Goal: Task Accomplishment & Management: Complete application form

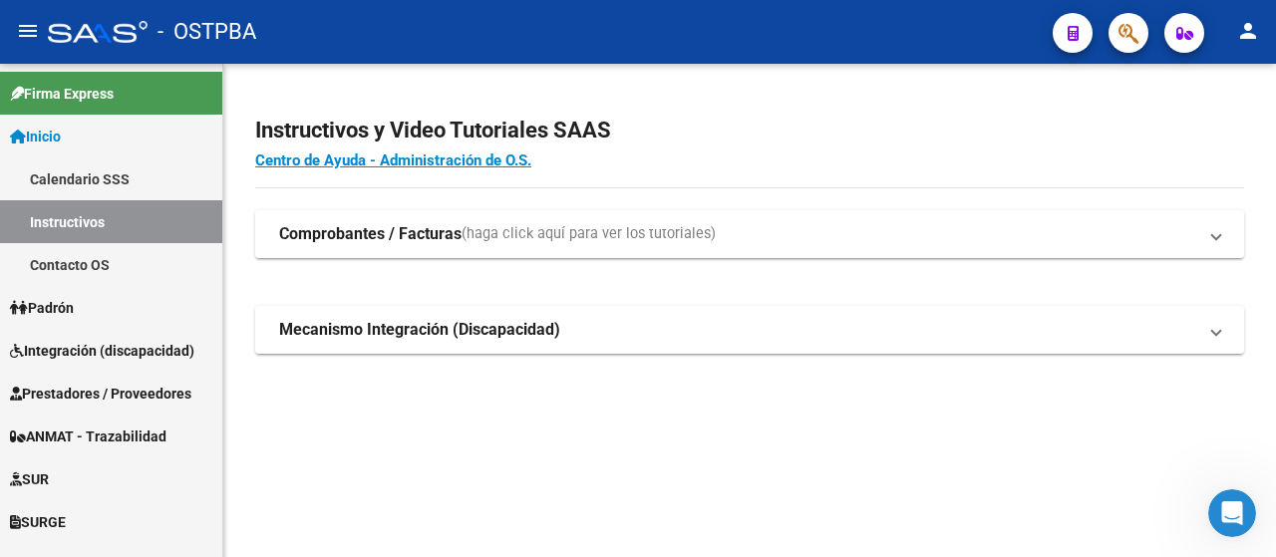
click at [770, 445] on div "Instructivos y Video Tutoriales SAAS Centro de Ayuda - Administración de O.S. C…" at bounding box center [749, 257] width 1053 height 386
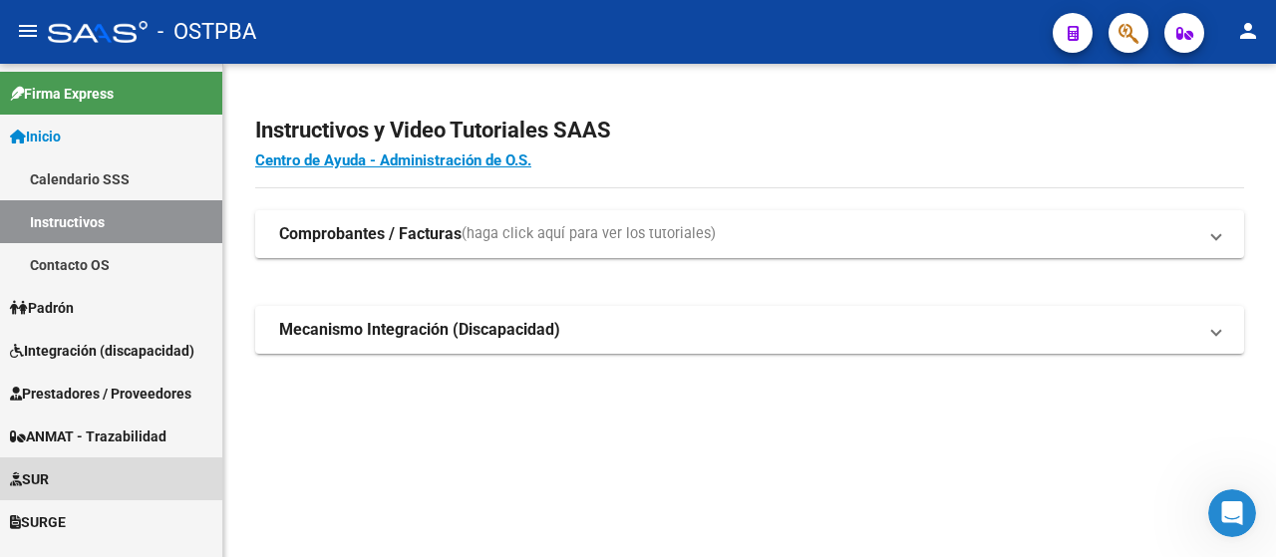
click at [49, 483] on span "SUR" at bounding box center [29, 480] width 39 height 22
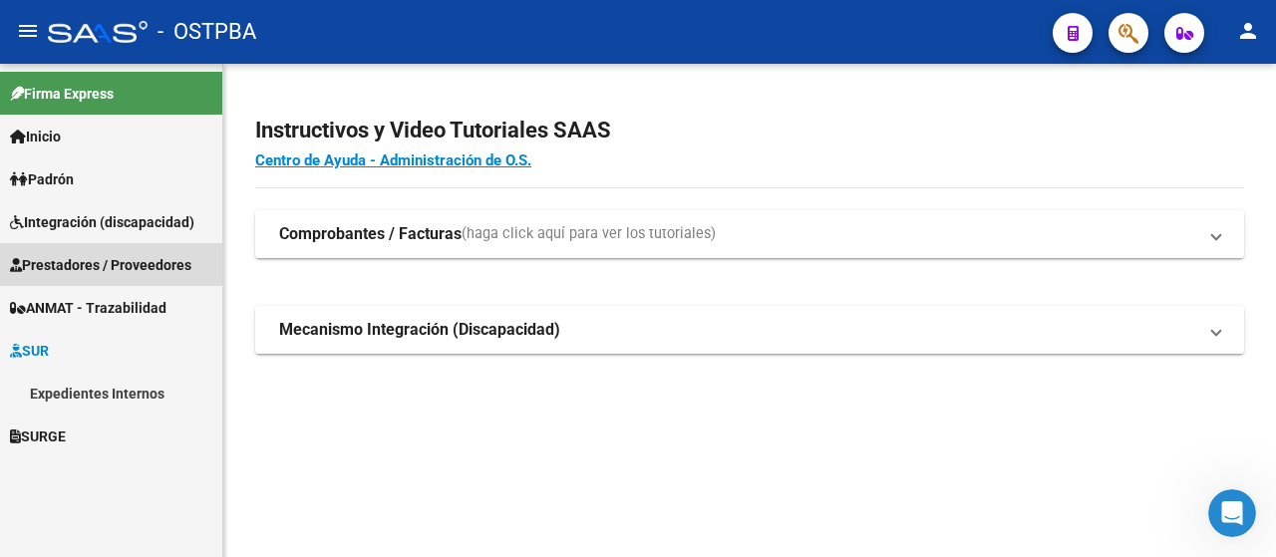
click at [100, 263] on span "Prestadores / Proveedores" at bounding box center [100, 265] width 181 height 22
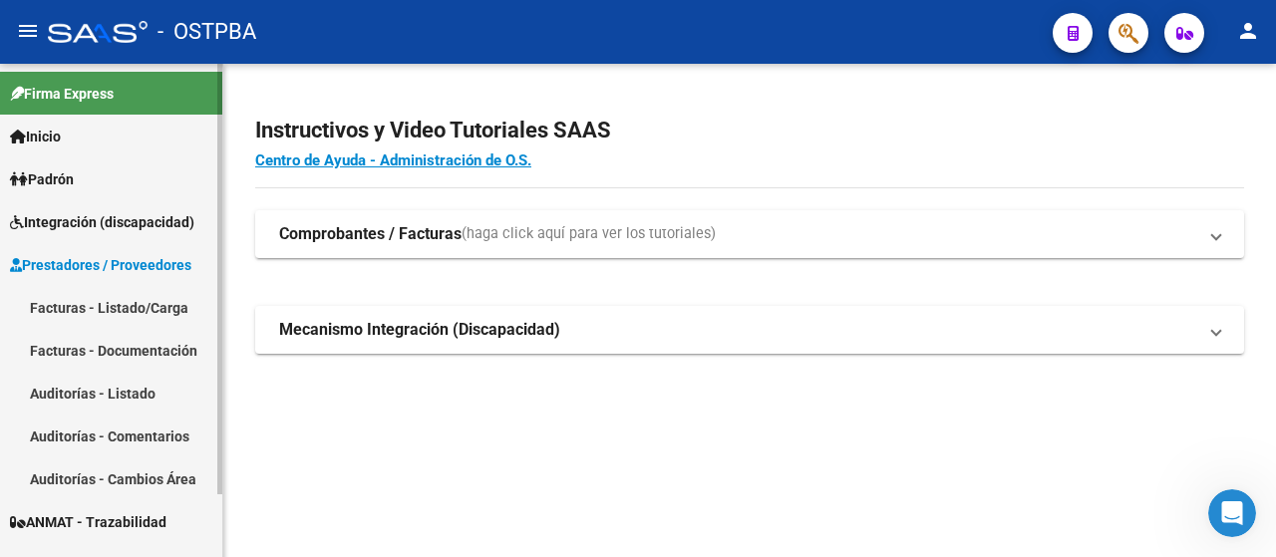
click at [105, 308] on link "Facturas - Listado/Carga" at bounding box center [111, 307] width 222 height 43
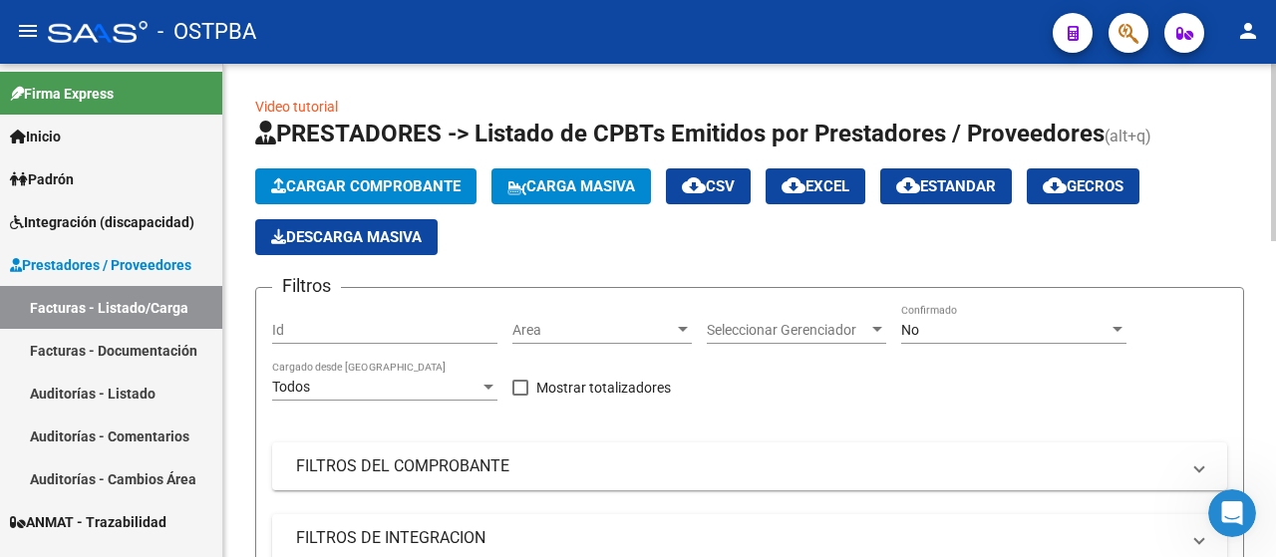
click at [1119, 328] on div at bounding box center [1118, 329] width 10 height 5
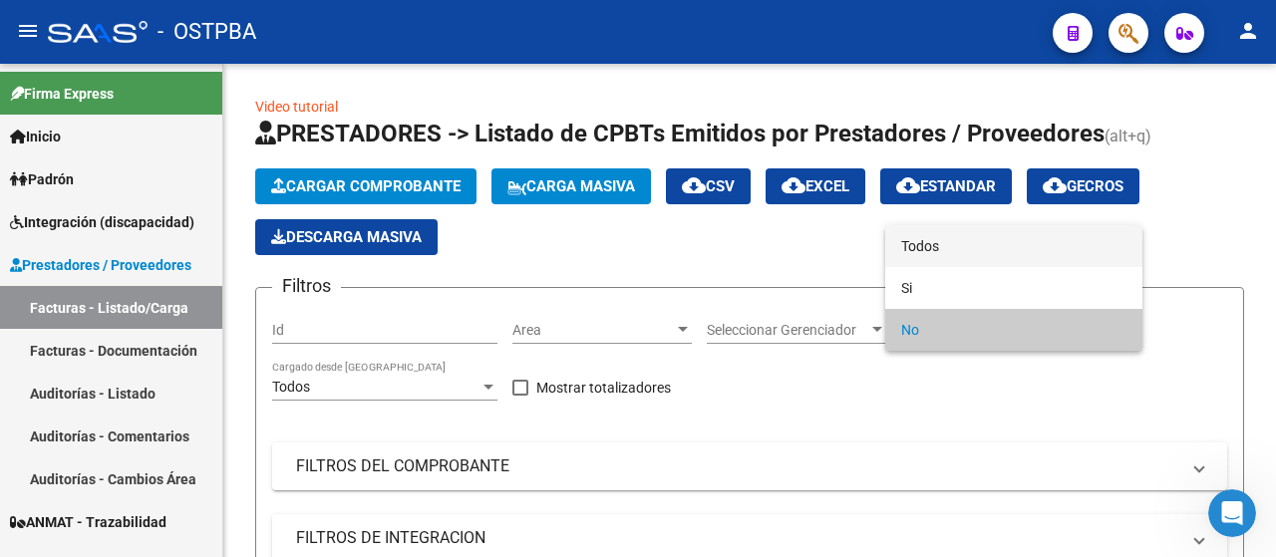
click at [936, 243] on span "Todos" at bounding box center [1013, 246] width 225 height 42
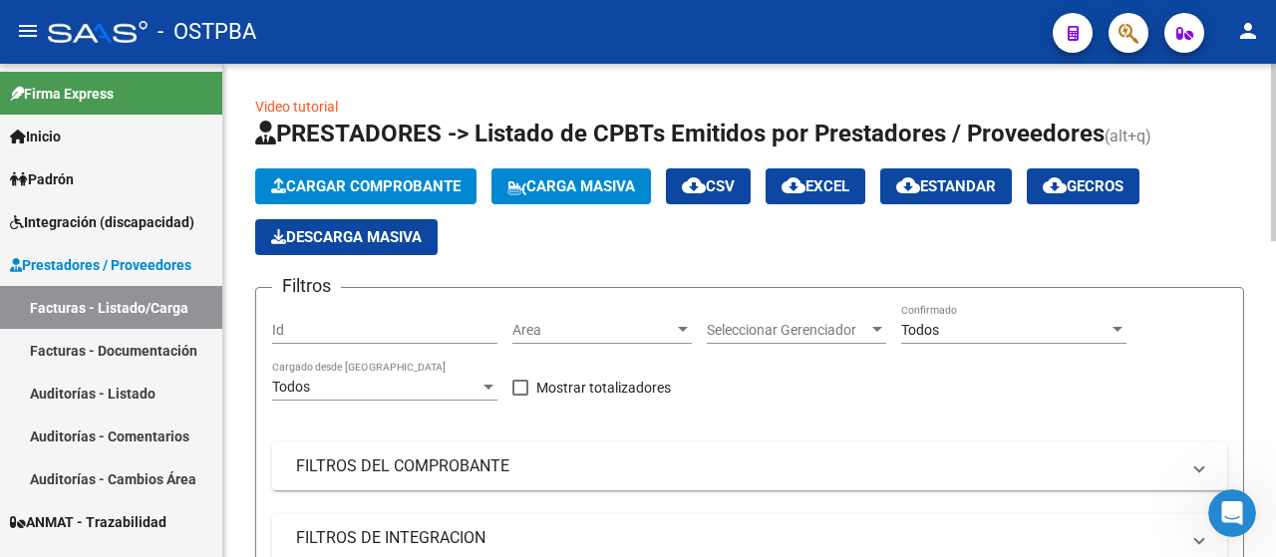
click at [366, 465] on mat-panel-title "FILTROS DEL COMPROBANTE" at bounding box center [738, 467] width 884 height 22
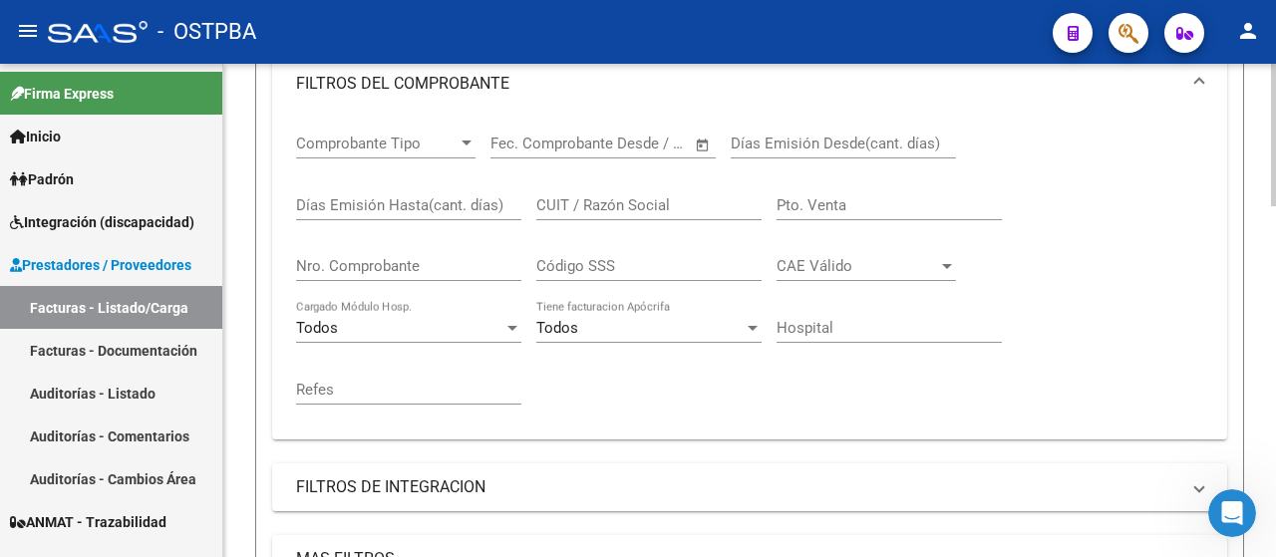
scroll to position [399, 0]
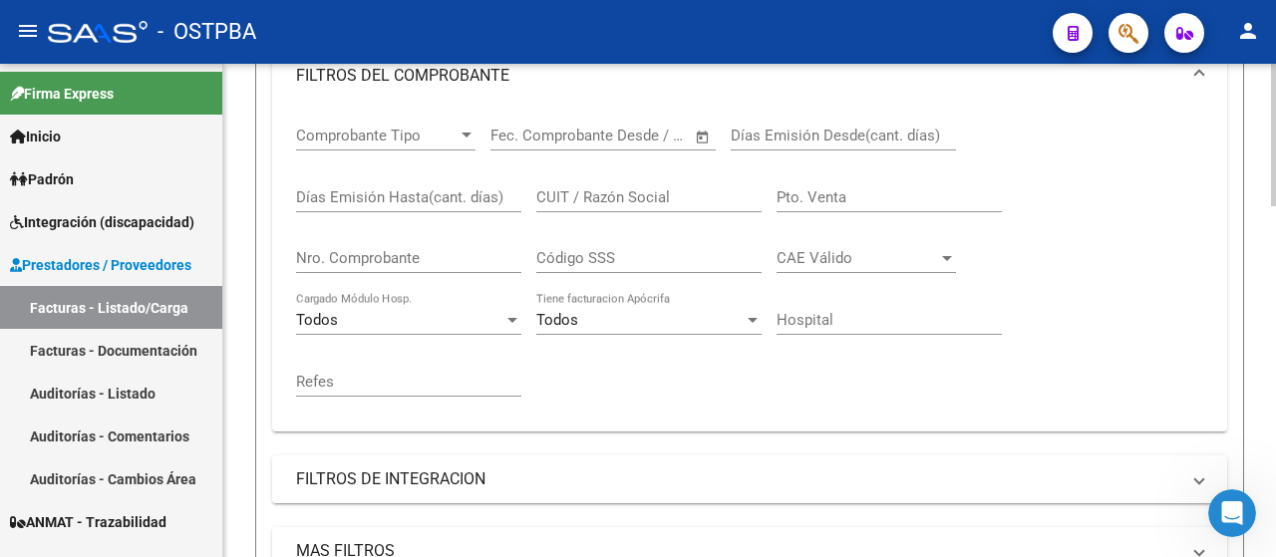
click at [349, 251] on input "Nro. Comprobante" at bounding box center [408, 258] width 225 height 18
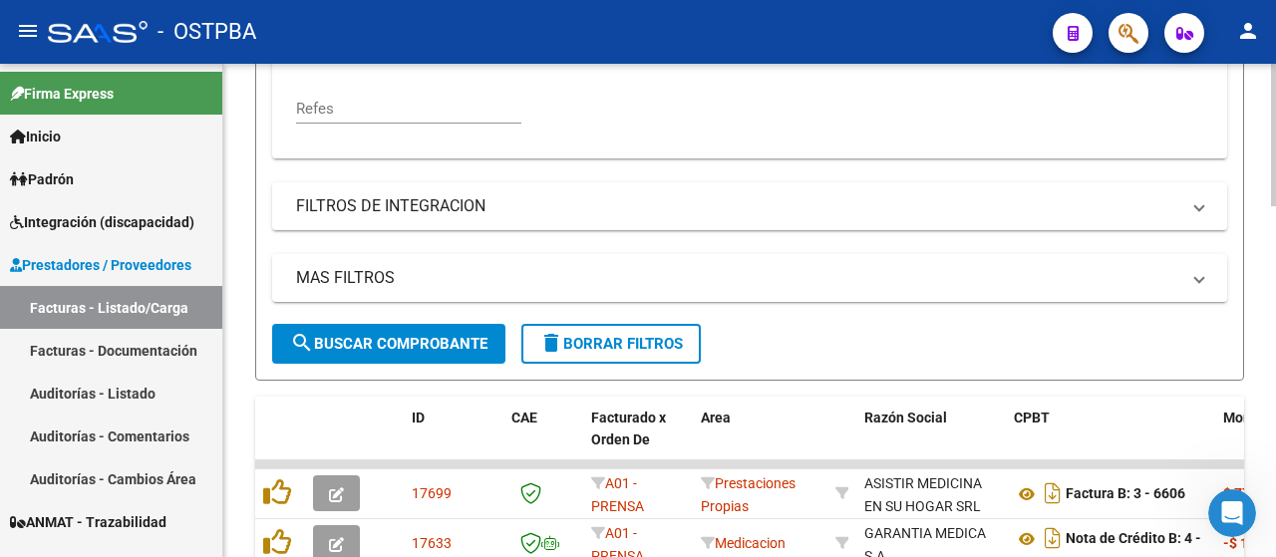
scroll to position [698, 0]
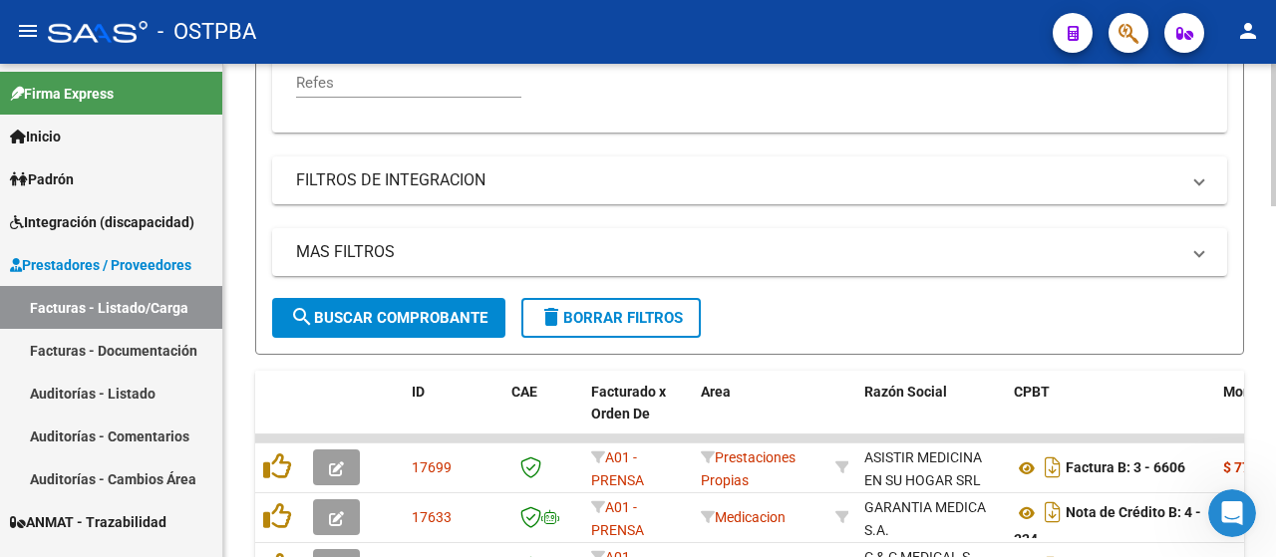
type input "1082765"
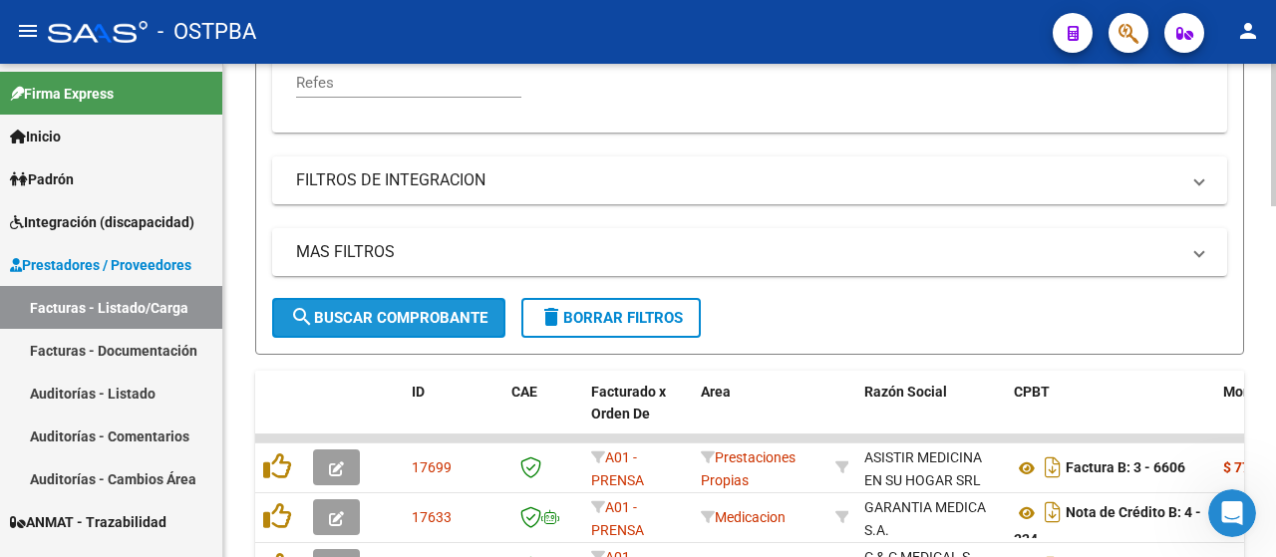
click at [368, 311] on span "search Buscar Comprobante" at bounding box center [388, 318] width 197 height 18
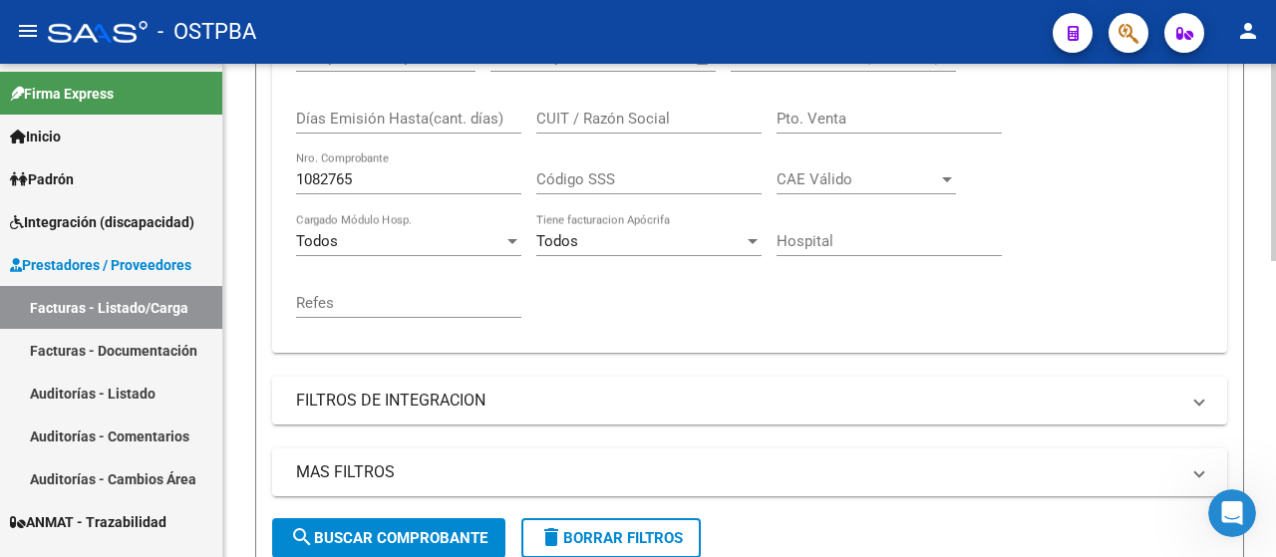
scroll to position [199, 0]
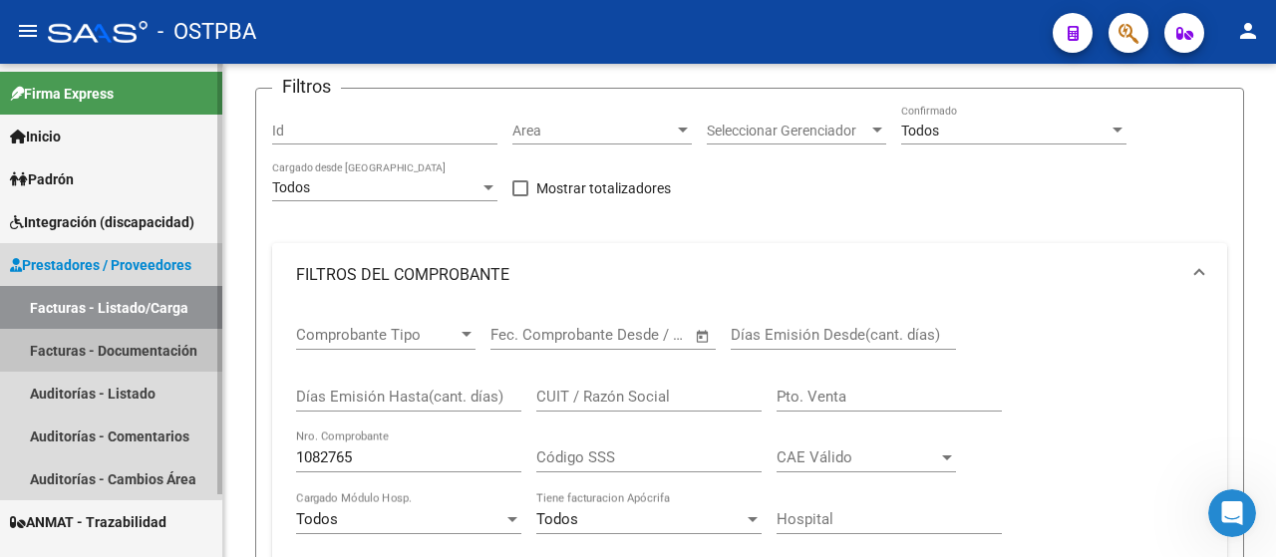
click at [66, 352] on link "Facturas - Documentación" at bounding box center [111, 350] width 222 height 43
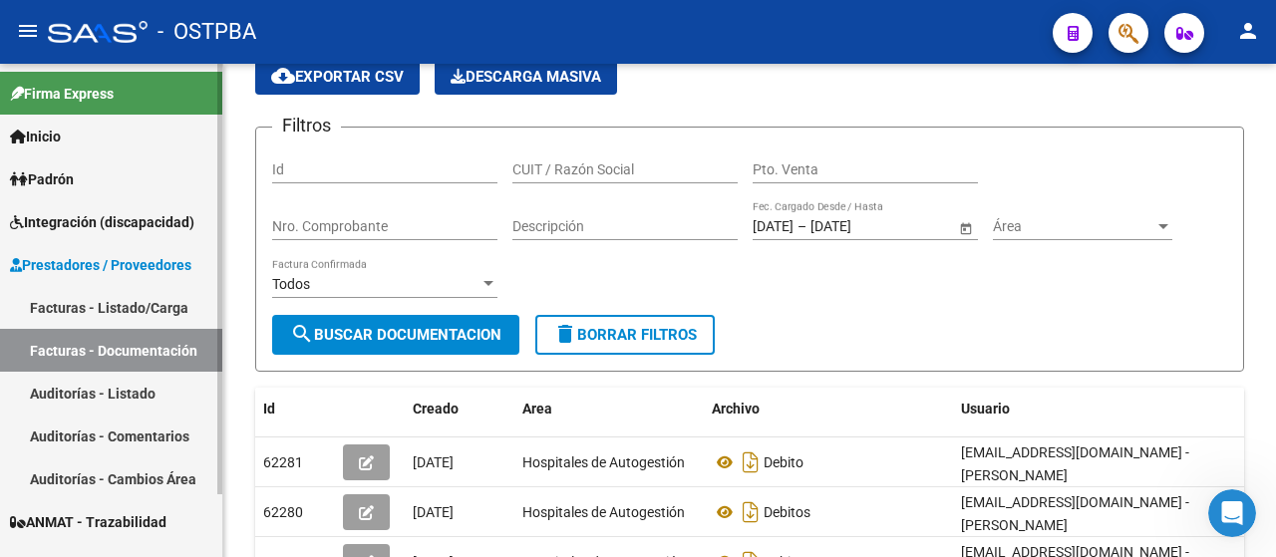
scroll to position [199, 0]
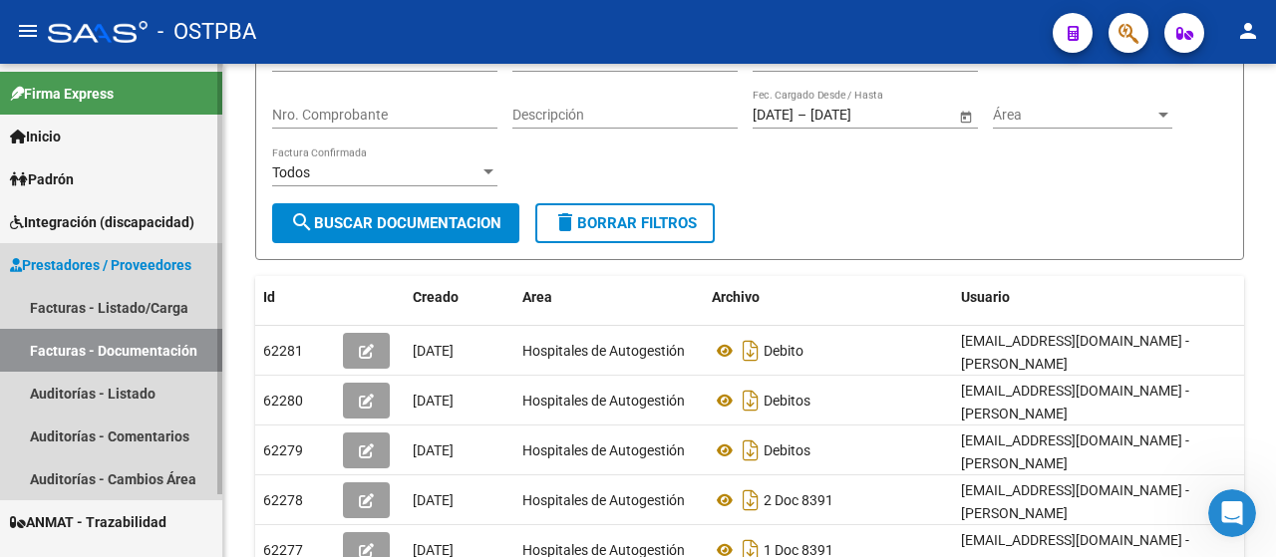
click at [72, 268] on span "Prestadores / Proveedores" at bounding box center [100, 265] width 181 height 22
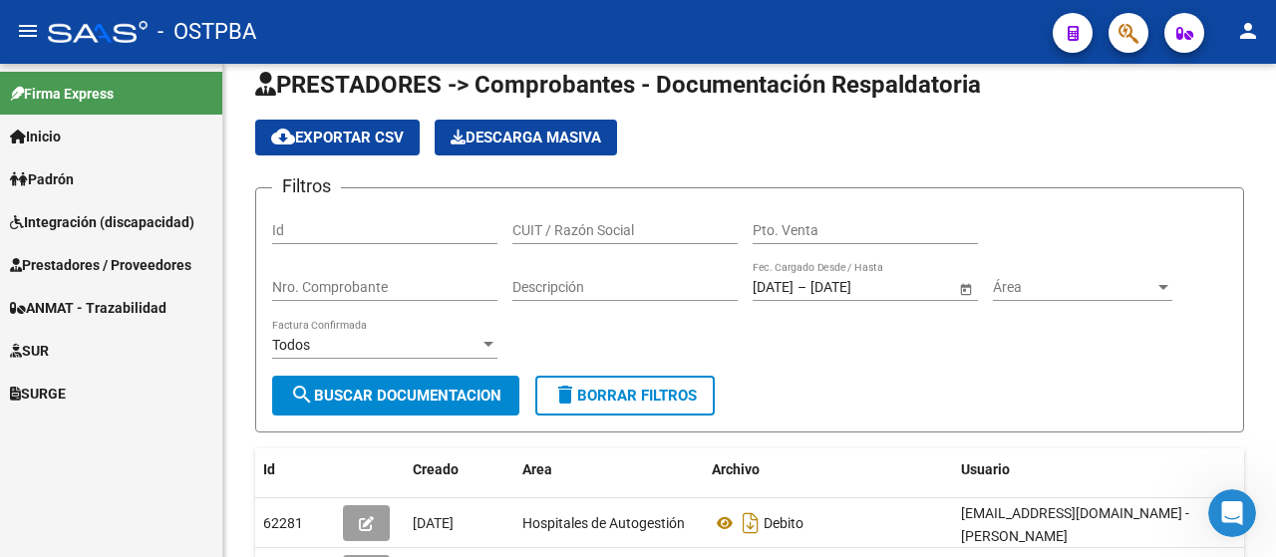
scroll to position [0, 0]
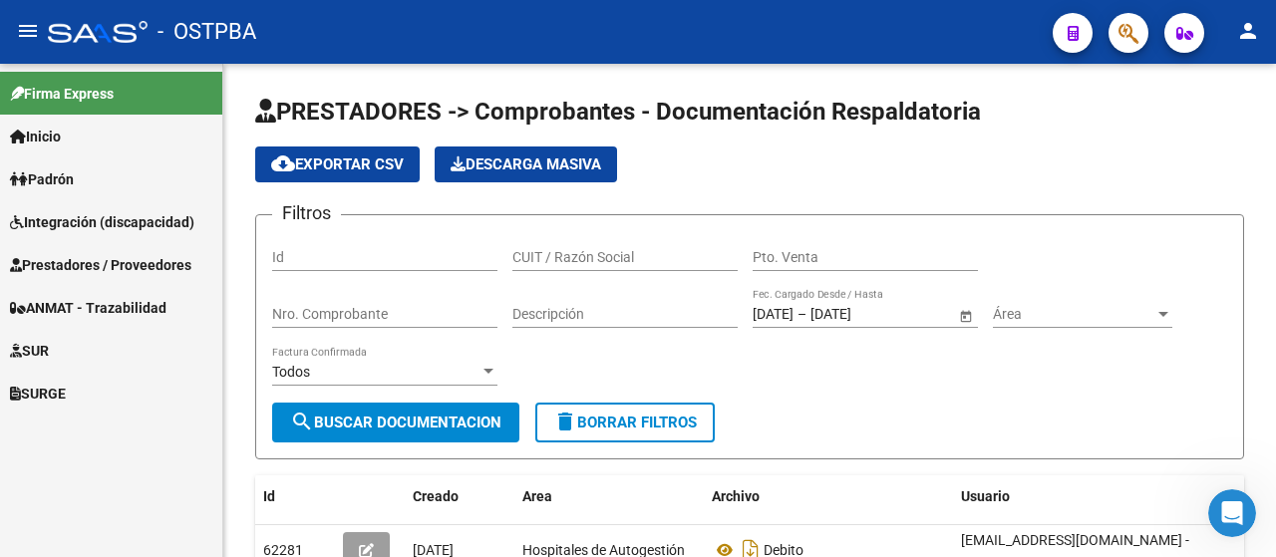
click at [49, 351] on span "SUR" at bounding box center [29, 351] width 39 height 22
click at [70, 393] on link "Expedientes Internos" at bounding box center [111, 393] width 222 height 43
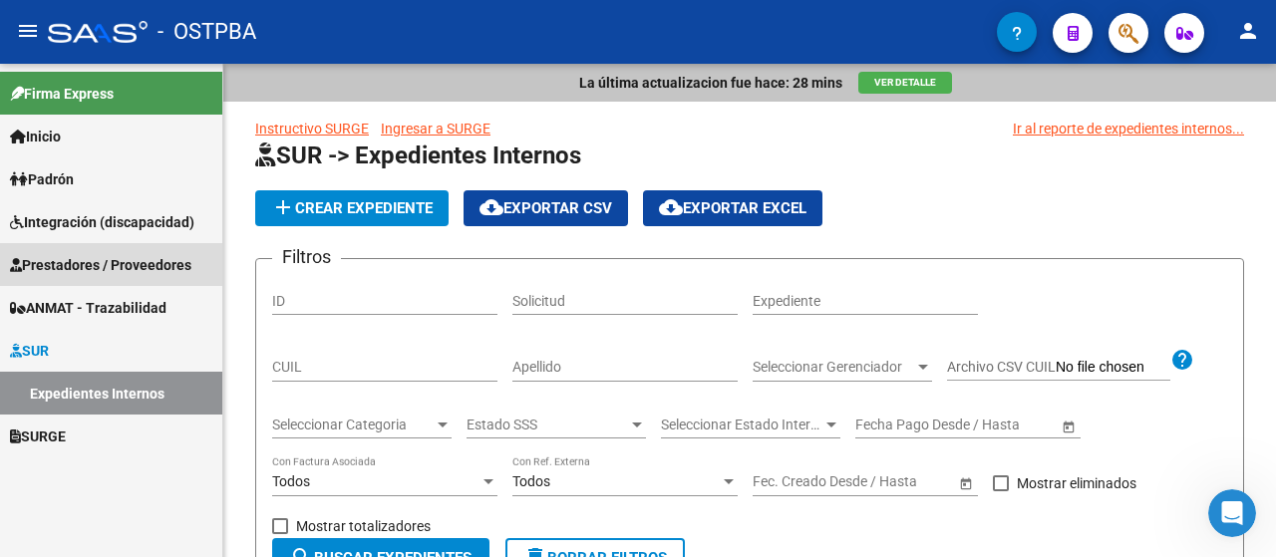
click at [80, 265] on span "Prestadores / Proveedores" at bounding box center [100, 265] width 181 height 22
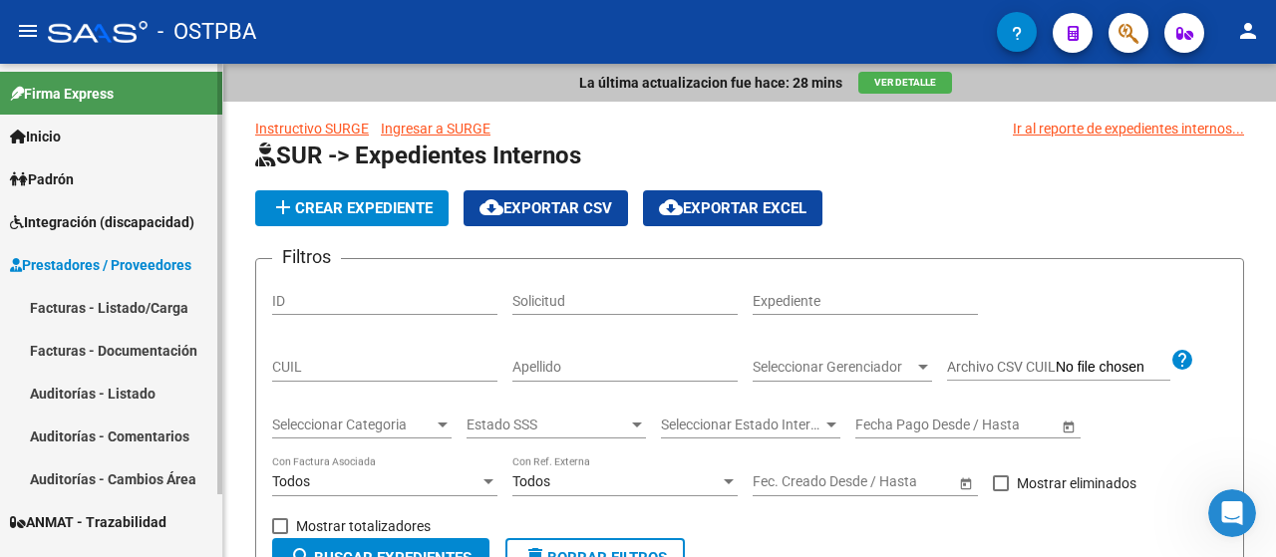
click at [66, 309] on link "Facturas - Listado/Carga" at bounding box center [111, 307] width 222 height 43
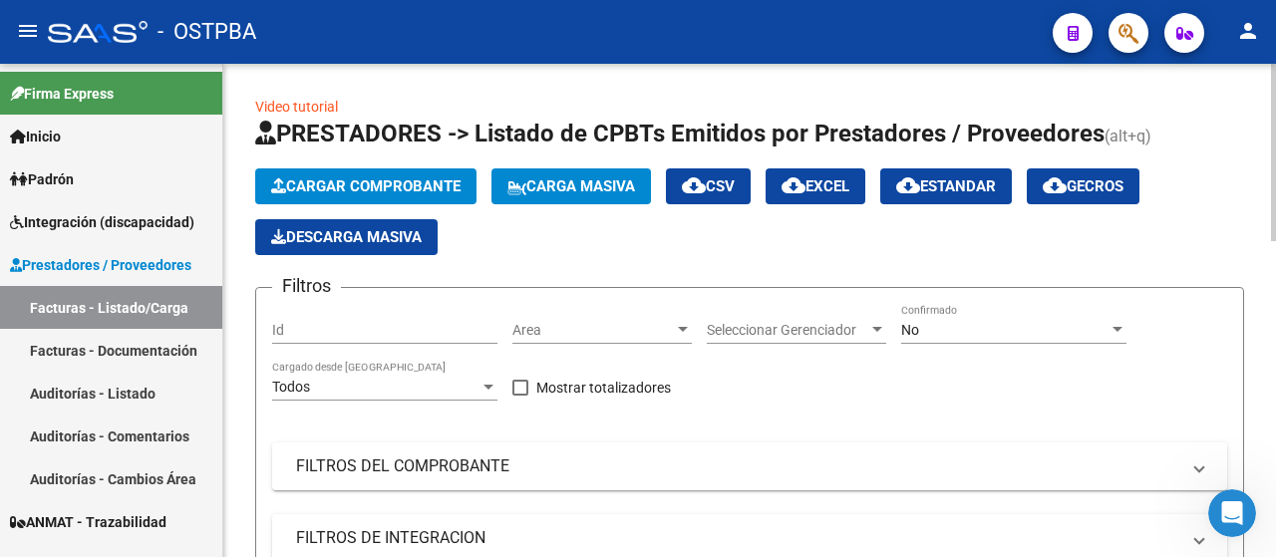
click at [348, 181] on span "Cargar Comprobante" at bounding box center [365, 186] width 189 height 18
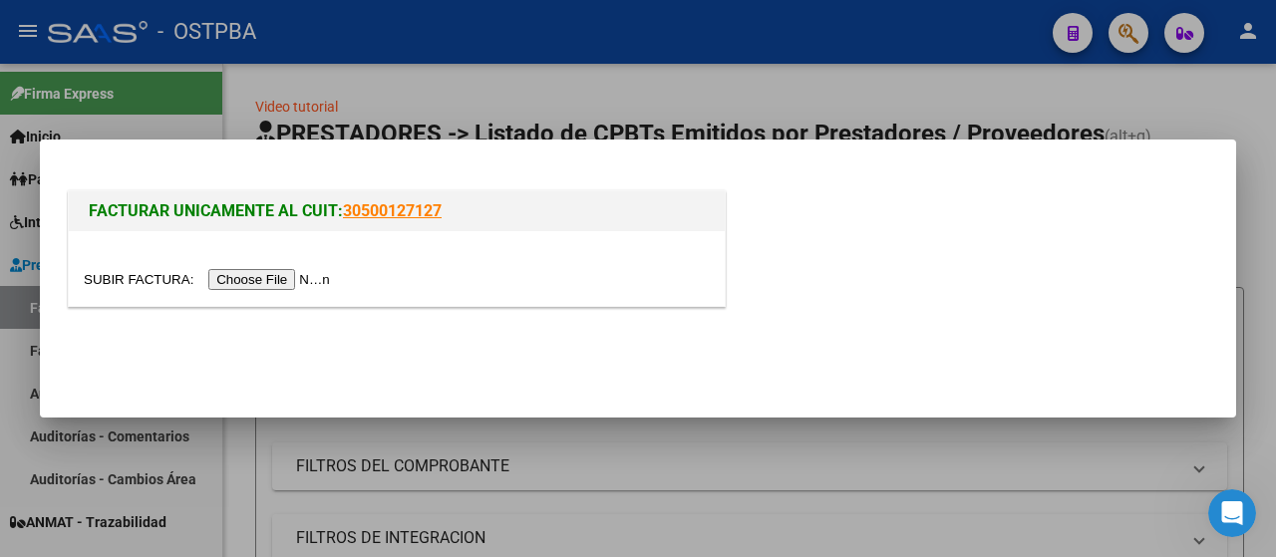
click at [286, 279] on input "file" at bounding box center [210, 279] width 252 height 21
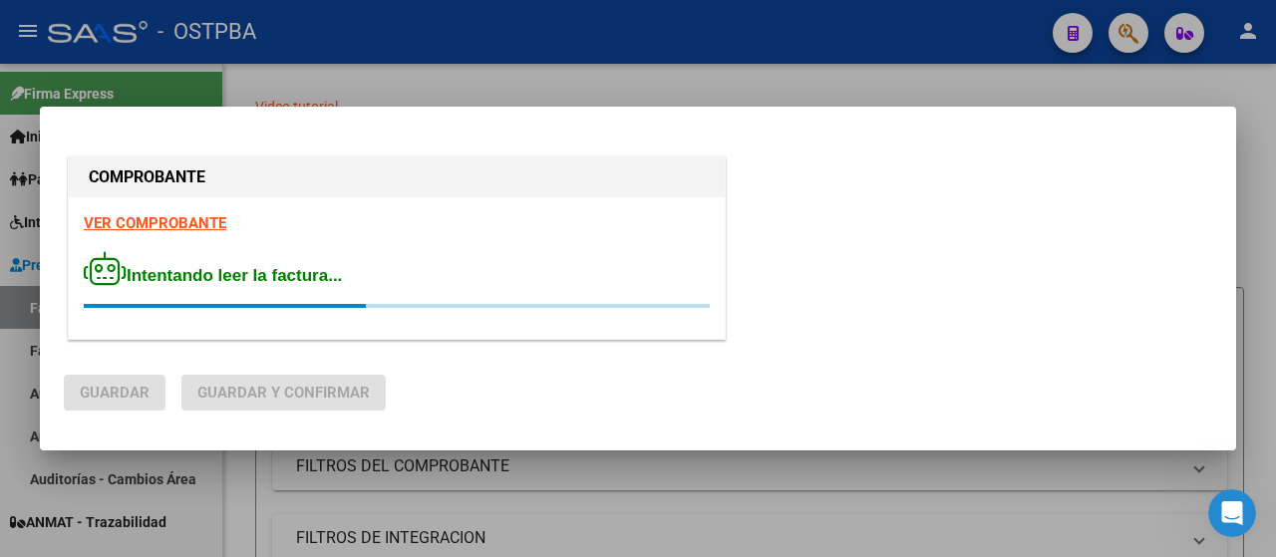
click at [135, 221] on strong "VER COMPROBANTE" at bounding box center [155, 223] width 143 height 18
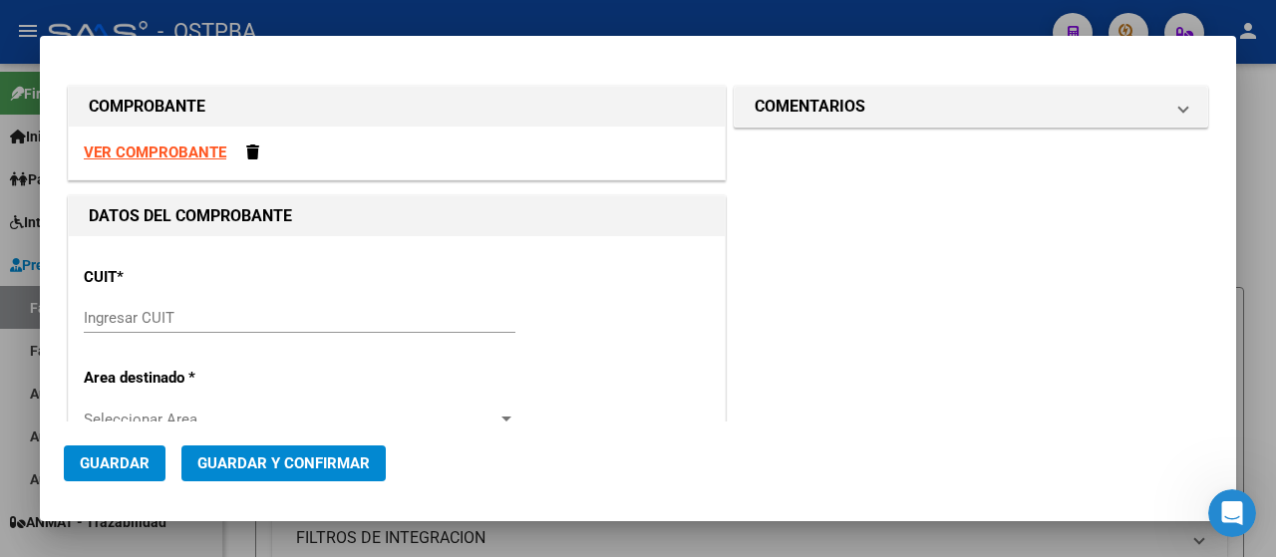
scroll to position [199, 0]
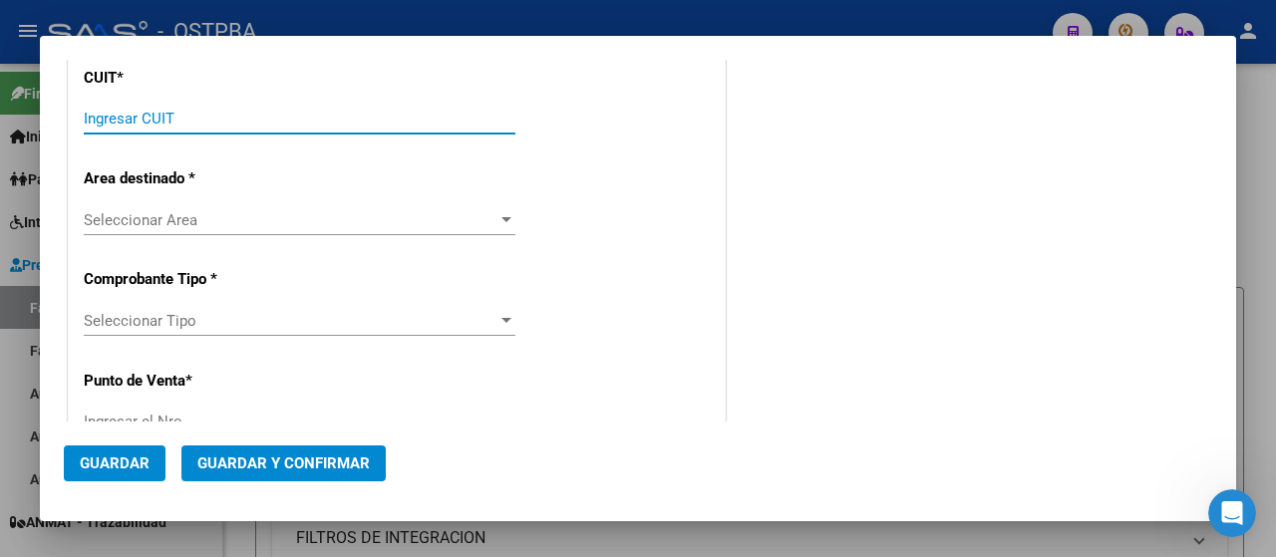
click at [201, 121] on input "Ingresar CUIT" at bounding box center [300, 119] width 432 height 18
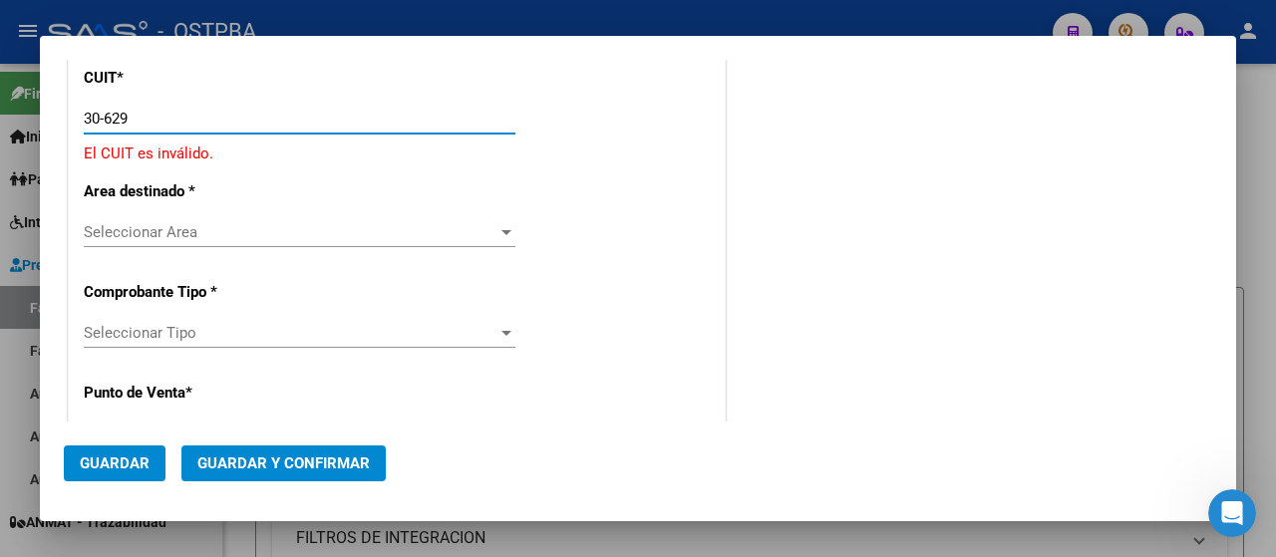
drag, startPoint x: 121, startPoint y: 120, endPoint x: 164, endPoint y: 128, distance: 43.6
click at [164, 128] on input "30-629" at bounding box center [300, 119] width 432 height 18
type input "30-62345679-6"
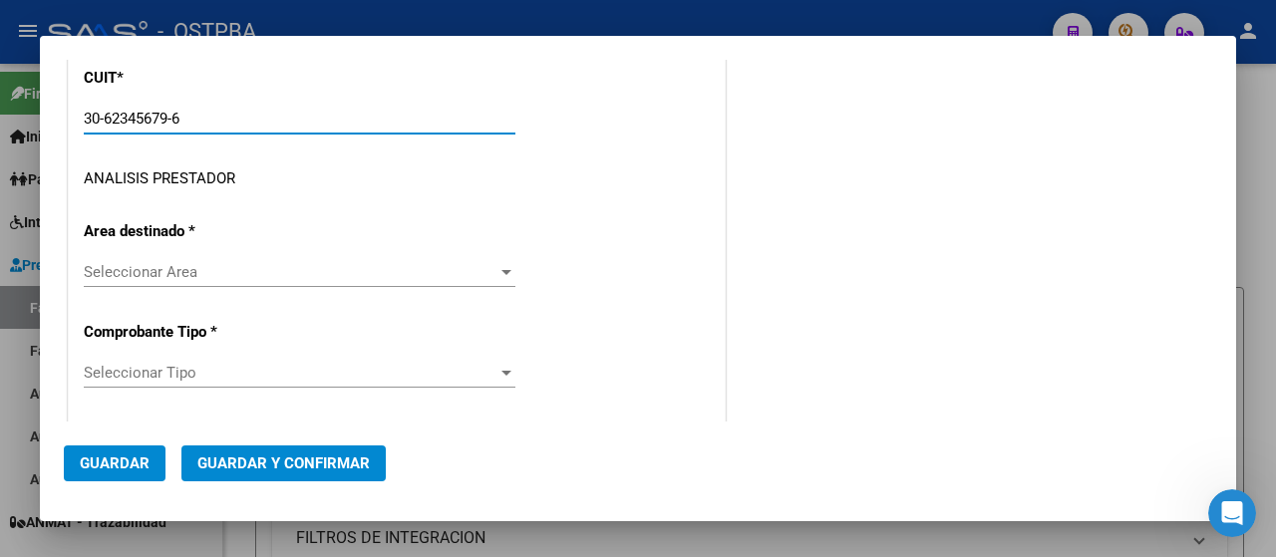
type input "11"
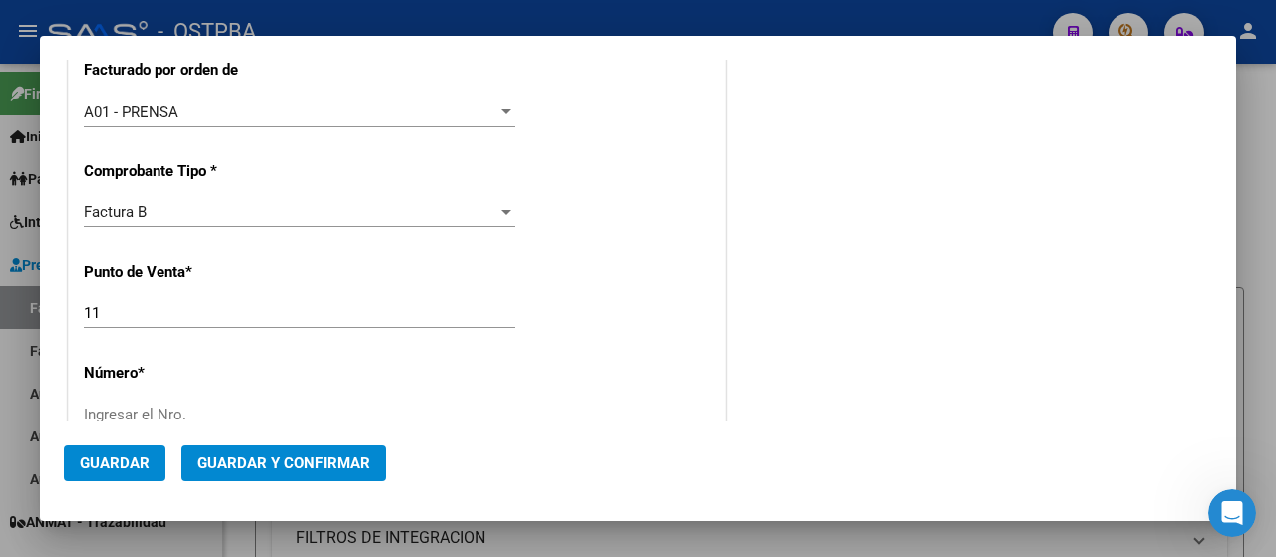
scroll to position [698, 0]
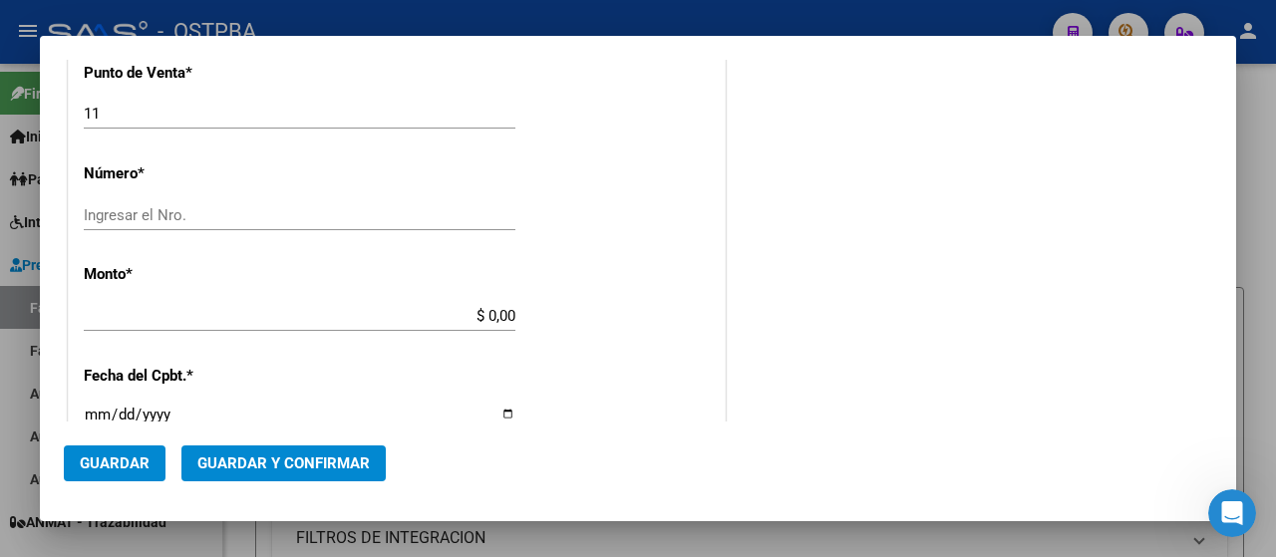
type input "30-62345679-6"
click at [237, 211] on input "Ingresar el Nro." at bounding box center [300, 215] width 432 height 18
type input "01082765"
click at [606, 308] on div "CUIT * 30-62345679-6 Ingresar CUIT ANALISIS PRESTADOR DROGUERIA [DATE][PERSON_N…" at bounding box center [397, 306] width 656 height 1537
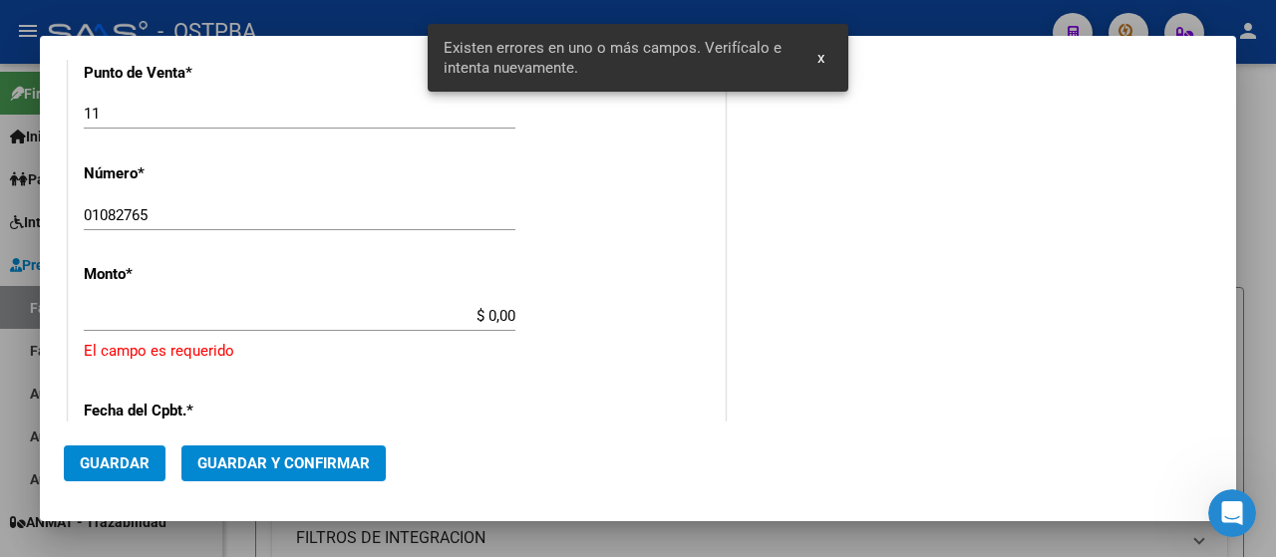
scroll to position [764, 0]
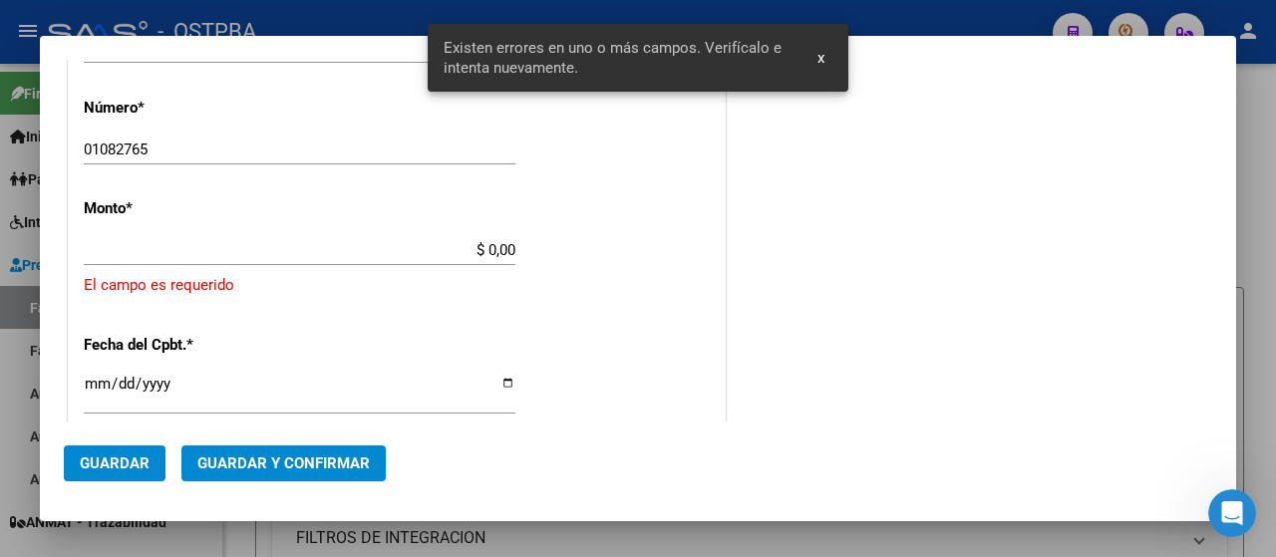
click at [95, 257] on input "$ 0,00" at bounding box center [300, 250] width 432 height 18
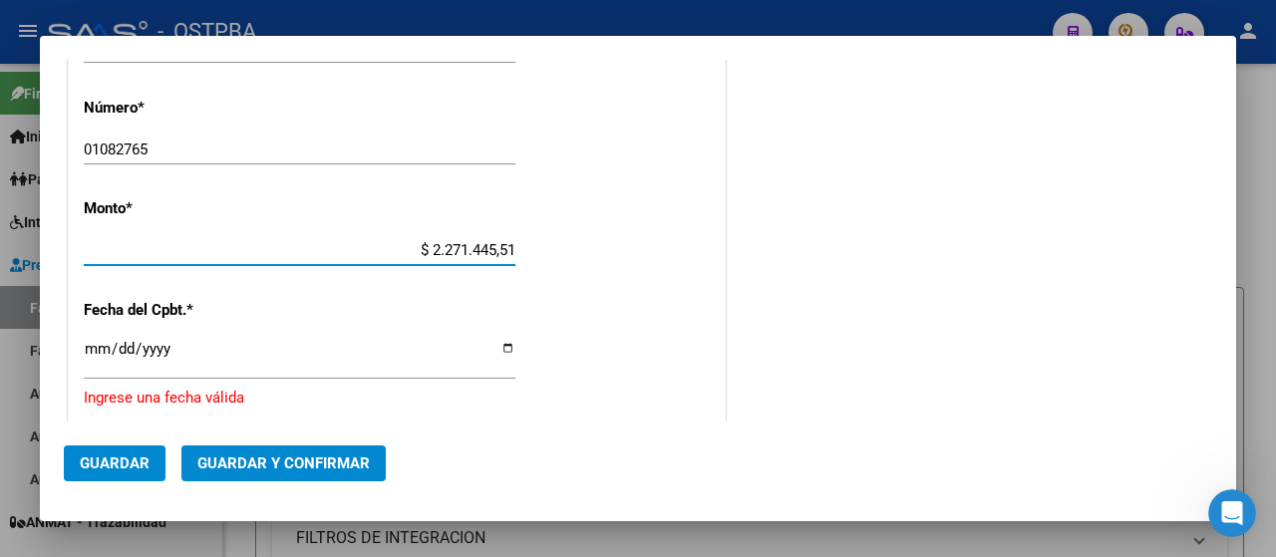
click at [426, 251] on input "$ 2.271.445,51" at bounding box center [300, 250] width 432 height 18
type input "$ 12.271.445,51"
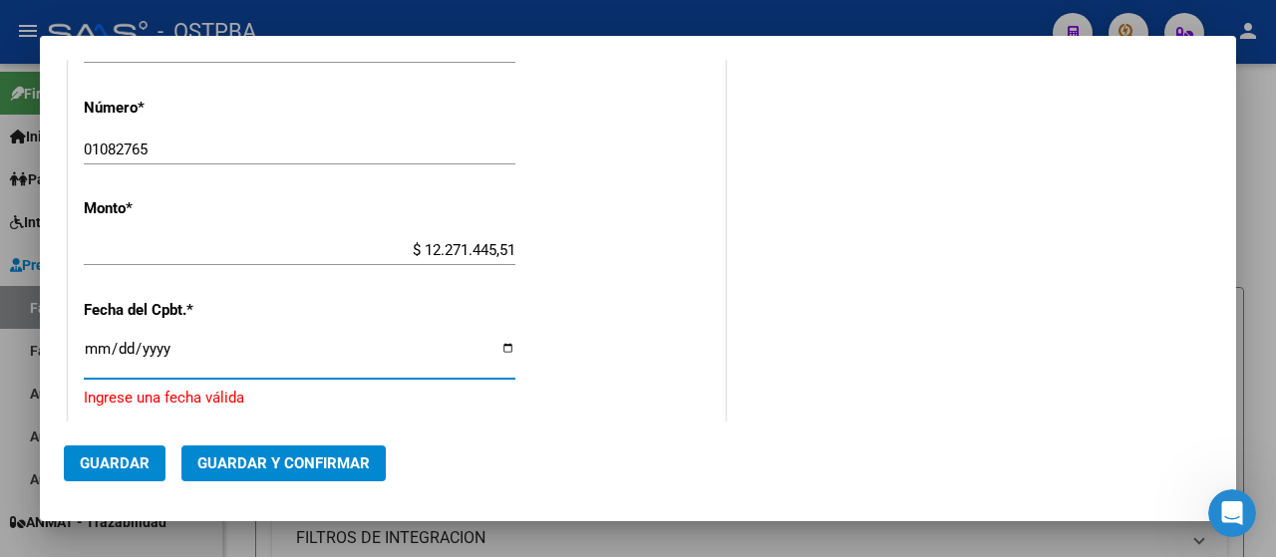
click at [136, 346] on input "Ingresar la fecha" at bounding box center [300, 357] width 432 height 32
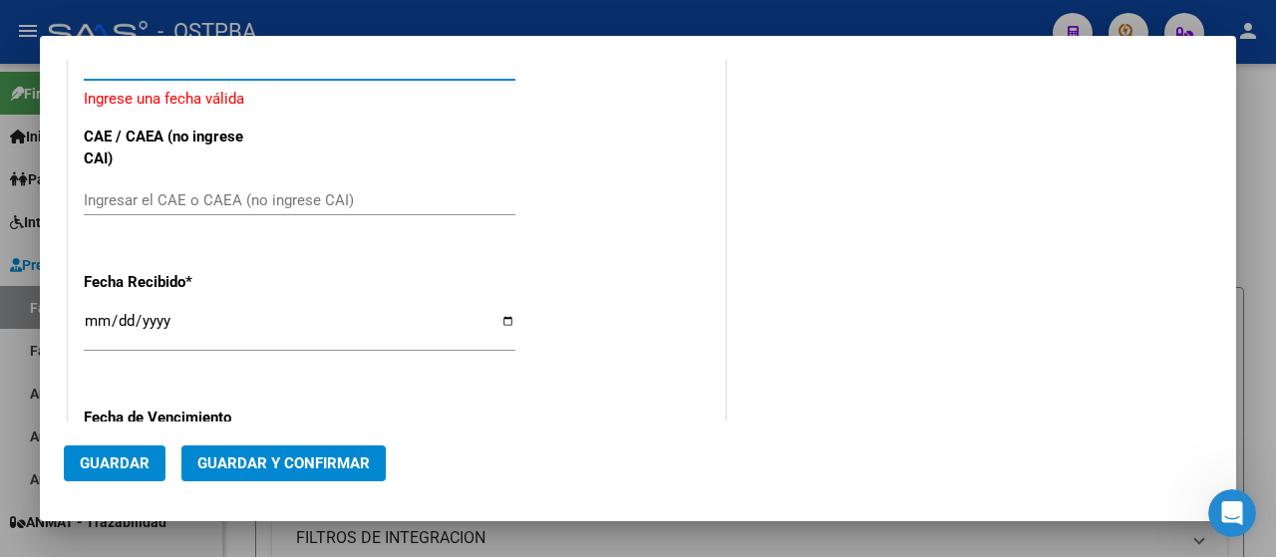
scroll to position [1163, 0]
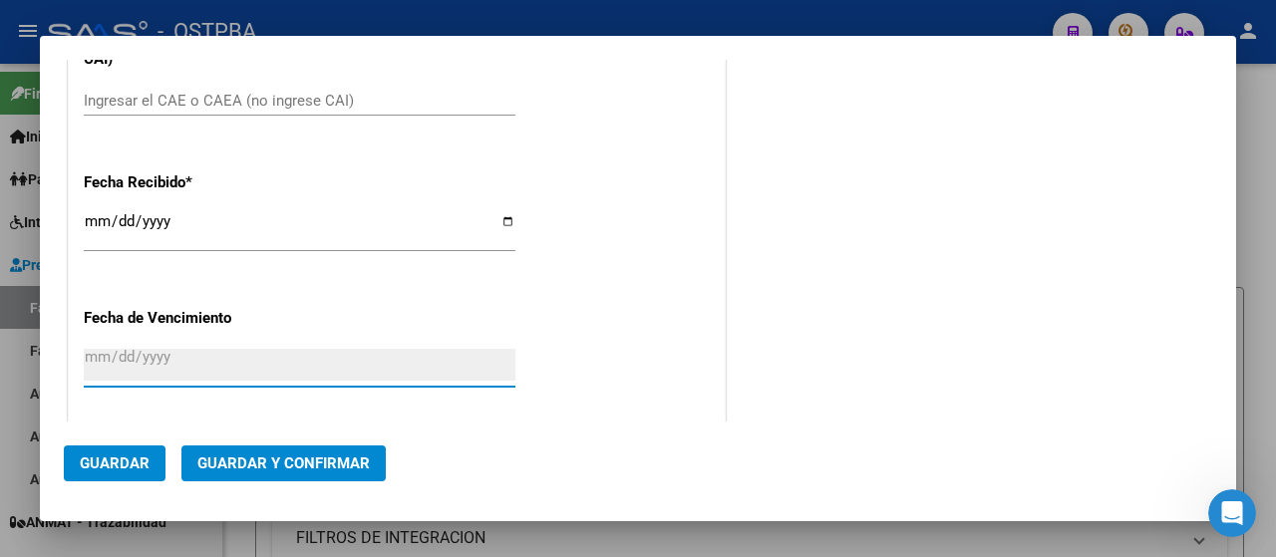
click at [100, 357] on input "Ingresar la fecha" at bounding box center [300, 365] width 432 height 32
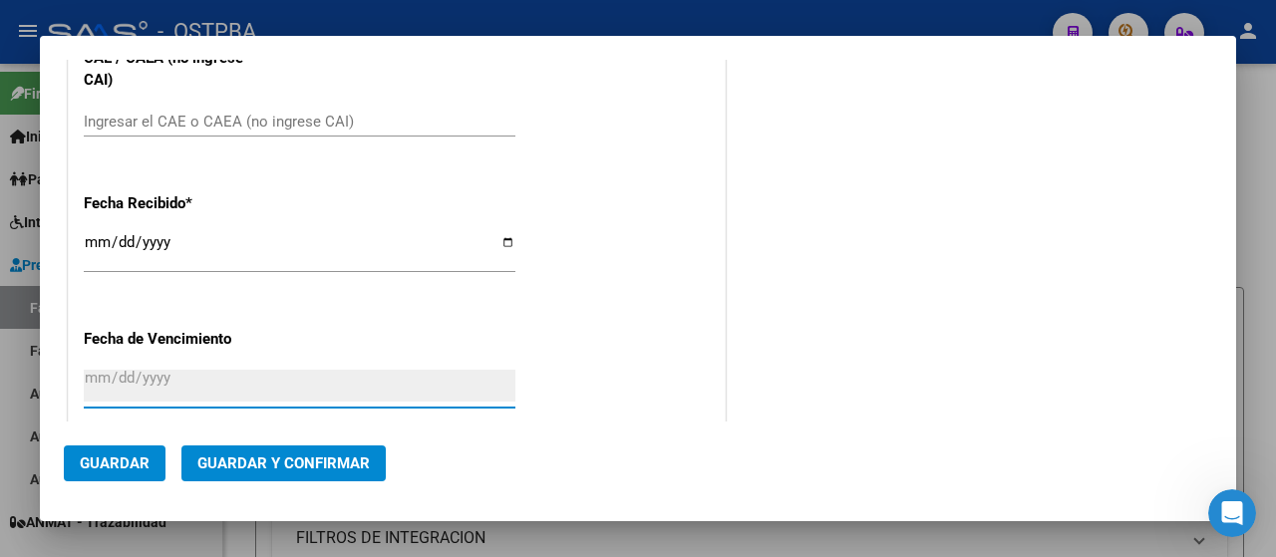
scroll to position [1197, 0]
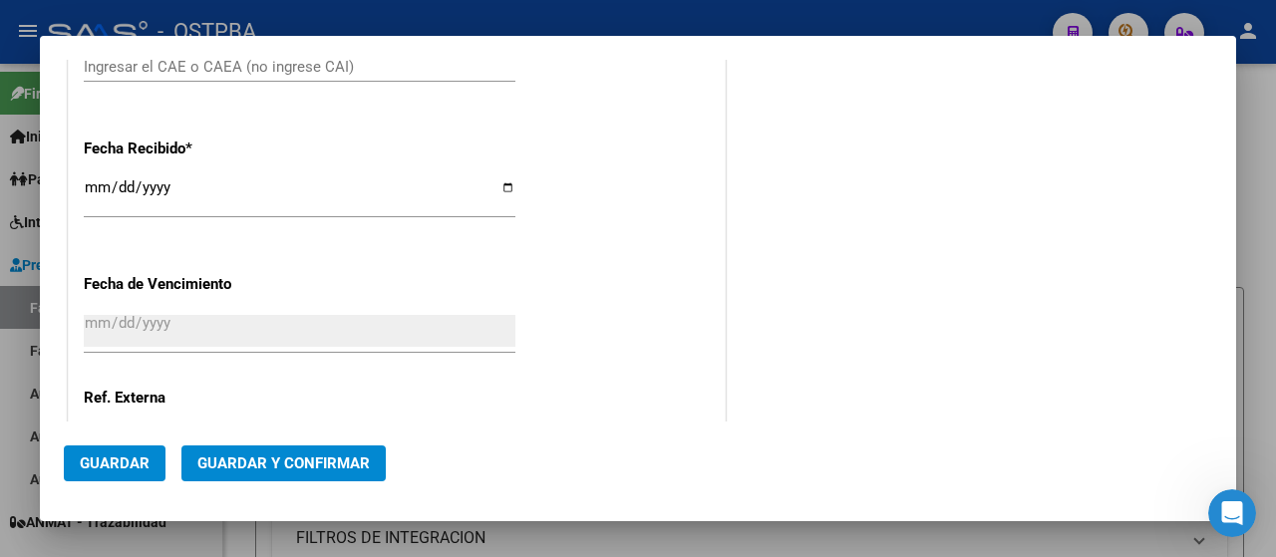
click at [86, 327] on input "Ingresar la fecha" at bounding box center [300, 331] width 432 height 32
click at [88, 324] on input "Ingresar la fecha" at bounding box center [300, 331] width 432 height 32
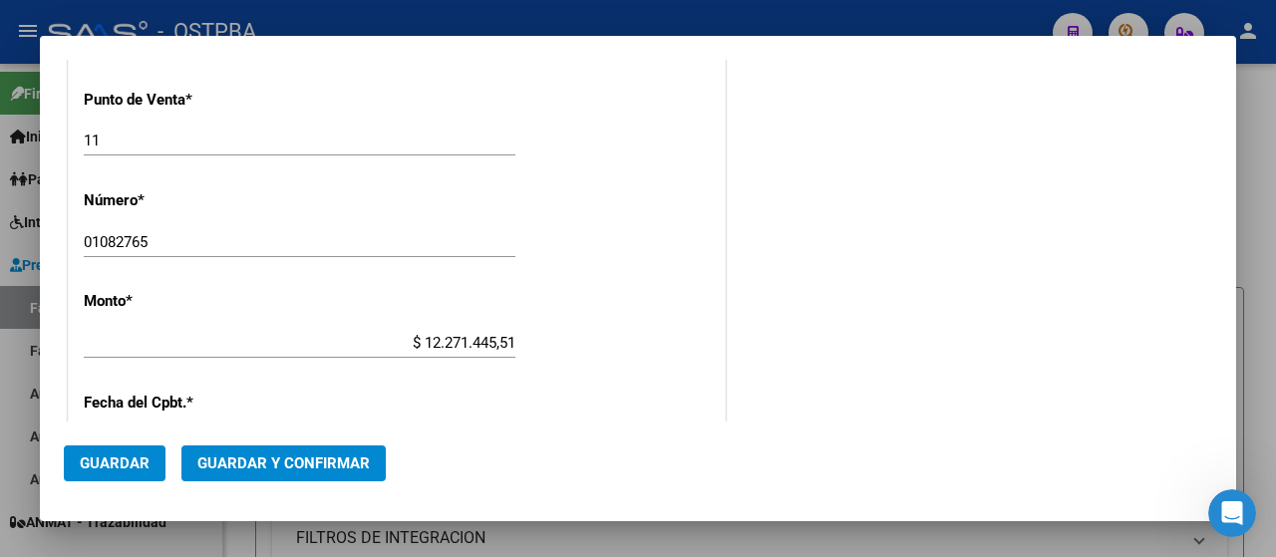
scroll to position [871, 0]
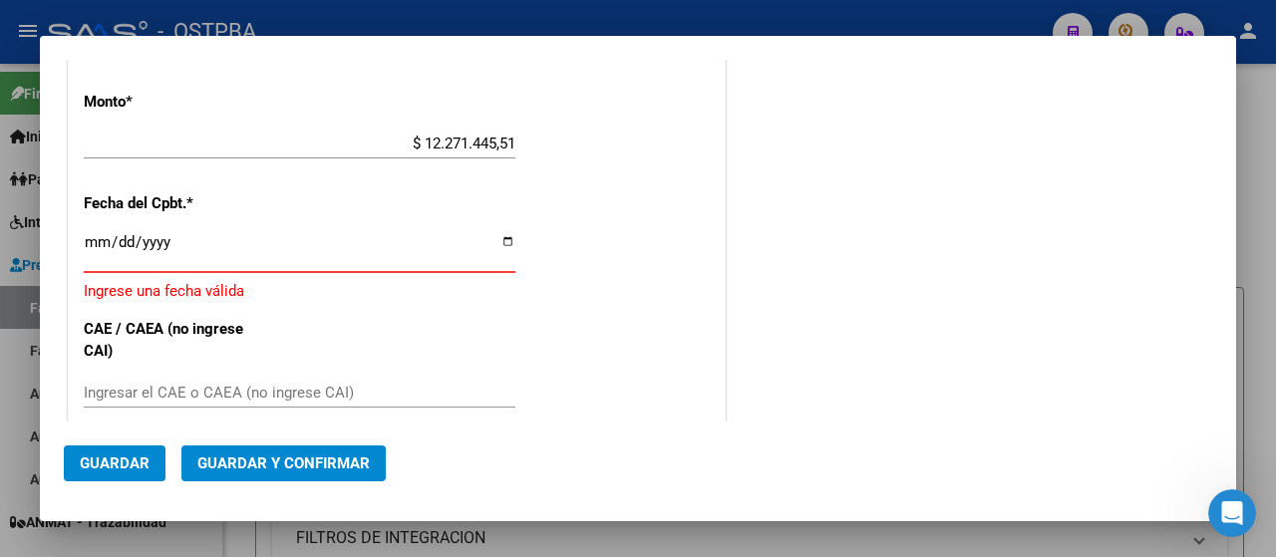
click at [98, 241] on input "Ingresar la fecha" at bounding box center [300, 250] width 432 height 32
click at [125, 244] on input "Ingresar la fecha" at bounding box center [300, 250] width 432 height 32
click at [96, 248] on input "Ingresar la fecha" at bounding box center [300, 250] width 432 height 32
type input "[DATE]"
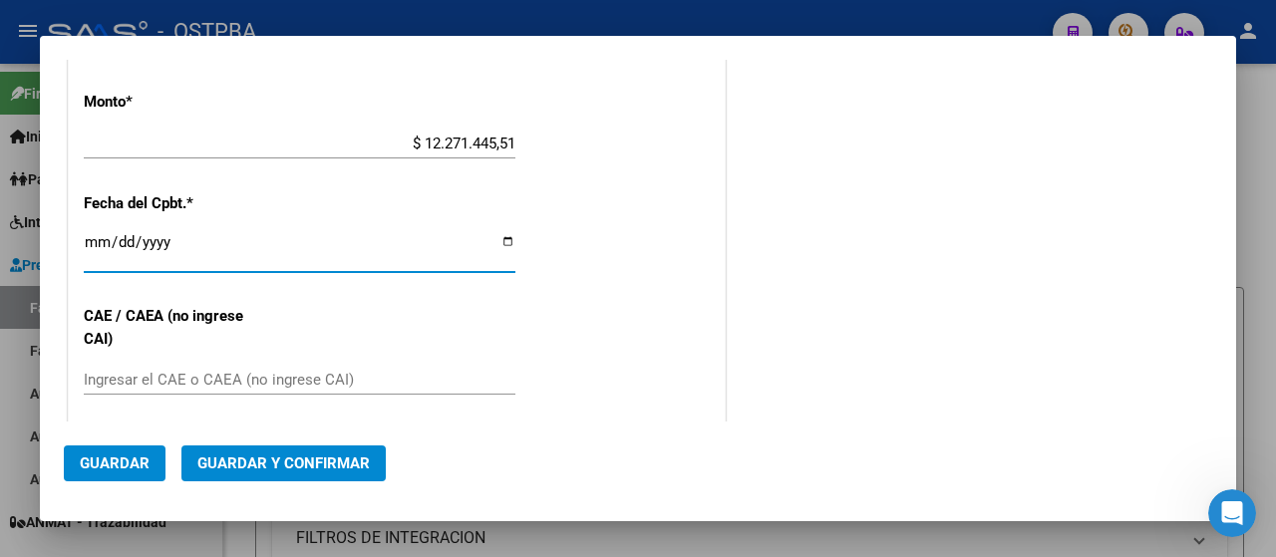
scroll to position [1070, 0]
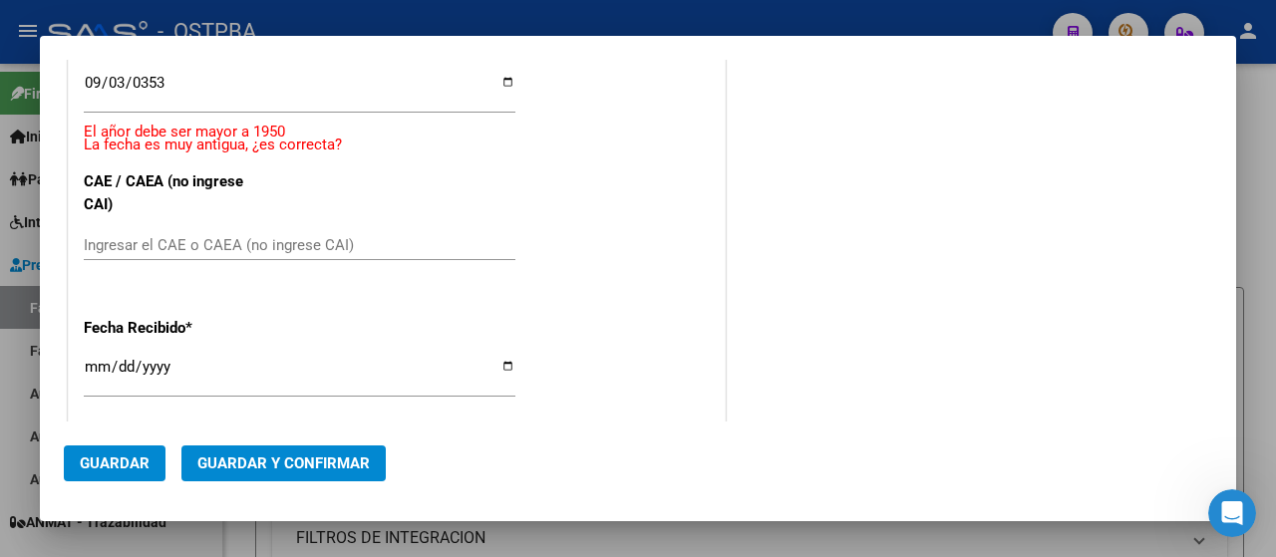
scroll to position [871, 0]
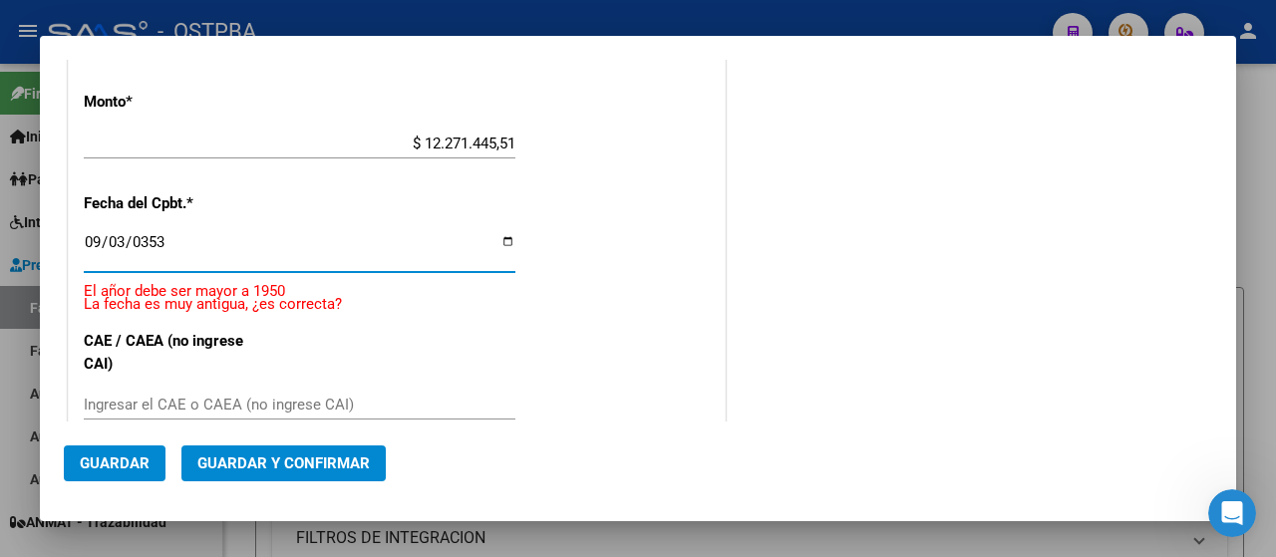
click at [141, 238] on input "0353-09-03" at bounding box center [300, 250] width 432 height 32
type input "[DATE]"
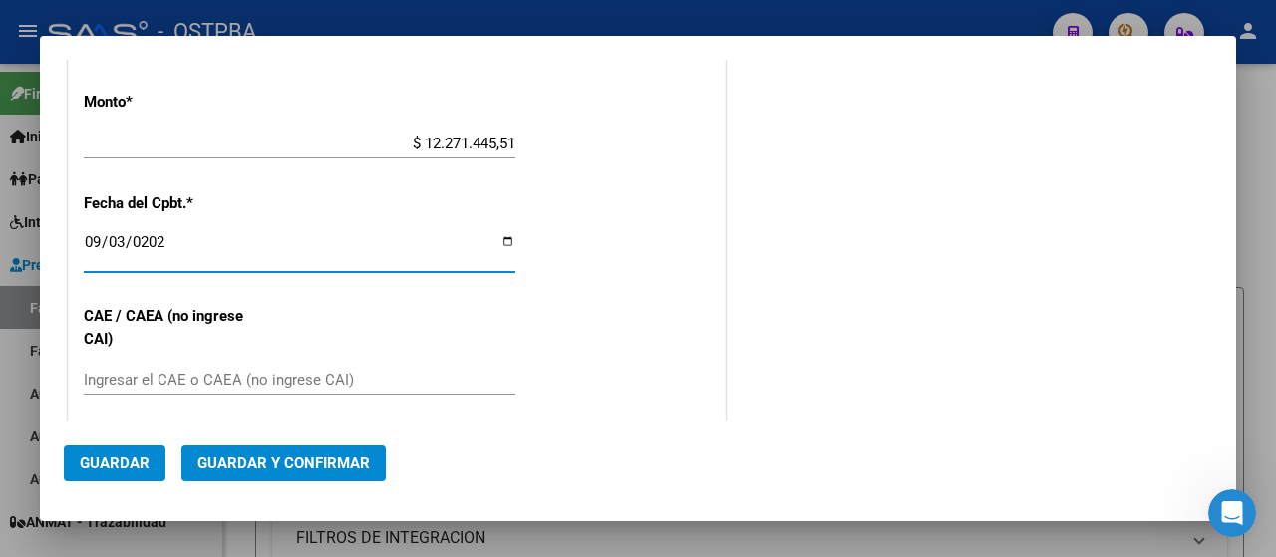
click at [133, 382] on input "Ingresar el CAE o CAEA (no ingrese CAI)" at bounding box center [300, 380] width 432 height 18
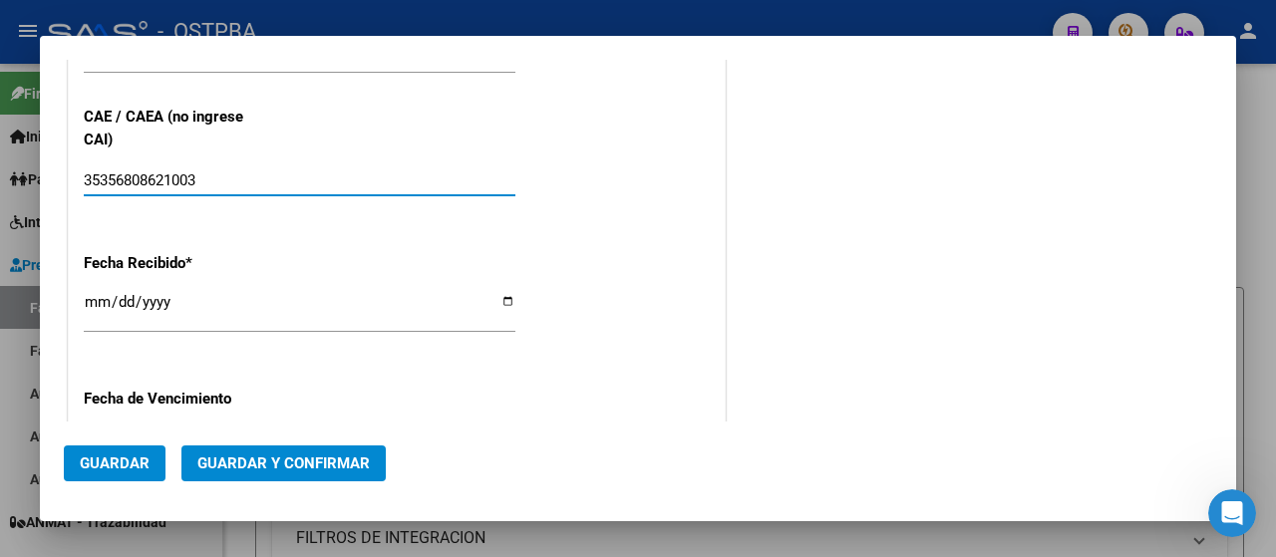
scroll to position [1269, 0]
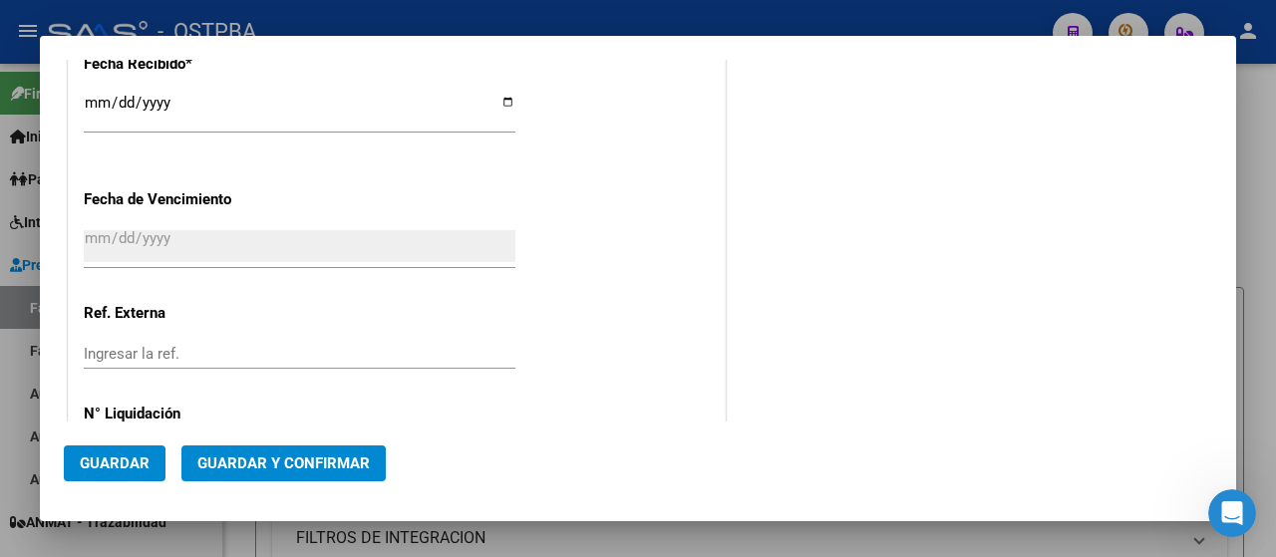
type input "35356808621003"
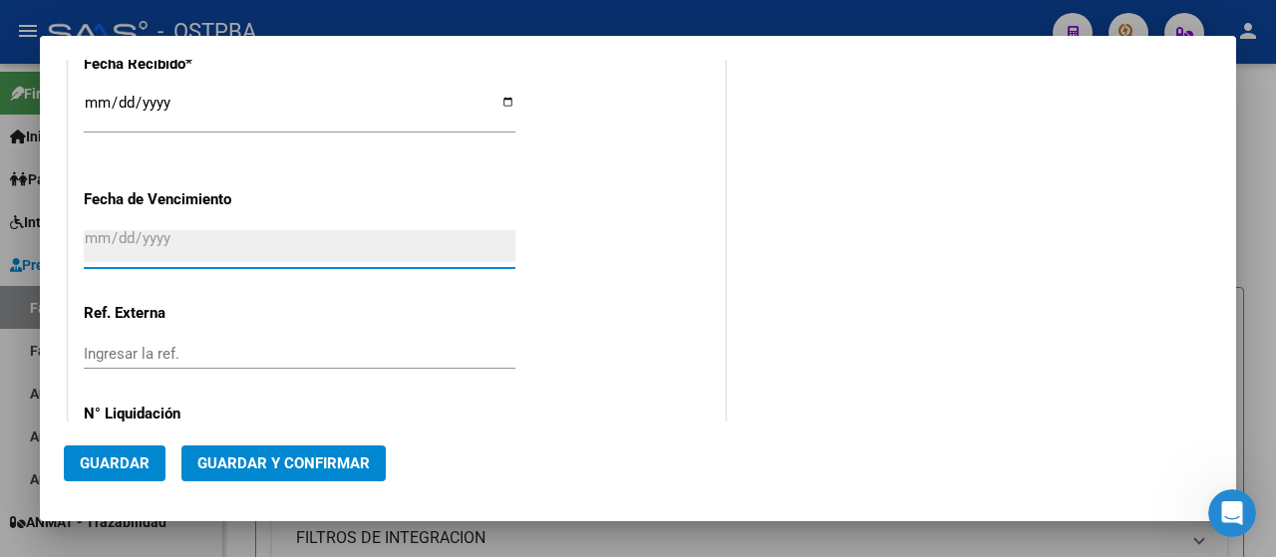
click at [126, 238] on input "Ingresar la fecha" at bounding box center [300, 246] width 432 height 32
click at [93, 244] on input "Ingresar la fecha" at bounding box center [300, 246] width 432 height 32
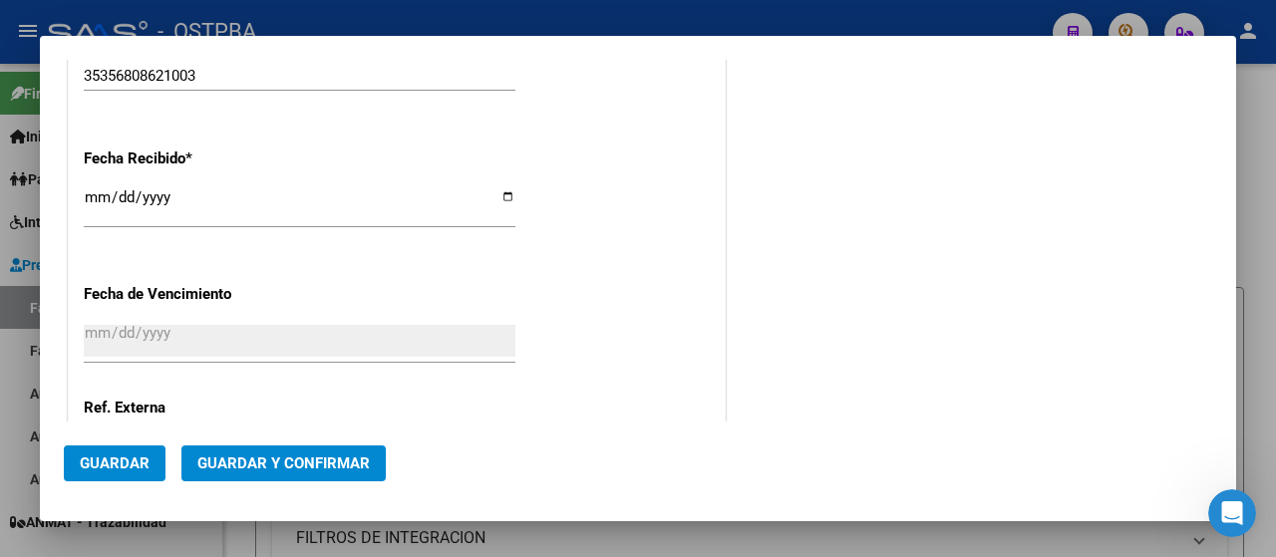
scroll to position [1170, 0]
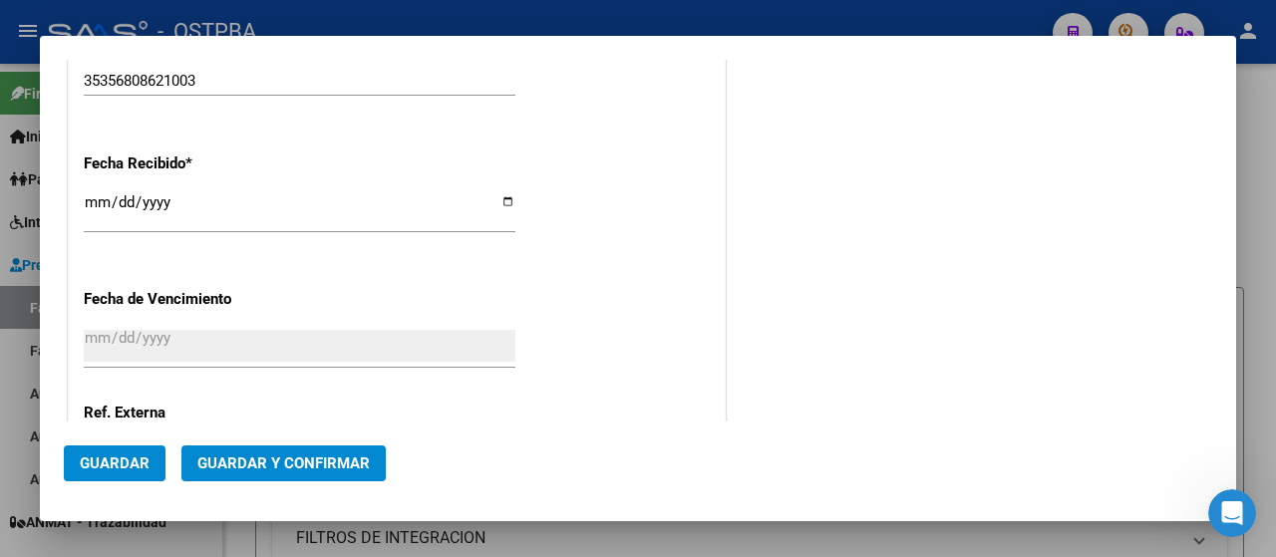
drag, startPoint x: 92, startPoint y: 325, endPoint x: 92, endPoint y: 339, distance: 14.0
click at [92, 334] on div "Ingresar la fecha" at bounding box center [300, 346] width 432 height 43
click at [92, 339] on input "Ingresar la fecha" at bounding box center [300, 346] width 432 height 32
click at [498, 202] on input "[DATE]" at bounding box center [300, 210] width 432 height 32
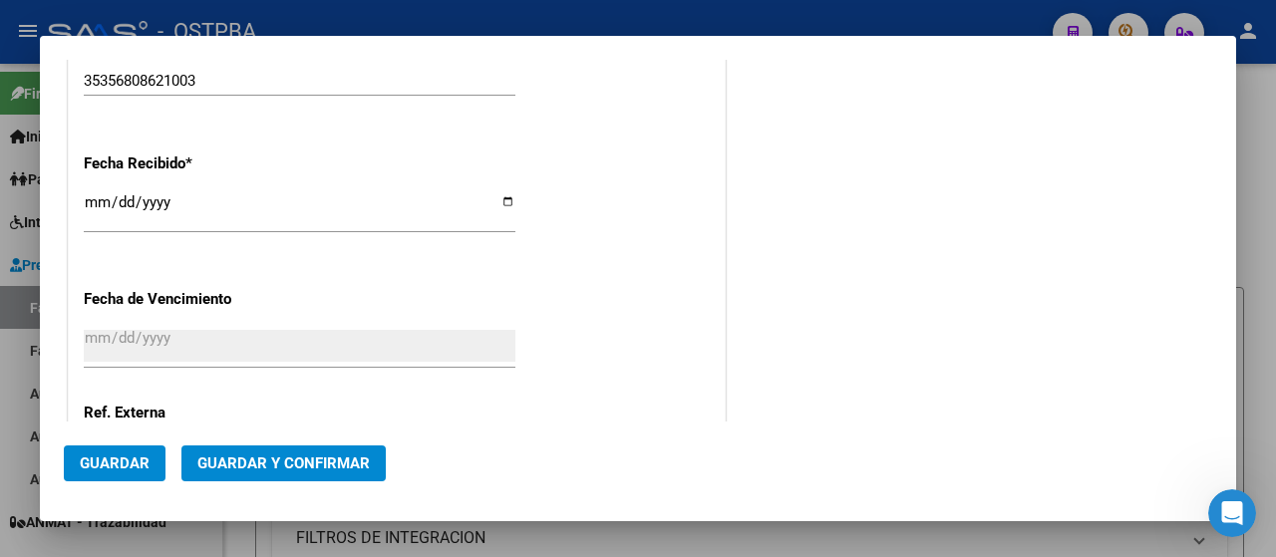
click at [205, 305] on p "Fecha de Vencimiento" at bounding box center [177, 299] width 187 height 23
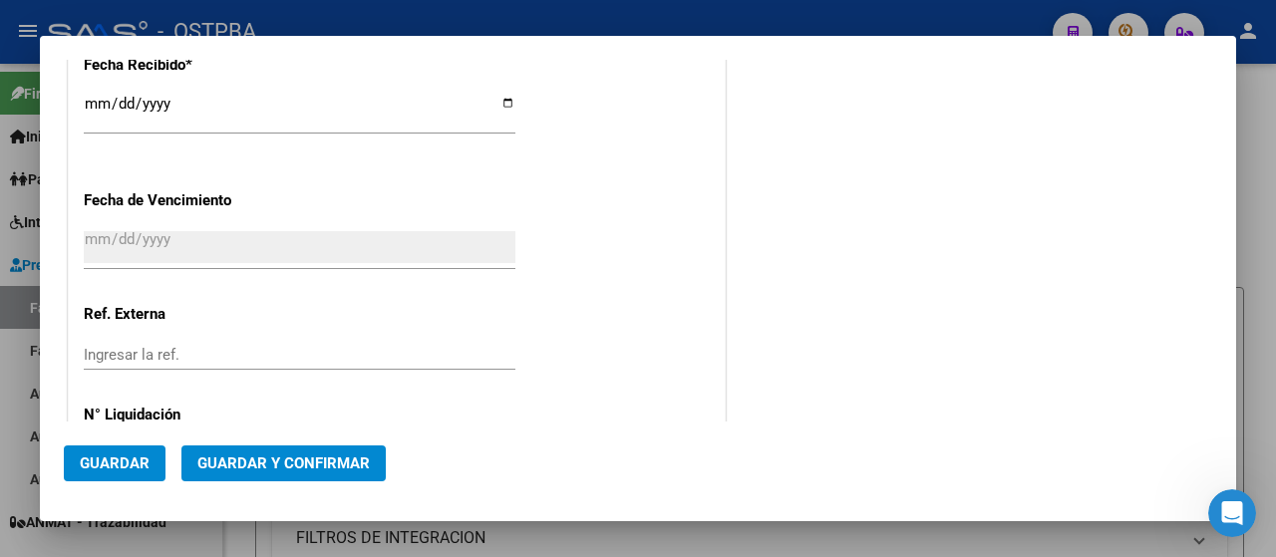
scroll to position [1256, 0]
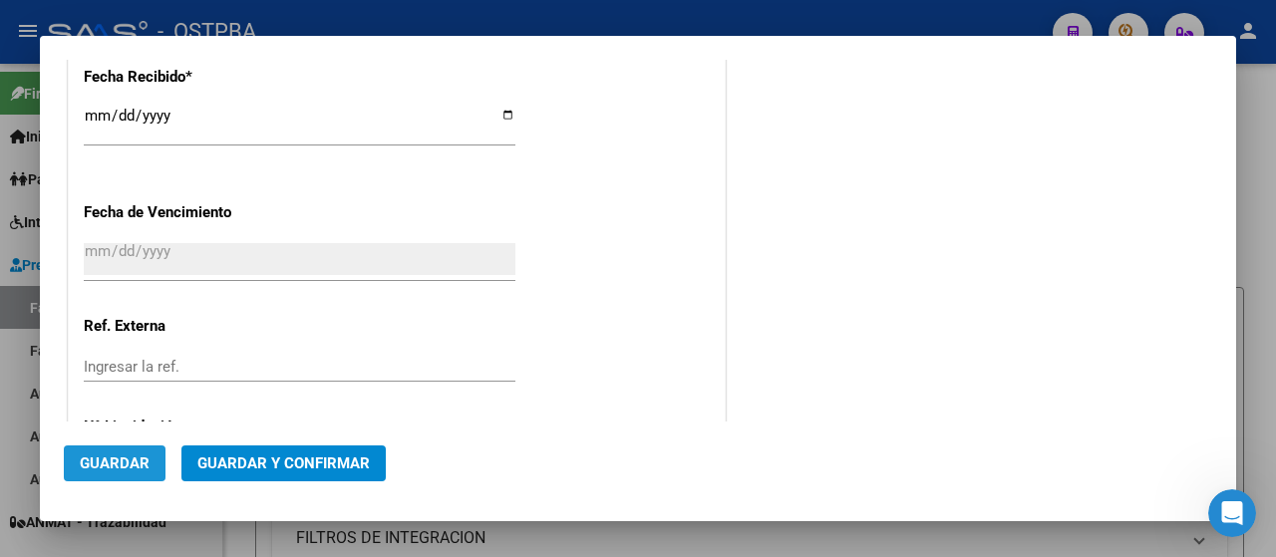
click at [113, 460] on span "Guardar" at bounding box center [115, 464] width 70 height 18
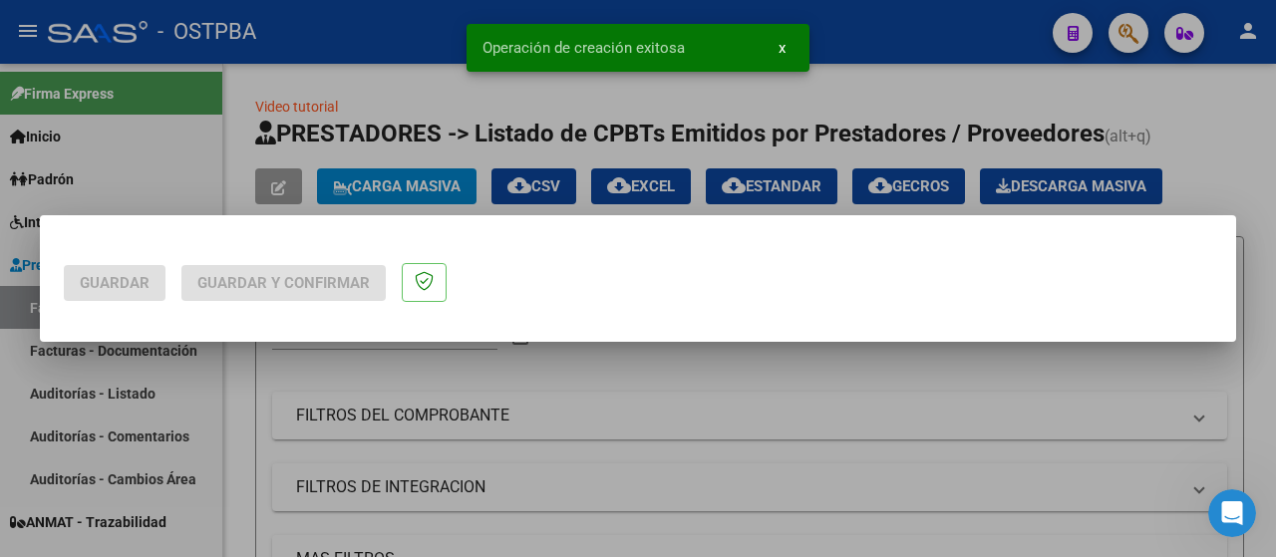
scroll to position [0, 0]
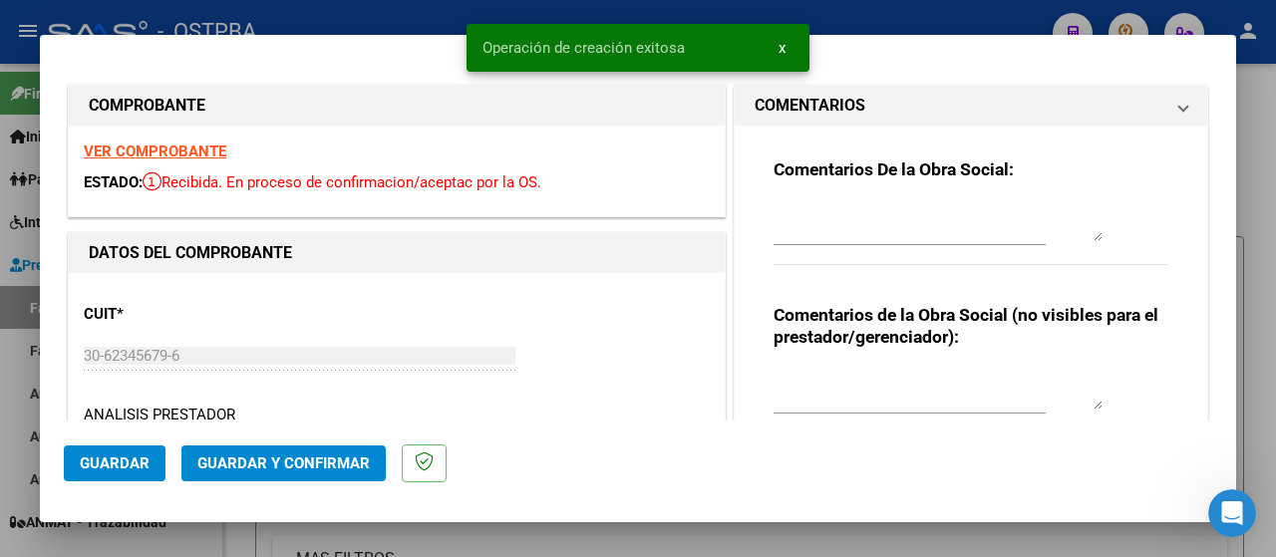
type input "[DATE]"
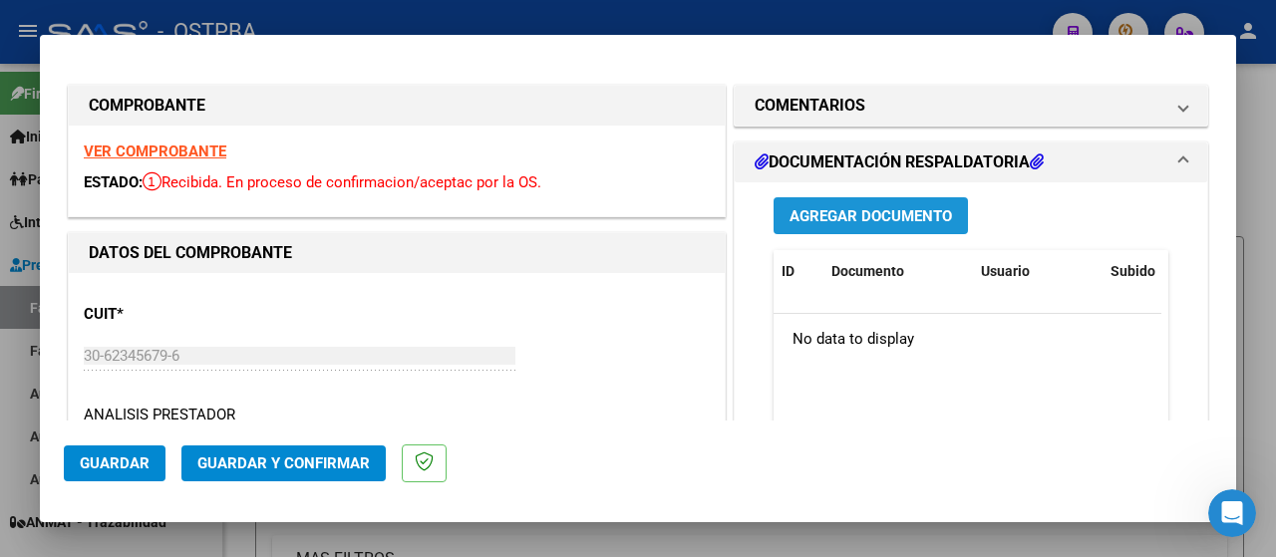
click at [846, 215] on span "Agregar Documento" at bounding box center [871, 216] width 163 height 18
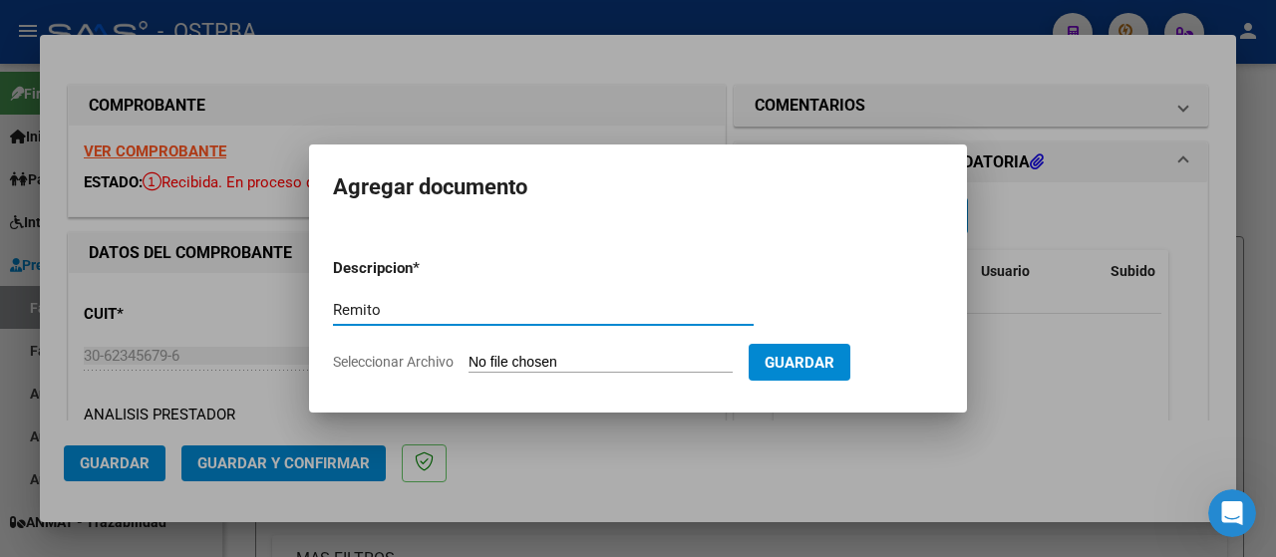
type input "Remito"
click at [568, 364] on input "Seleccionar Archivo" at bounding box center [601, 363] width 264 height 19
type input "C:\fakepath\rem kagel_20250917_0001.pdf"
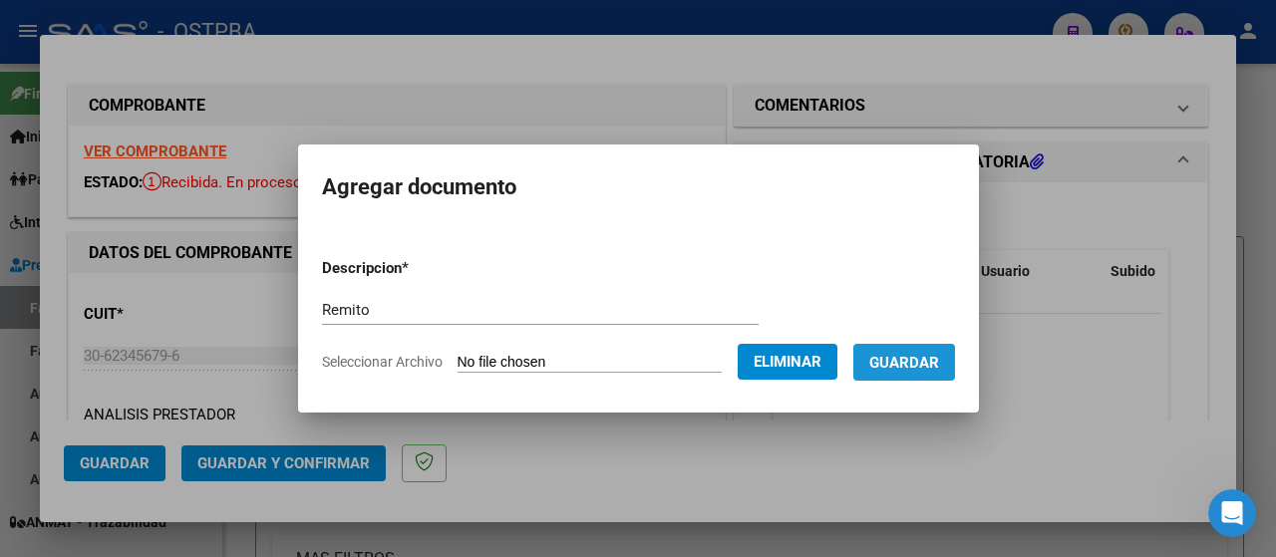
click at [930, 366] on span "Guardar" at bounding box center [905, 363] width 70 height 18
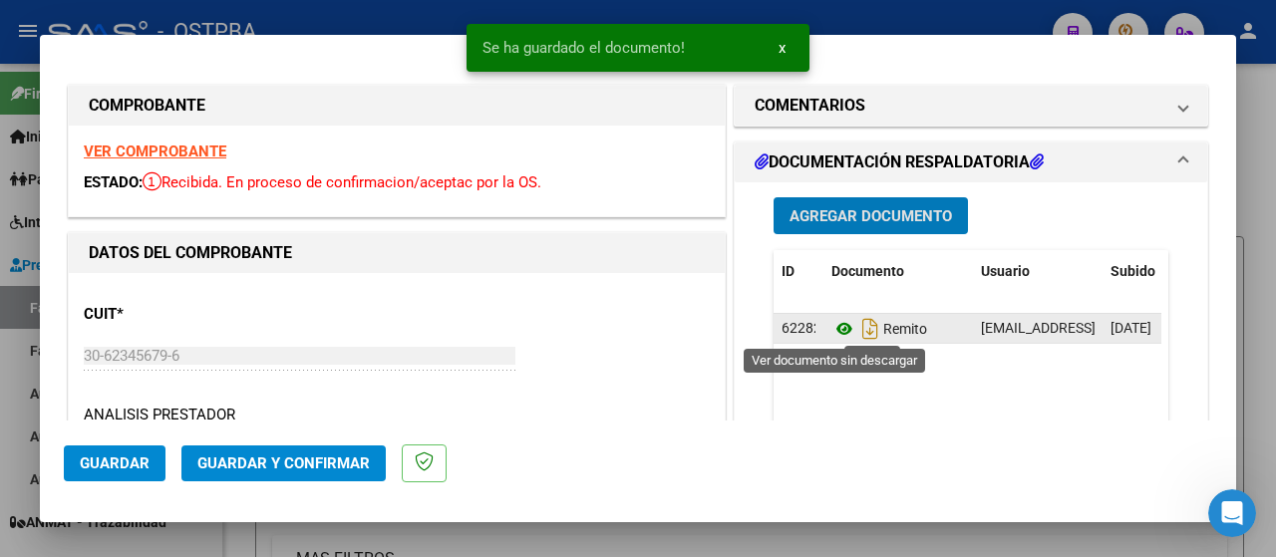
click at [836, 328] on icon at bounding box center [845, 329] width 26 height 24
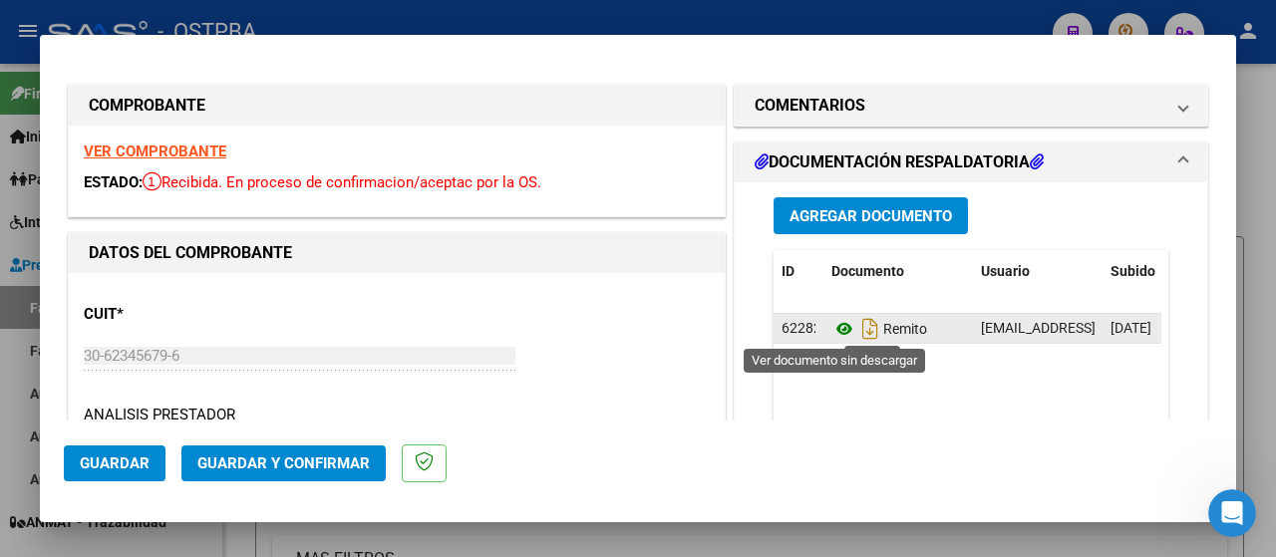
click at [834, 327] on icon at bounding box center [845, 329] width 26 height 24
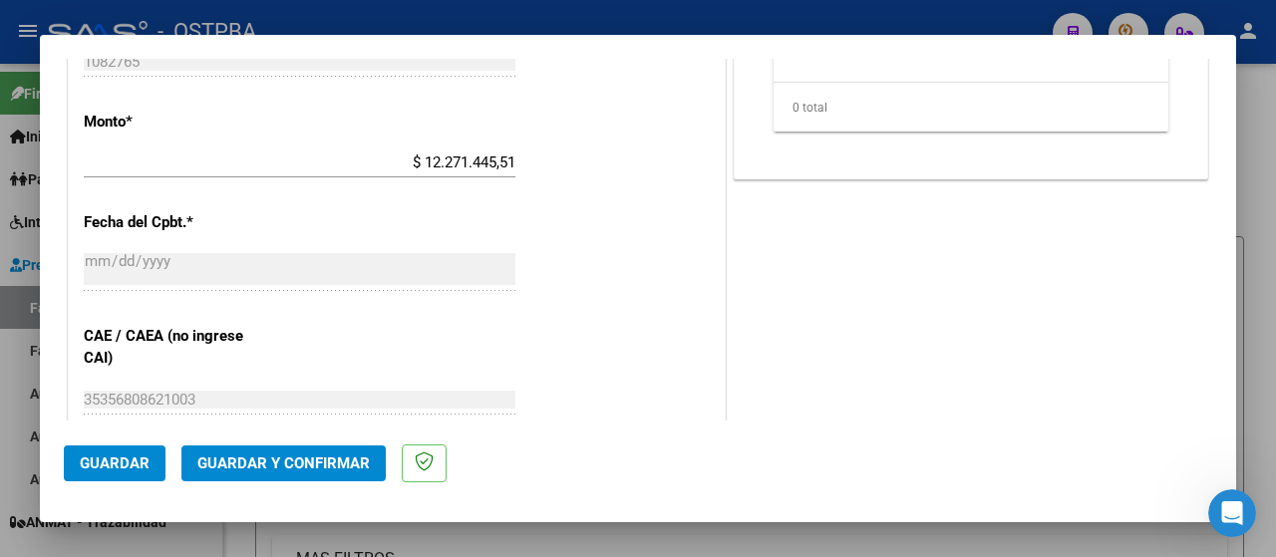
scroll to position [897, 0]
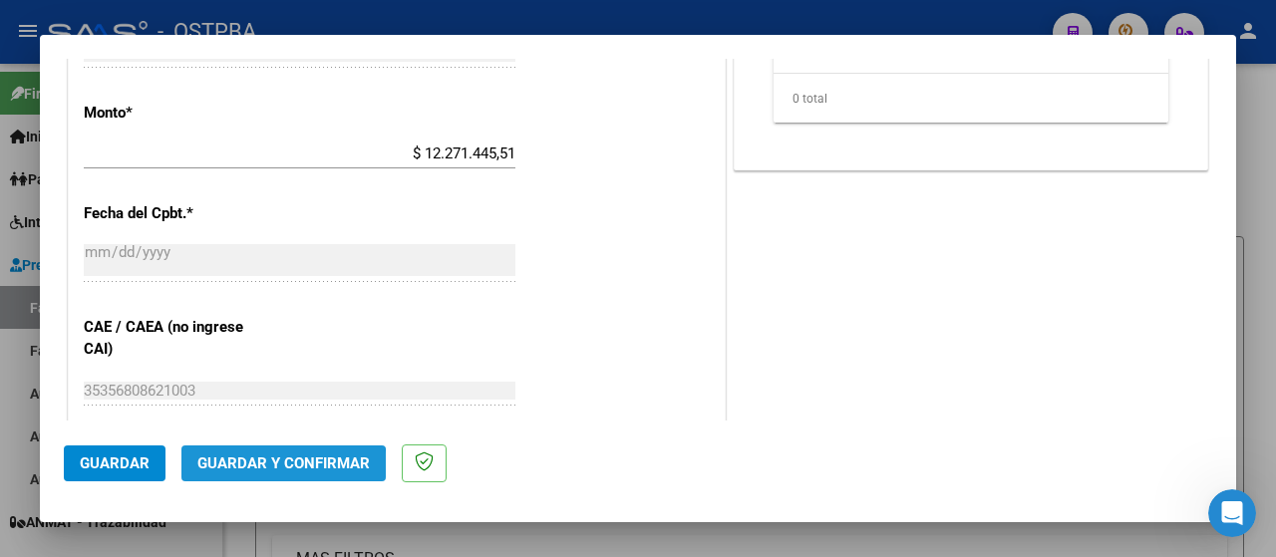
click at [279, 468] on span "Guardar y Confirmar" at bounding box center [283, 464] width 173 height 18
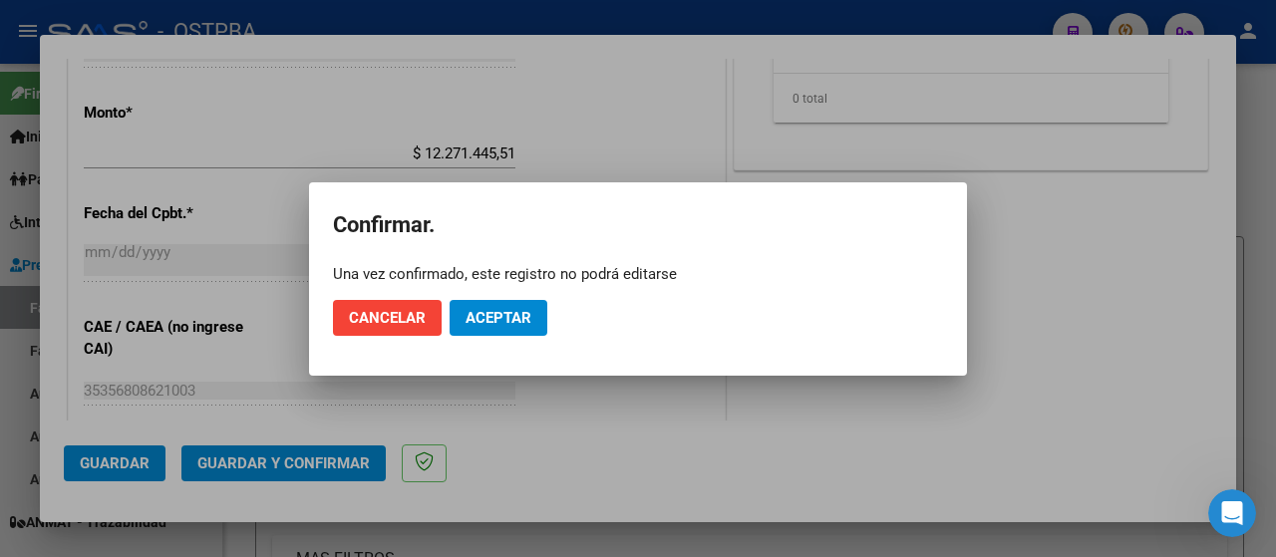
click at [660, 119] on div at bounding box center [638, 278] width 1276 height 557
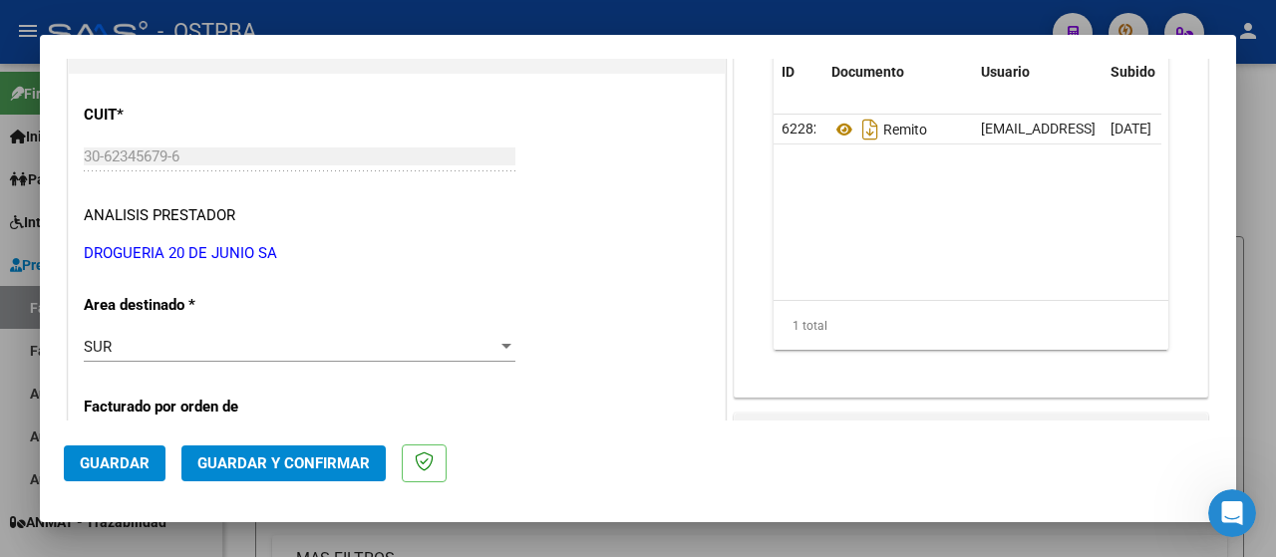
scroll to position [0, 0]
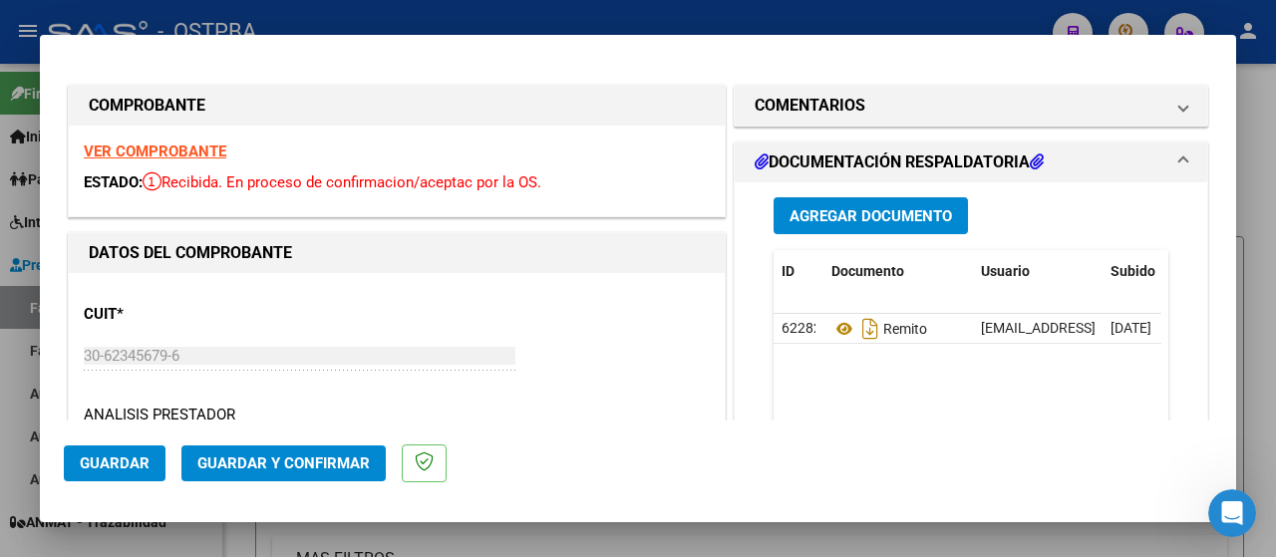
click at [274, 462] on span "Guardar y Confirmar" at bounding box center [283, 464] width 173 height 18
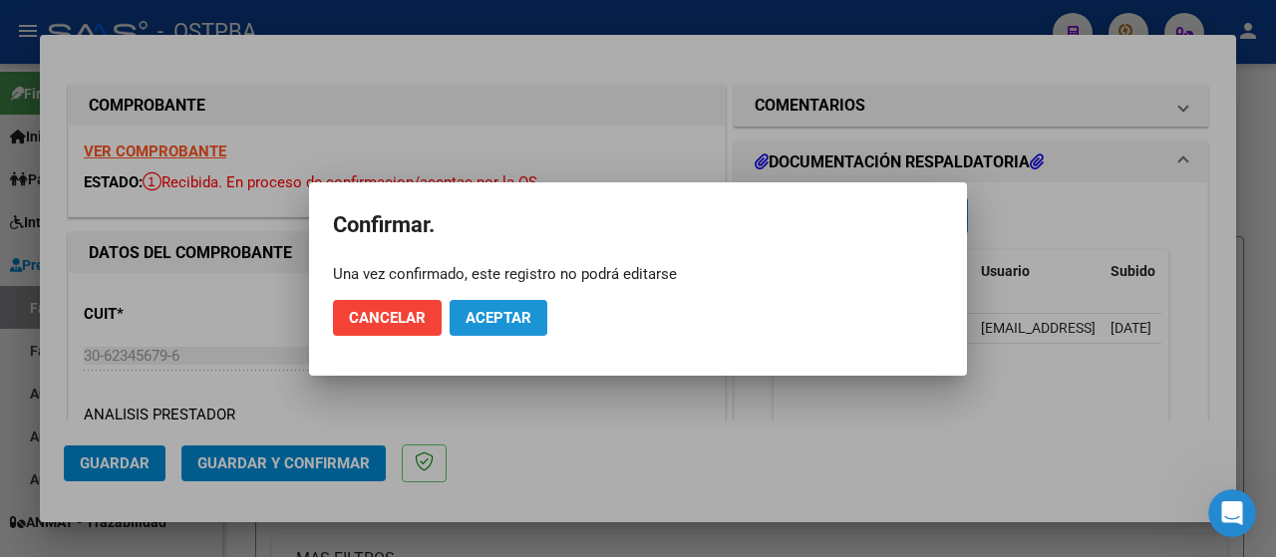
click at [491, 311] on span "Aceptar" at bounding box center [499, 318] width 66 height 18
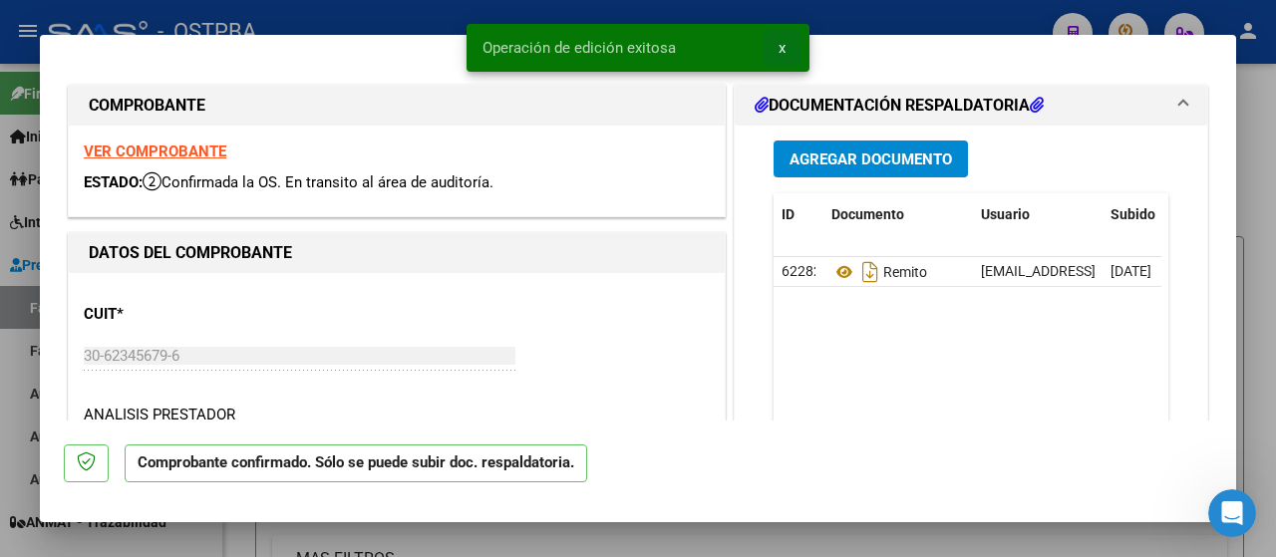
click at [783, 54] on span "x" at bounding box center [782, 48] width 7 height 18
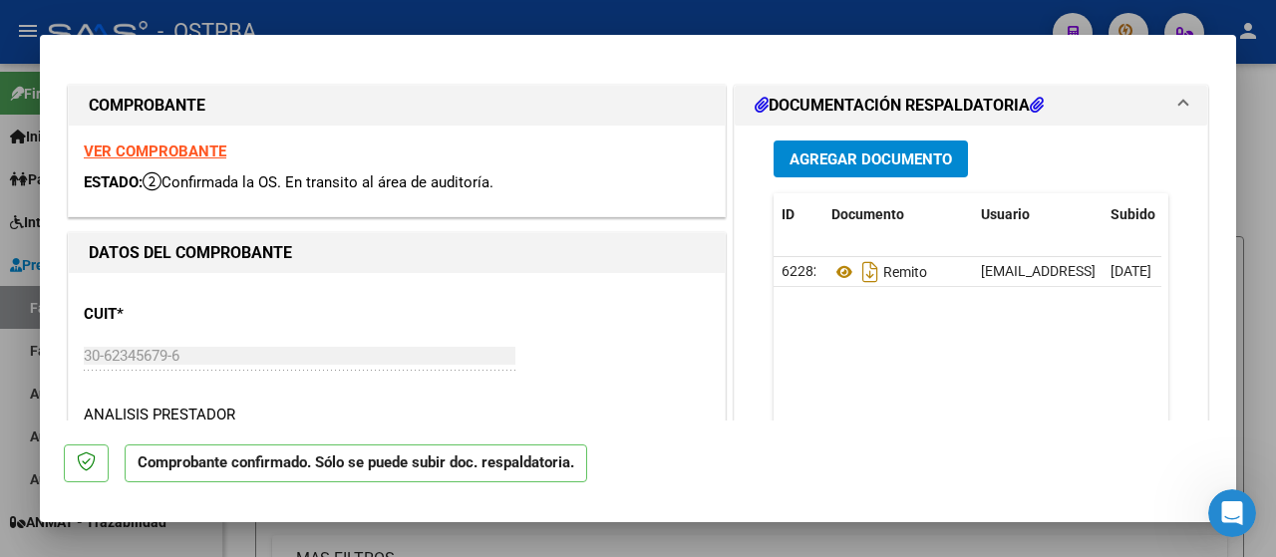
click at [293, 29] on div at bounding box center [638, 278] width 1276 height 557
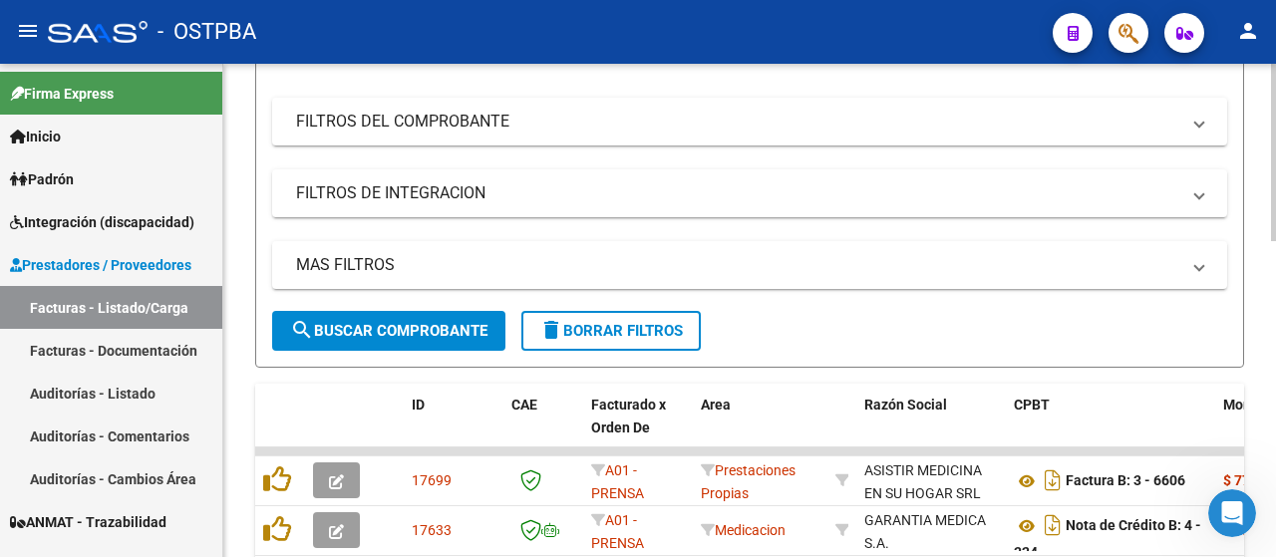
scroll to position [299, 0]
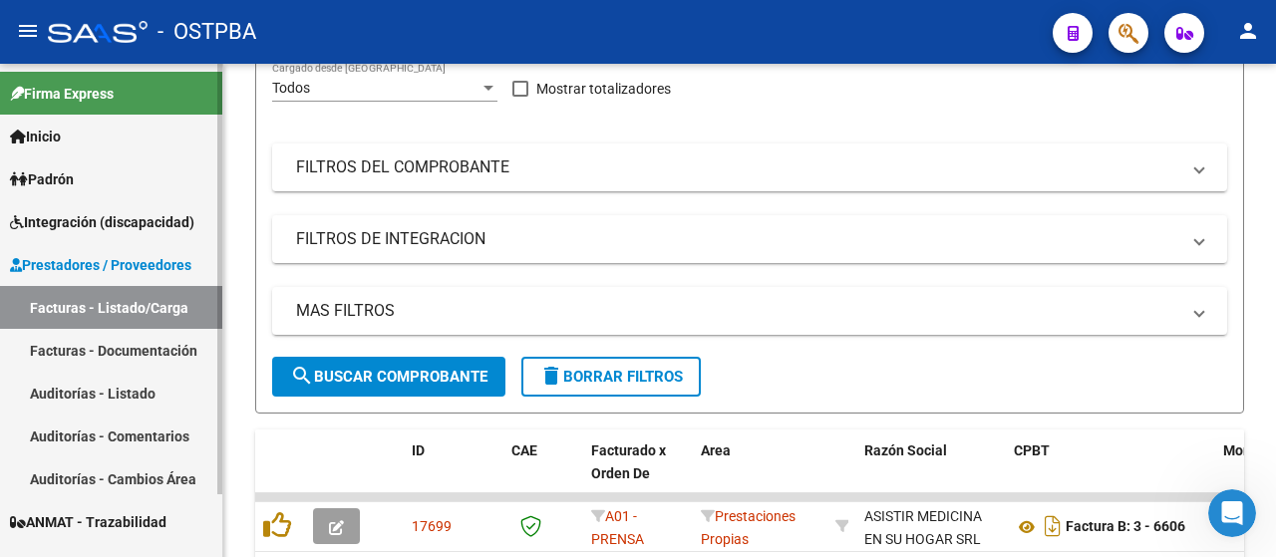
click at [86, 345] on link "Facturas - Documentación" at bounding box center [111, 350] width 222 height 43
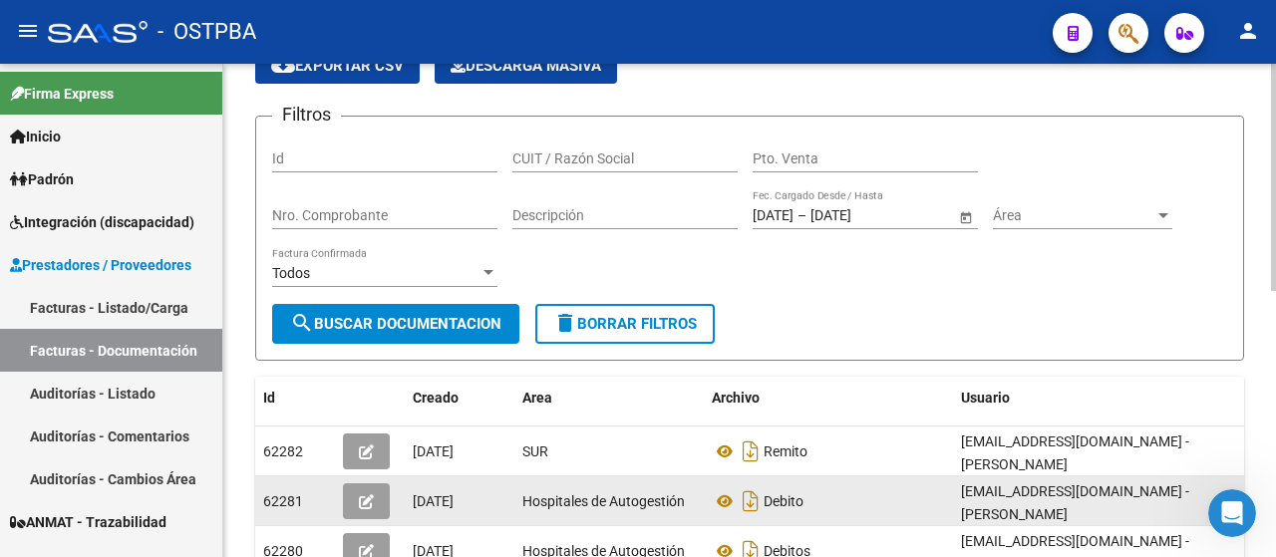
scroll to position [80, 0]
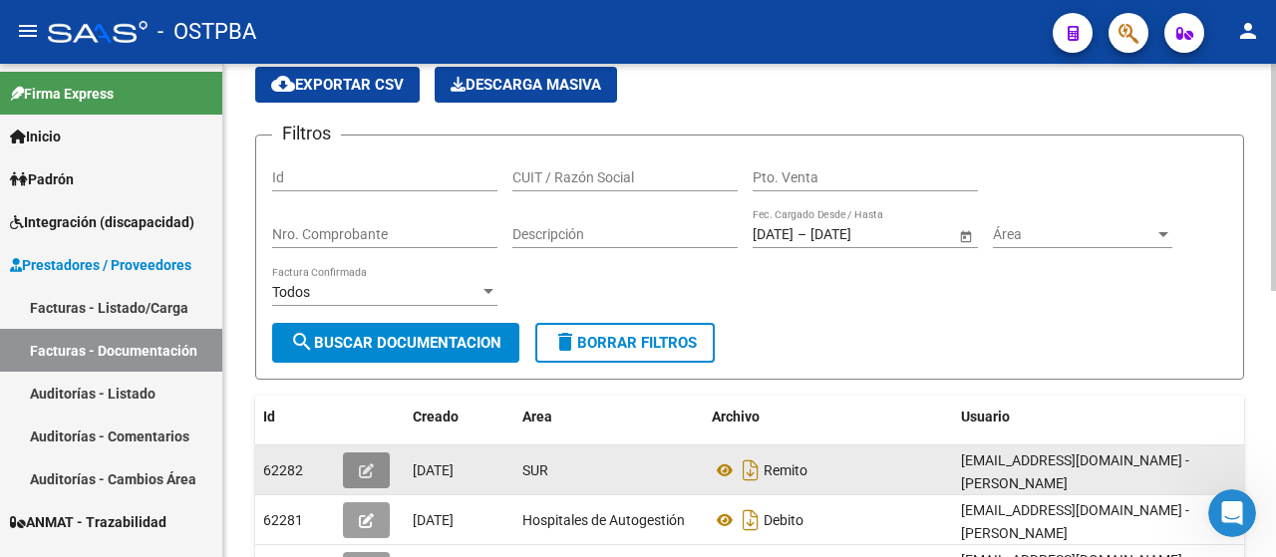
click at [370, 468] on icon "button" at bounding box center [366, 471] width 15 height 15
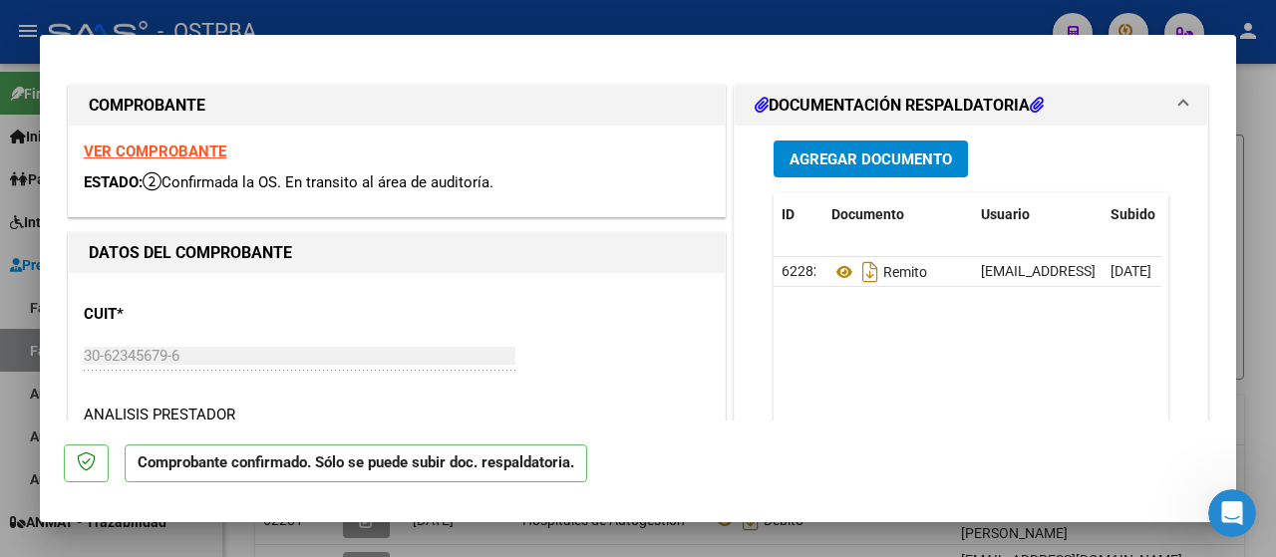
click at [183, 154] on strong "VER COMPROBANTE" at bounding box center [155, 152] width 143 height 18
click at [12, 421] on div at bounding box center [638, 278] width 1276 height 557
type input "$ 0,00"
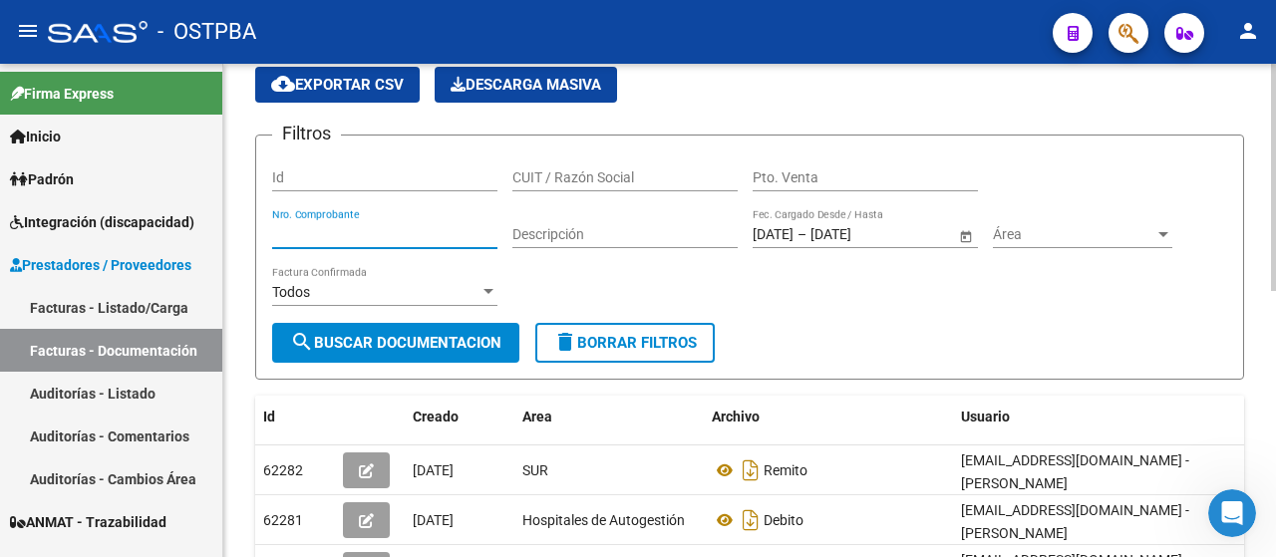
click at [370, 236] on input "Nro. Comprobante" at bounding box center [384, 234] width 225 height 17
type input "1082765"
click at [441, 337] on span "search Buscar Documentacion" at bounding box center [395, 343] width 211 height 18
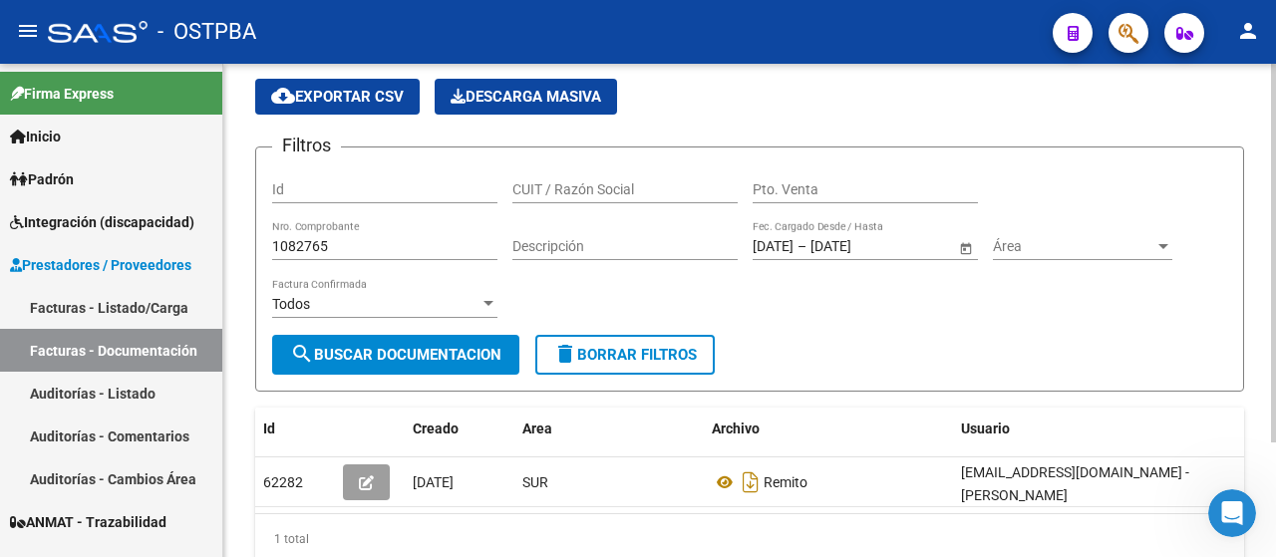
scroll to position [0, 0]
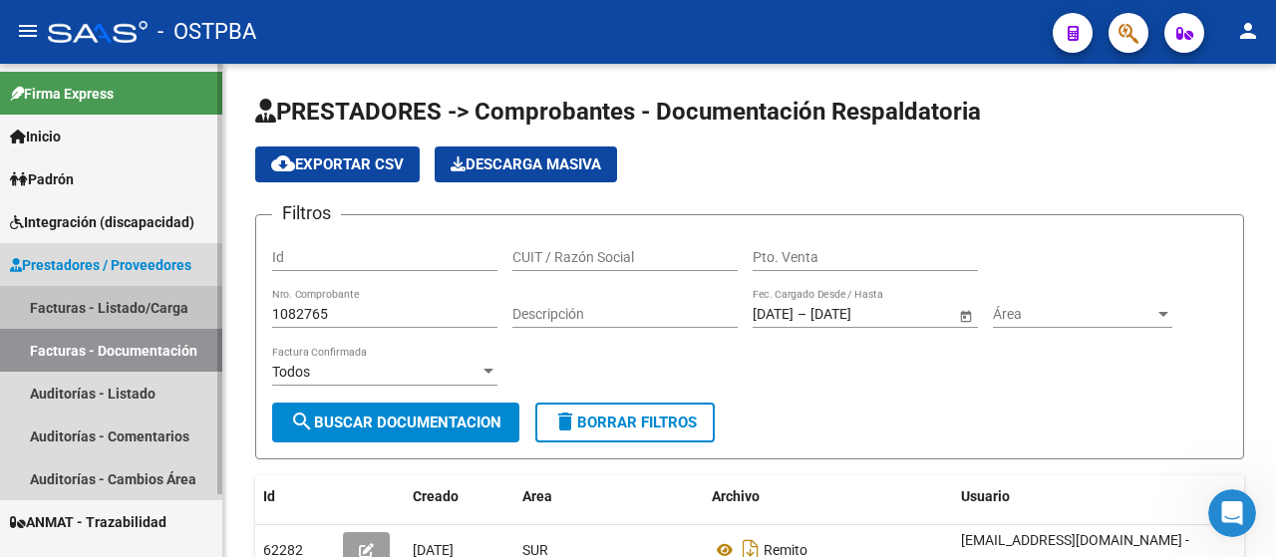
click at [56, 305] on link "Facturas - Listado/Carga" at bounding box center [111, 307] width 222 height 43
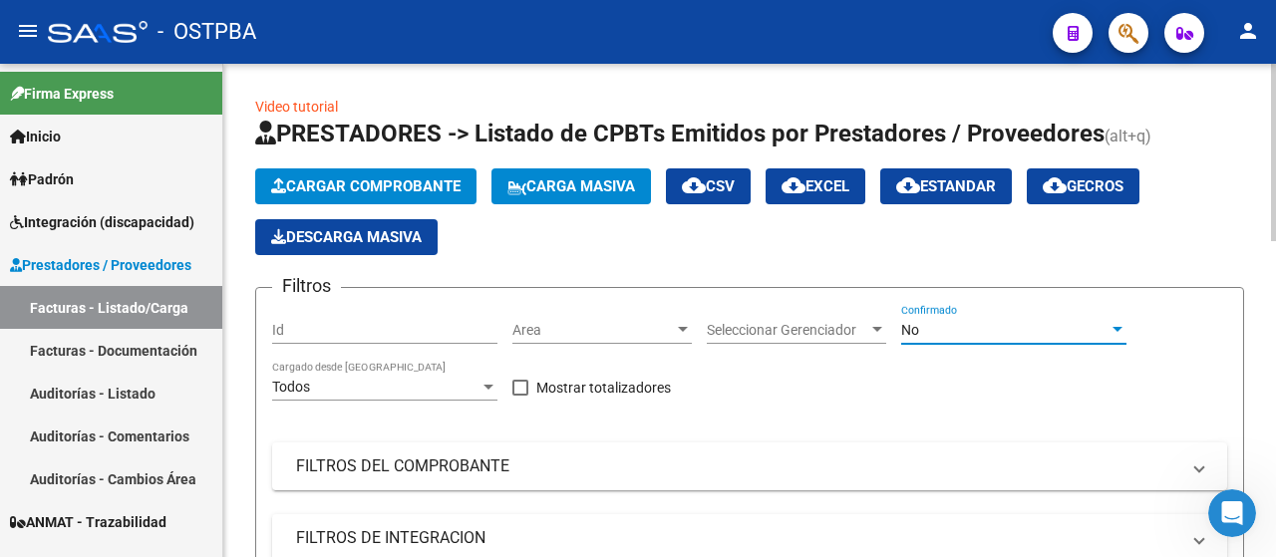
click at [1118, 327] on div at bounding box center [1118, 329] width 10 height 5
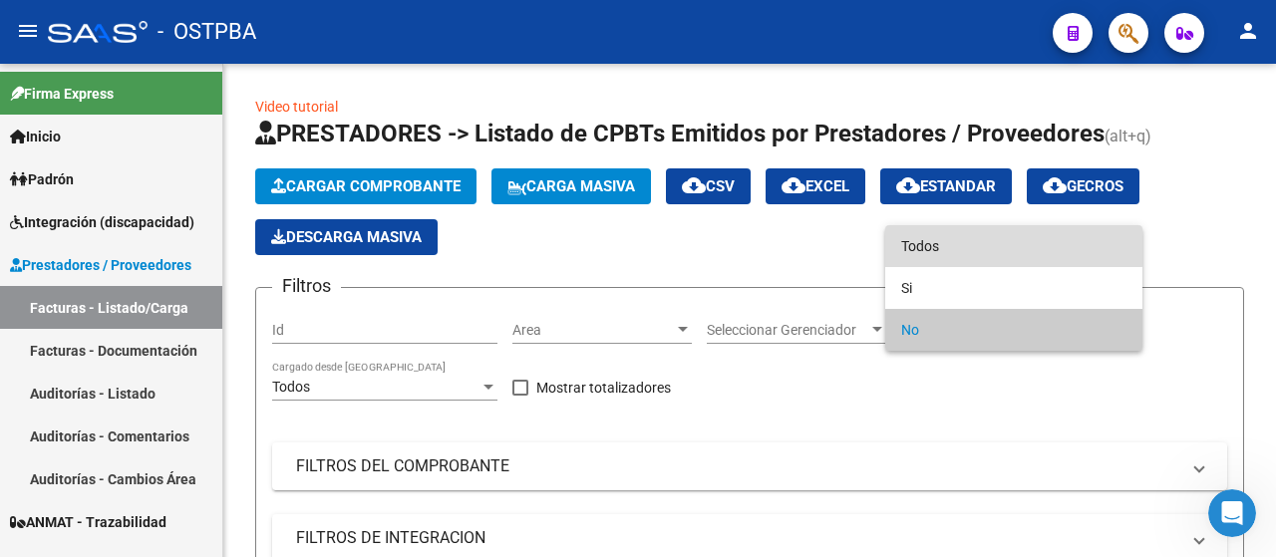
click at [942, 238] on span "Todos" at bounding box center [1013, 246] width 225 height 42
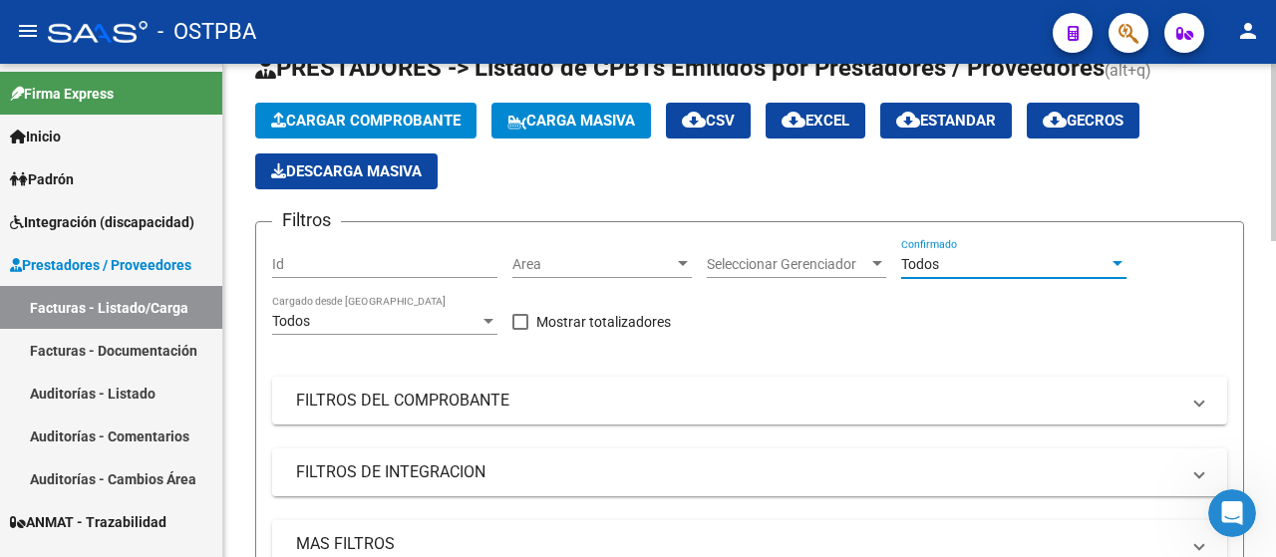
scroll to position [100, 0]
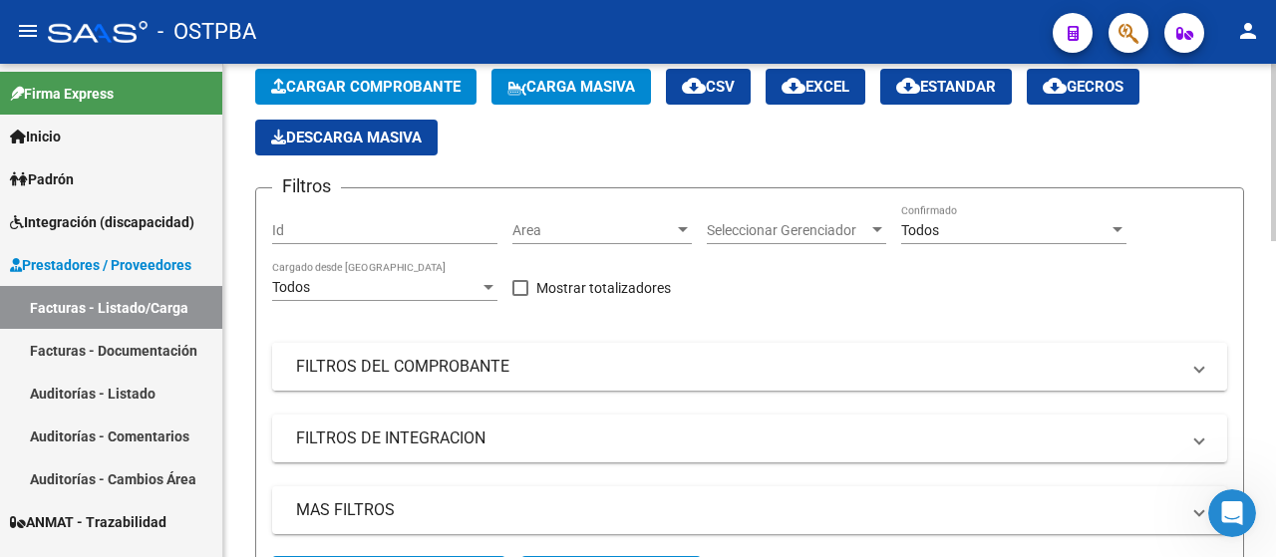
click at [416, 361] on mat-panel-title "FILTROS DEL COMPROBANTE" at bounding box center [738, 367] width 884 height 22
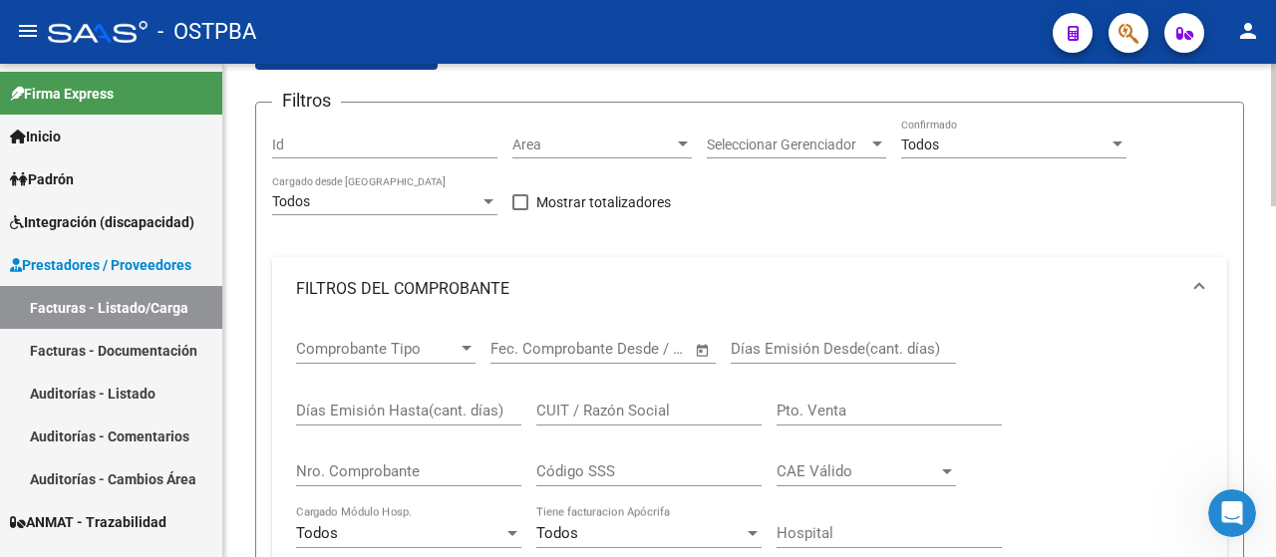
scroll to position [299, 0]
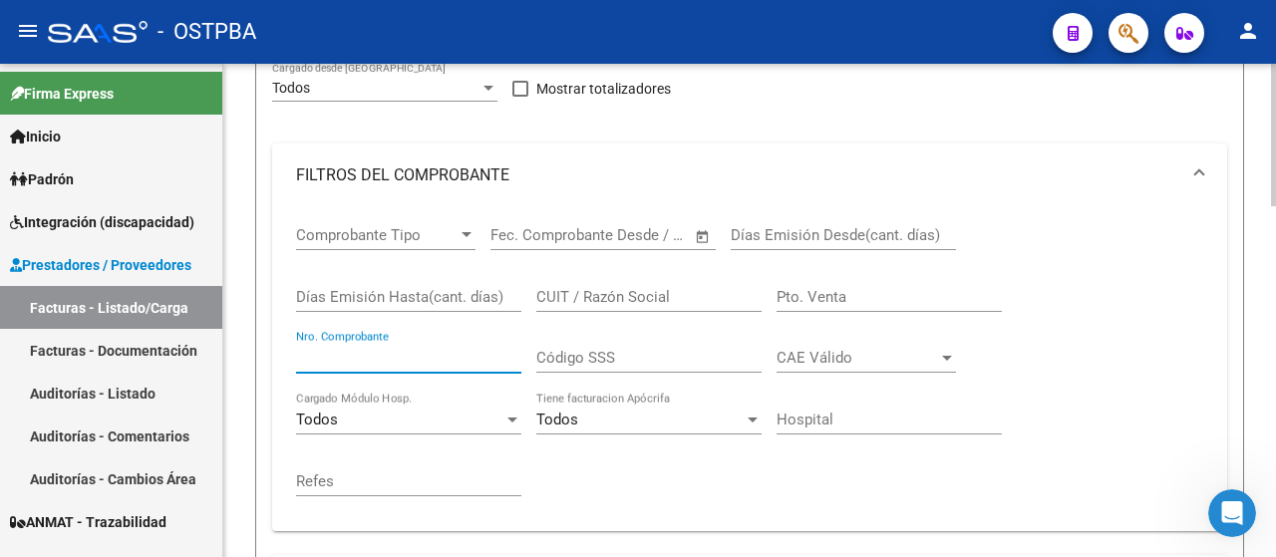
click at [366, 354] on input "Nro. Comprobante" at bounding box center [408, 358] width 225 height 18
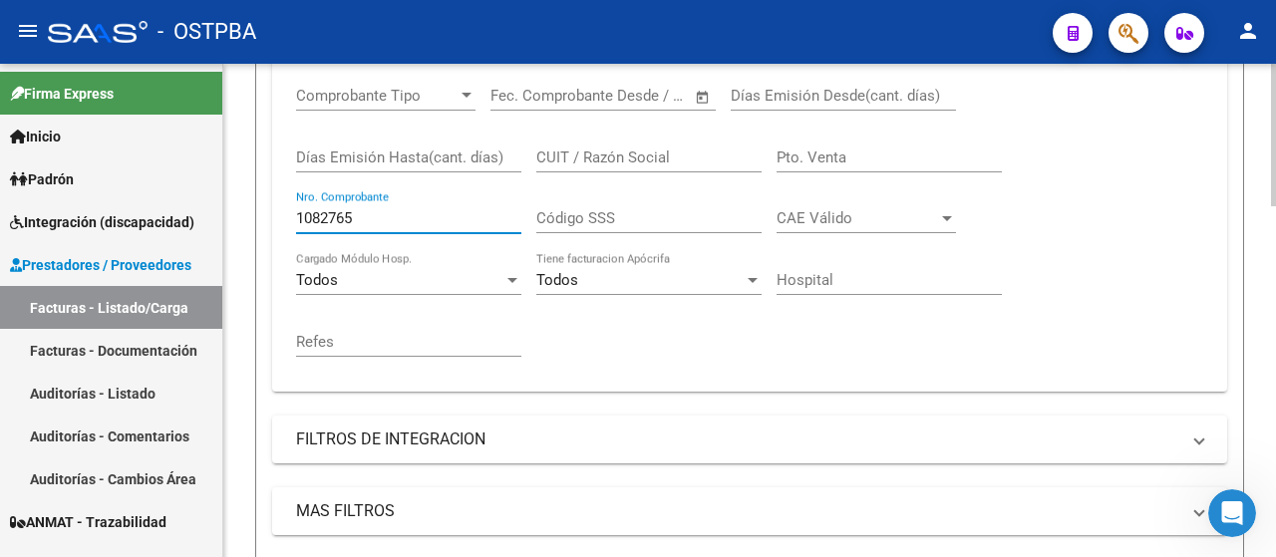
scroll to position [698, 0]
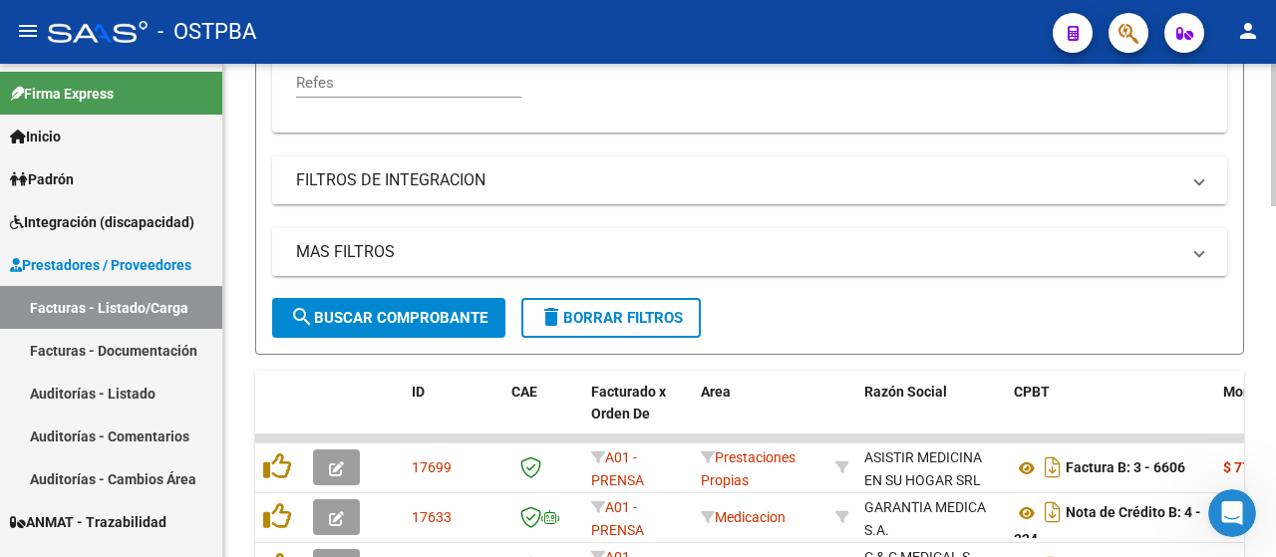
type input "1082765"
click at [409, 309] on span "search Buscar Comprobante" at bounding box center [388, 318] width 197 height 18
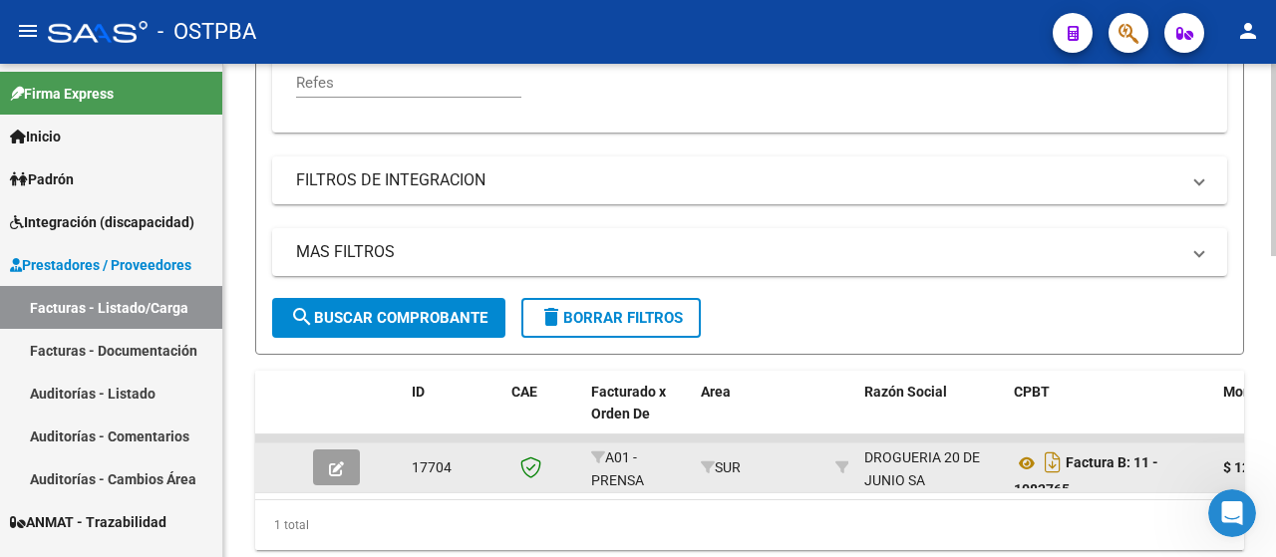
click at [337, 468] on icon "button" at bounding box center [336, 469] width 15 height 15
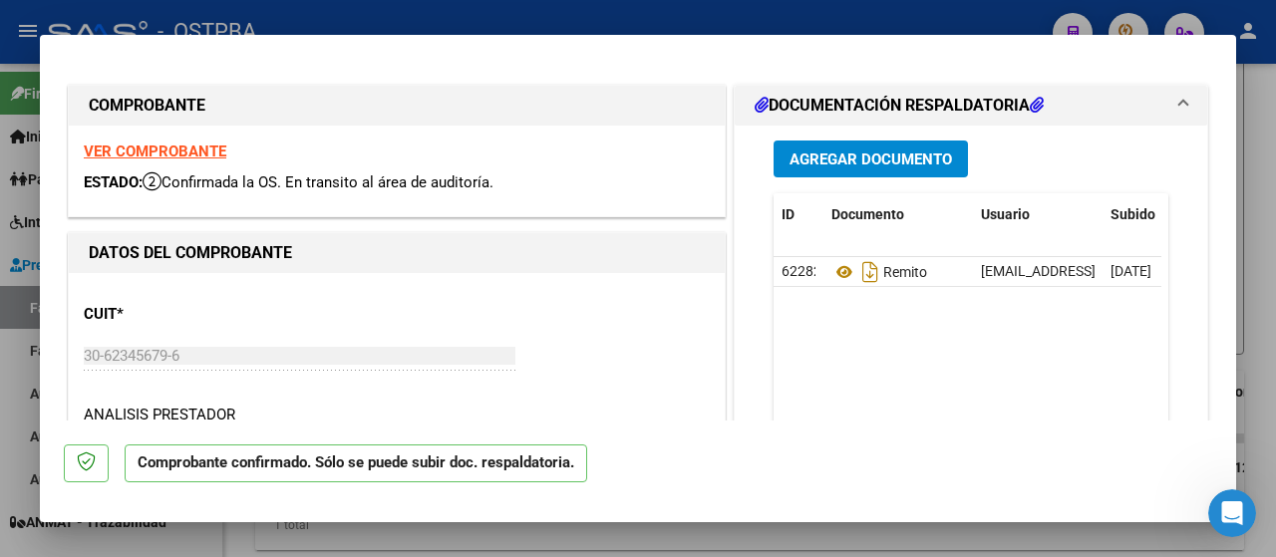
click at [120, 152] on strong "VER COMPROBANTE" at bounding box center [155, 152] width 143 height 18
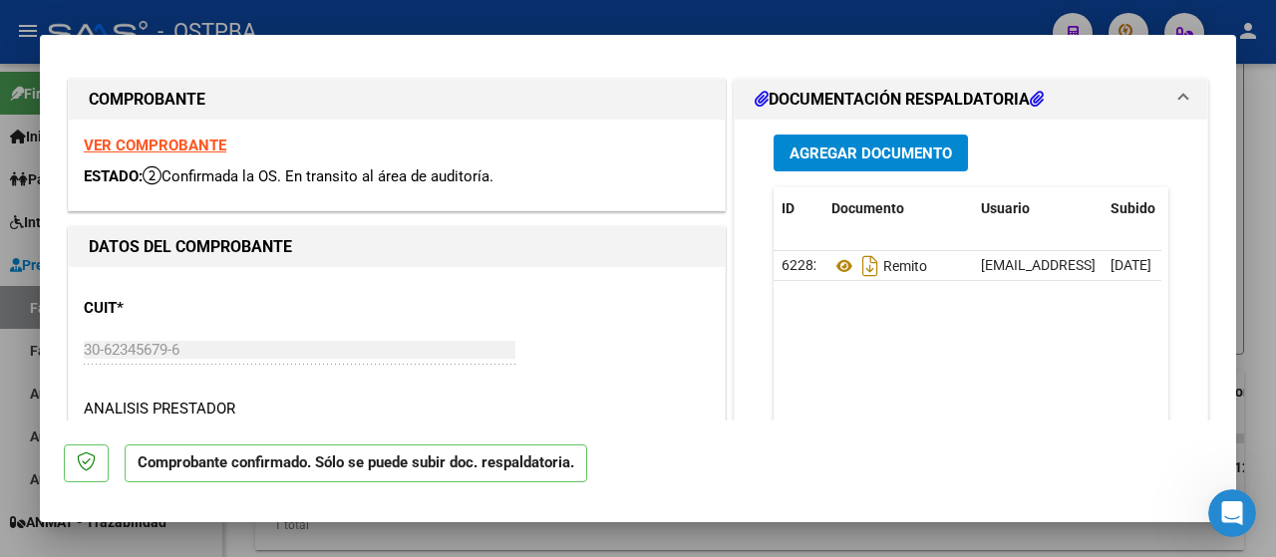
scroll to position [0, 0]
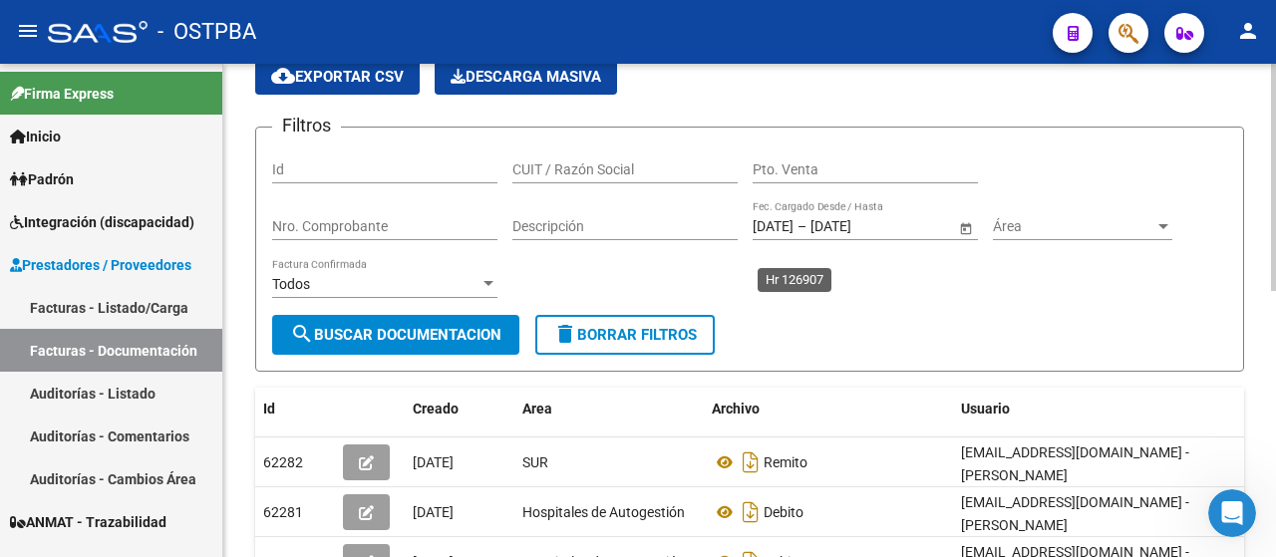
scroll to position [578, 0]
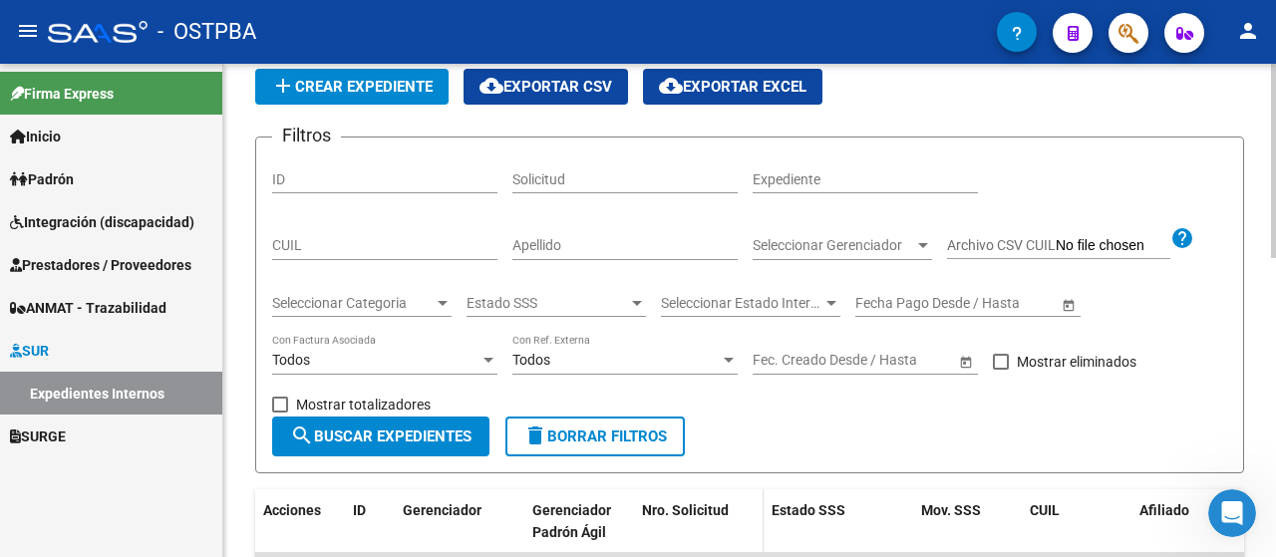
scroll to position [399, 0]
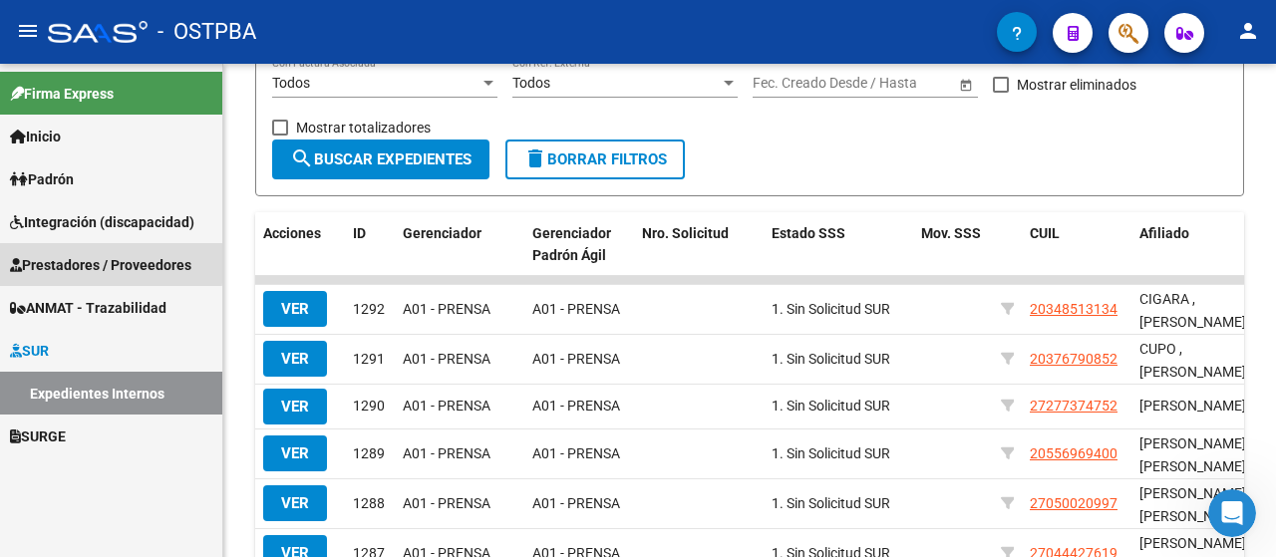
click at [68, 260] on span "Prestadores / Proveedores" at bounding box center [100, 265] width 181 height 22
click at [56, 267] on span "Prestadores / Proveedores" at bounding box center [100, 265] width 181 height 22
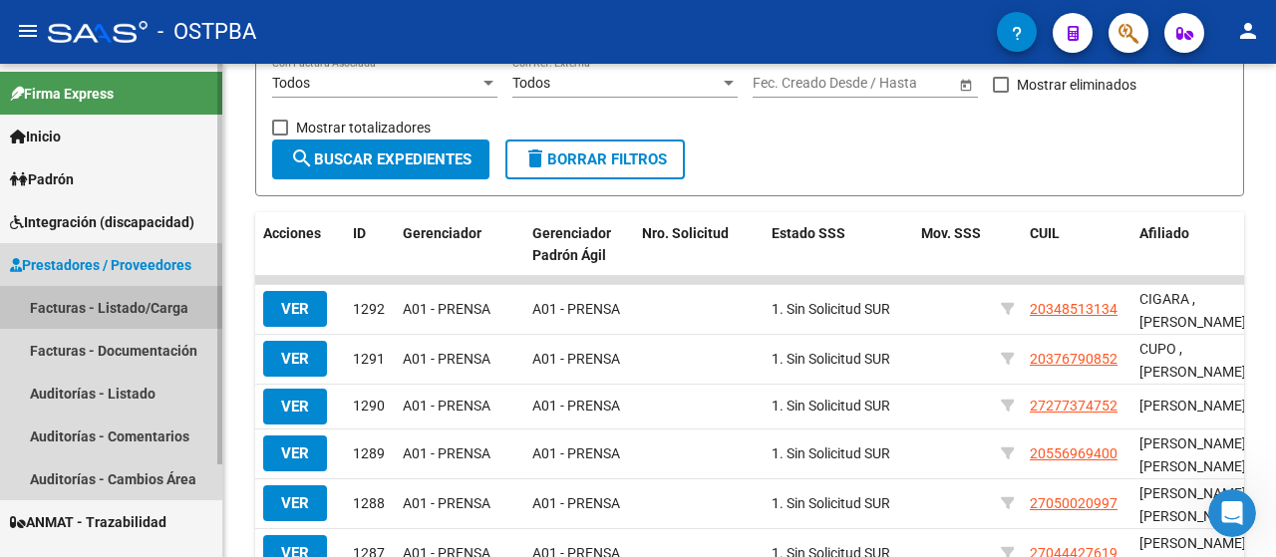
click at [65, 301] on link "Facturas - Listado/Carga" at bounding box center [111, 307] width 222 height 43
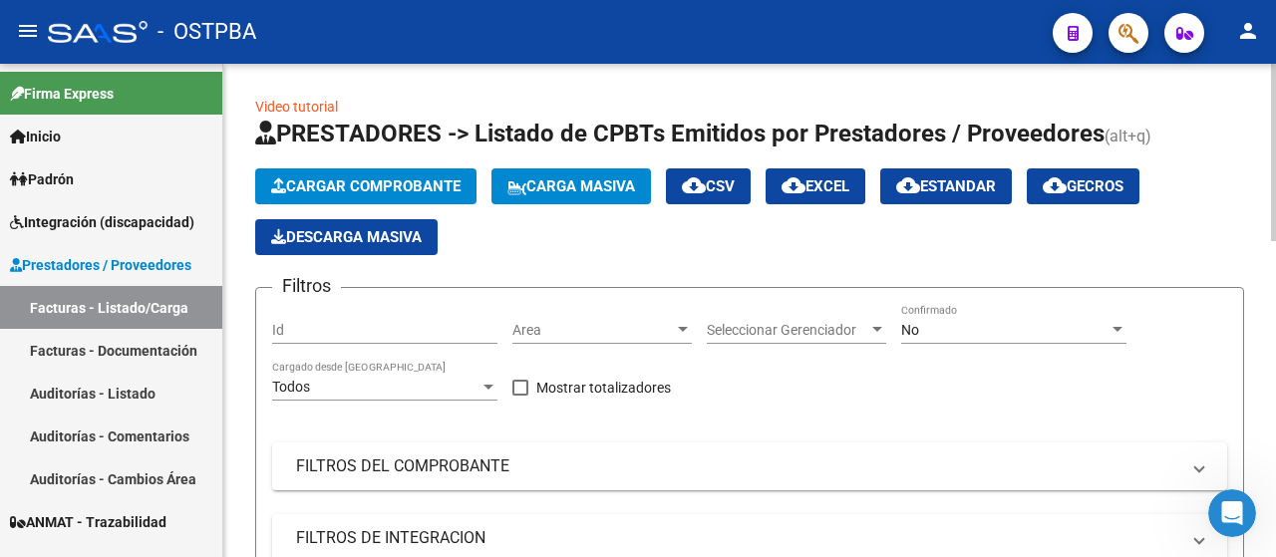
click at [1118, 335] on div at bounding box center [1118, 330] width 18 height 16
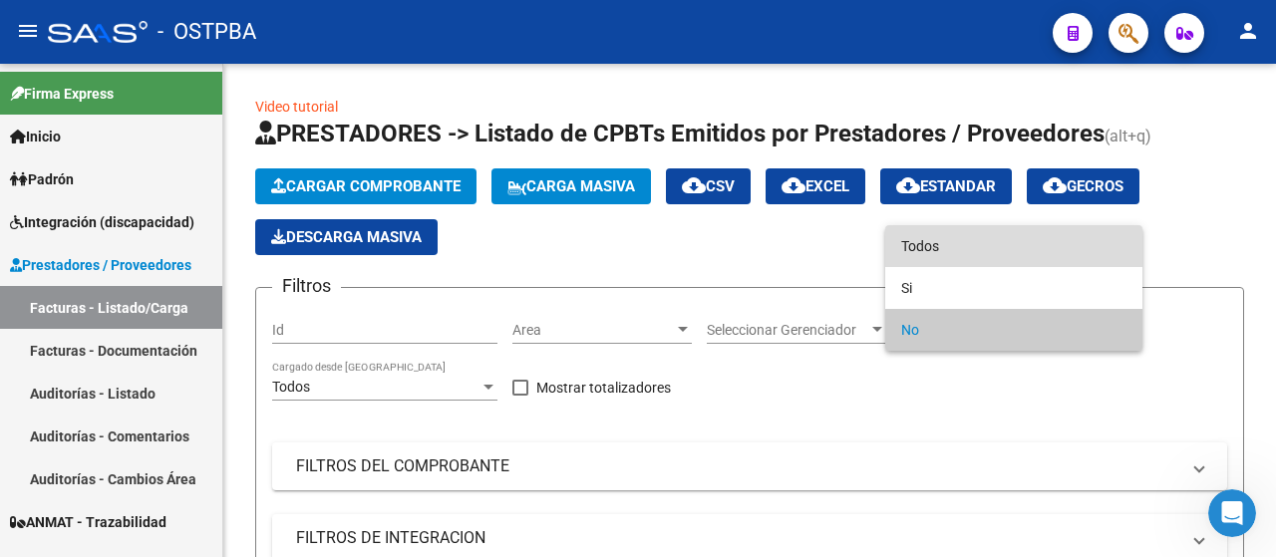
click at [924, 239] on span "Todos" at bounding box center [1013, 246] width 225 height 42
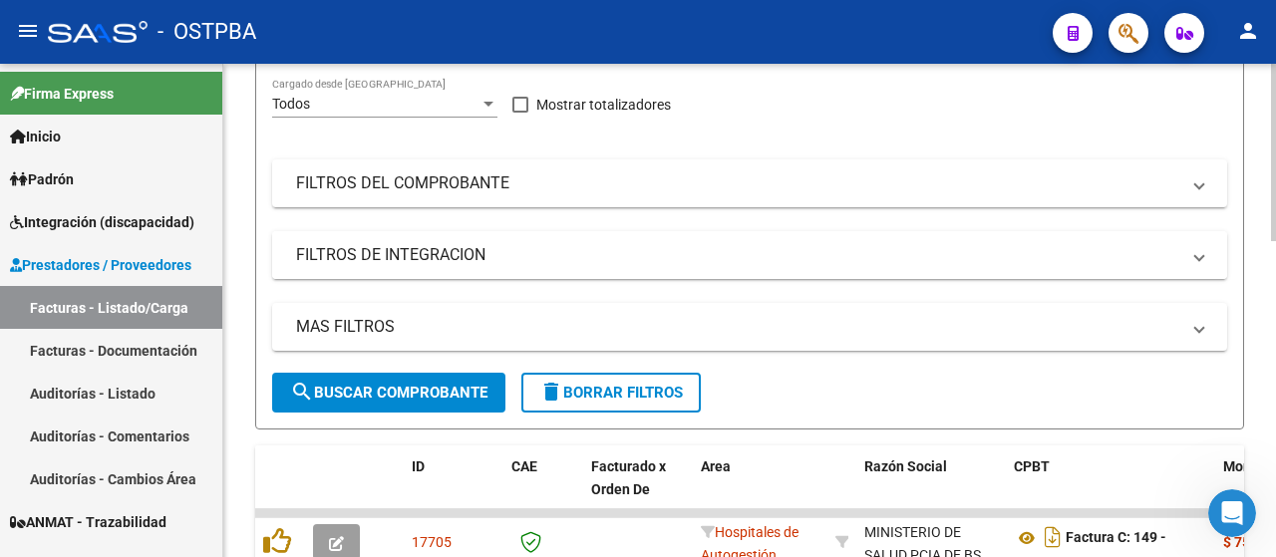
scroll to position [299, 0]
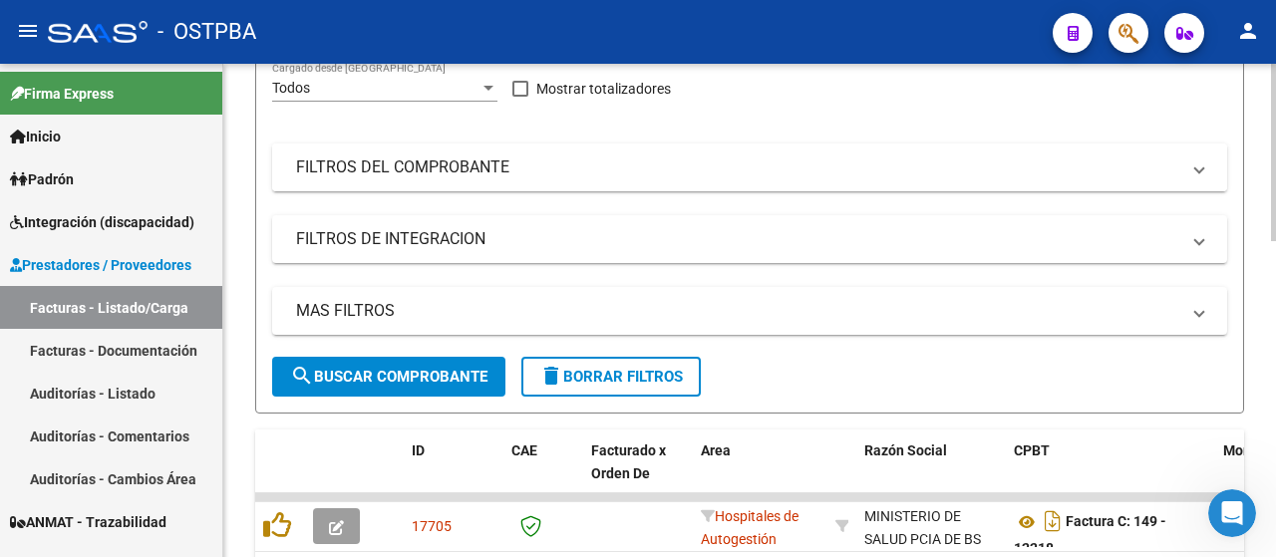
click at [412, 171] on mat-panel-title "FILTROS DEL COMPROBANTE" at bounding box center [738, 168] width 884 height 22
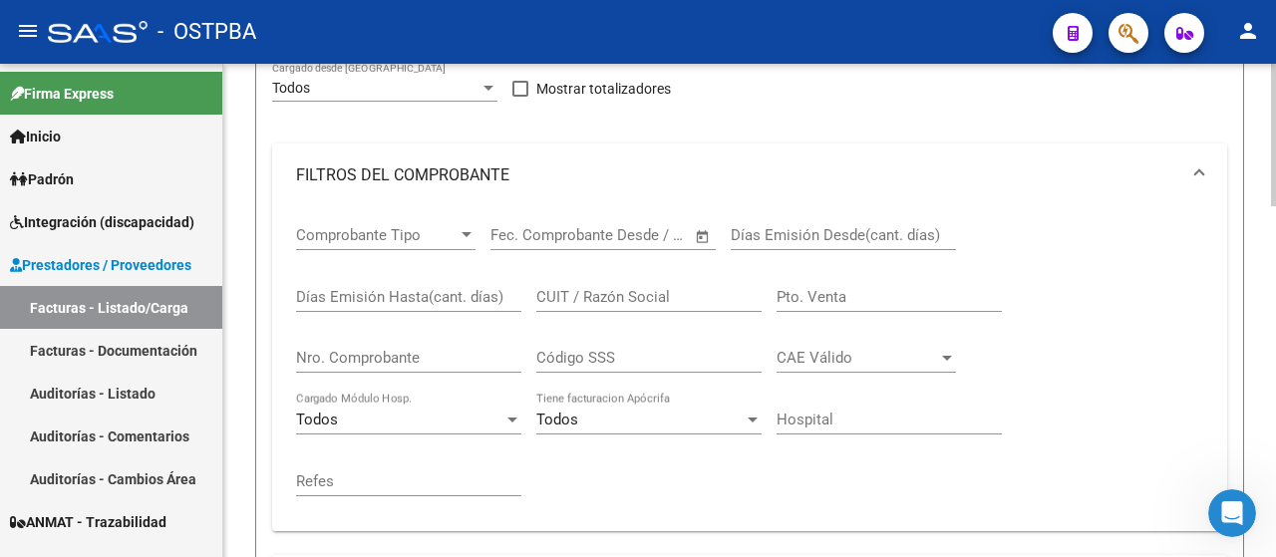
click at [357, 358] on input "Nro. Comprobante" at bounding box center [408, 358] width 225 height 18
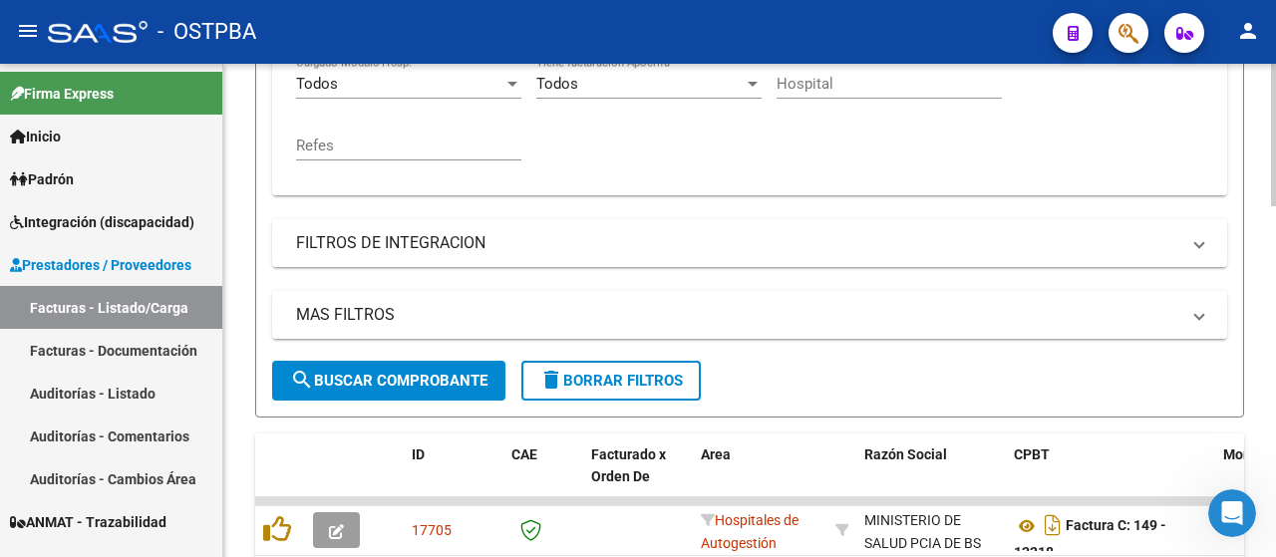
scroll to position [698, 0]
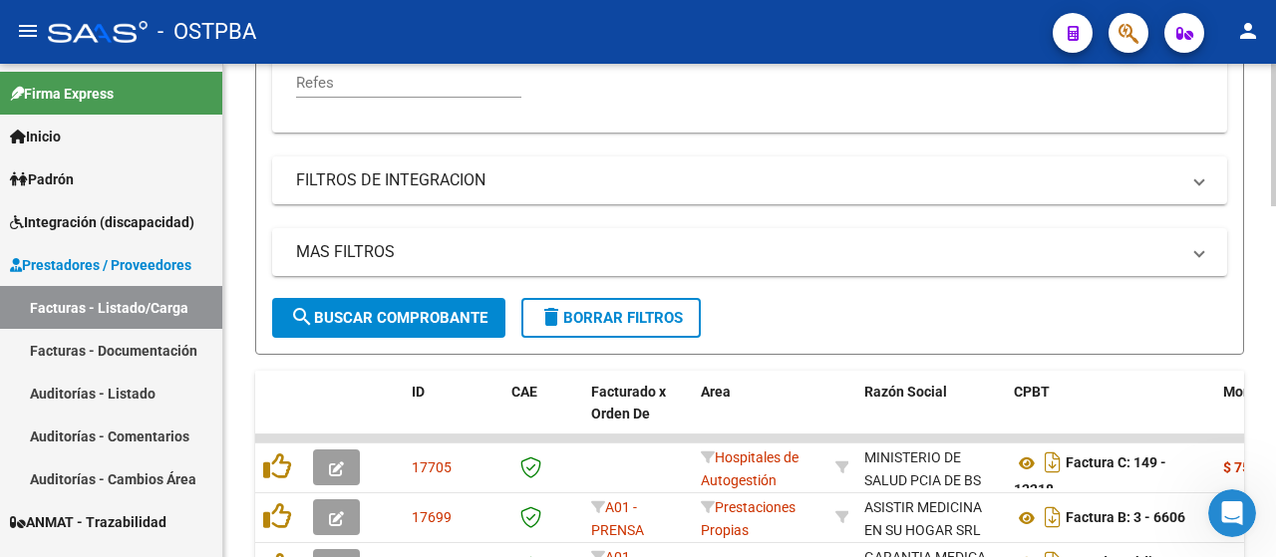
type input "1082765"
click at [401, 313] on span "search Buscar Comprobante" at bounding box center [388, 318] width 197 height 18
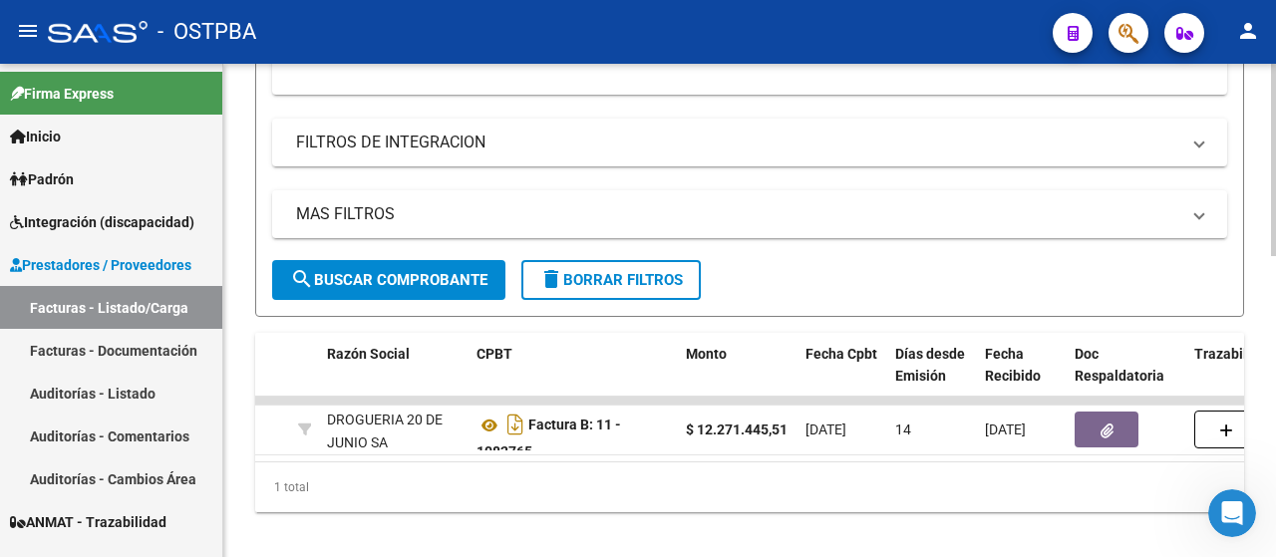
scroll to position [771, 0]
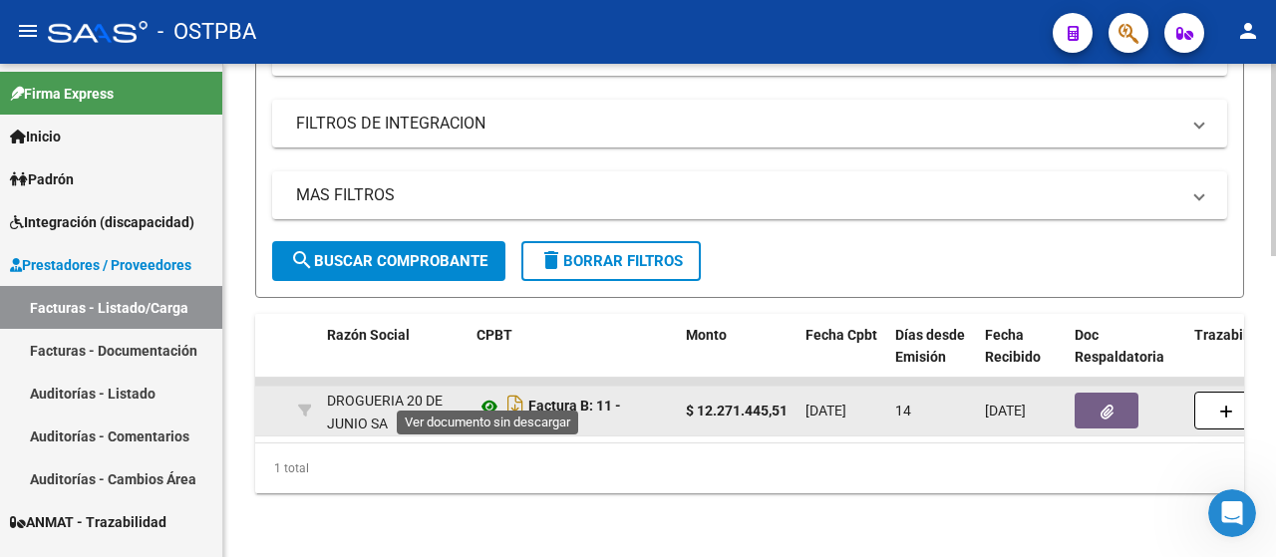
click at [494, 395] on icon at bounding box center [490, 407] width 26 height 24
click at [491, 395] on icon at bounding box center [490, 407] width 26 height 24
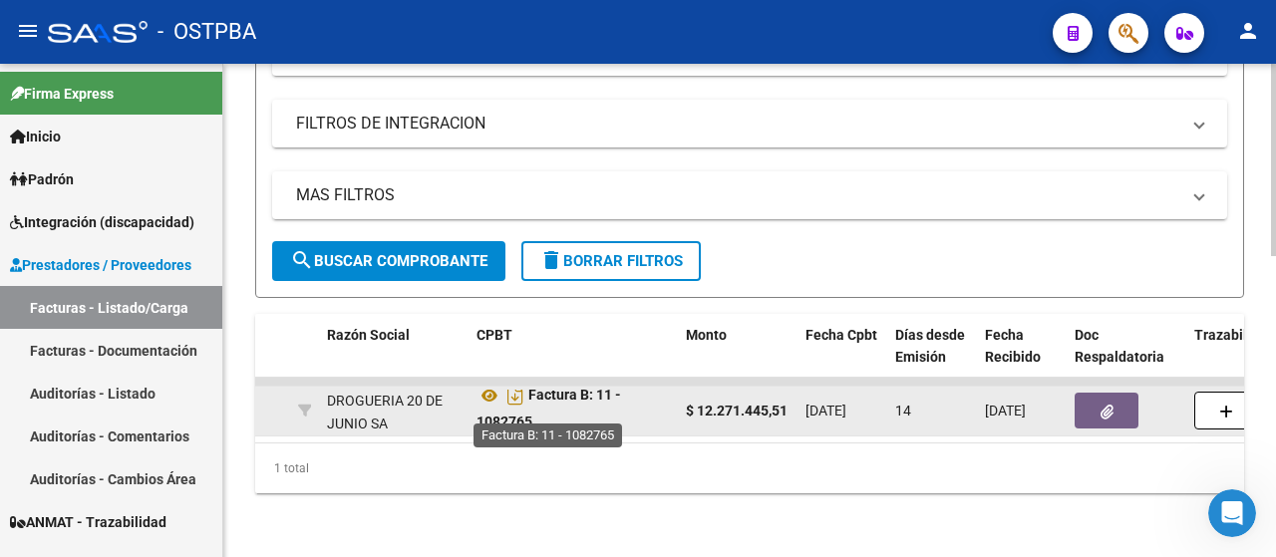
scroll to position [13, 0]
click at [1108, 405] on icon "button" at bounding box center [1107, 412] width 13 height 15
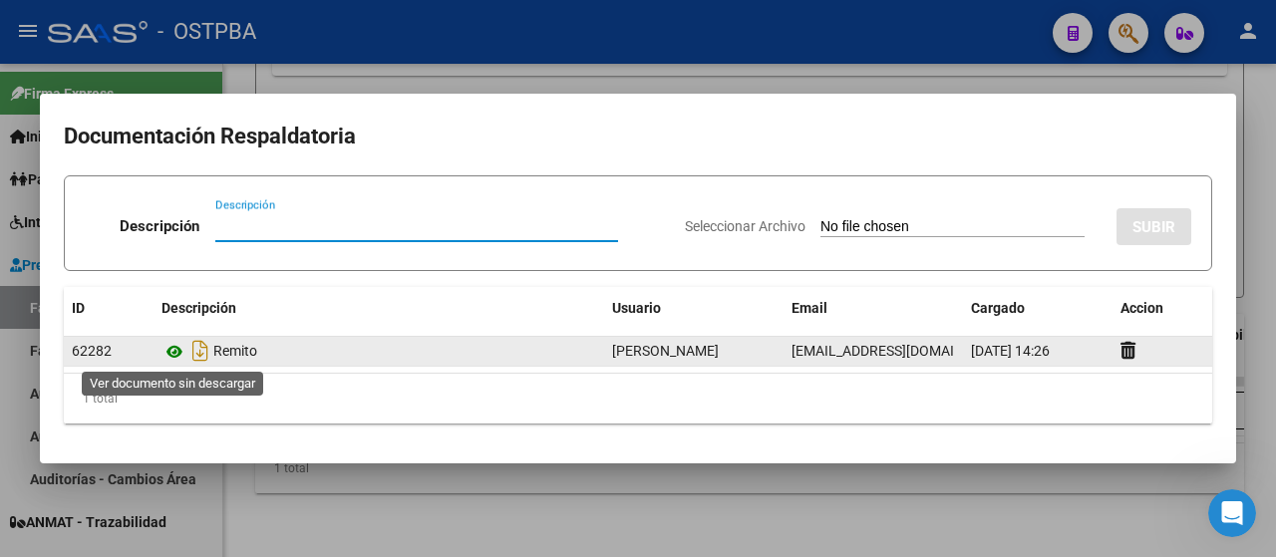
click at [178, 357] on icon at bounding box center [175, 352] width 26 height 24
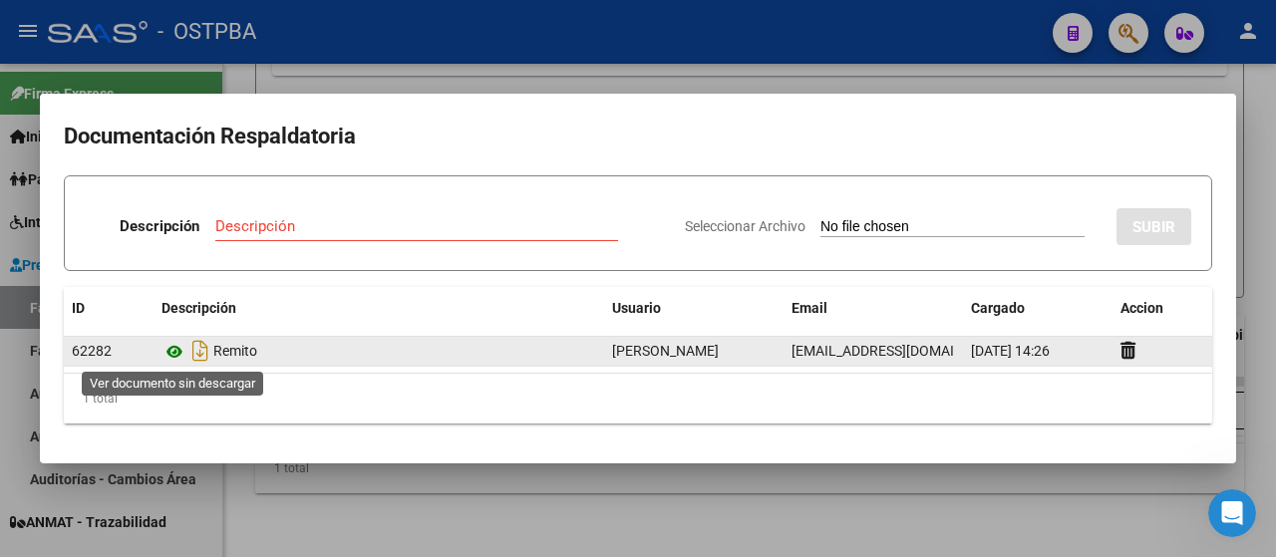
click at [173, 350] on icon at bounding box center [175, 352] width 26 height 24
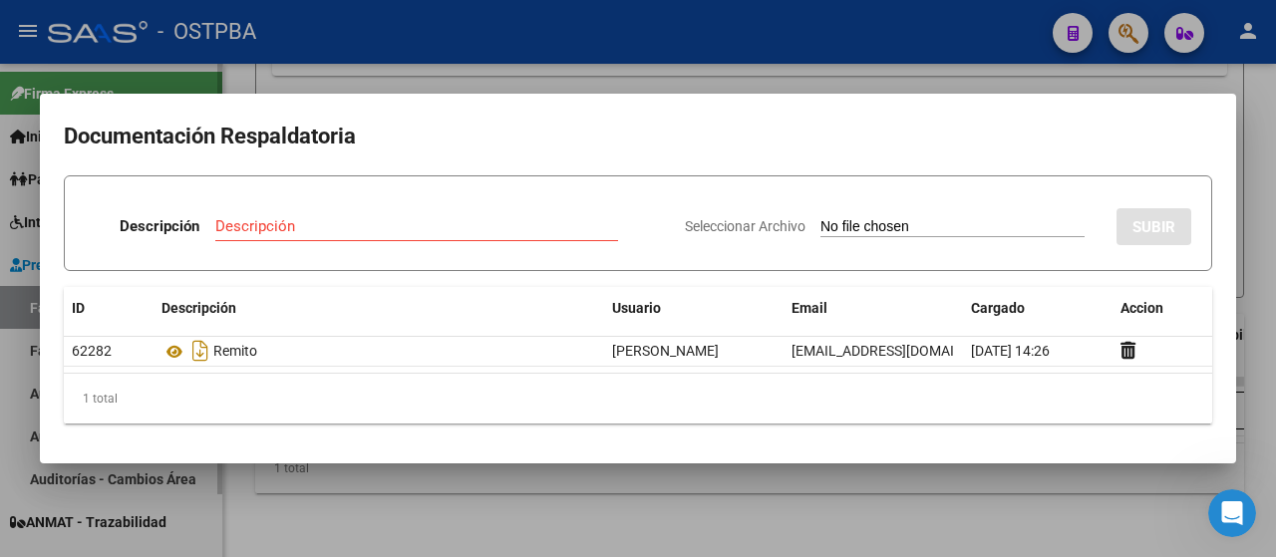
click at [9, 373] on div at bounding box center [638, 278] width 1276 height 557
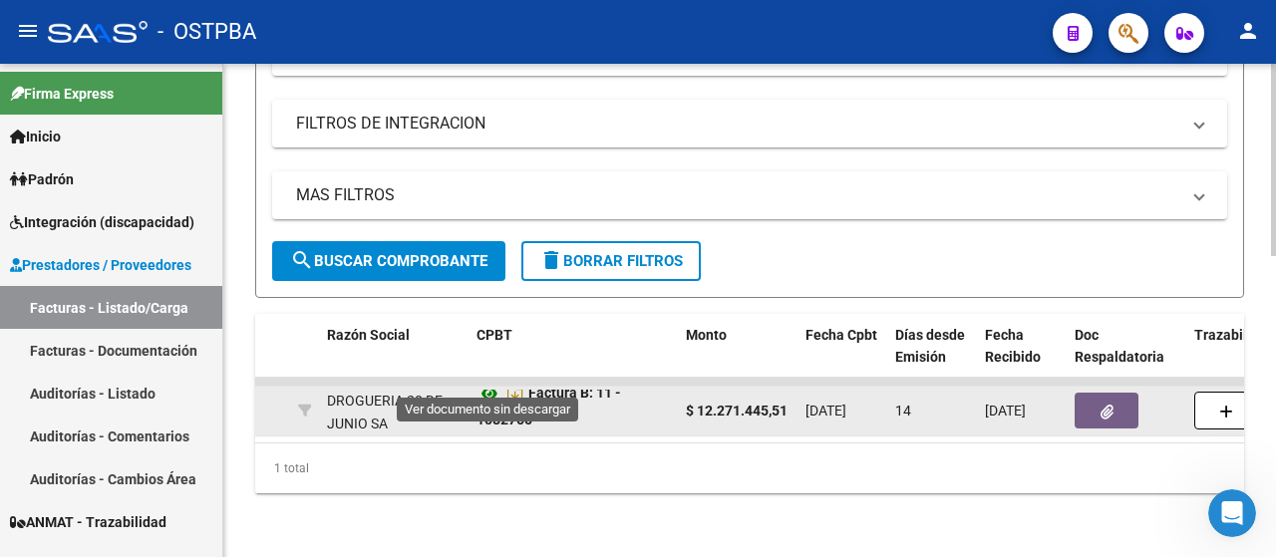
click at [491, 382] on icon at bounding box center [490, 394] width 26 height 24
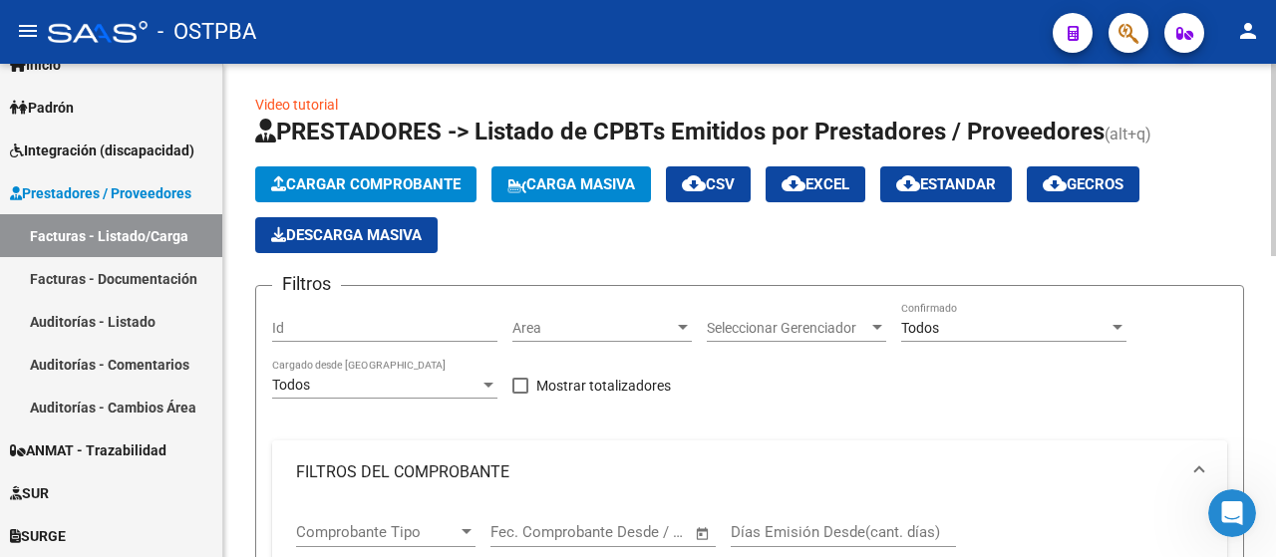
scroll to position [0, 0]
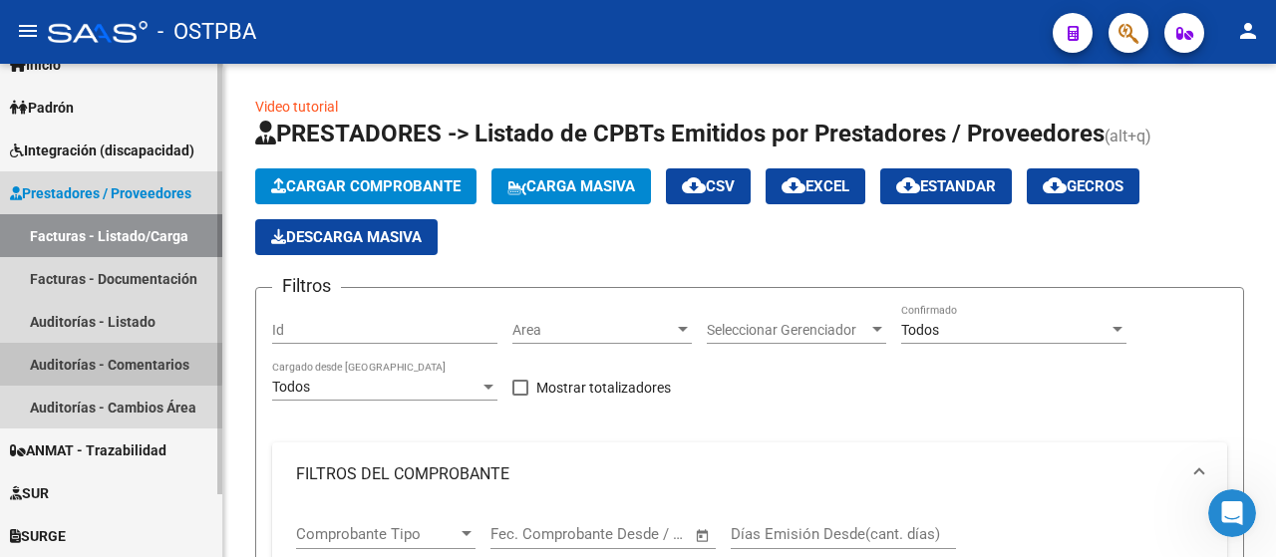
click at [65, 359] on link "Auditorías - Comentarios" at bounding box center [111, 364] width 222 height 43
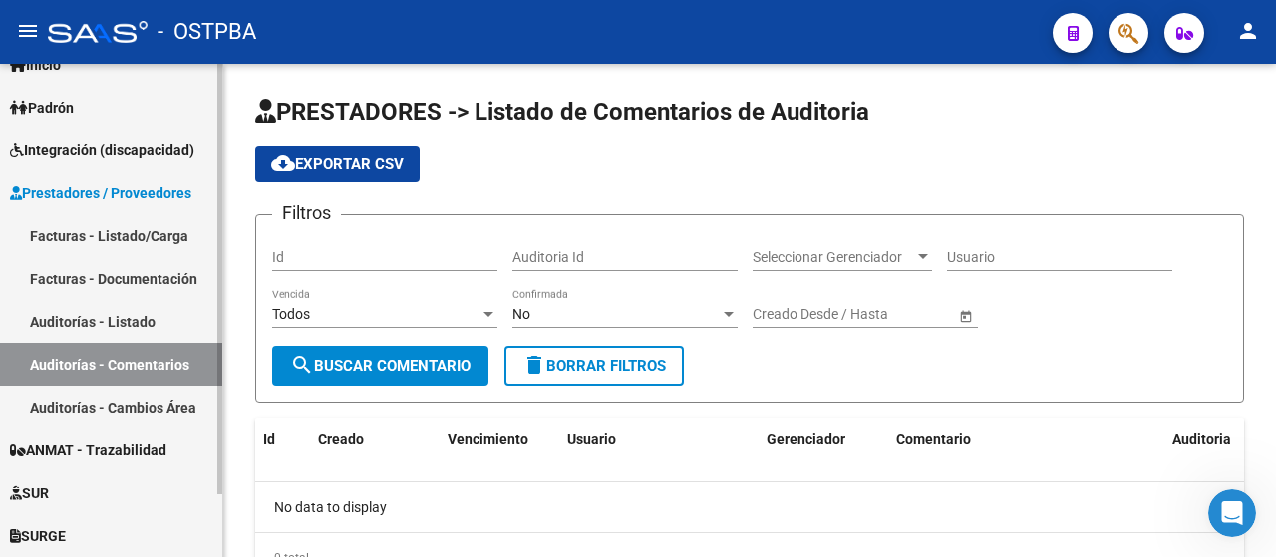
click at [85, 321] on link "Auditorías - Listado" at bounding box center [111, 321] width 222 height 43
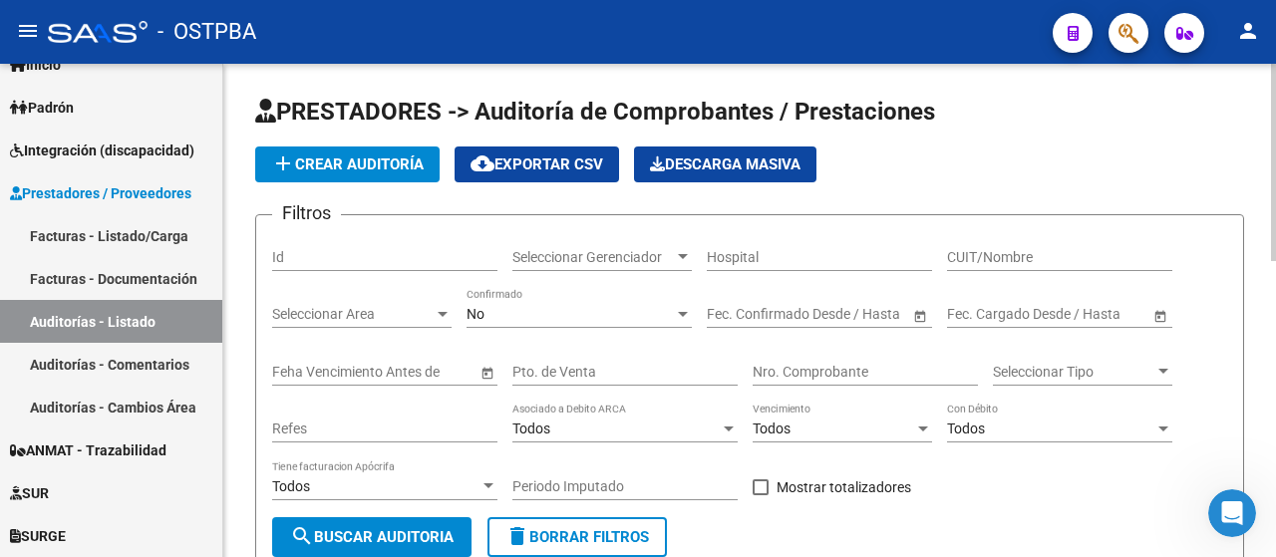
click at [357, 162] on span "add Crear Auditoría" at bounding box center [347, 165] width 153 height 18
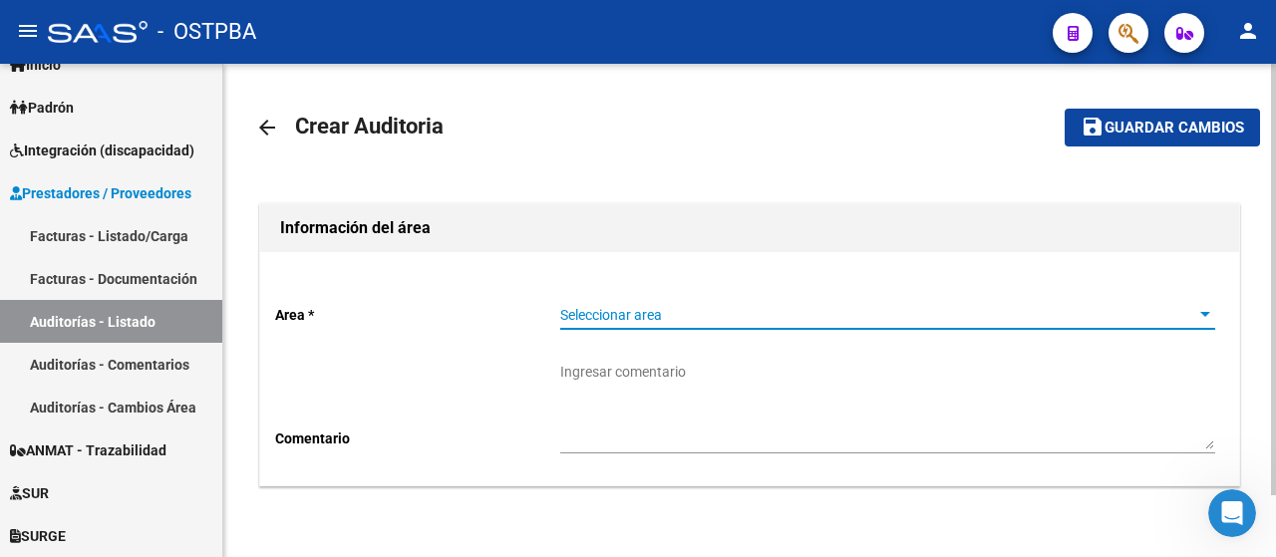
click at [1208, 312] on div at bounding box center [1206, 314] width 10 height 5
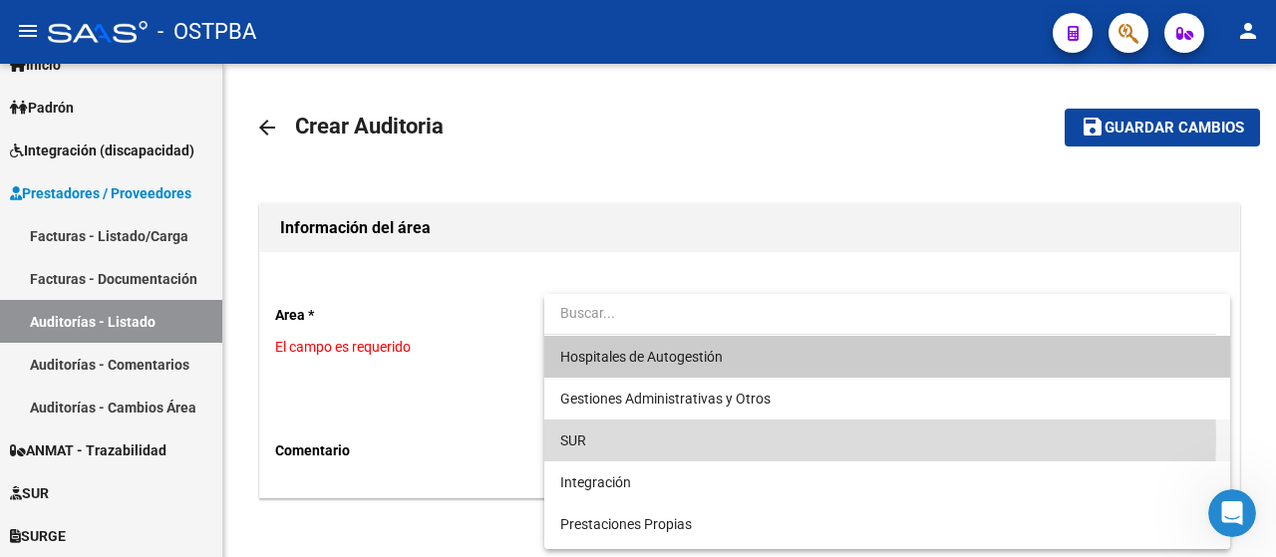
click at [604, 439] on span "SUR" at bounding box center [887, 441] width 655 height 42
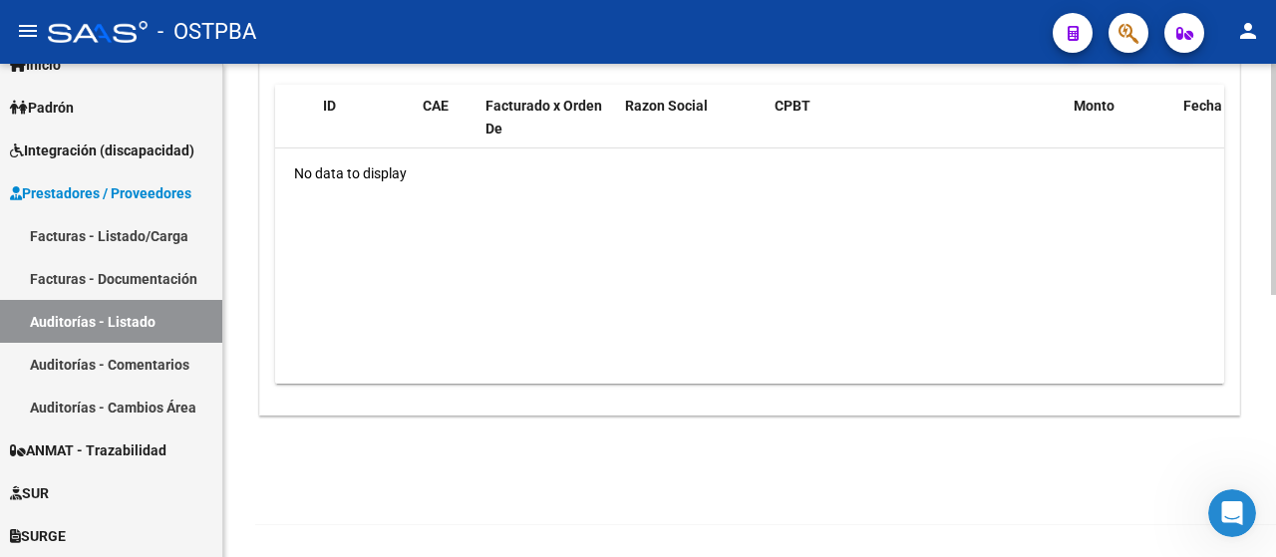
scroll to position [160, 0]
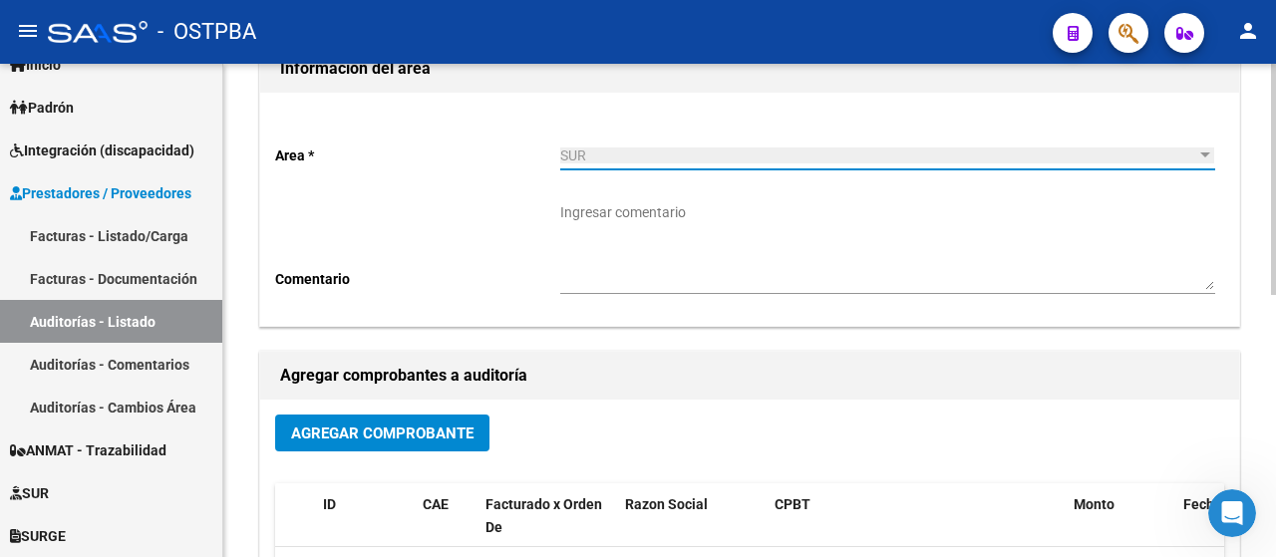
click at [397, 433] on span "Agregar Comprobante" at bounding box center [382, 434] width 182 height 18
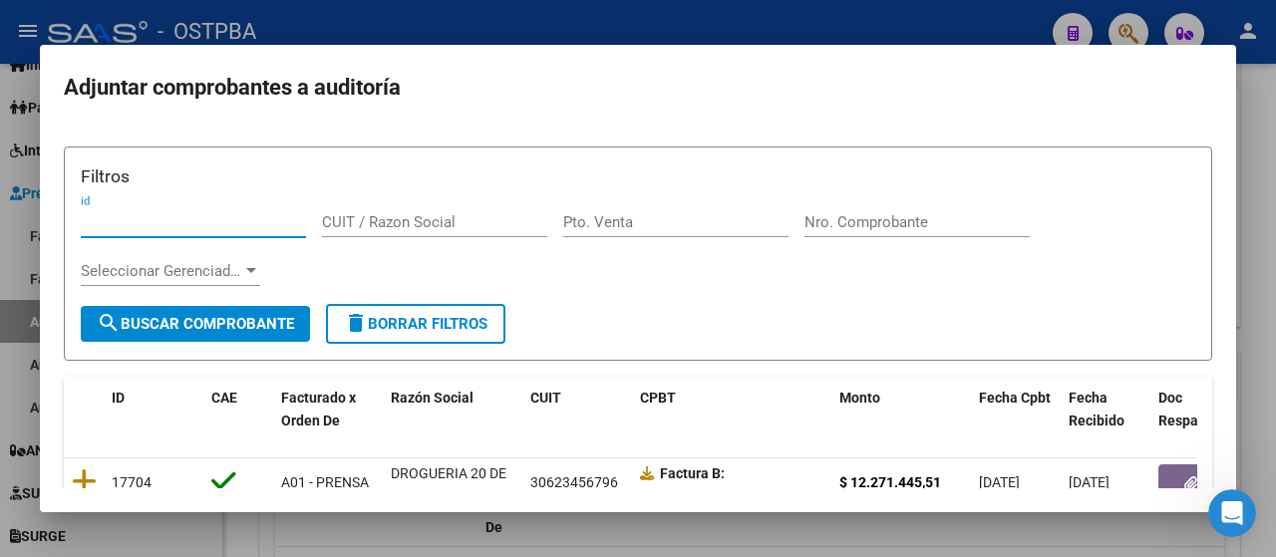
scroll to position [199, 0]
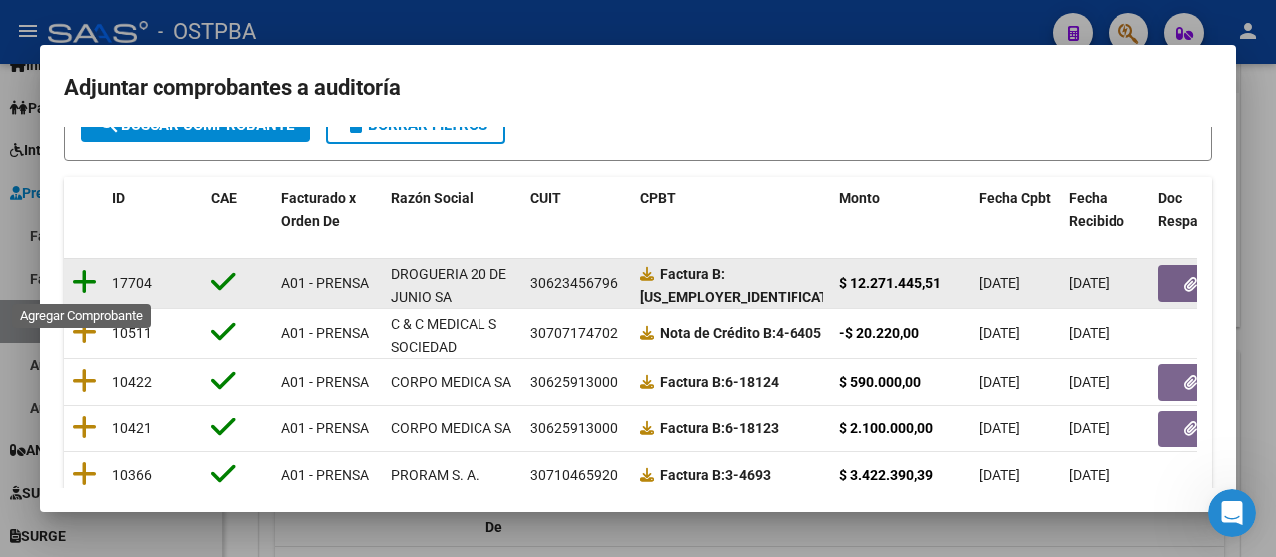
click at [81, 281] on icon at bounding box center [84, 282] width 25 height 28
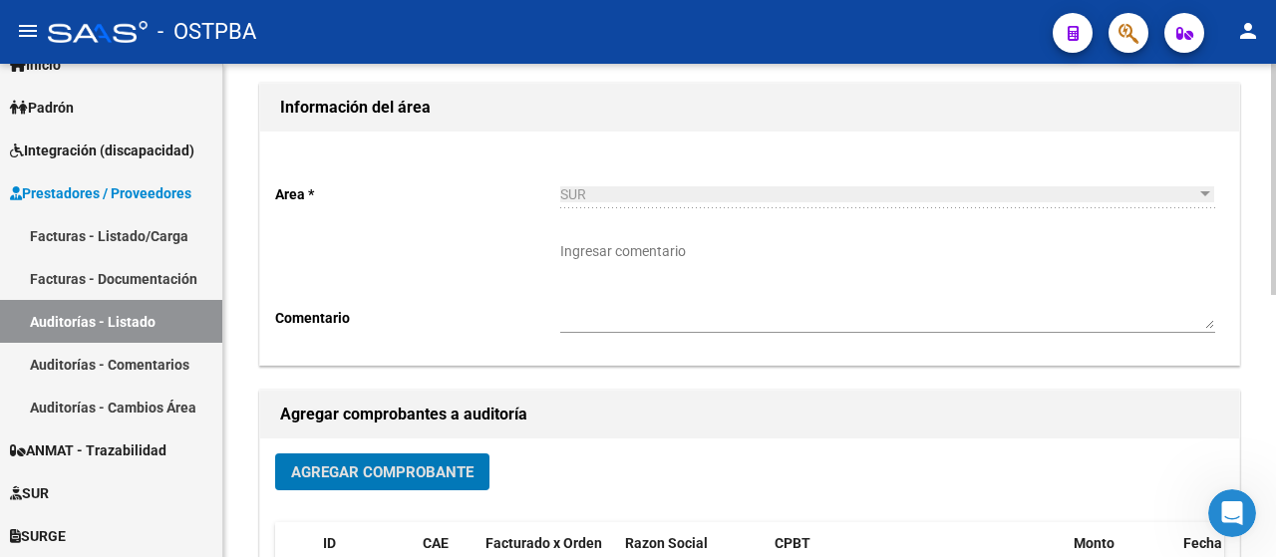
scroll to position [100, 0]
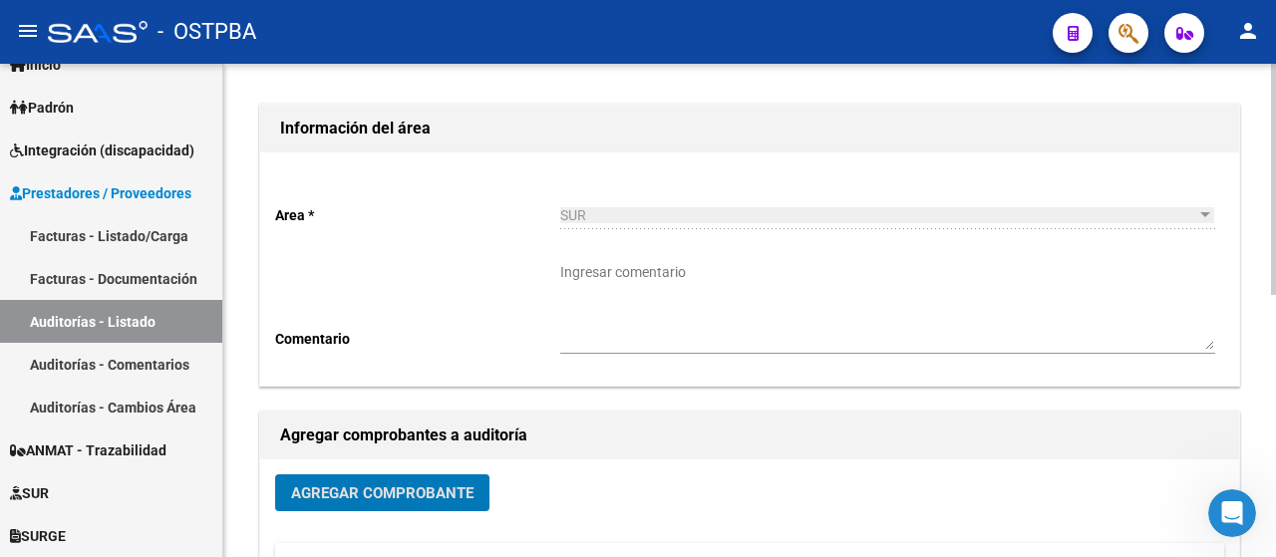
click at [584, 338] on textarea "Ingresar comentario" at bounding box center [887, 306] width 655 height 88
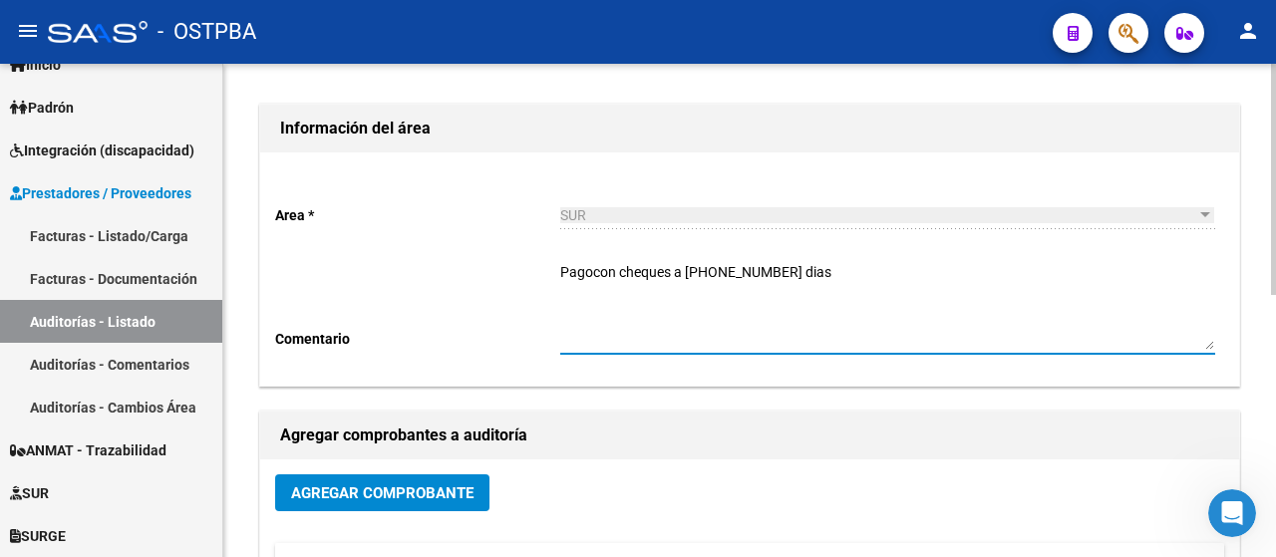
click at [594, 276] on textarea "Pagocon cheques a [PHONE_NUMBER] dias" at bounding box center [887, 306] width 655 height 88
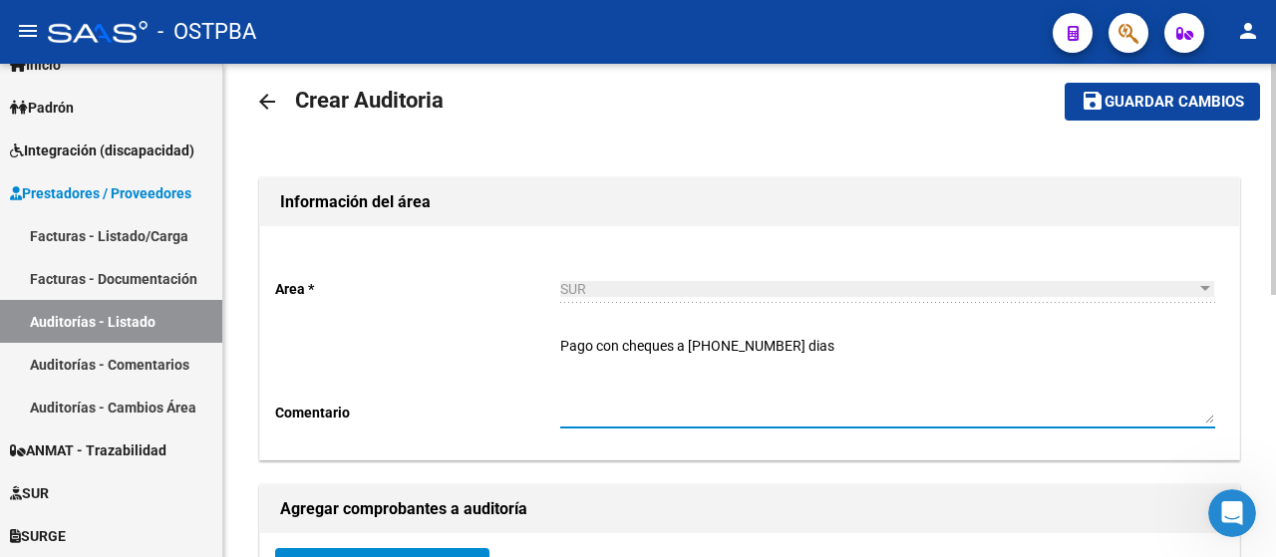
scroll to position [0, 0]
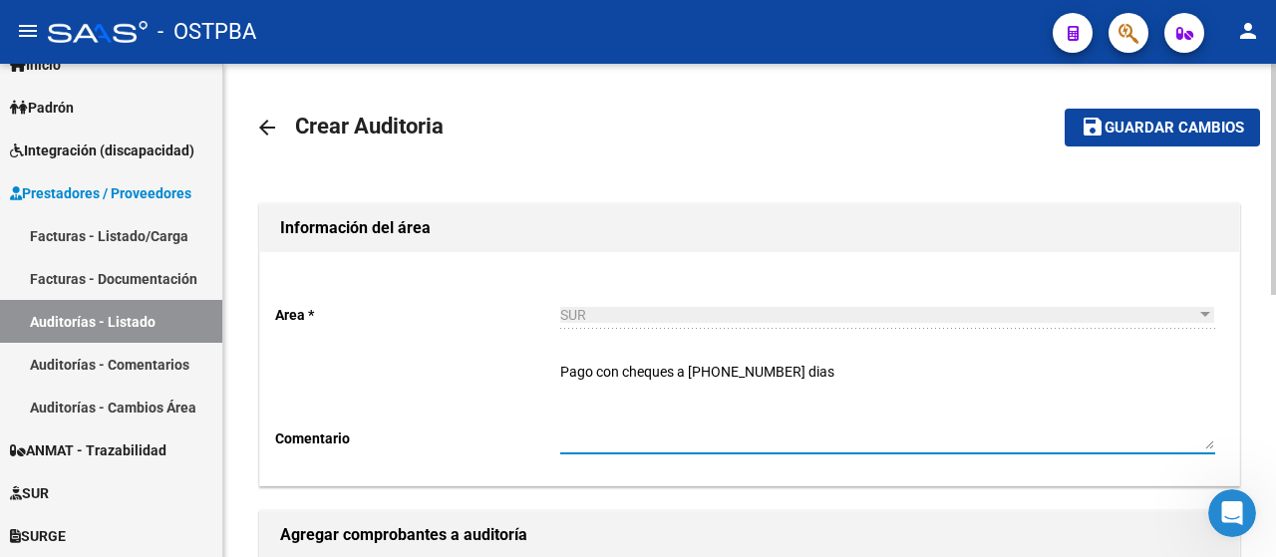
type textarea "Pago con cheques a [PHONE_NUMBER] dias"
click at [1148, 123] on span "Guardar cambios" at bounding box center [1175, 129] width 140 height 18
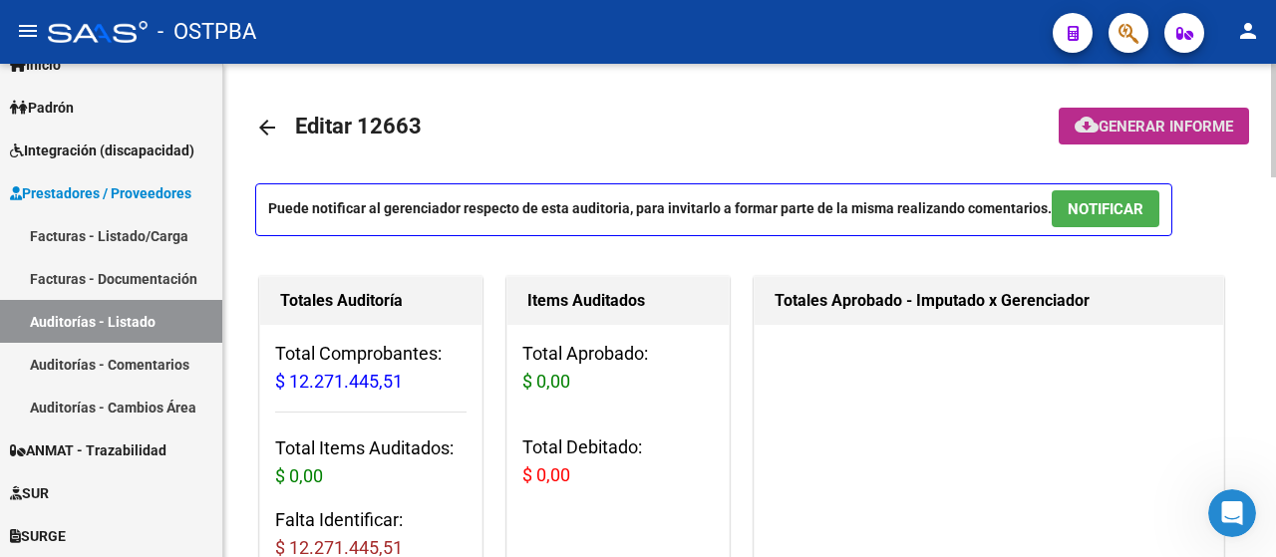
click at [1123, 127] on span "Generar informe" at bounding box center [1166, 127] width 135 height 18
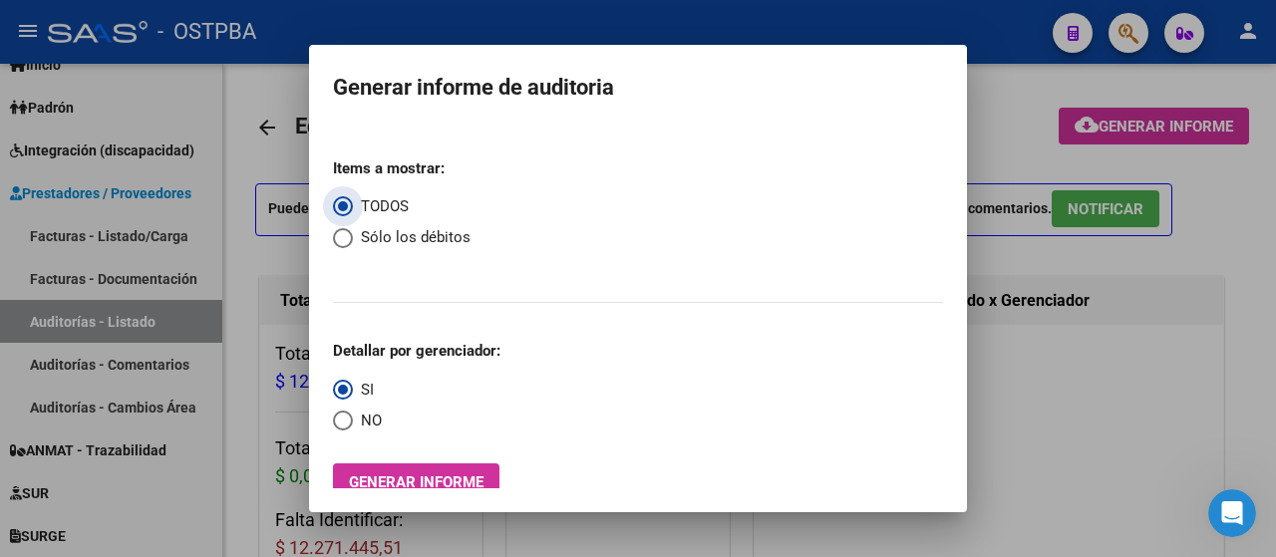
scroll to position [12, 0]
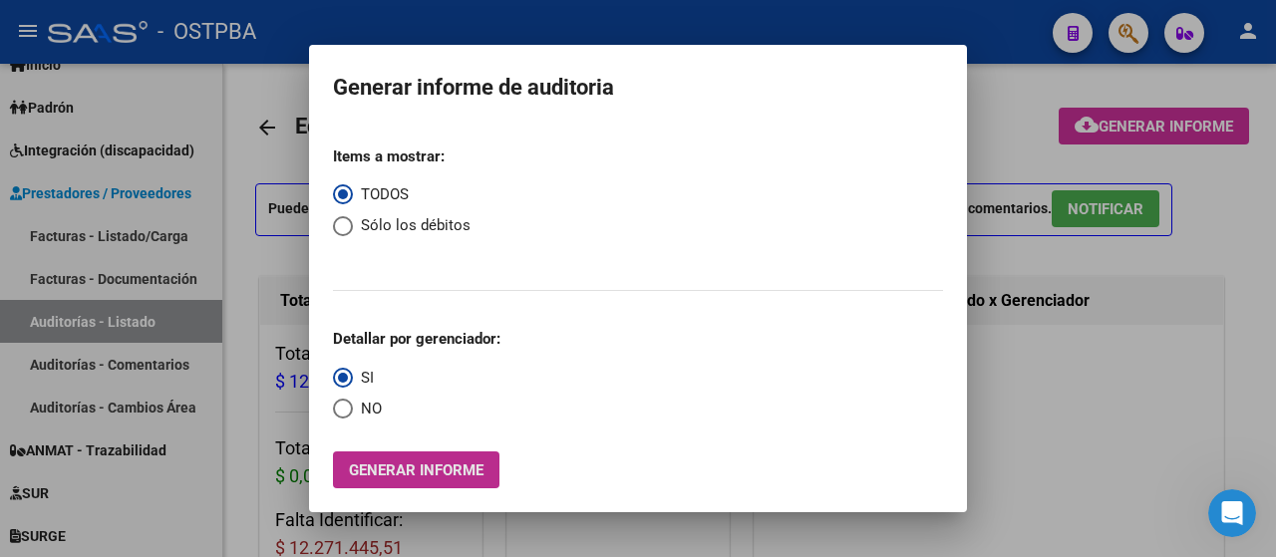
click at [407, 473] on span "Generar informe" at bounding box center [416, 471] width 135 height 18
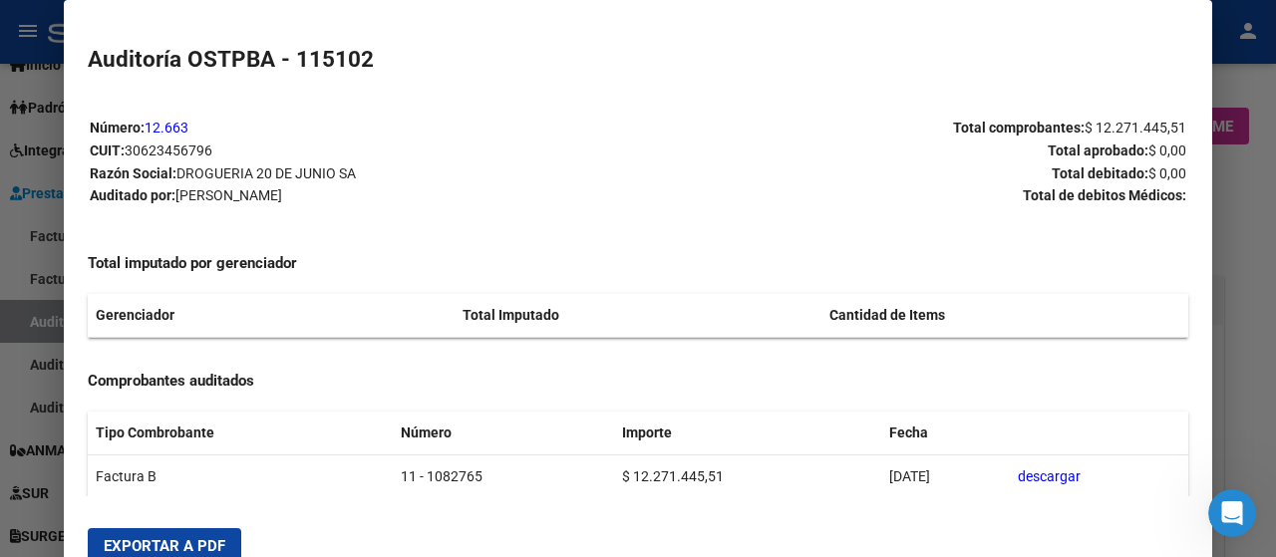
scroll to position [49, 0]
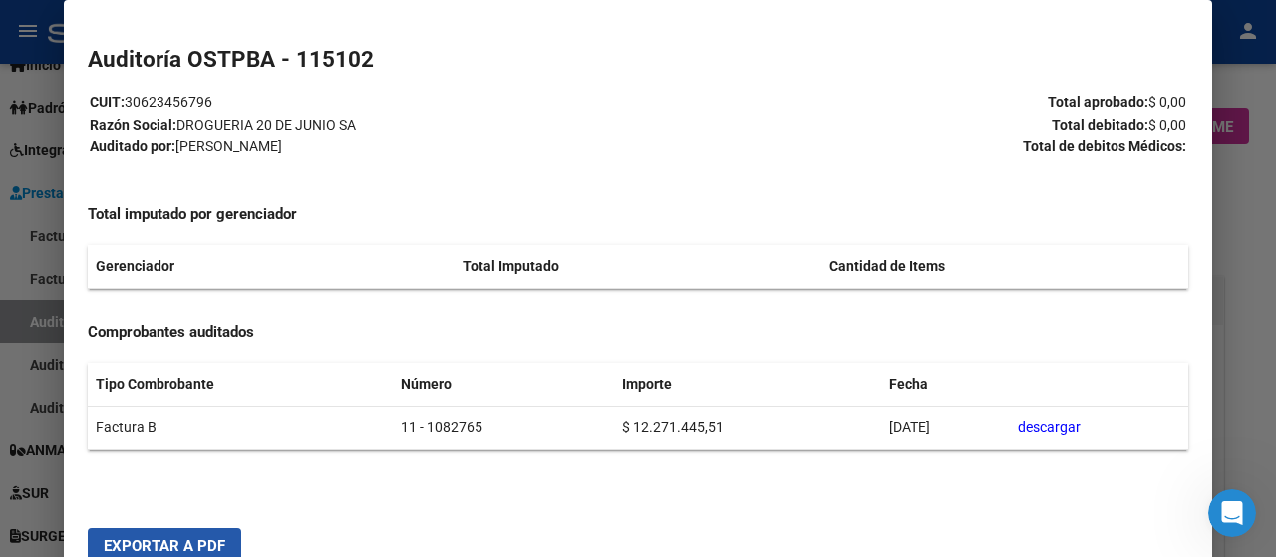
click at [190, 541] on span "Exportar a PDF" at bounding box center [165, 546] width 122 height 18
click at [1255, 86] on div at bounding box center [638, 278] width 1276 height 557
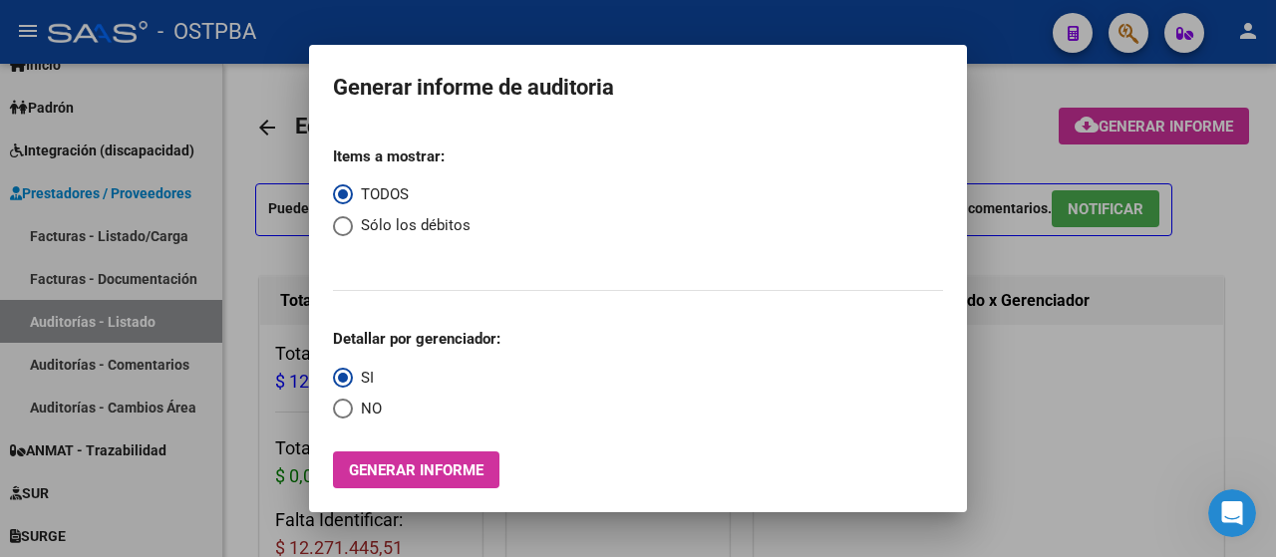
click at [1006, 102] on div at bounding box center [638, 278] width 1276 height 557
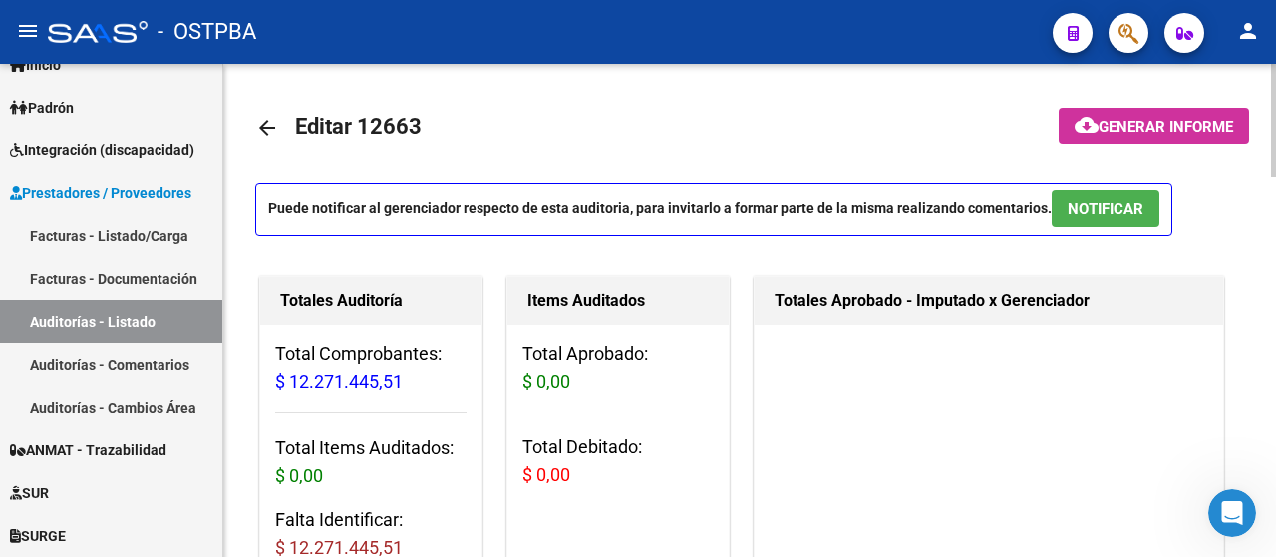
click at [320, 132] on span "Editar 12663" at bounding box center [358, 126] width 127 height 25
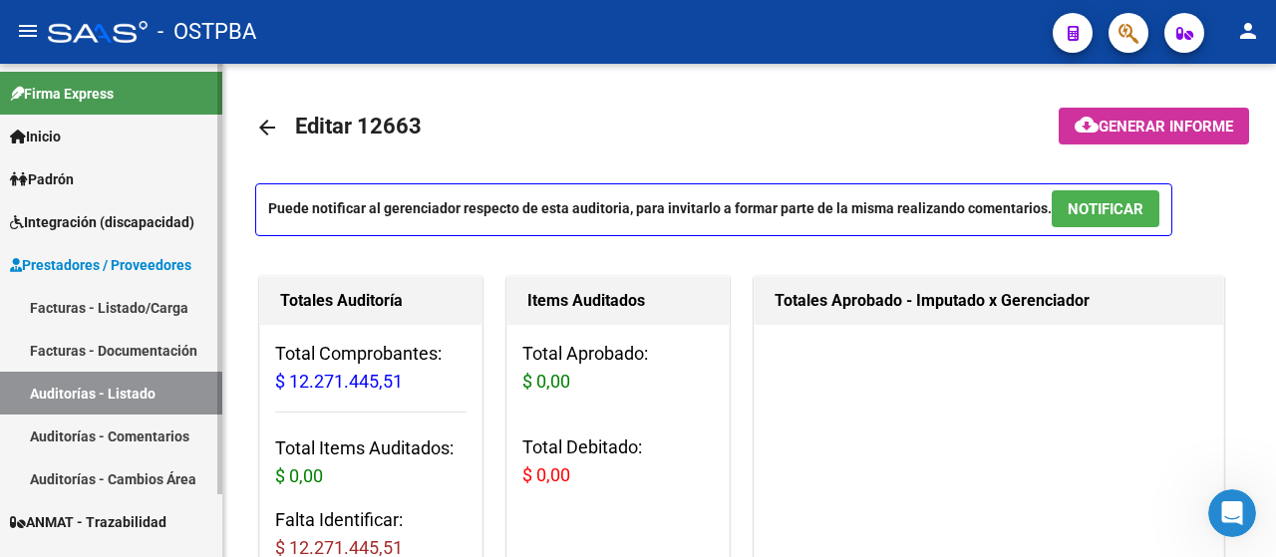
scroll to position [72, 0]
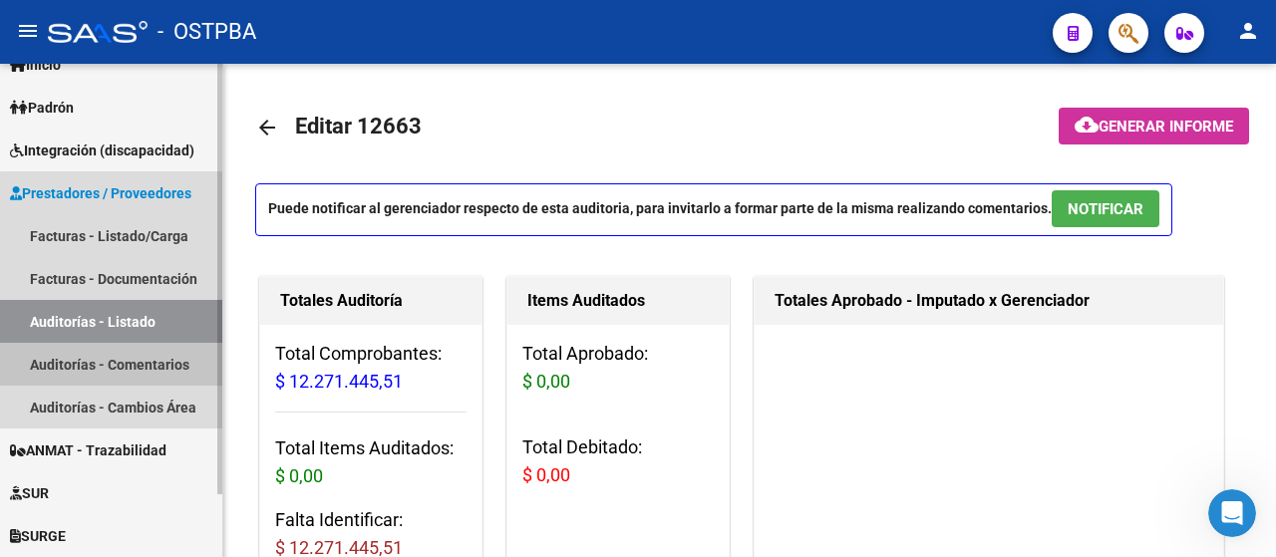
click at [115, 364] on link "Auditorías - Comentarios" at bounding box center [111, 364] width 222 height 43
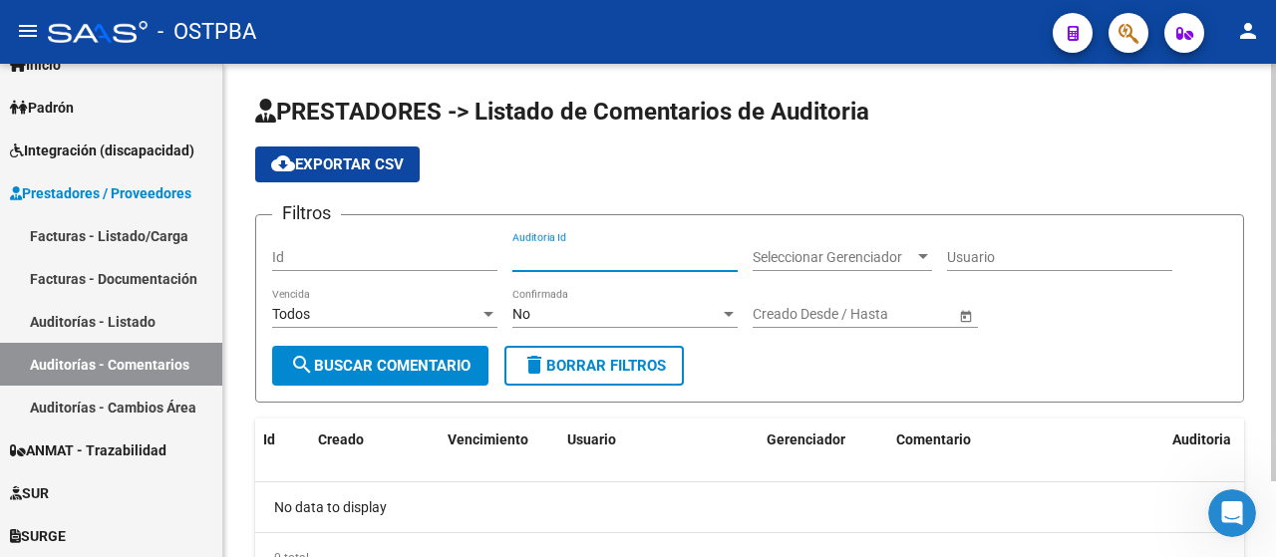
click at [608, 250] on input "Auditoria Id" at bounding box center [625, 257] width 225 height 17
type input "12663"
click at [388, 364] on span "search Buscar Comentario" at bounding box center [380, 366] width 180 height 18
click at [314, 249] on input "Id" at bounding box center [384, 257] width 225 height 17
type input "12663"
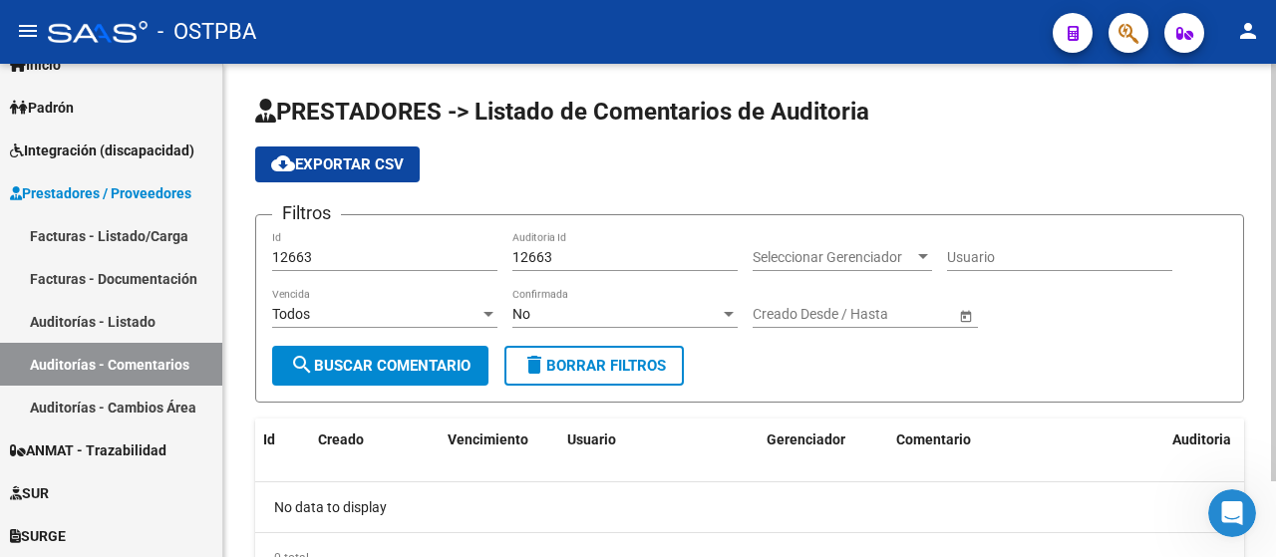
drag, startPoint x: 563, startPoint y: 247, endPoint x: 493, endPoint y: 262, distance: 72.4
click at [493, 262] on div "Filtros 12663 Id 12663 Auditoria Id Seleccionar Gerenciador Seleccionar Gerenci…" at bounding box center [749, 288] width 955 height 115
drag, startPoint x: 519, startPoint y: 259, endPoint x: 599, endPoint y: 257, distance: 80.8
click at [599, 257] on input "12663" at bounding box center [625, 257] width 225 height 17
type input "1"
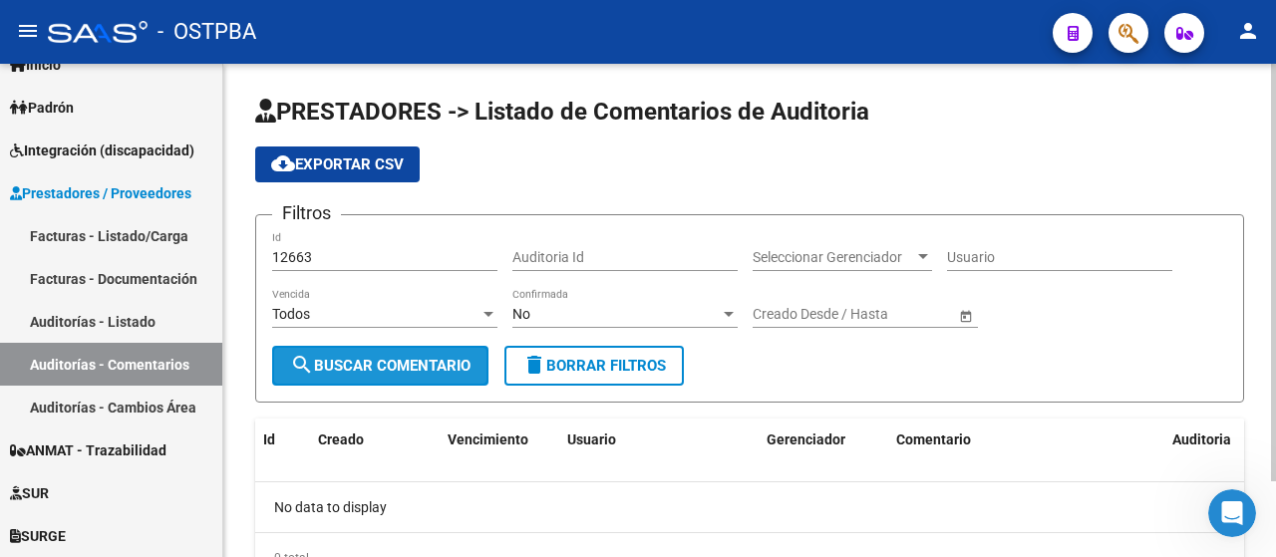
click at [393, 369] on span "search Buscar Comentario" at bounding box center [380, 366] width 180 height 18
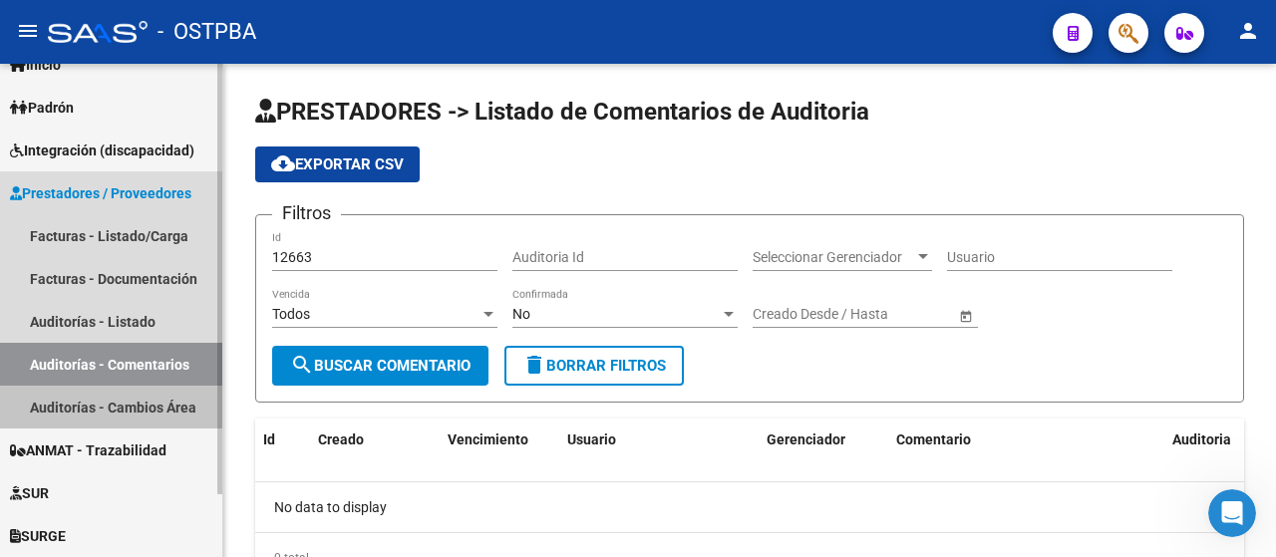
click at [80, 403] on link "Auditorías - Cambios Área" at bounding box center [111, 407] width 222 height 43
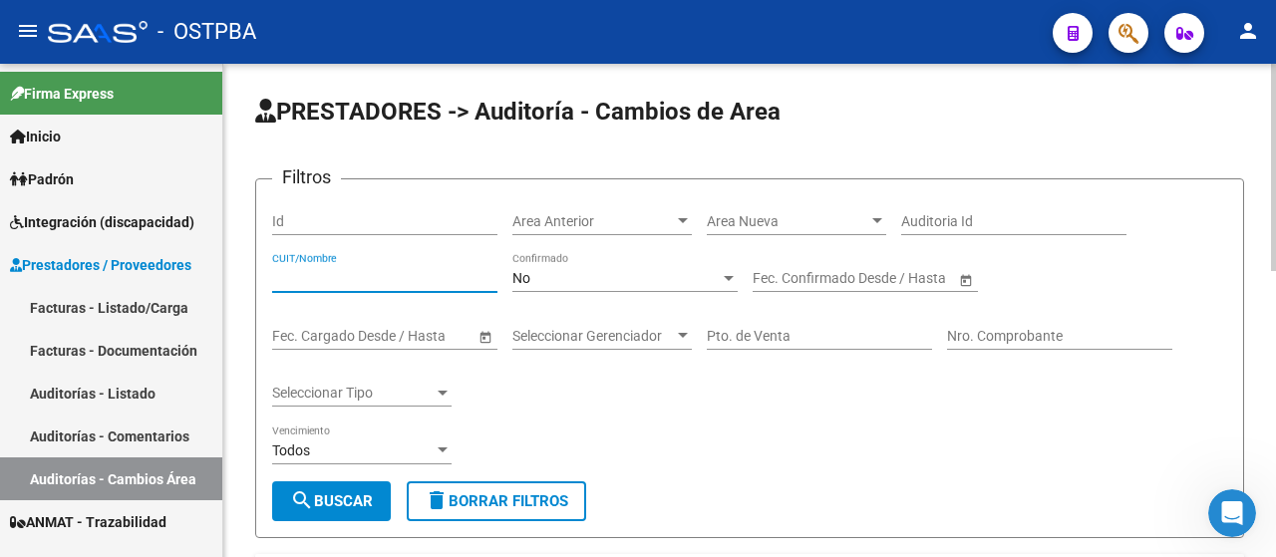
click at [340, 272] on input "CUIT/Nombre" at bounding box center [384, 278] width 225 height 17
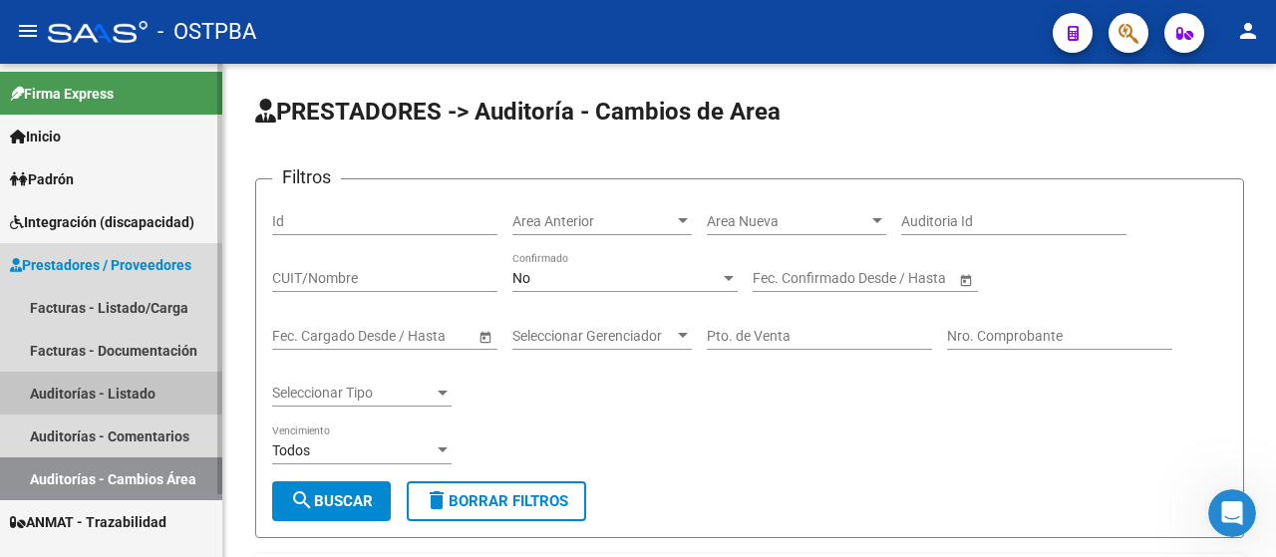
click at [69, 389] on link "Auditorías - Listado" at bounding box center [111, 393] width 222 height 43
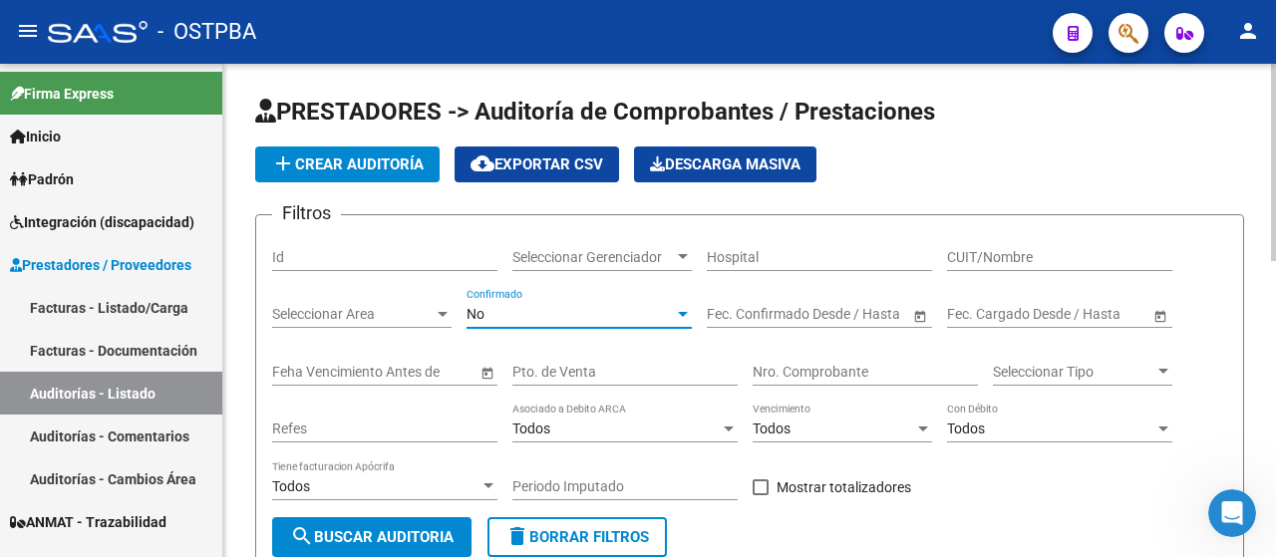
click at [681, 310] on div at bounding box center [683, 314] width 18 height 16
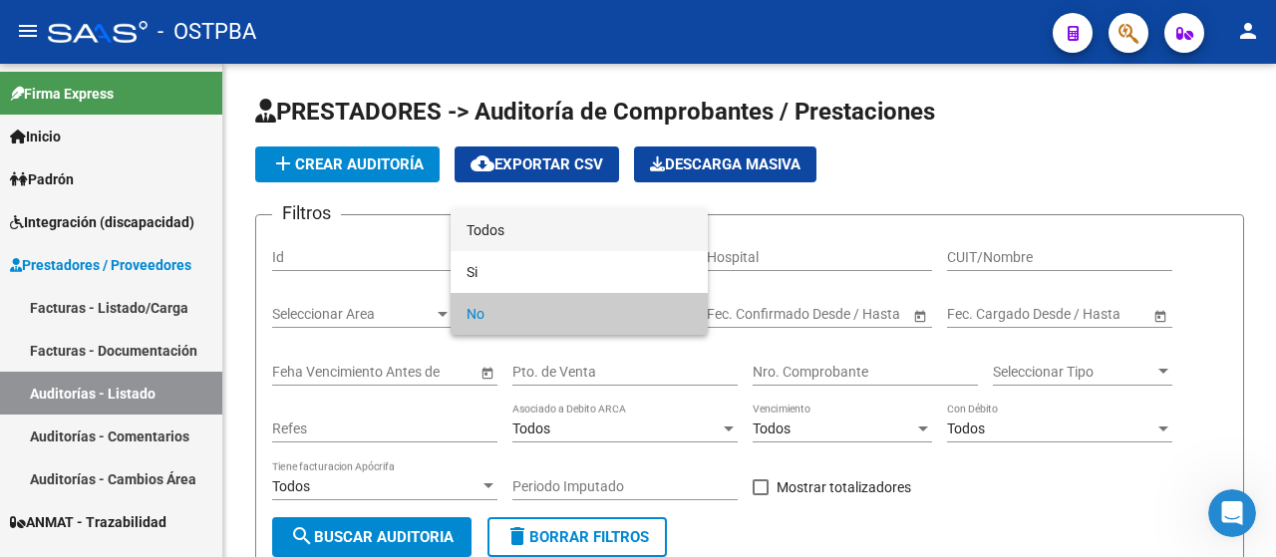
click at [508, 224] on span "Todos" at bounding box center [579, 230] width 225 height 42
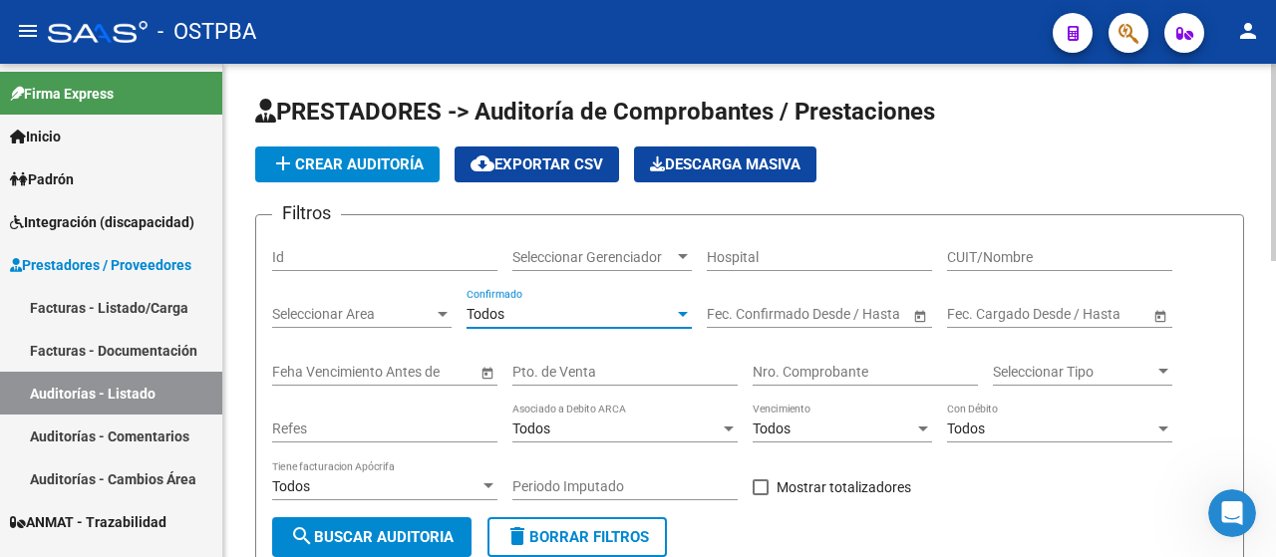
scroll to position [100, 0]
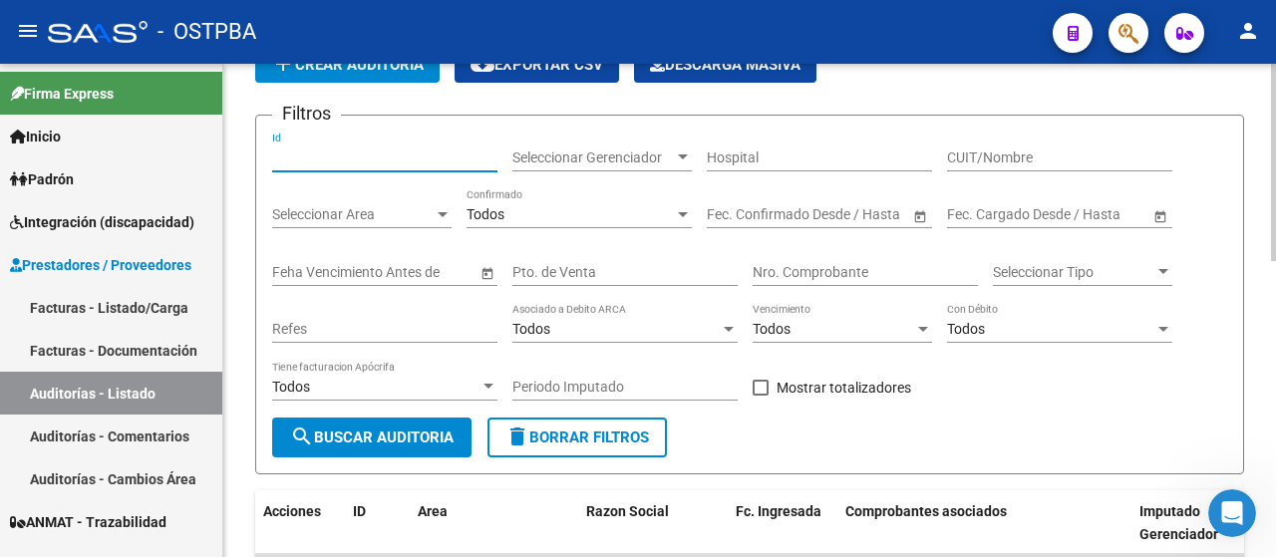
click at [325, 151] on input "Id" at bounding box center [384, 158] width 225 height 17
type input "12663"
click at [401, 435] on span "search Buscar Auditoria" at bounding box center [372, 438] width 164 height 18
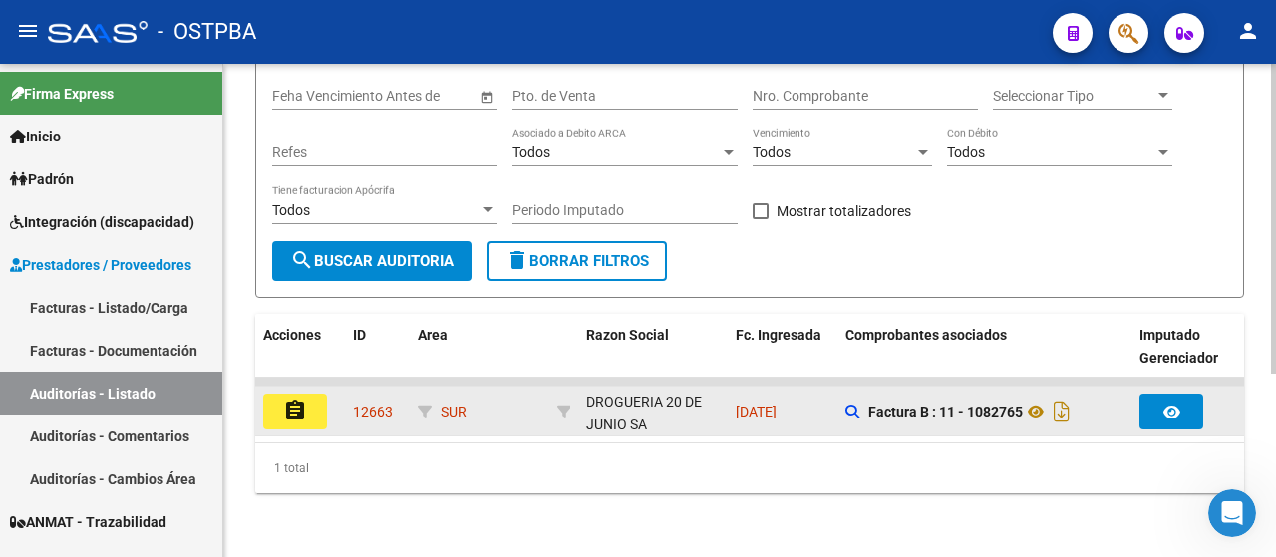
click at [294, 399] on mat-icon "assignment" at bounding box center [295, 411] width 24 height 24
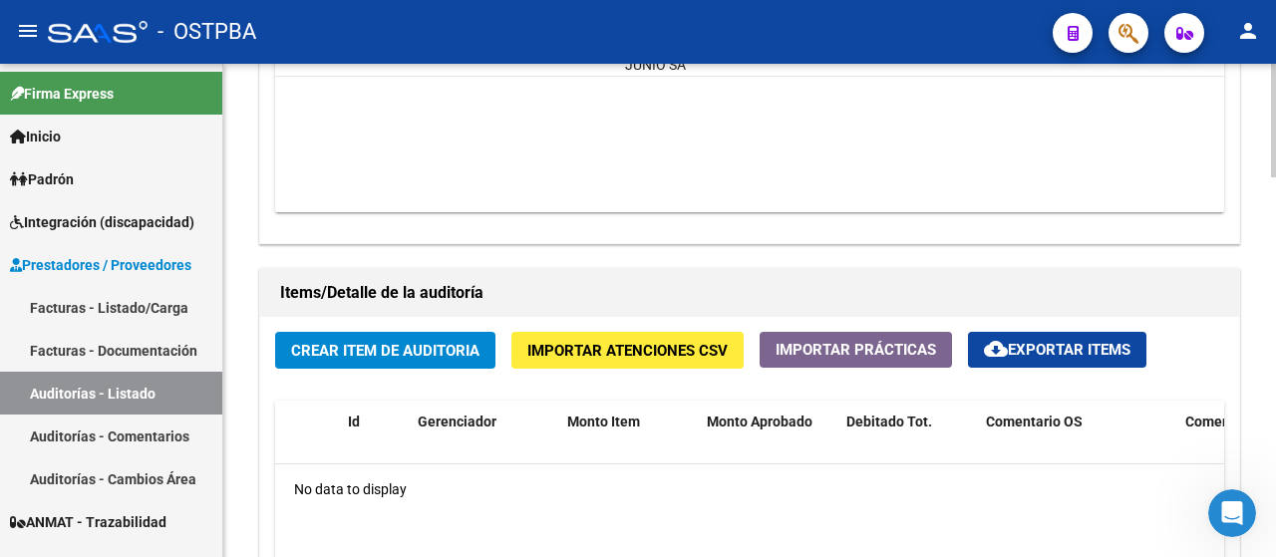
scroll to position [1296, 0]
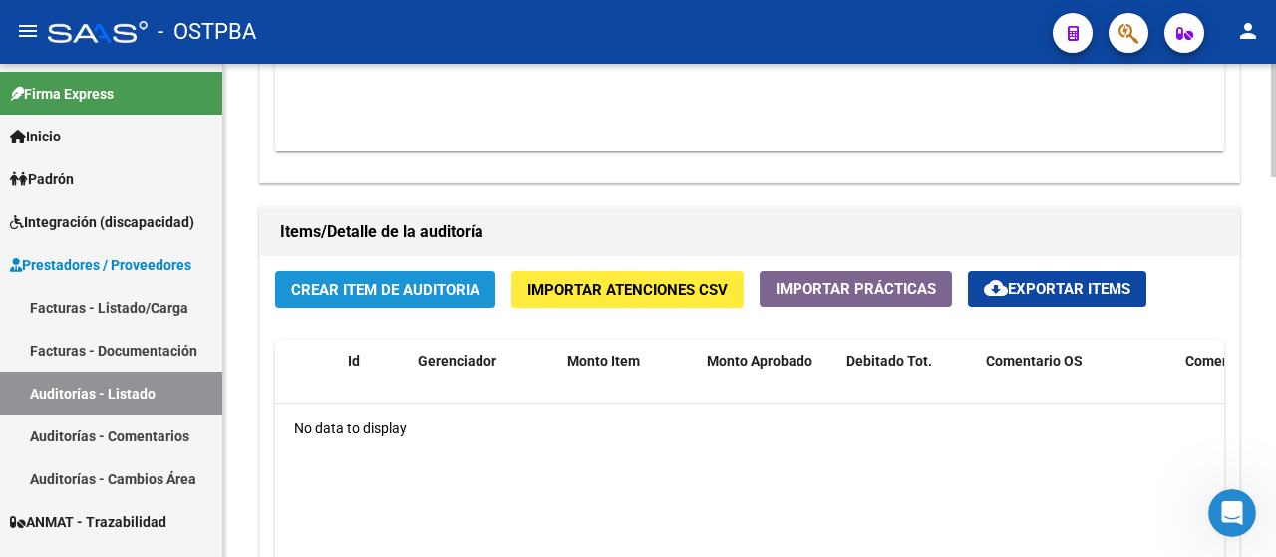
click at [383, 290] on span "Crear Item de Auditoria" at bounding box center [385, 290] width 188 height 18
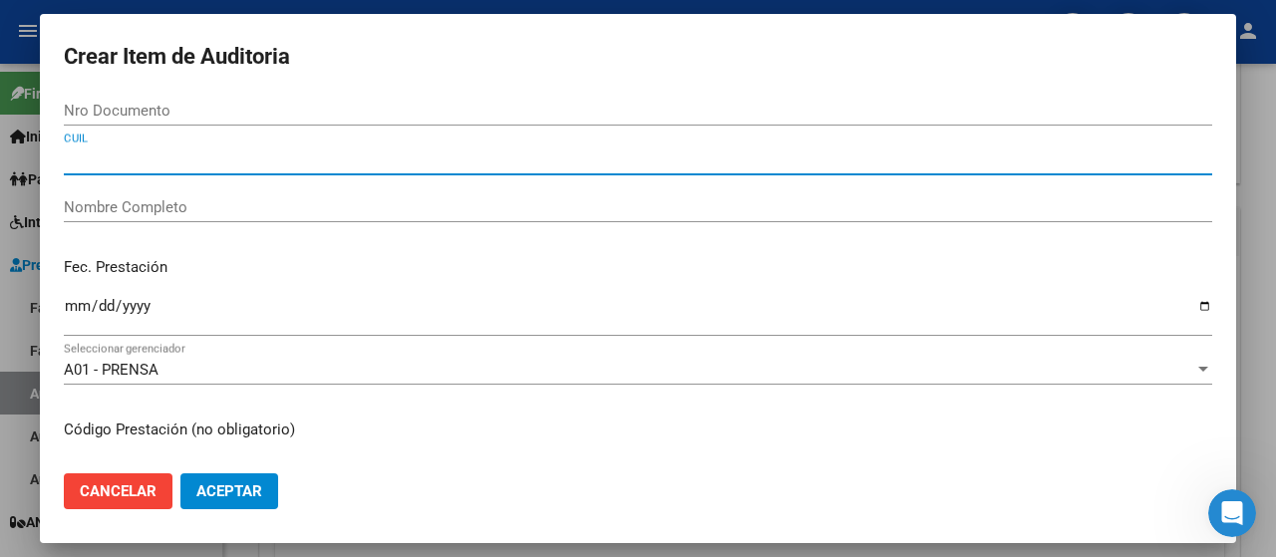
click at [133, 166] on input "CUIL" at bounding box center [638, 160] width 1149 height 18
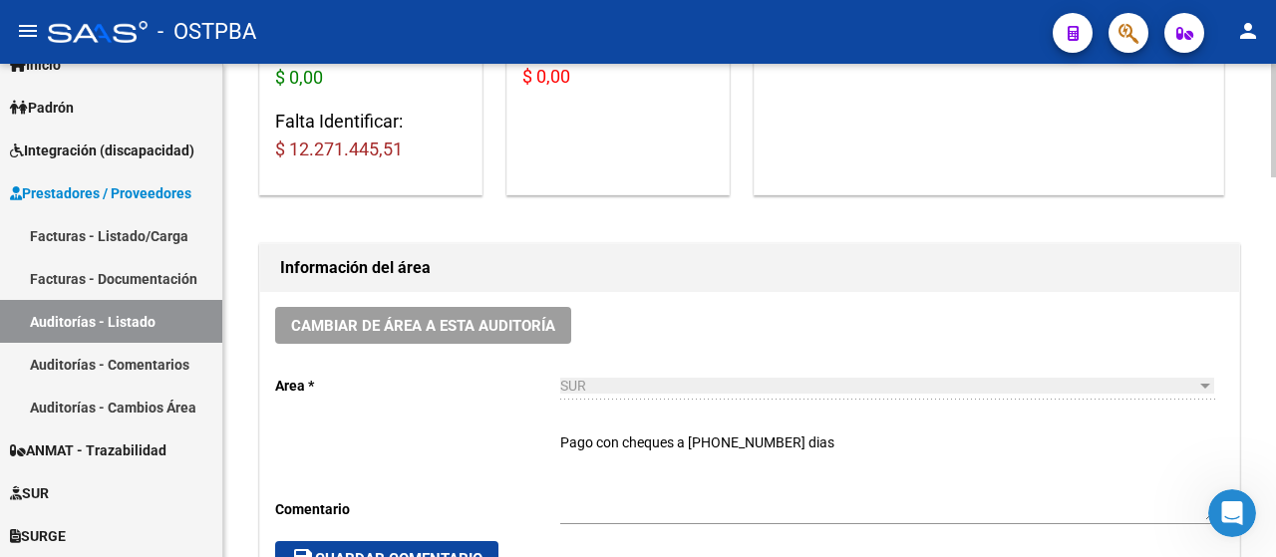
scroll to position [0, 0]
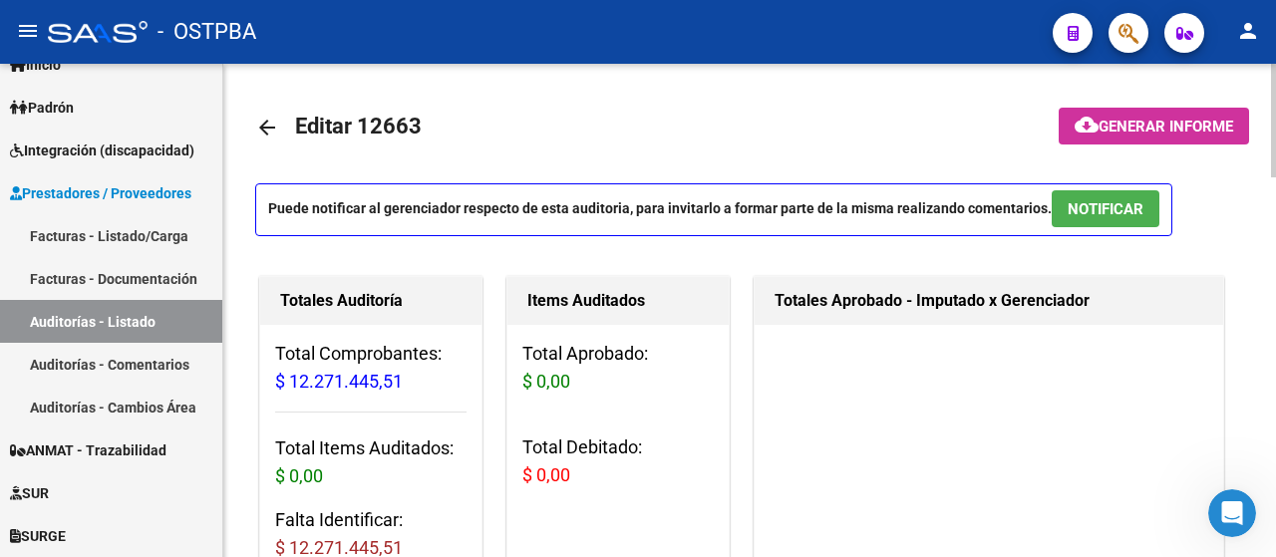
click at [320, 125] on span "Editar 12663" at bounding box center [358, 126] width 127 height 25
click at [265, 129] on mat-icon "arrow_back" at bounding box center [267, 128] width 24 height 24
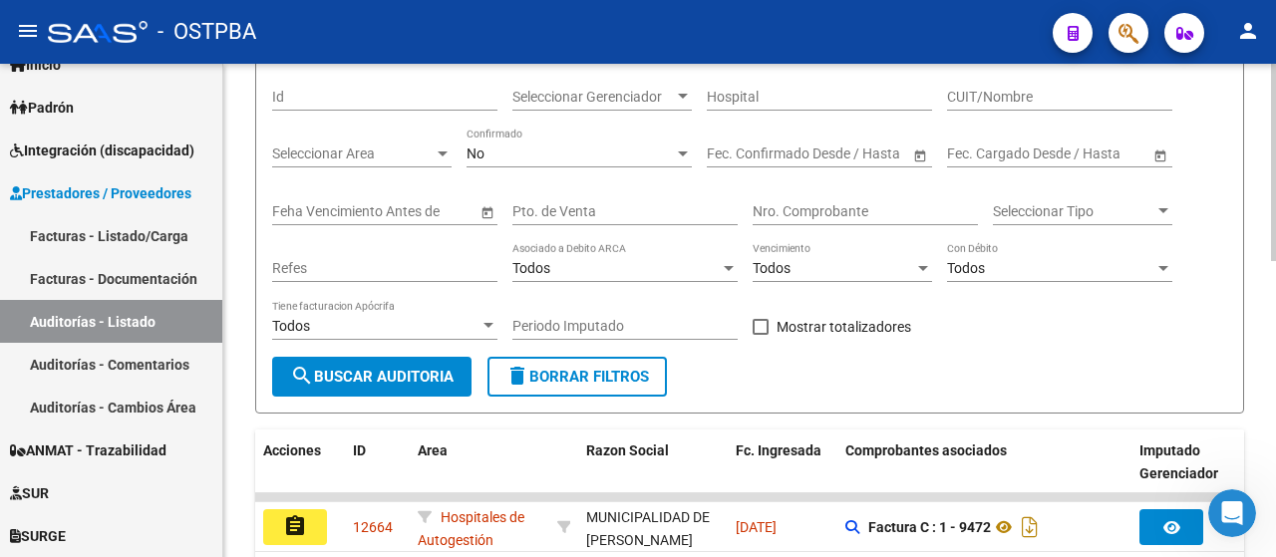
scroll to position [199, 0]
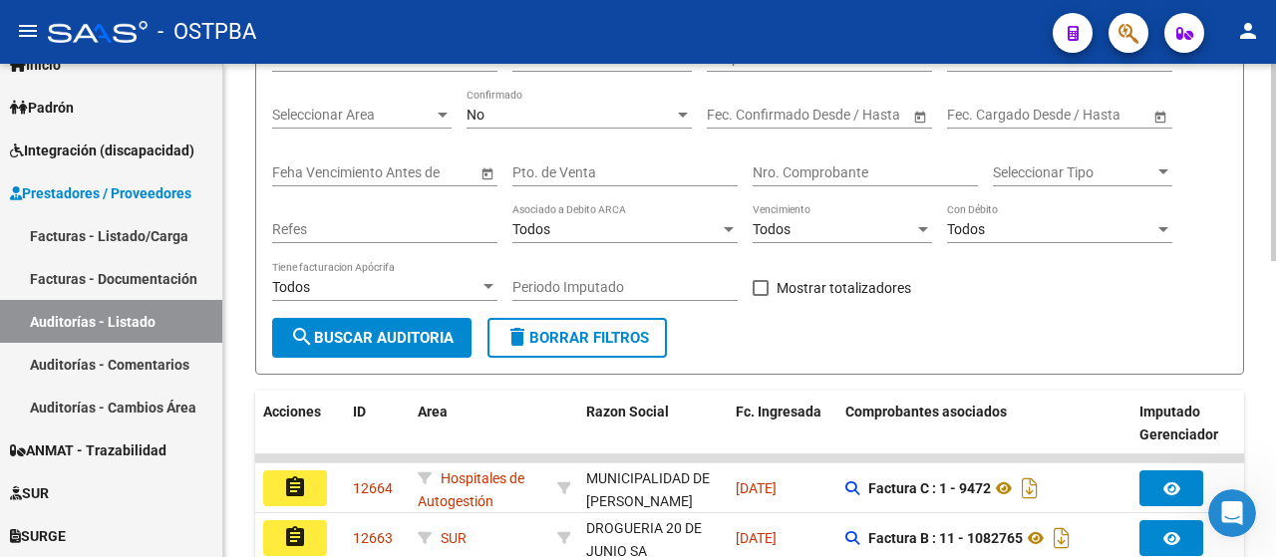
click at [393, 339] on span "search Buscar Auditoria" at bounding box center [372, 338] width 164 height 18
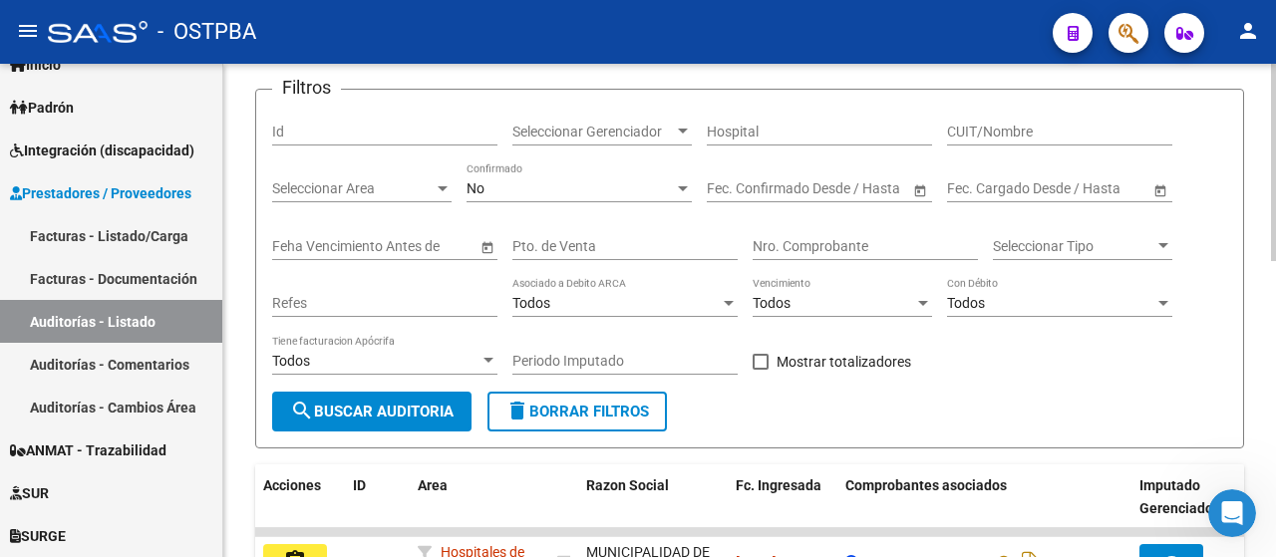
scroll to position [0, 0]
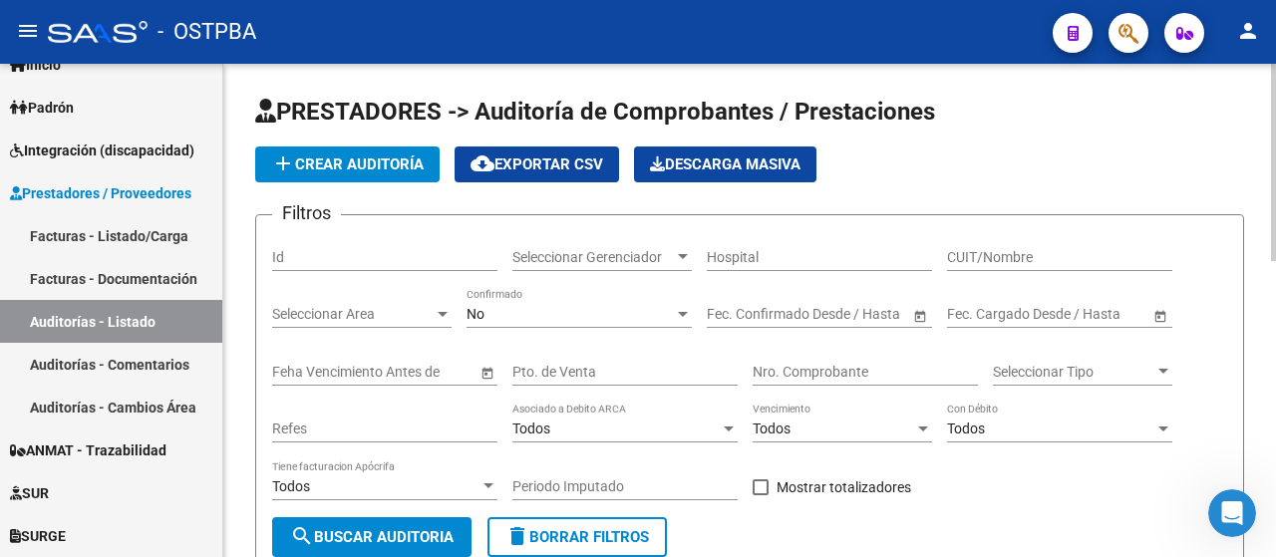
click at [678, 317] on div at bounding box center [683, 314] width 18 height 16
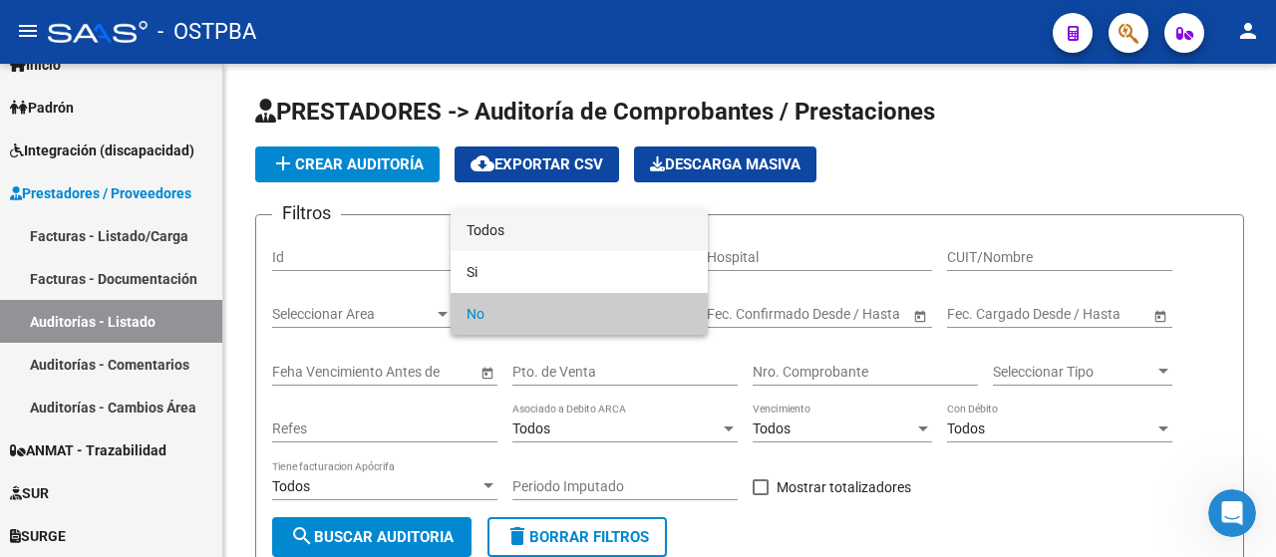
click at [497, 233] on span "Todos" at bounding box center [579, 230] width 225 height 42
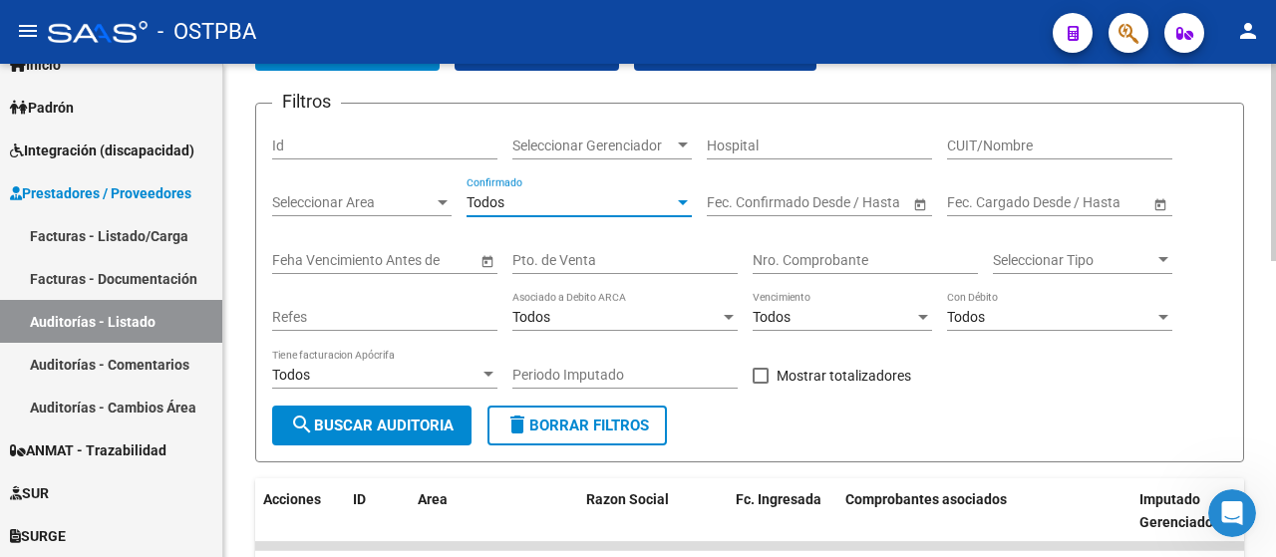
scroll to position [100, 0]
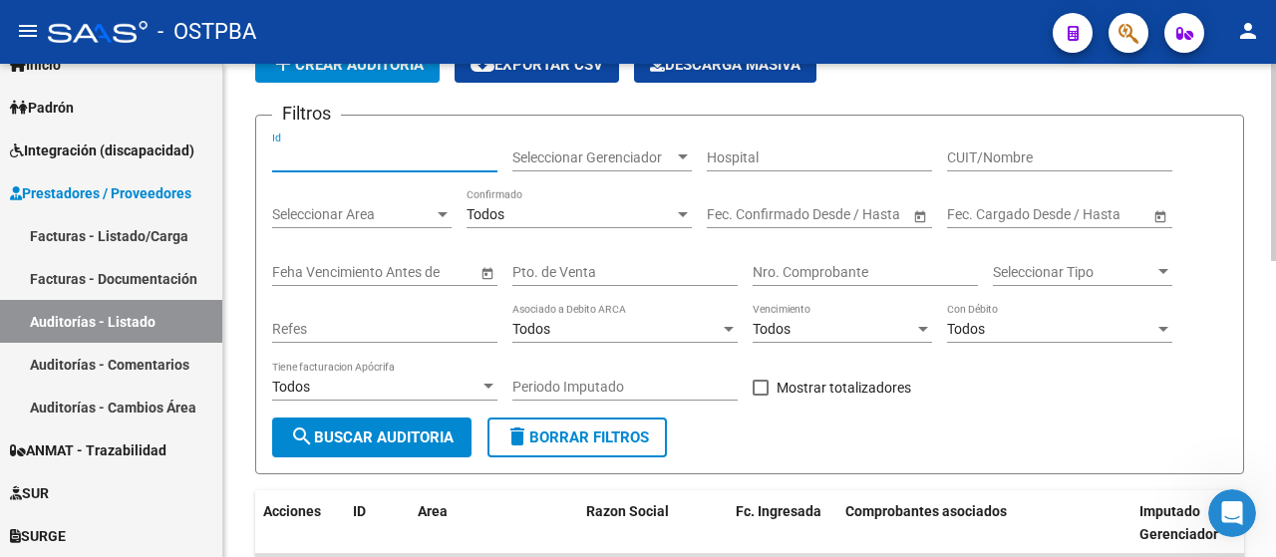
click at [390, 160] on input "Id" at bounding box center [384, 158] width 225 height 17
type input "12663"
click at [384, 428] on button "search Buscar Auditoria" at bounding box center [371, 438] width 199 height 40
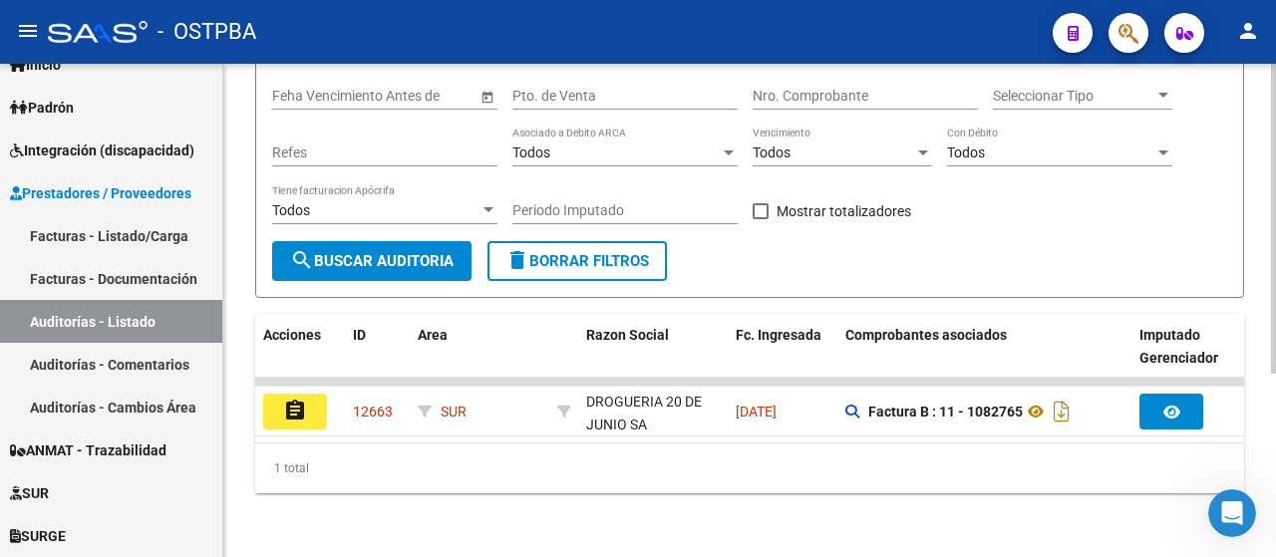
scroll to position [292, 0]
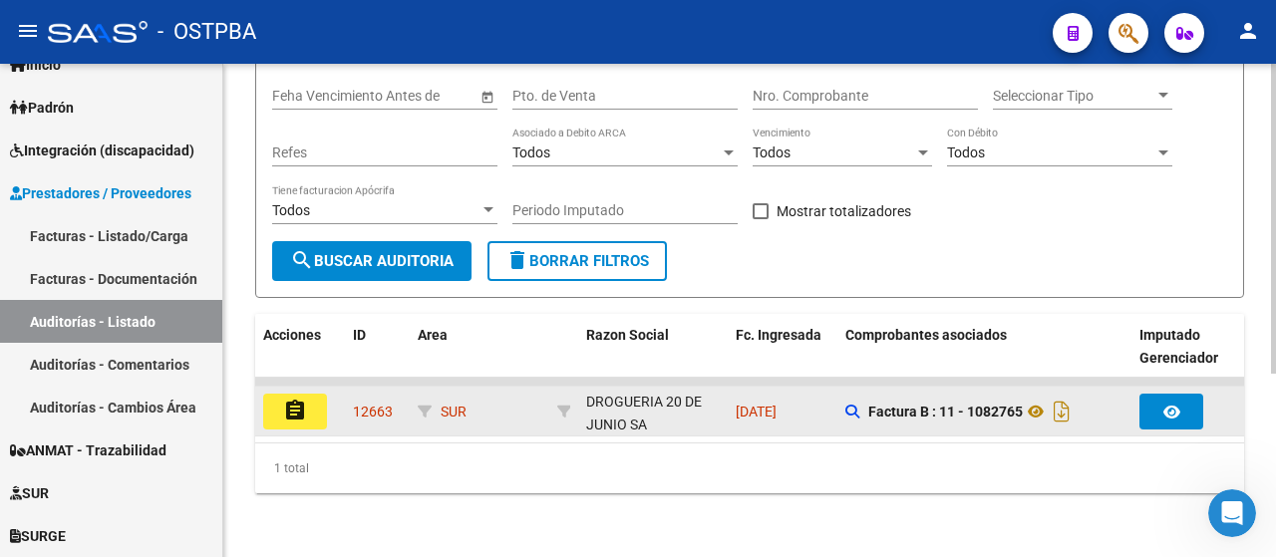
click at [296, 399] on mat-icon "assignment" at bounding box center [295, 411] width 24 height 24
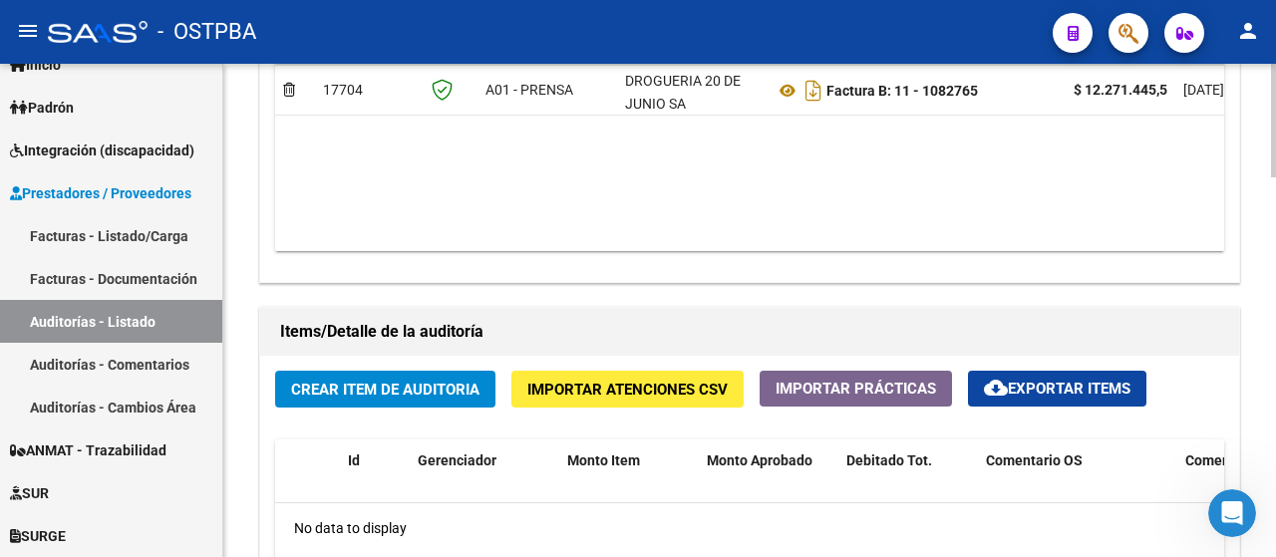
scroll to position [1296, 0]
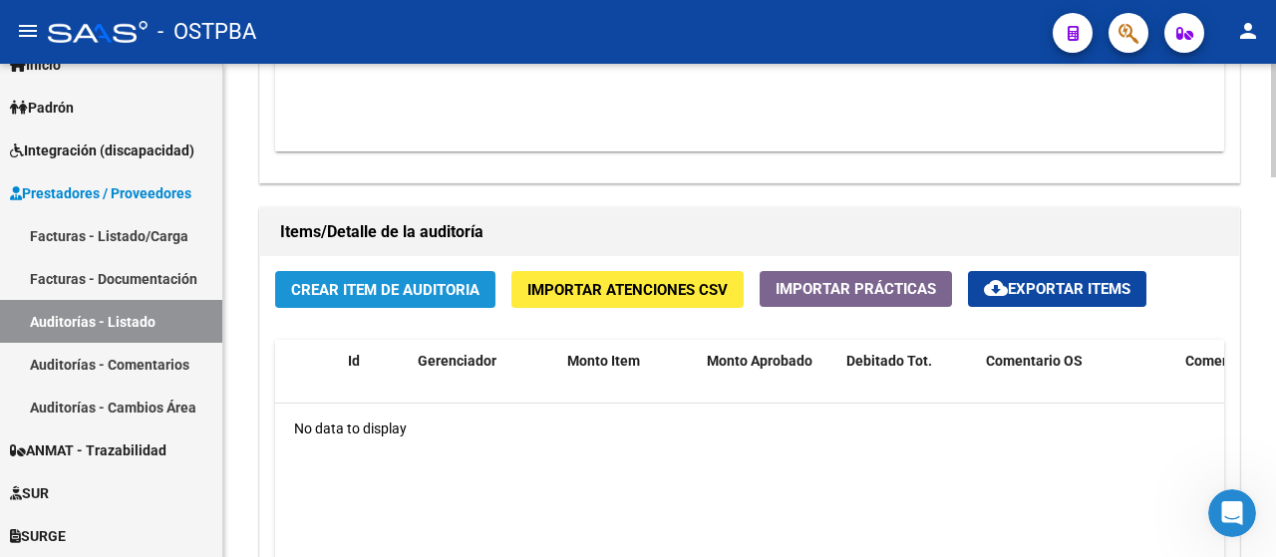
click at [385, 289] on span "Crear Item de Auditoria" at bounding box center [385, 290] width 188 height 18
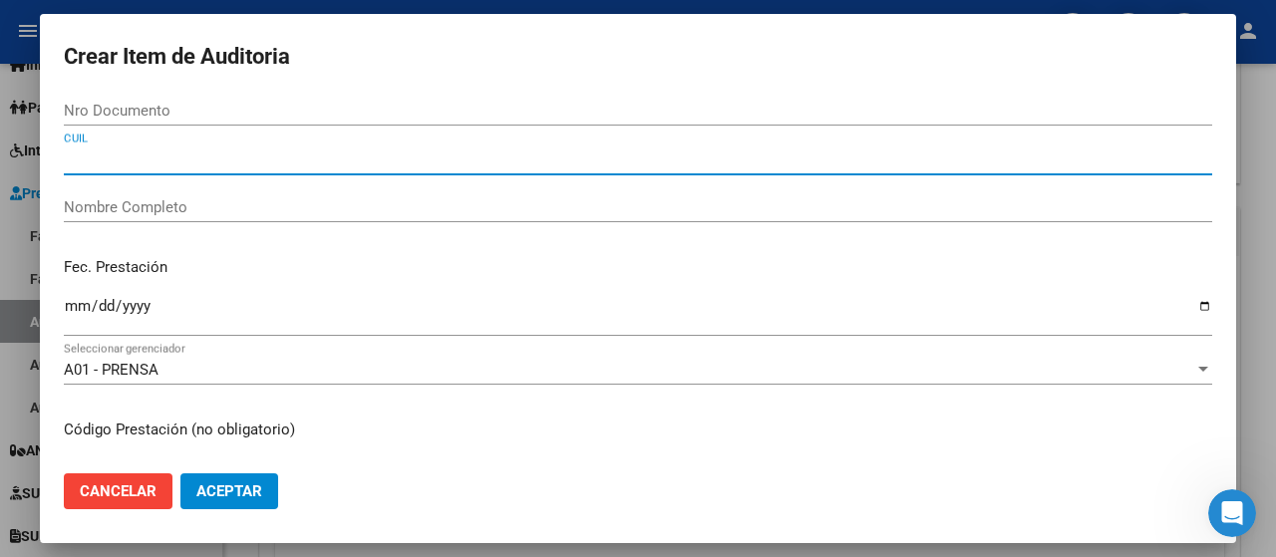
click at [92, 158] on input "CUIL" at bounding box center [638, 160] width 1149 height 18
drag, startPoint x: 142, startPoint y: 153, endPoint x: 160, endPoint y: 170, distance: 24.7
click at [160, 170] on div "2704442767 CUIL" at bounding box center [638, 160] width 1149 height 30
type input "2704442761"
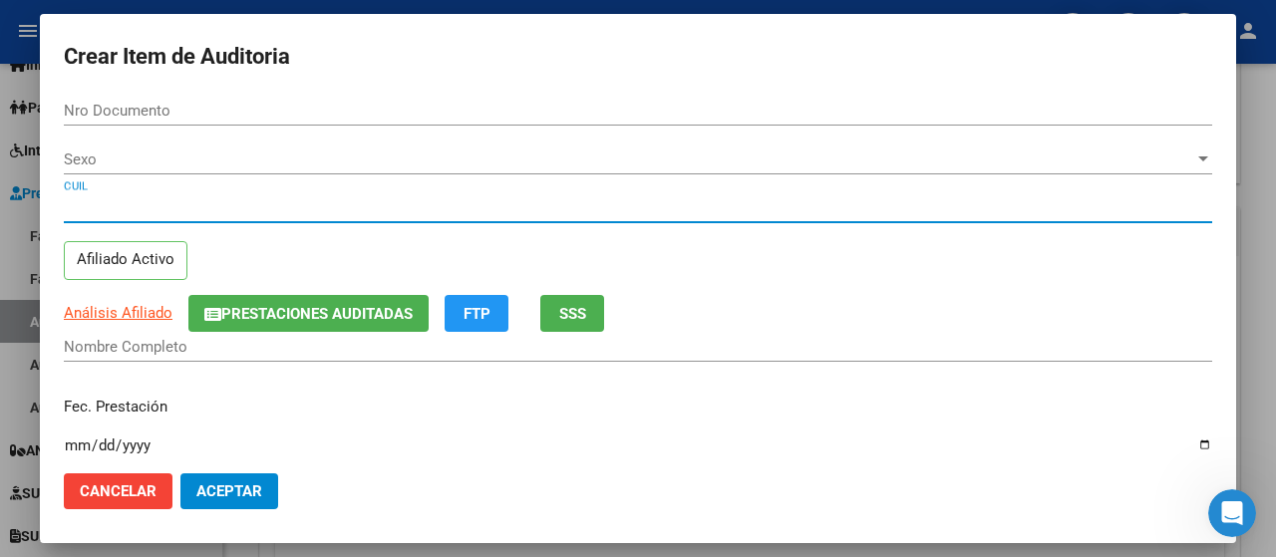
type input "04442761"
type input "27044427619"
type input "[PERSON_NAME]"
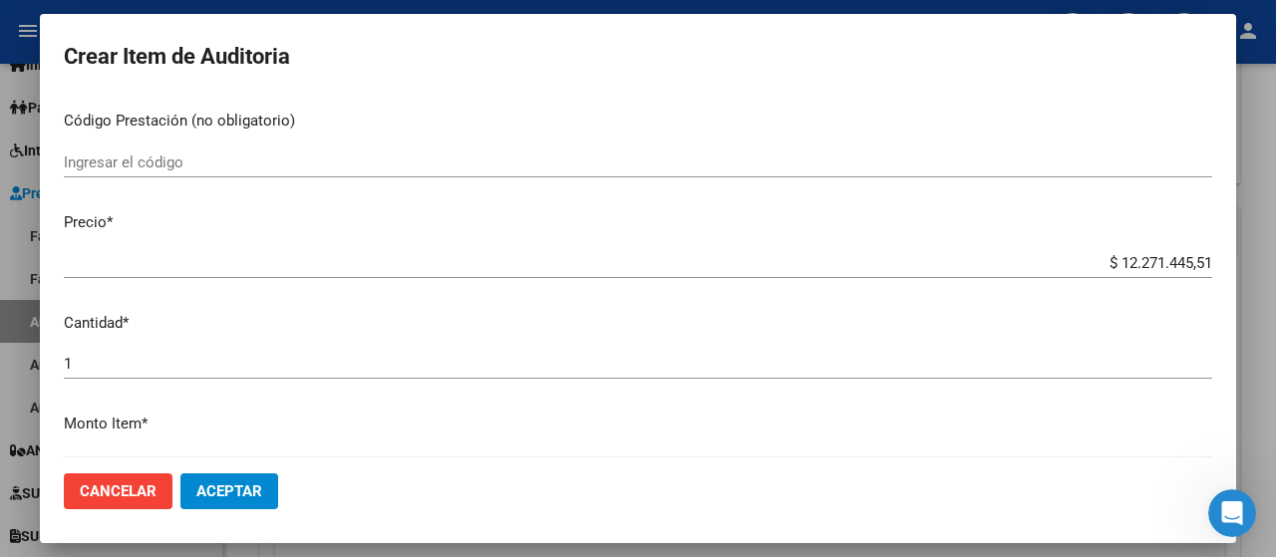
scroll to position [698, 0]
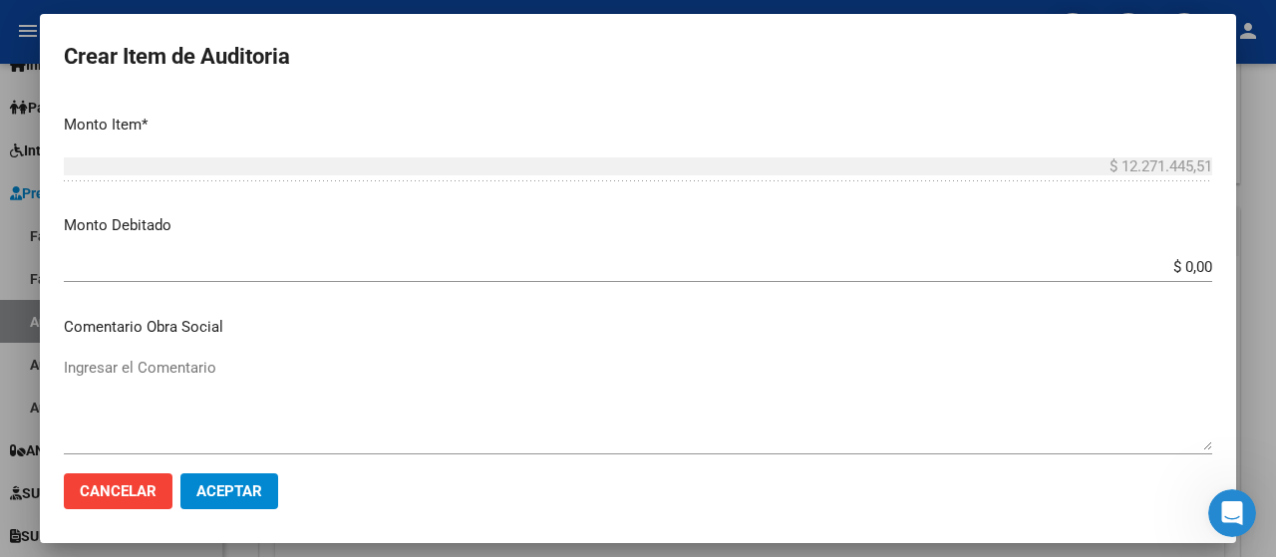
type input "27044427619"
click at [225, 493] on span "Aceptar" at bounding box center [229, 492] width 66 height 18
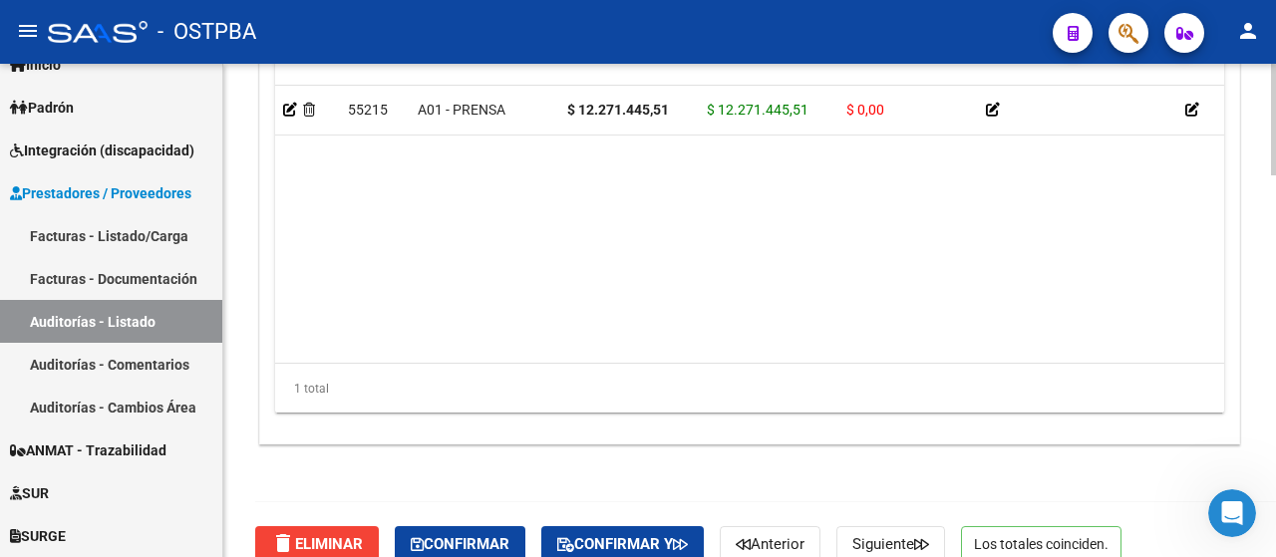
scroll to position [1697, 0]
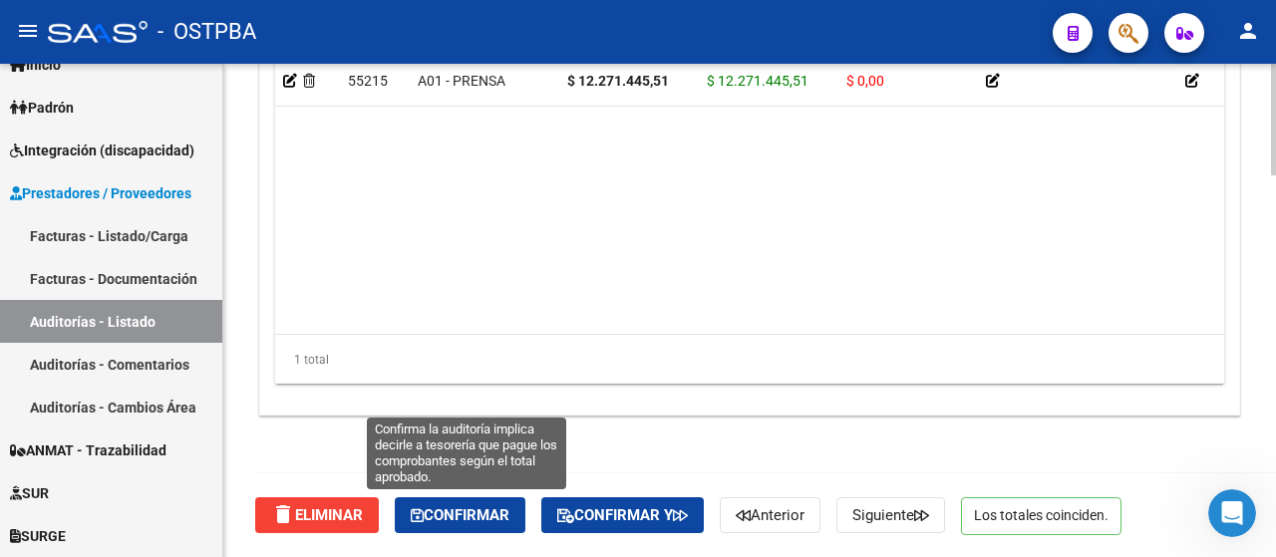
click at [456, 511] on span "Confirmar" at bounding box center [460, 516] width 99 height 18
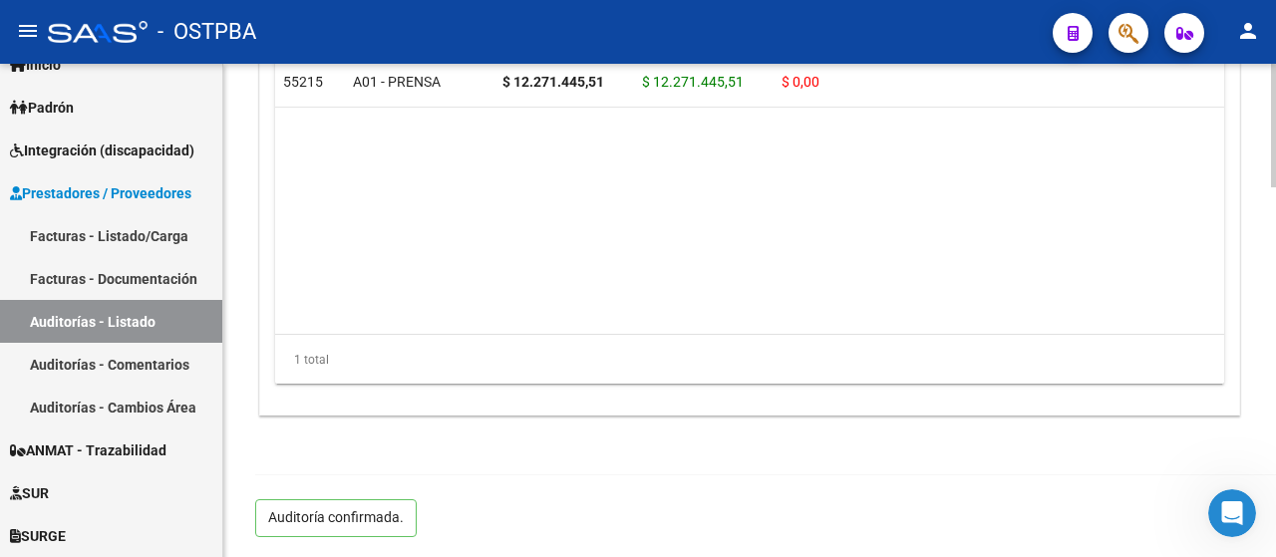
scroll to position [1471, 0]
type input "202509"
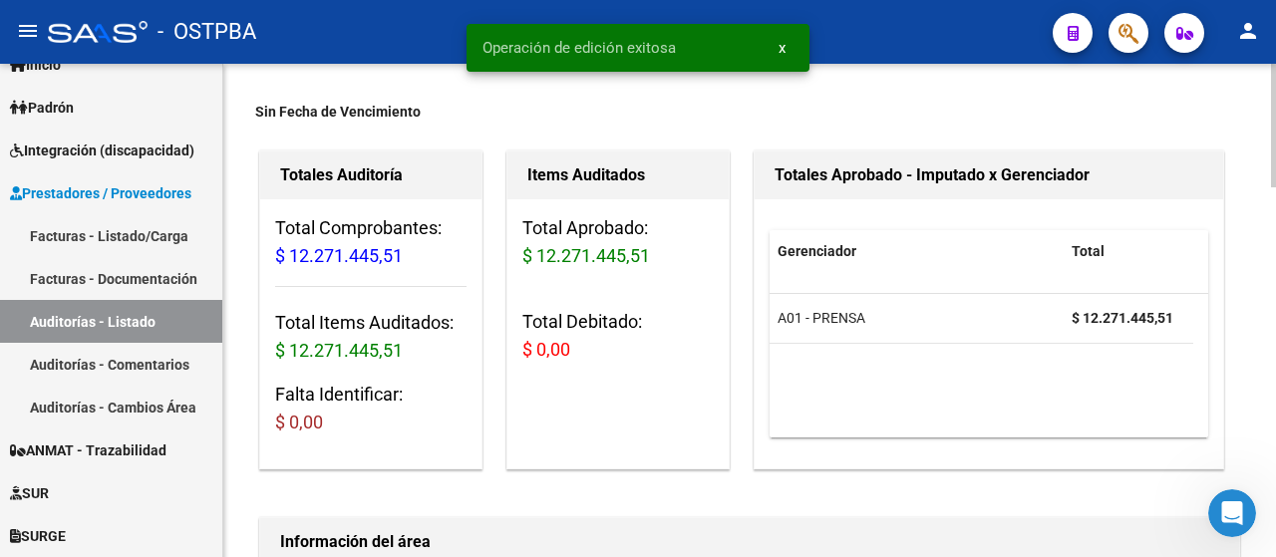
scroll to position [0, 0]
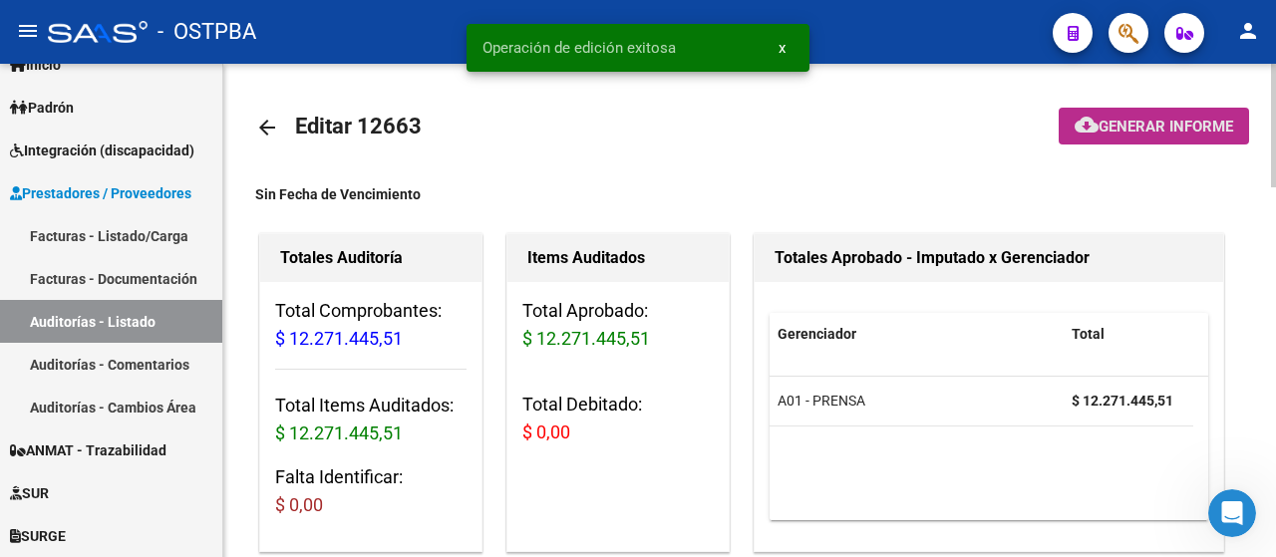
click at [1144, 126] on span "Generar informe" at bounding box center [1166, 127] width 135 height 18
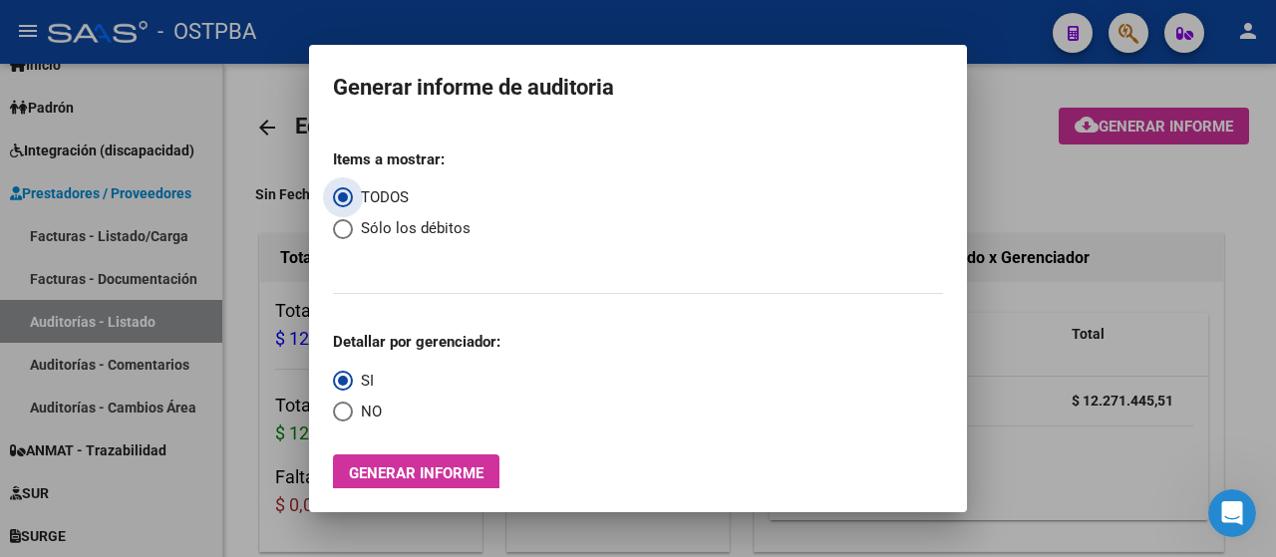
scroll to position [12, 0]
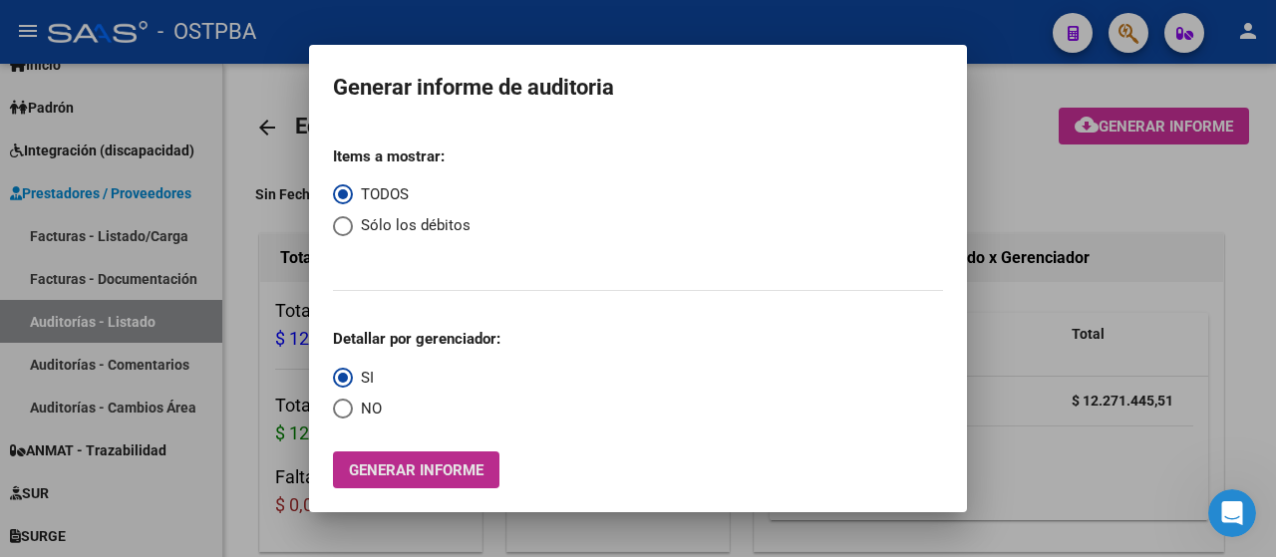
click at [415, 468] on span "Generar informe" at bounding box center [416, 471] width 135 height 18
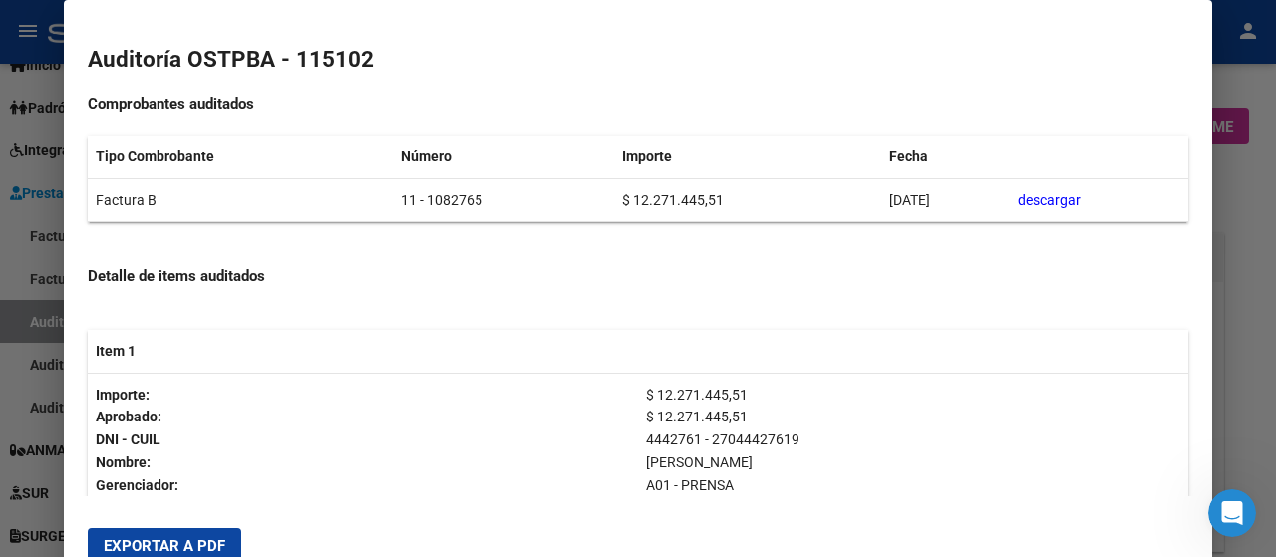
scroll to position [484, 0]
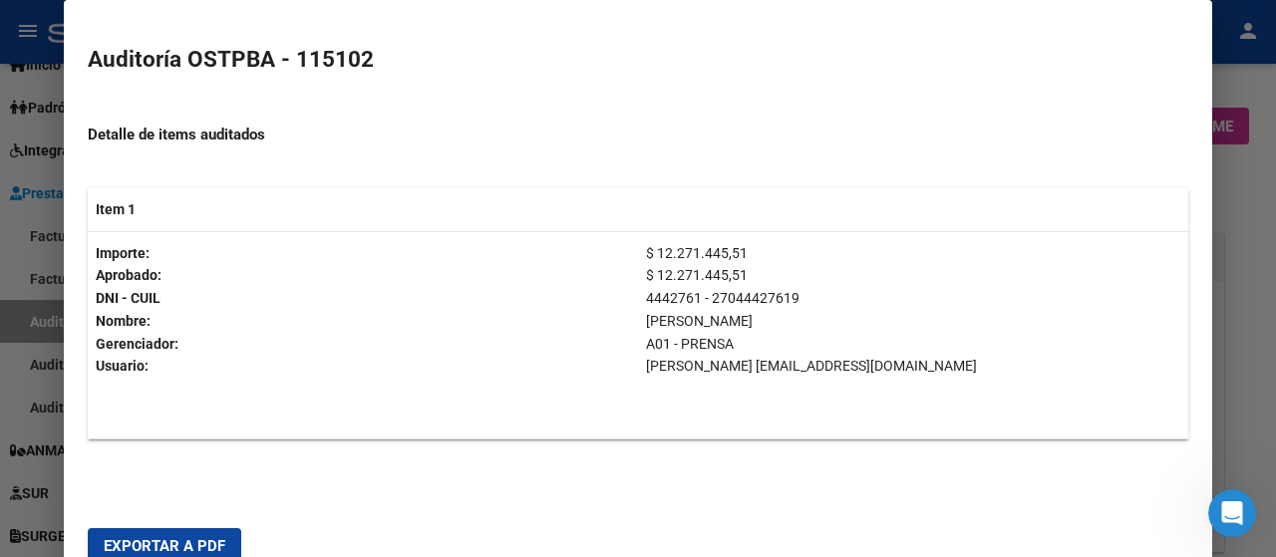
click at [181, 542] on span "Exportar a PDF" at bounding box center [165, 546] width 122 height 18
click at [1247, 244] on div at bounding box center [638, 278] width 1276 height 557
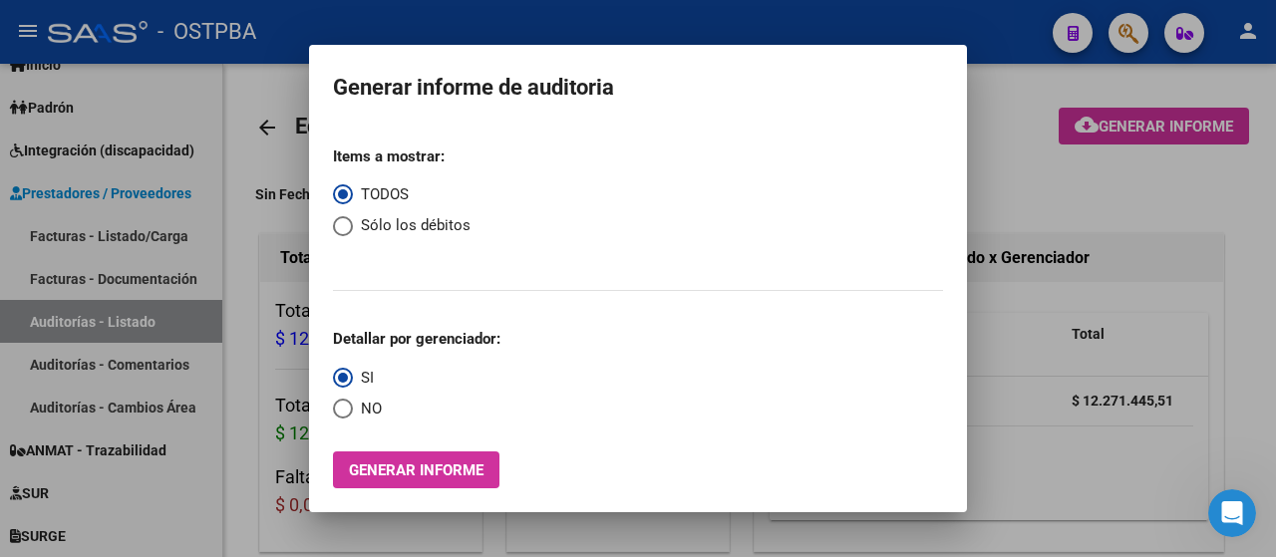
click at [1025, 161] on div at bounding box center [638, 278] width 1276 height 557
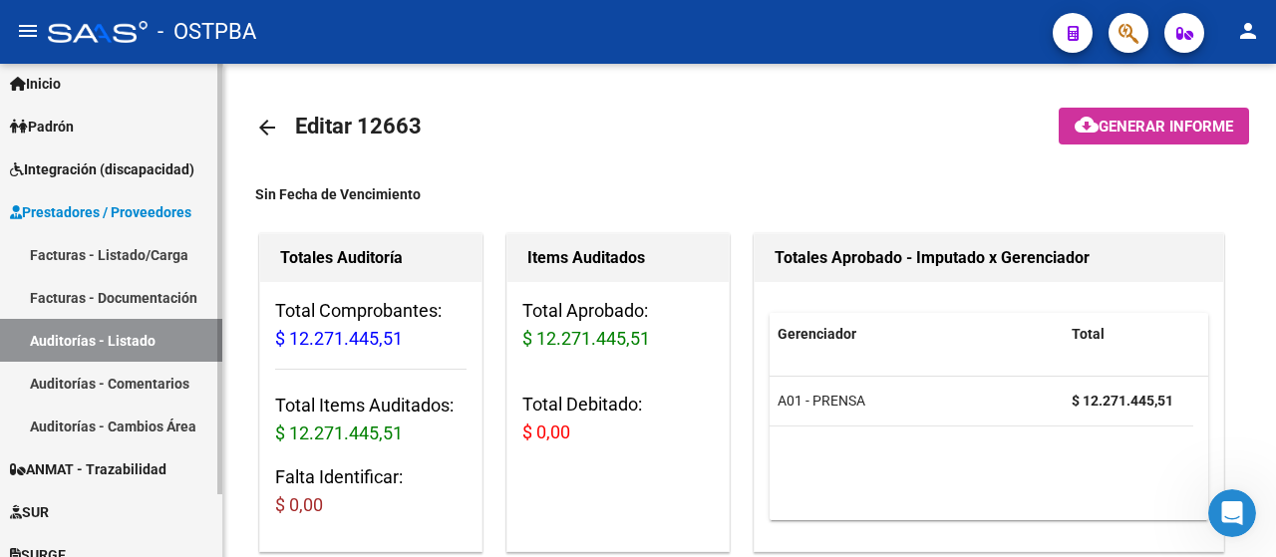
scroll to position [72, 0]
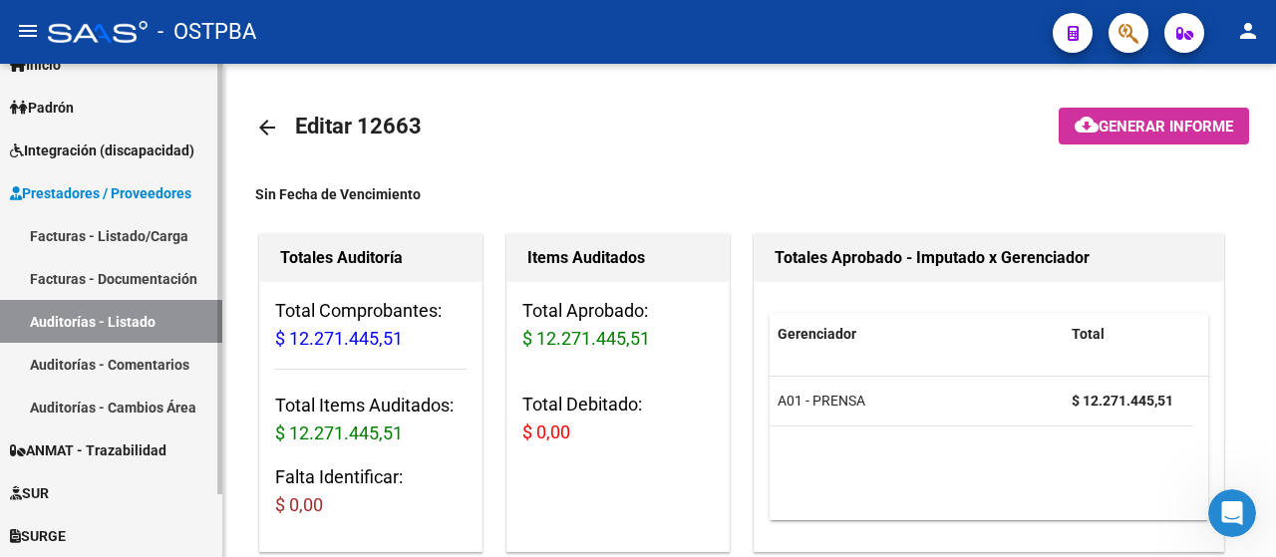
click at [111, 236] on link "Facturas - Listado/Carga" at bounding box center [111, 235] width 222 height 43
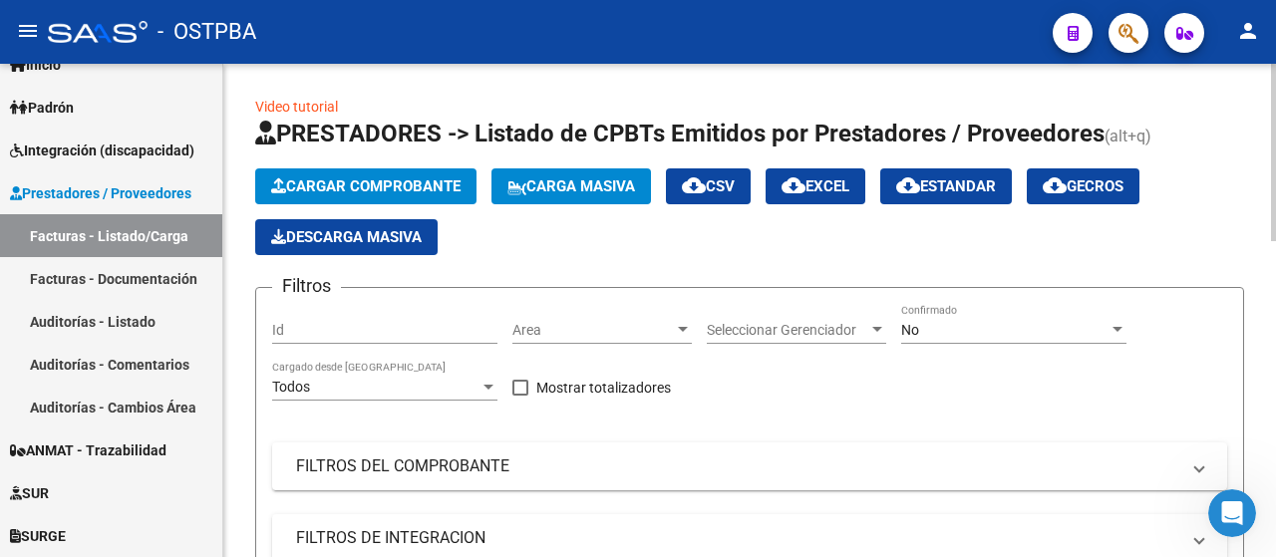
click at [1123, 328] on div at bounding box center [1118, 330] width 18 height 16
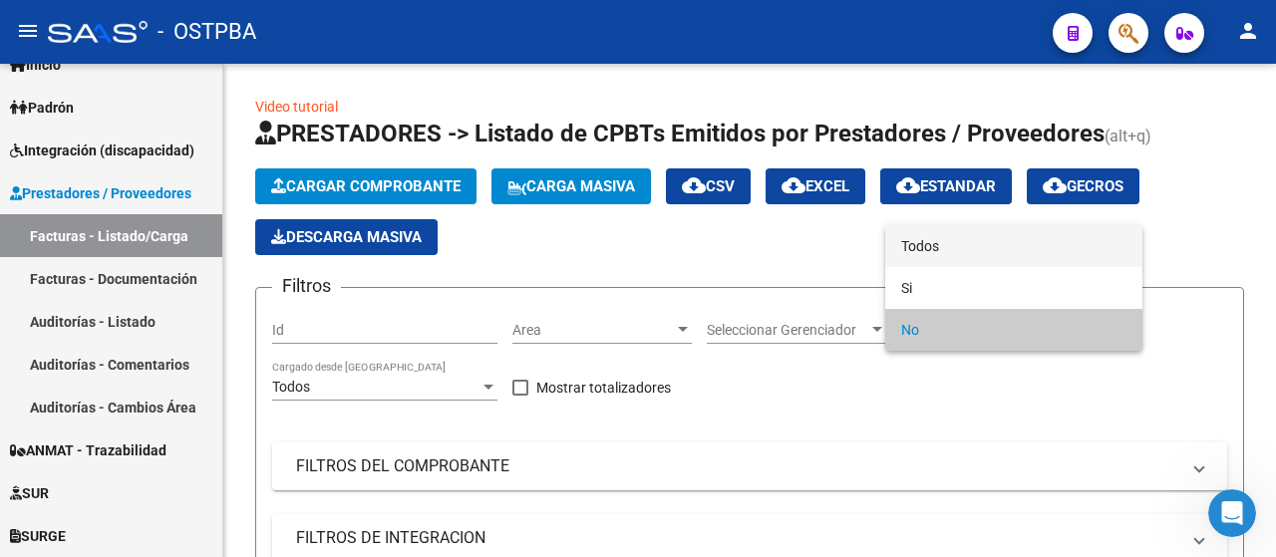
click at [949, 238] on span "Todos" at bounding box center [1013, 246] width 225 height 42
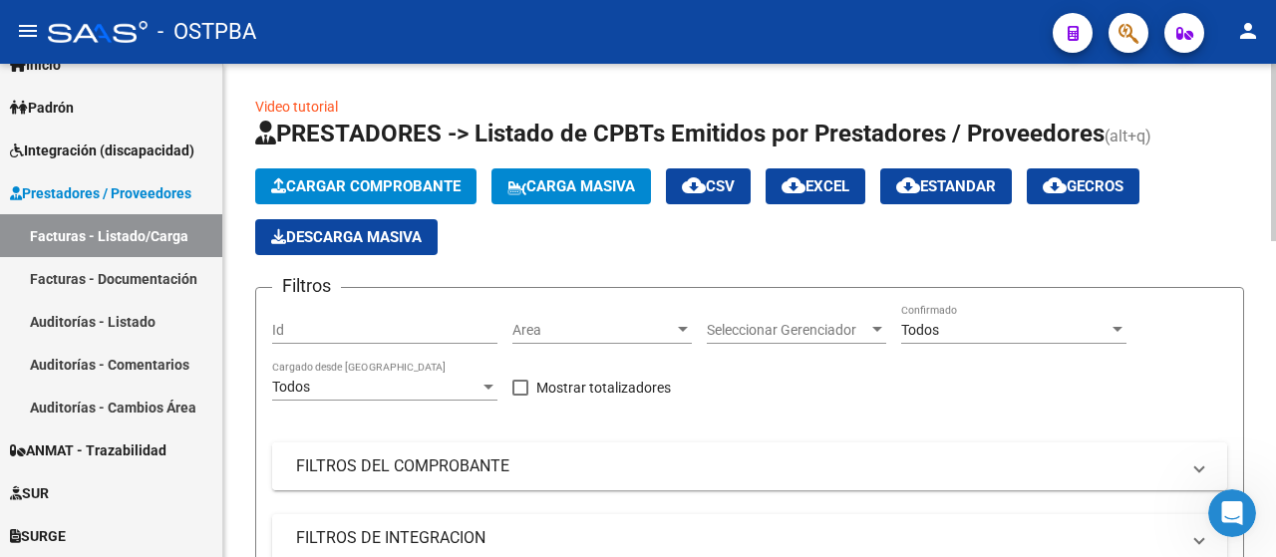
click at [392, 461] on mat-panel-title "FILTROS DEL COMPROBANTE" at bounding box center [738, 467] width 884 height 22
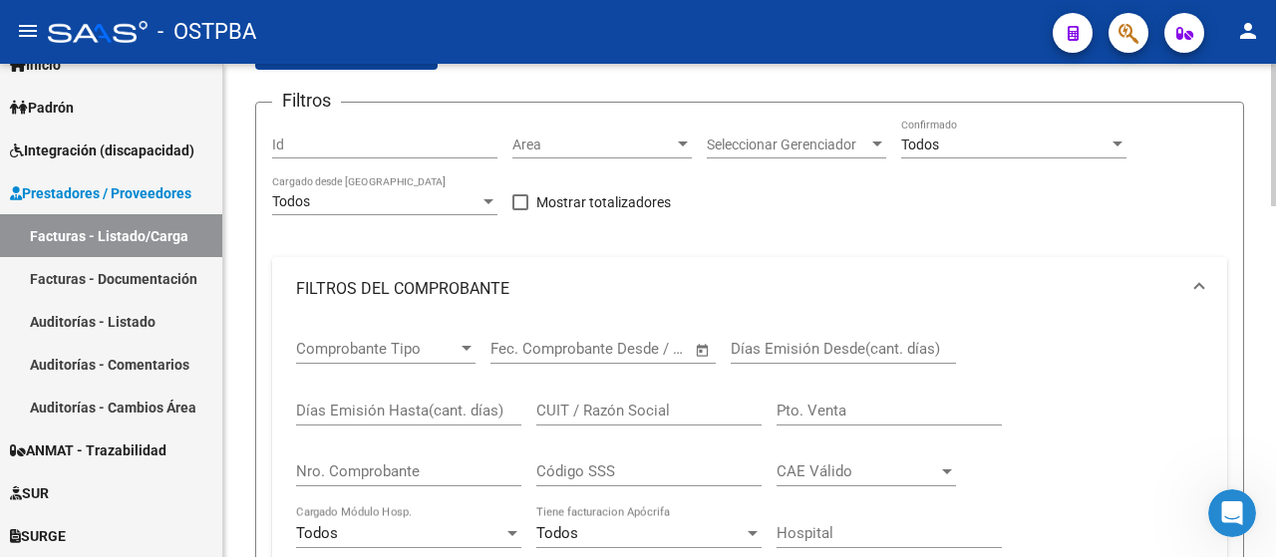
scroll to position [199, 0]
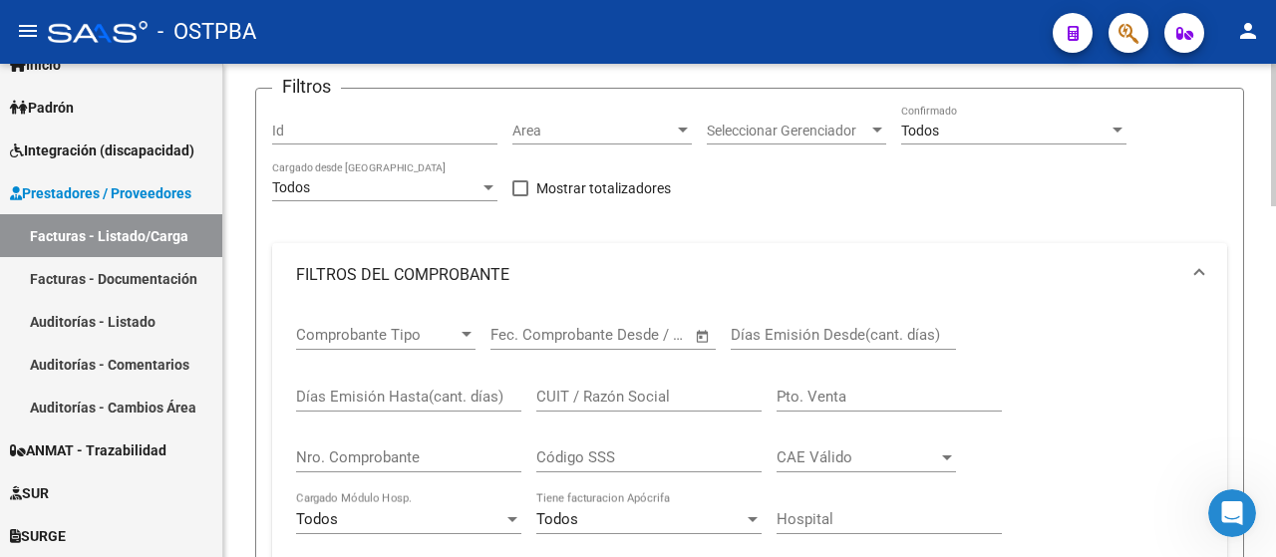
click at [411, 449] on div "Nro. Comprobante" at bounding box center [408, 451] width 225 height 43
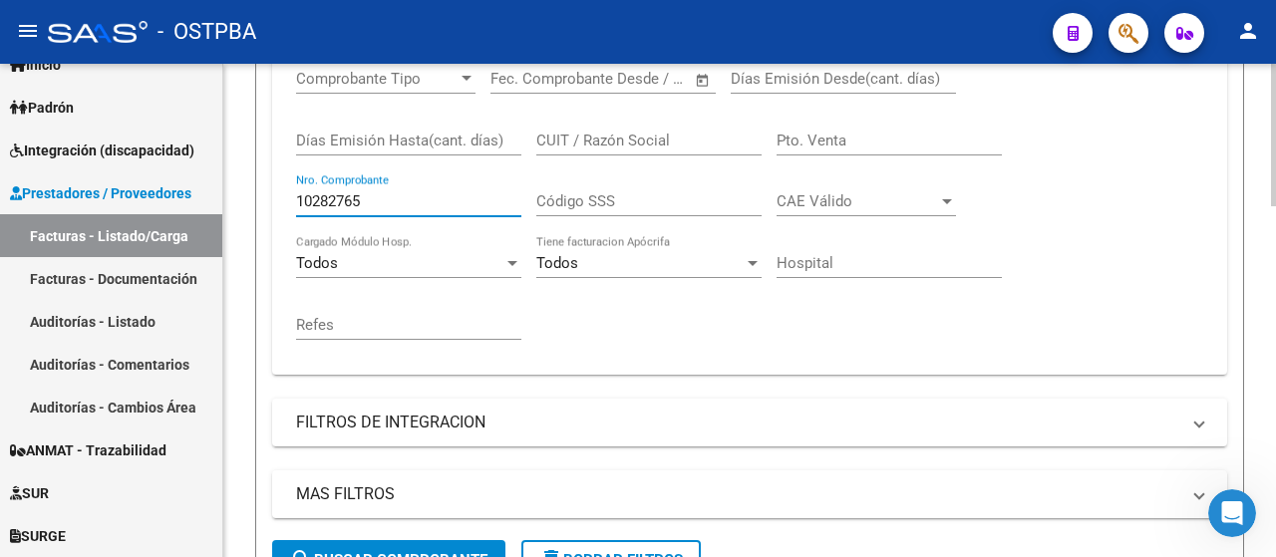
scroll to position [499, 0]
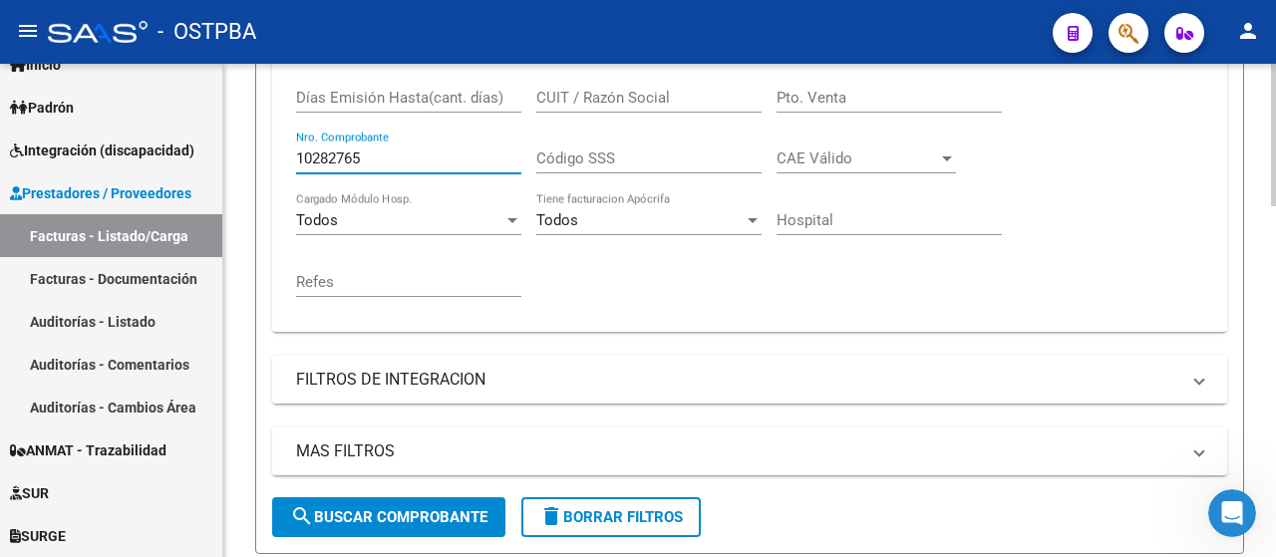
click at [439, 518] on span "search Buscar Comprobante" at bounding box center [388, 518] width 197 height 18
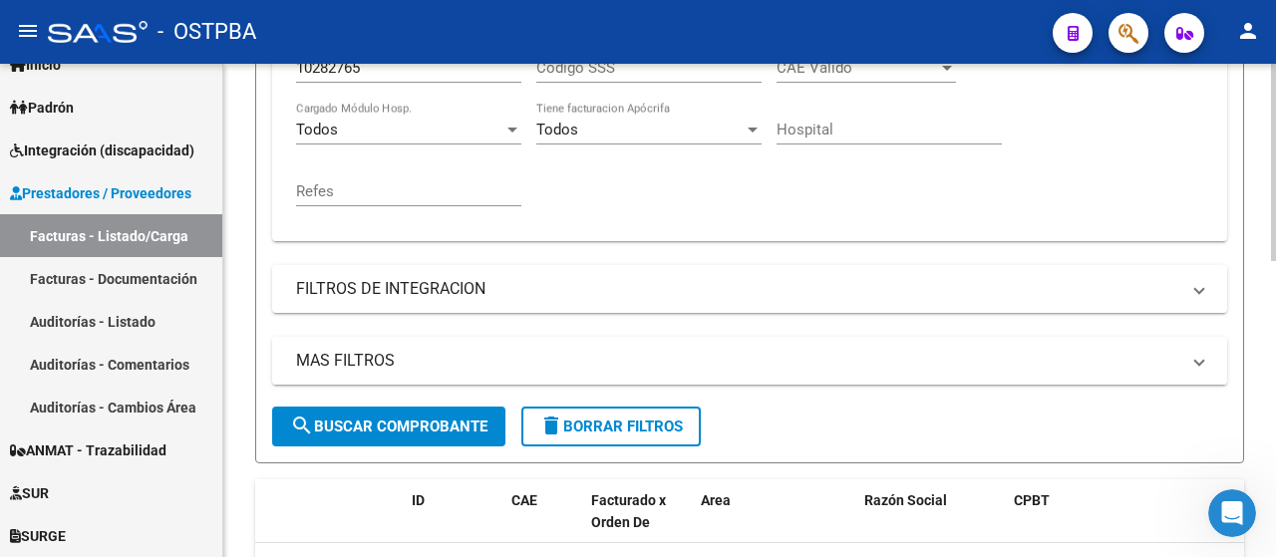
scroll to position [740, 0]
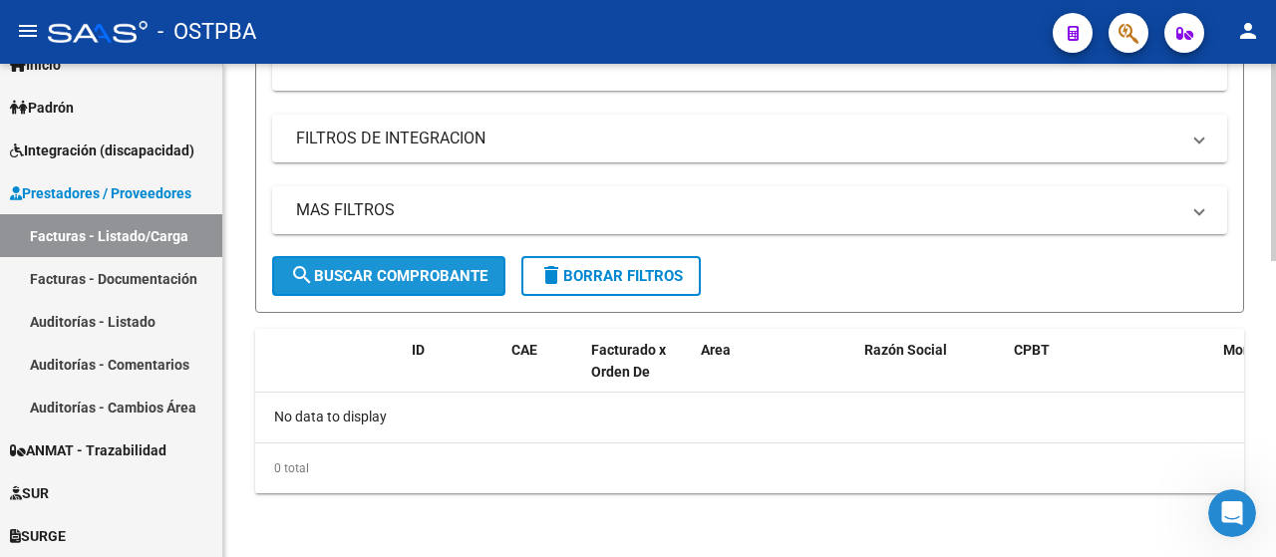
click at [417, 278] on span "search Buscar Comprobante" at bounding box center [388, 276] width 197 height 18
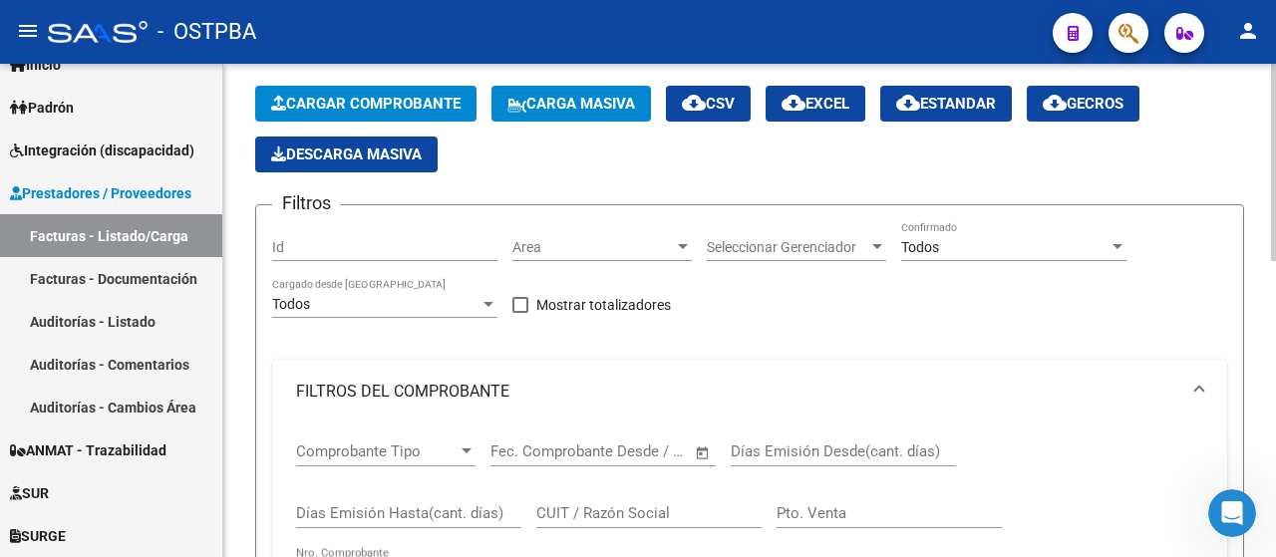
scroll to position [199, 0]
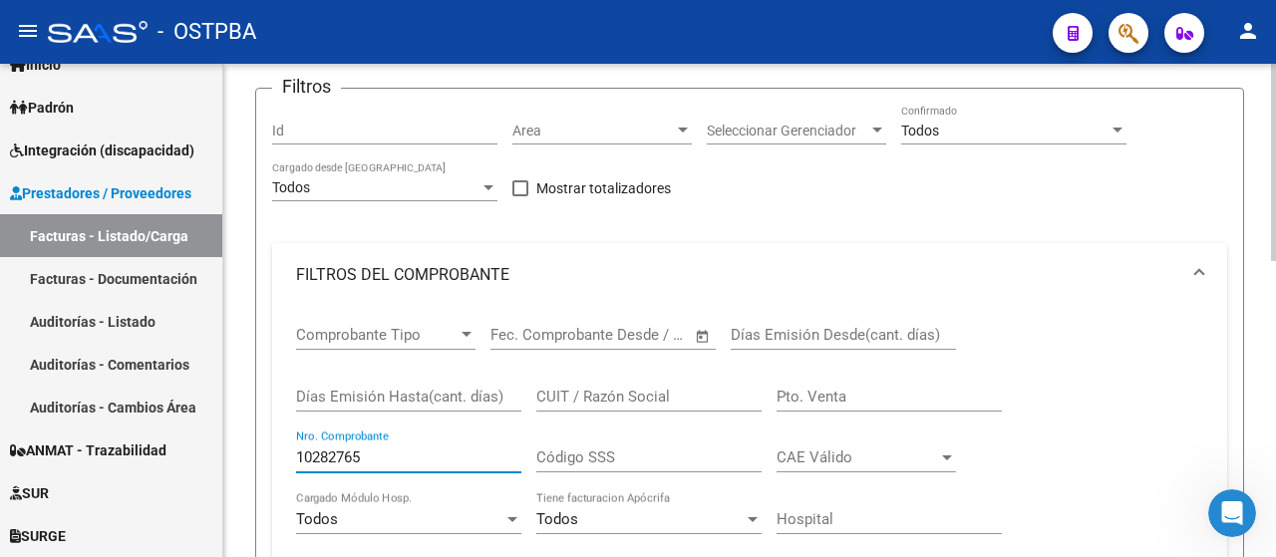
click at [320, 460] on input "10282765" at bounding box center [408, 458] width 225 height 18
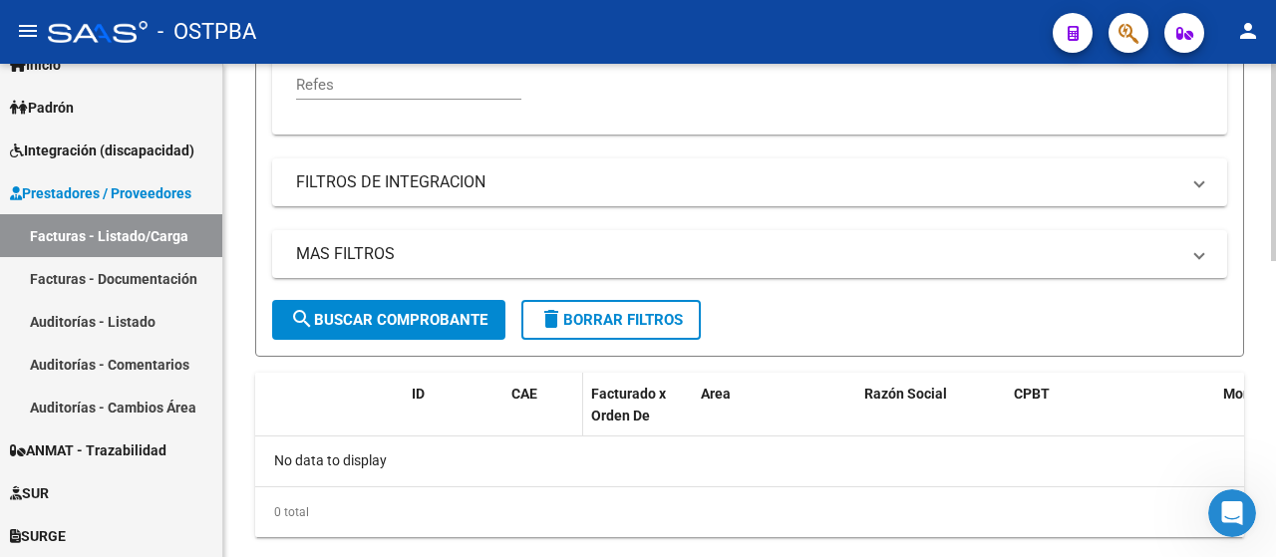
scroll to position [698, 0]
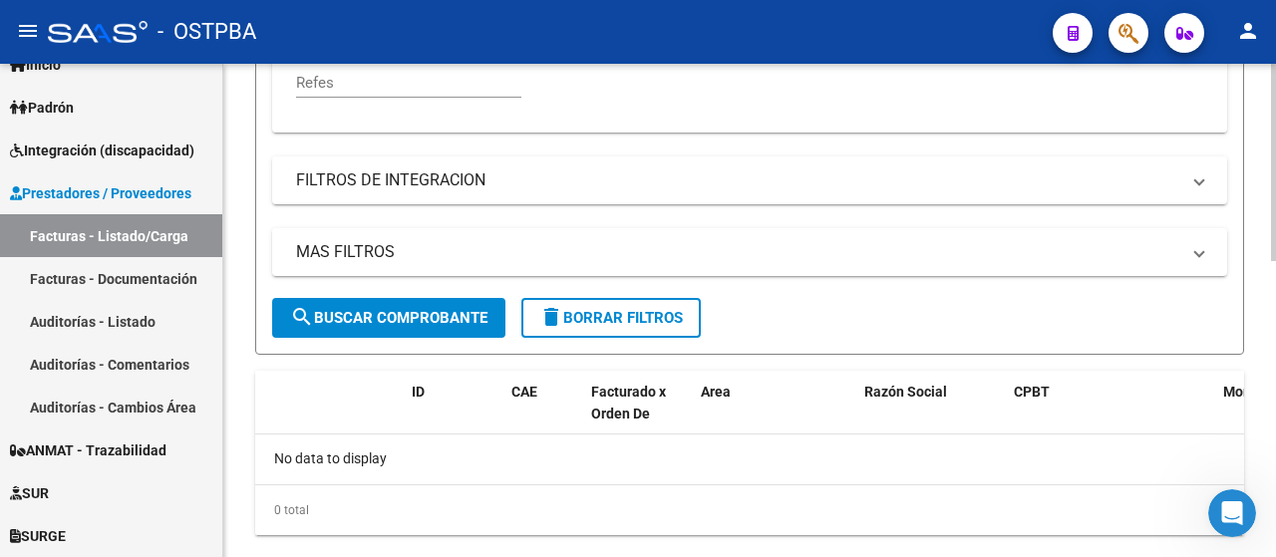
type input "1082765"
click at [379, 310] on span "search Buscar Comprobante" at bounding box center [388, 318] width 197 height 18
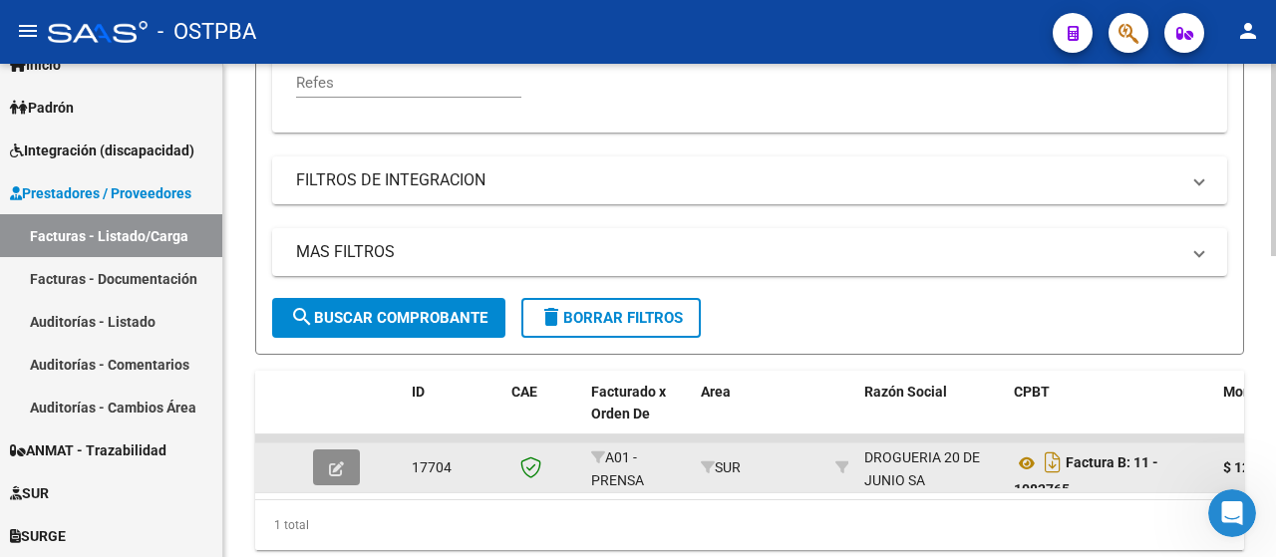
click at [342, 472] on icon "button" at bounding box center [336, 469] width 15 height 15
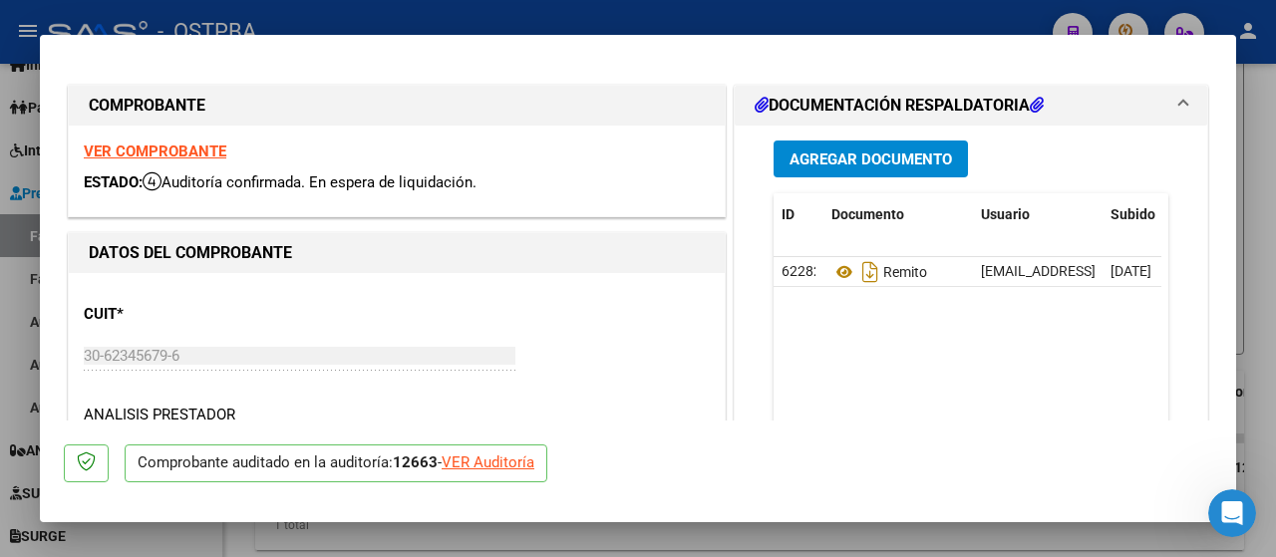
click at [853, 161] on span "Agregar Documento" at bounding box center [871, 160] width 163 height 18
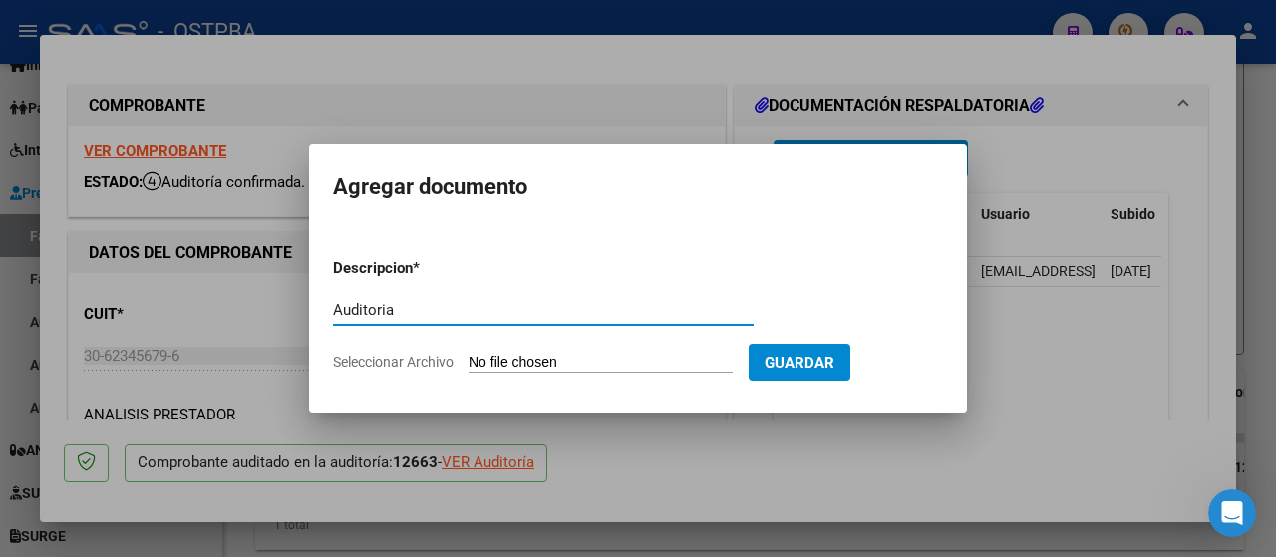
type input "Auditoria"
click at [595, 359] on input "Seleccionar Archivo" at bounding box center [601, 363] width 264 height 19
type input "C:\fakepath\audi [PERSON_NAME] _20250917_0001.pdf"
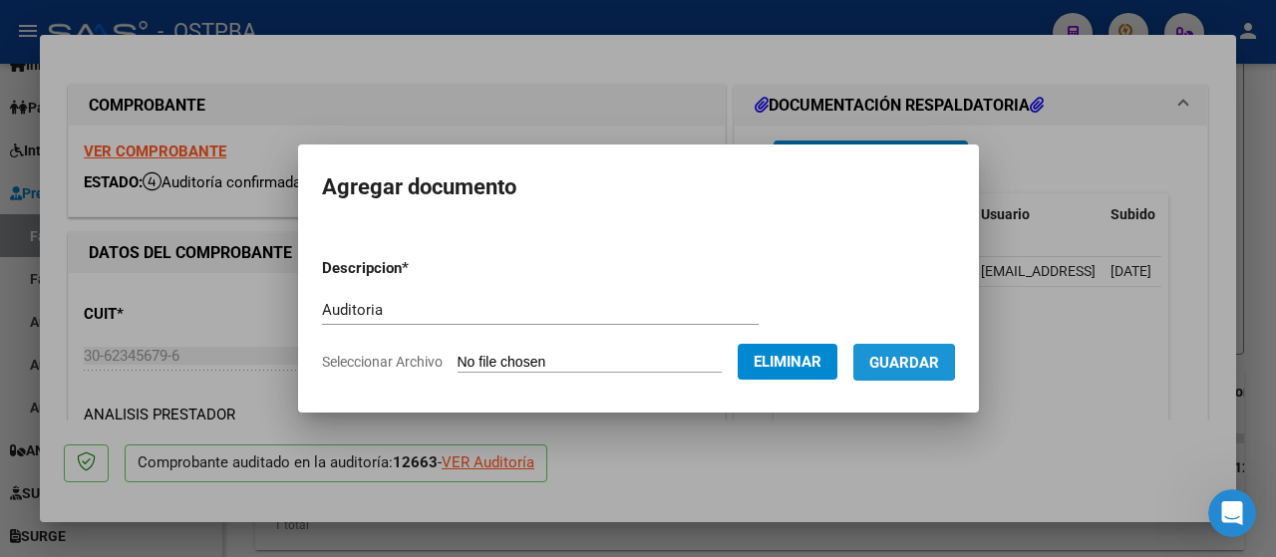
click at [911, 363] on span "Guardar" at bounding box center [905, 363] width 70 height 18
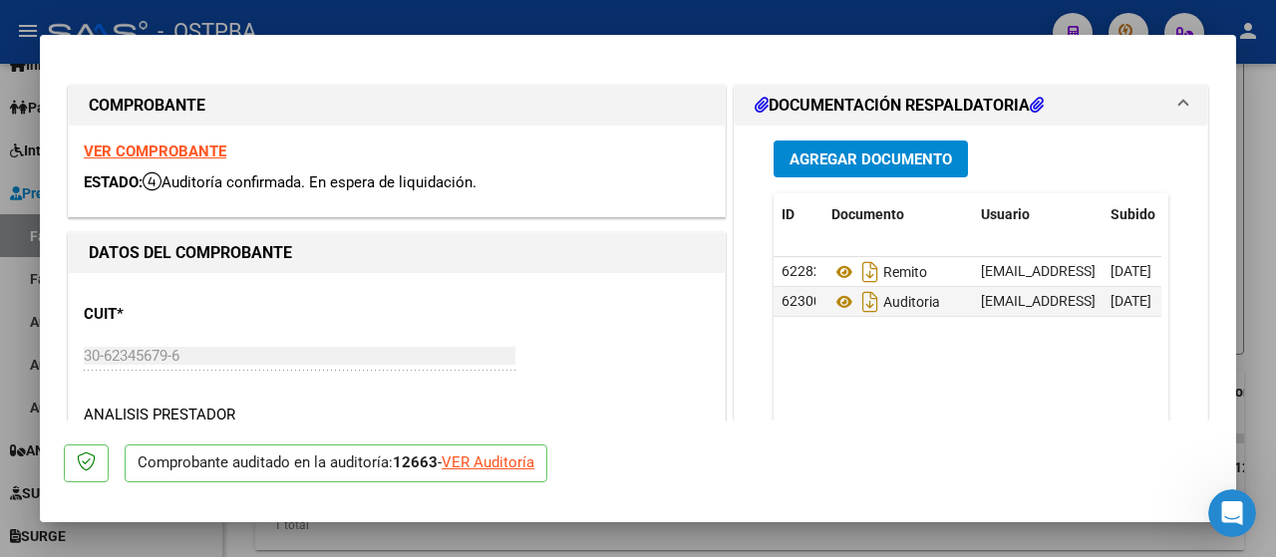
click at [17, 304] on div at bounding box center [638, 278] width 1276 height 557
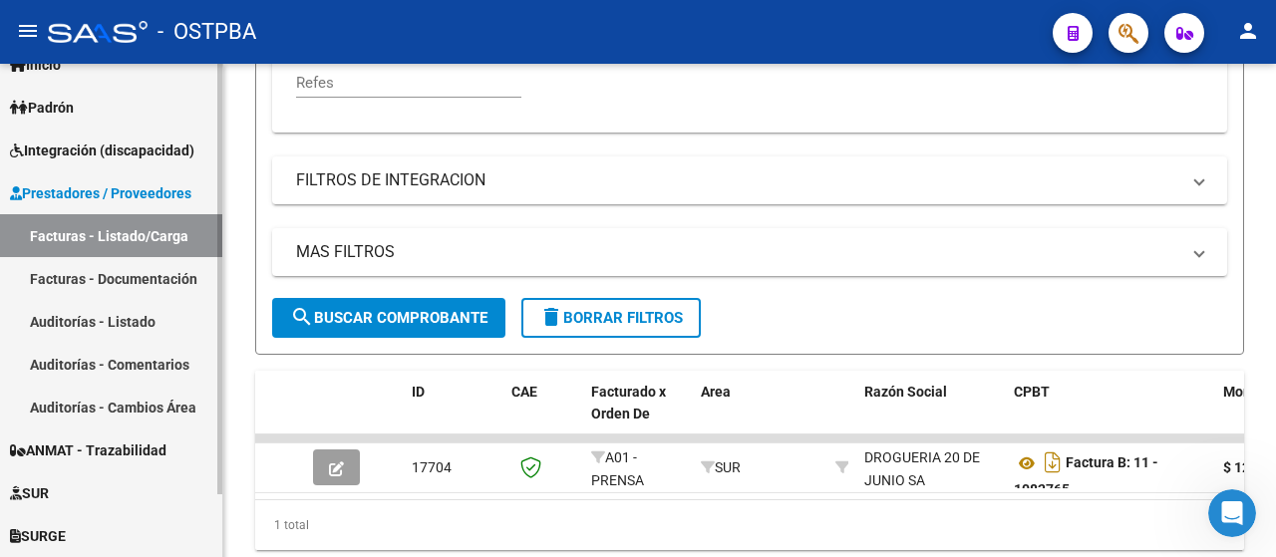
click at [75, 235] on link "Facturas - Listado/Carga" at bounding box center [111, 235] width 222 height 43
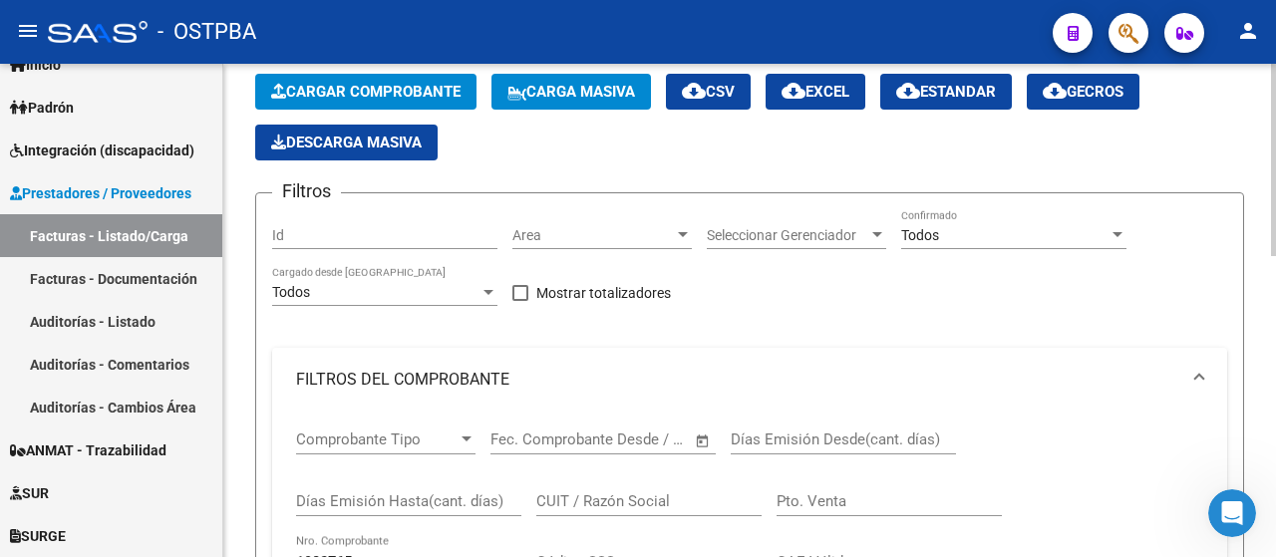
scroll to position [0, 0]
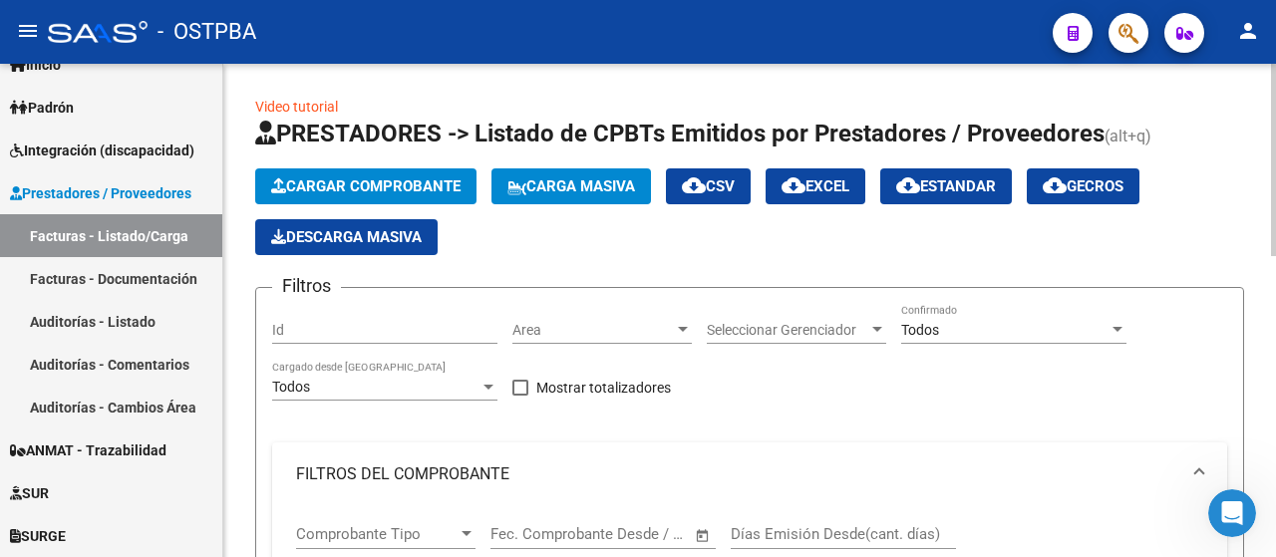
click at [373, 177] on span "Cargar Comprobante" at bounding box center [365, 186] width 189 height 18
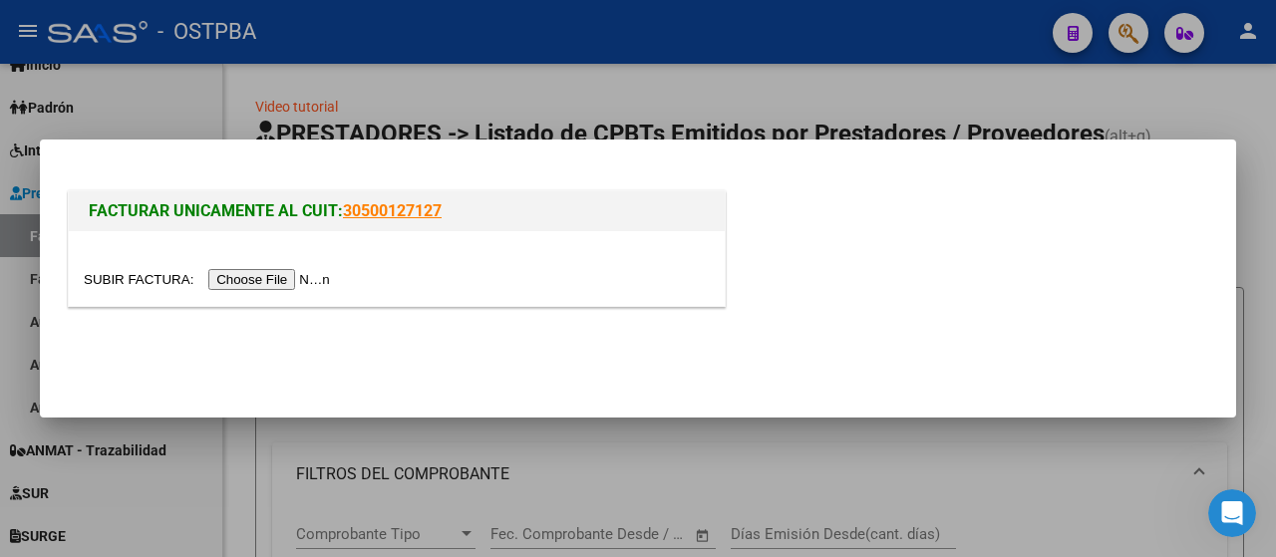
click at [285, 278] on input "file" at bounding box center [210, 279] width 252 height 21
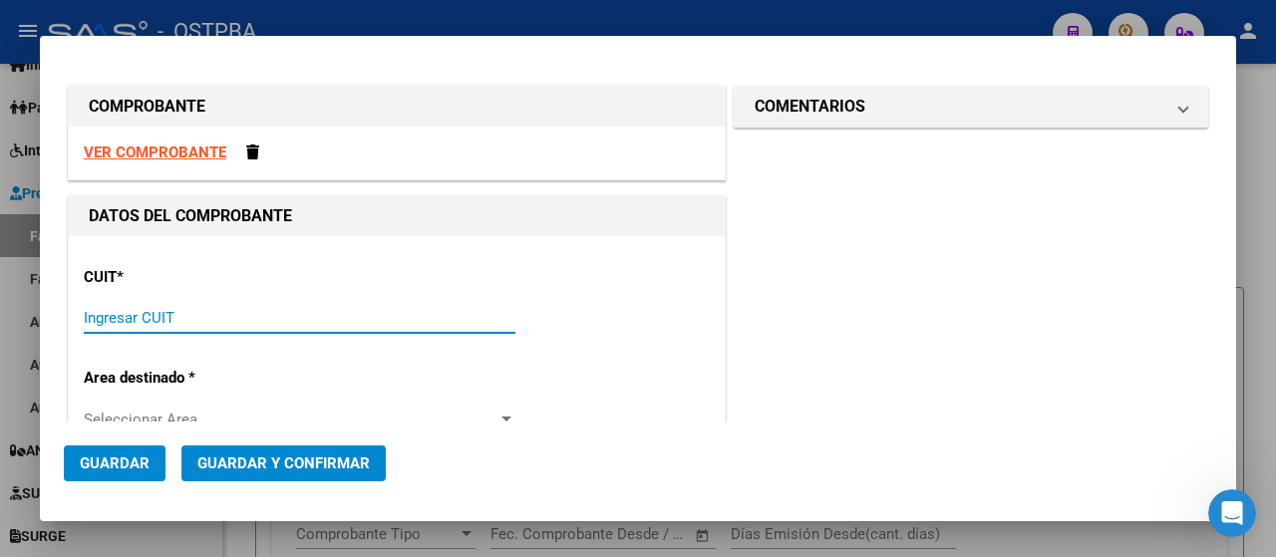
click at [218, 314] on input "Ingresar CUIT" at bounding box center [300, 318] width 432 height 18
type input "30-62345679-6"
type input "11"
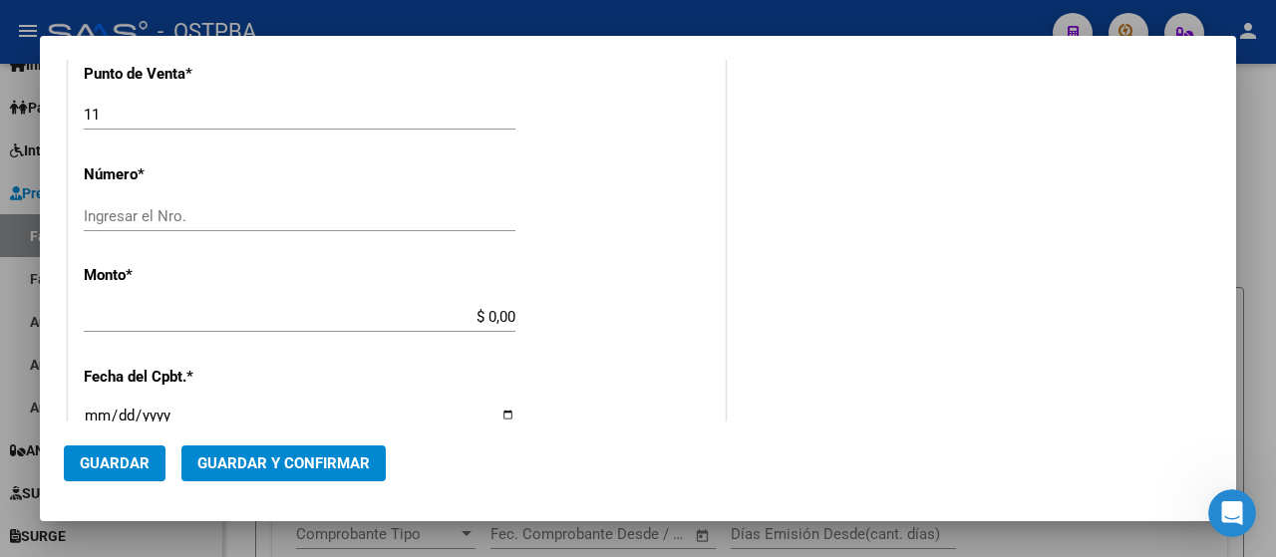
scroll to position [698, 0]
type input "30-62345679-6"
click at [106, 211] on input "Ingresar el Nro." at bounding box center [300, 215] width 432 height 18
type input "01058298"
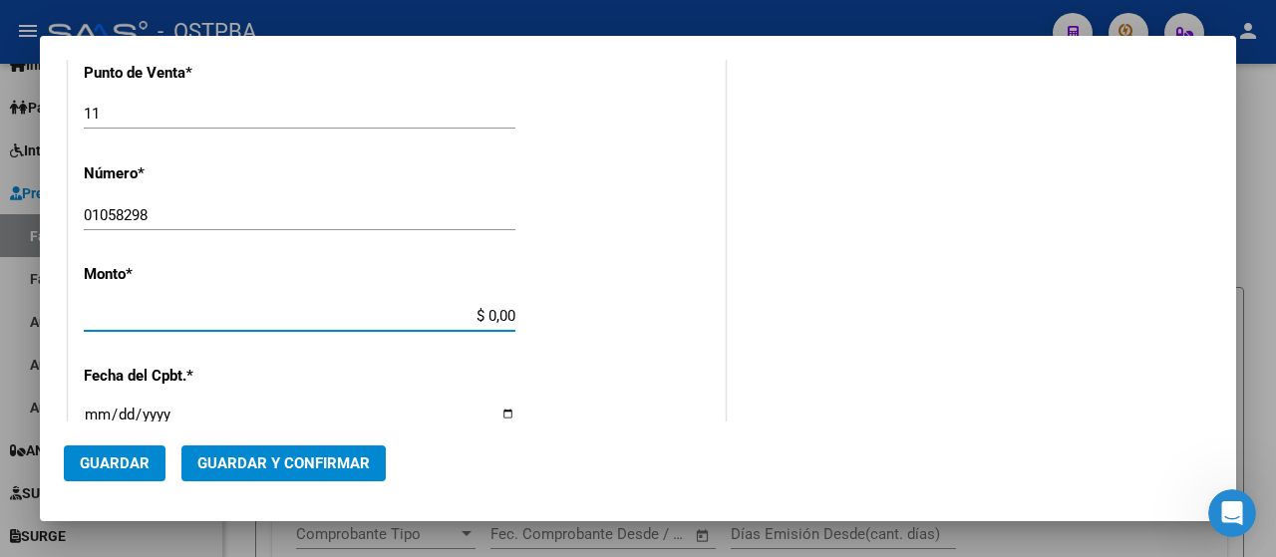
click at [105, 310] on input "$ 0,00" at bounding box center [300, 316] width 432 height 18
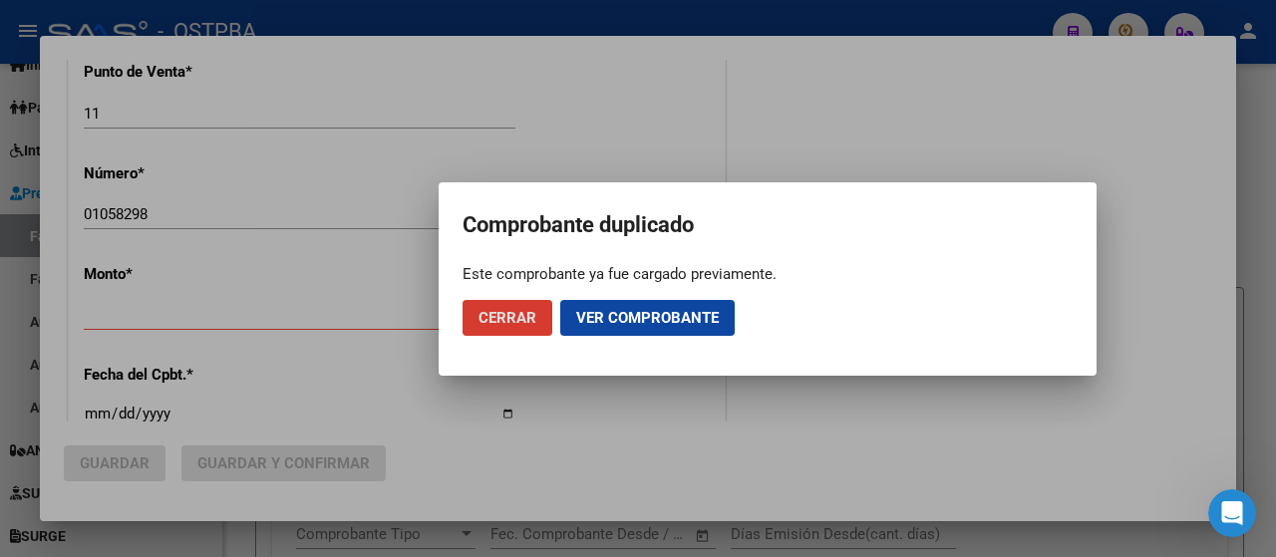
click at [496, 319] on span "Cerrar" at bounding box center [508, 318] width 58 height 18
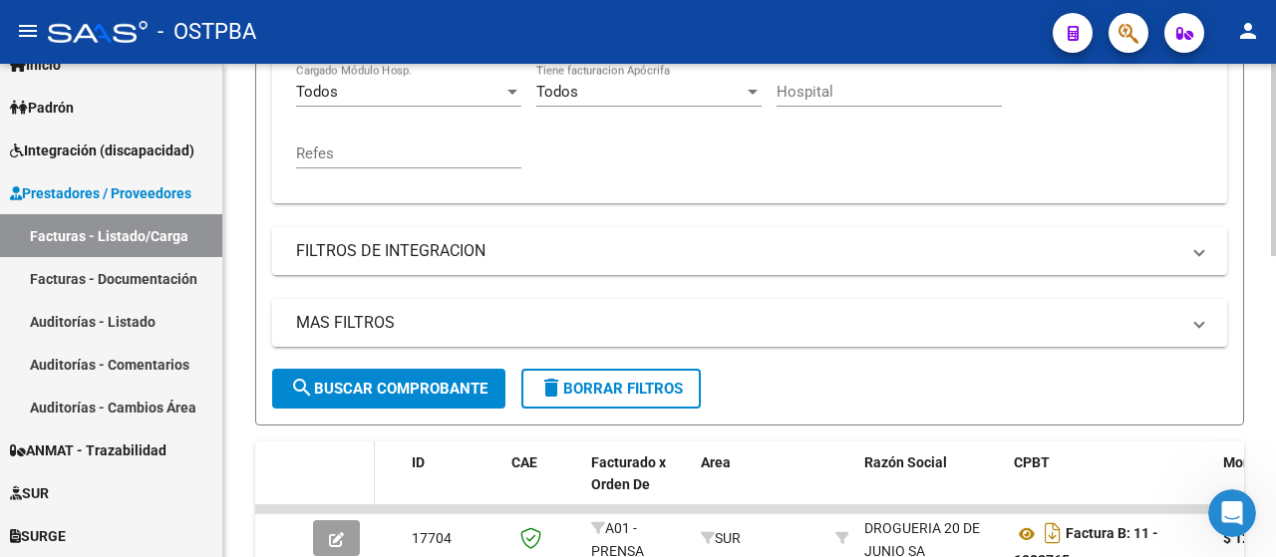
scroll to position [698, 0]
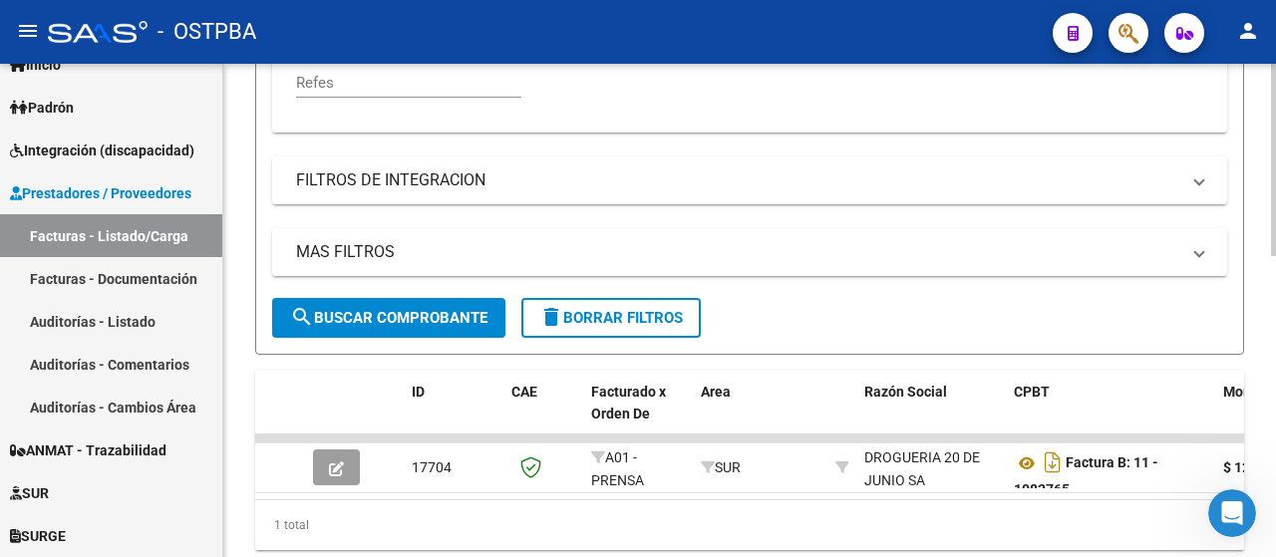
click at [356, 320] on span "search Buscar Comprobante" at bounding box center [388, 318] width 197 height 18
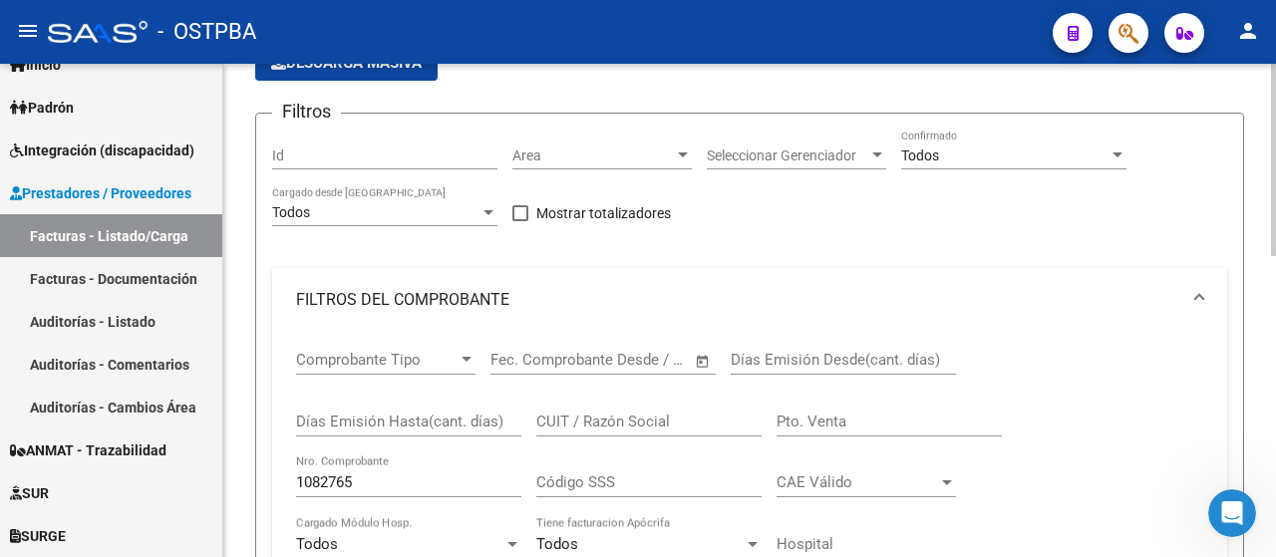
scroll to position [173, 0]
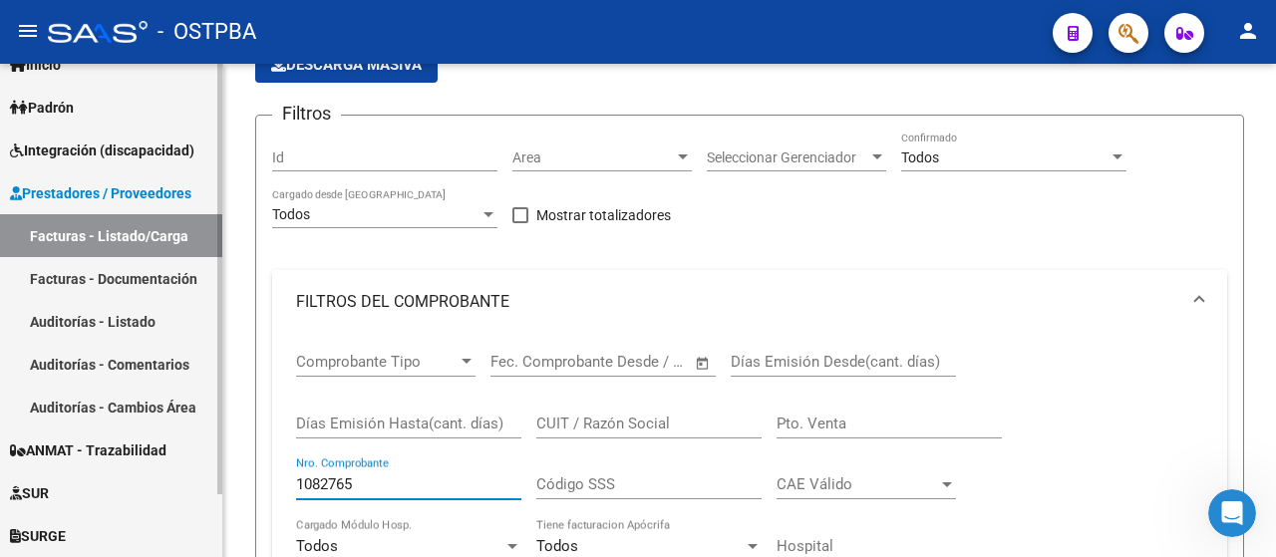
drag, startPoint x: 383, startPoint y: 487, endPoint x: 208, endPoint y: 487, distance: 174.5
click at [208, 487] on mat-sidenav-container "Firma Express Inicio Calendario SSS Instructivos Contacto OS Padrón Padrón Ágil…" at bounding box center [638, 311] width 1276 height 494
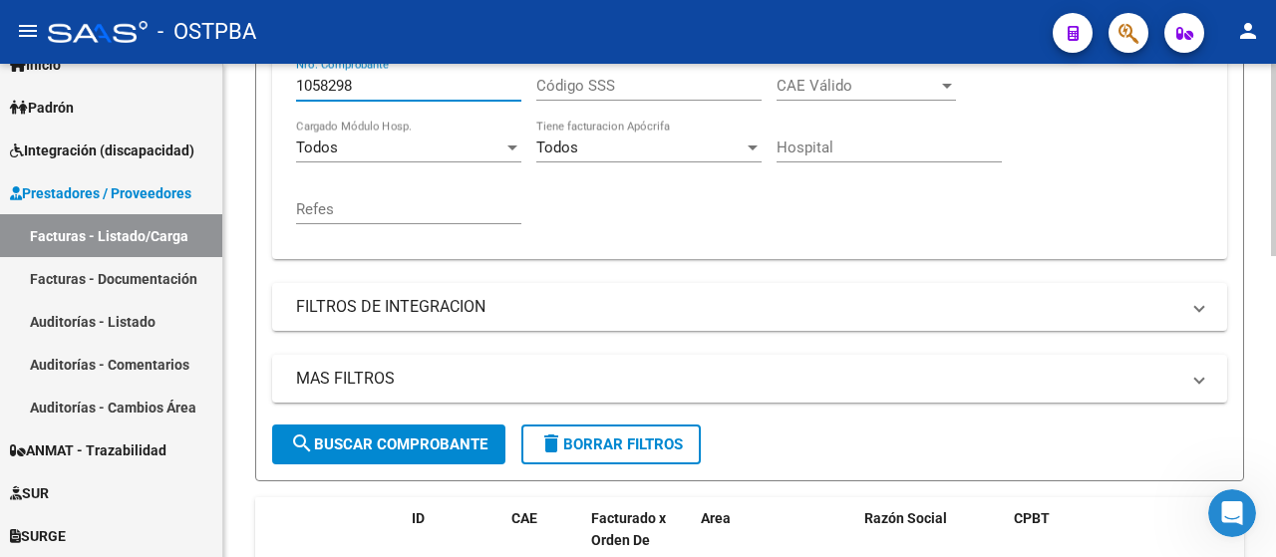
scroll to position [771, 0]
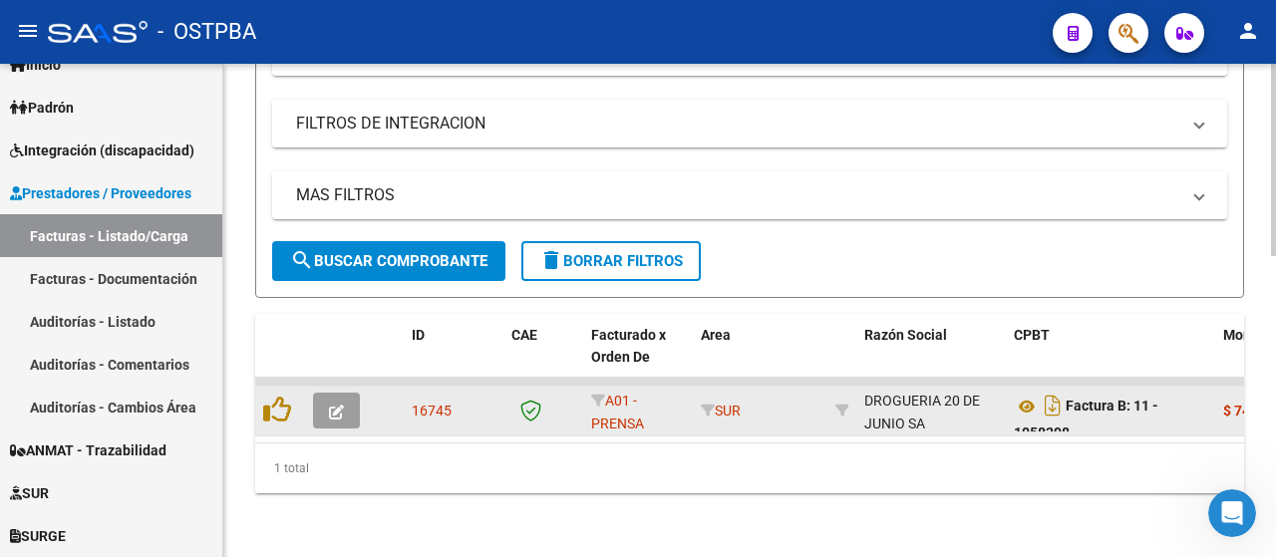
type input "1058298"
click at [366, 400] on div at bounding box center [340, 411] width 54 height 36
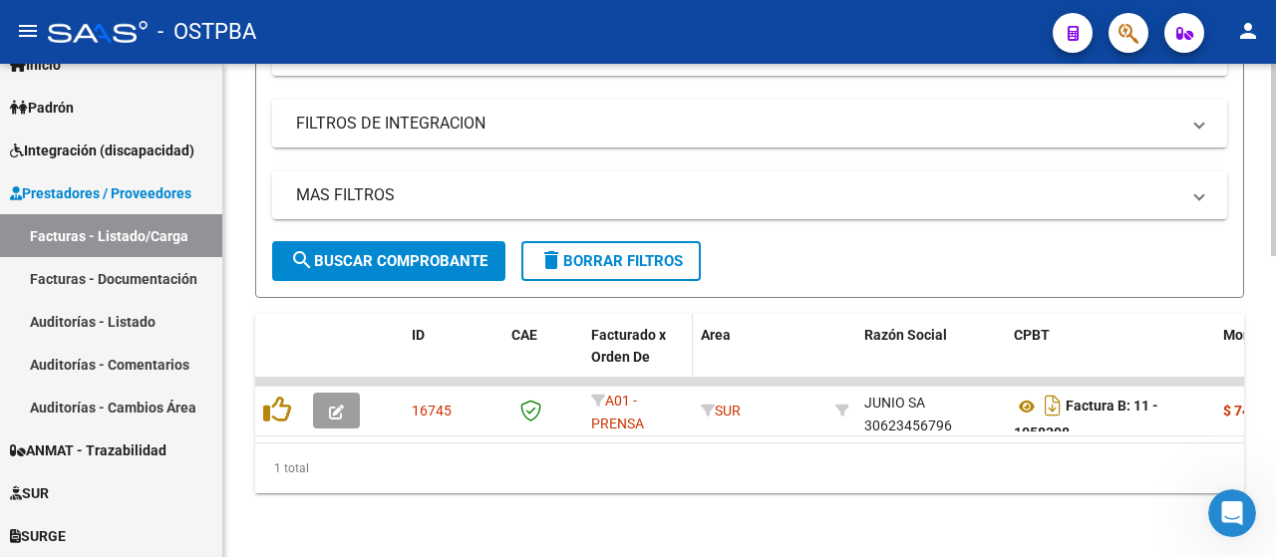
scroll to position [26, 0]
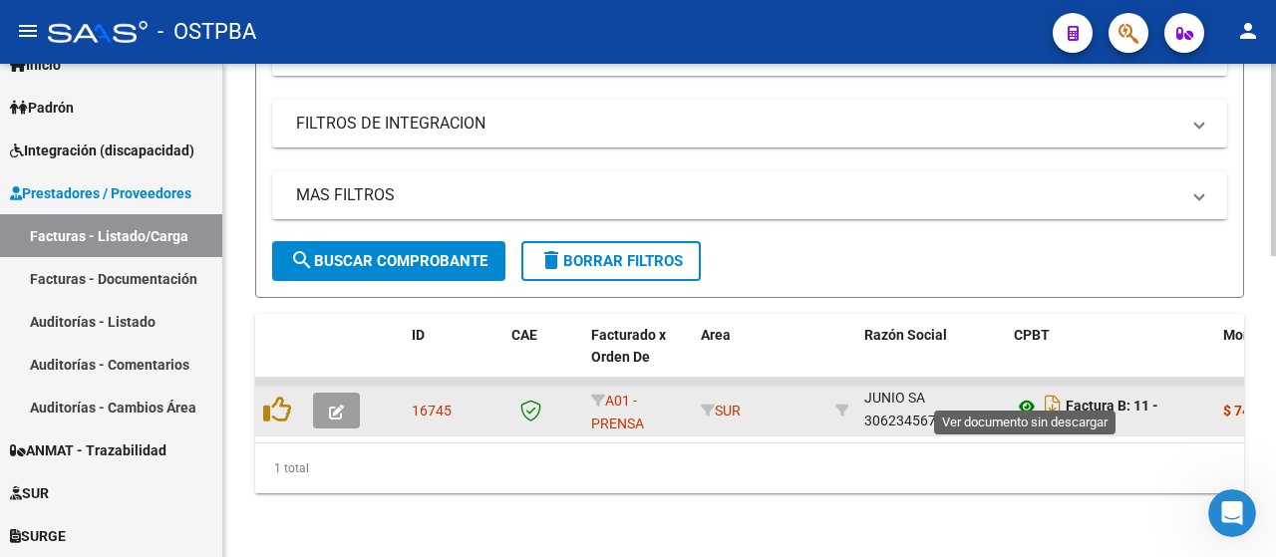
click at [1026, 395] on icon at bounding box center [1027, 407] width 26 height 24
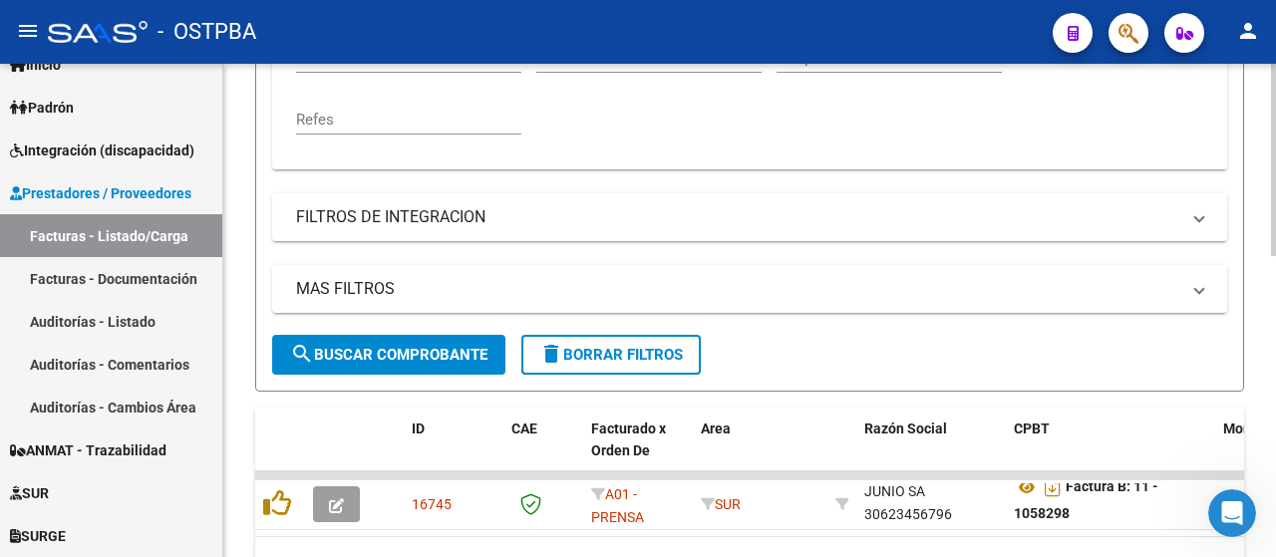
scroll to position [771, 0]
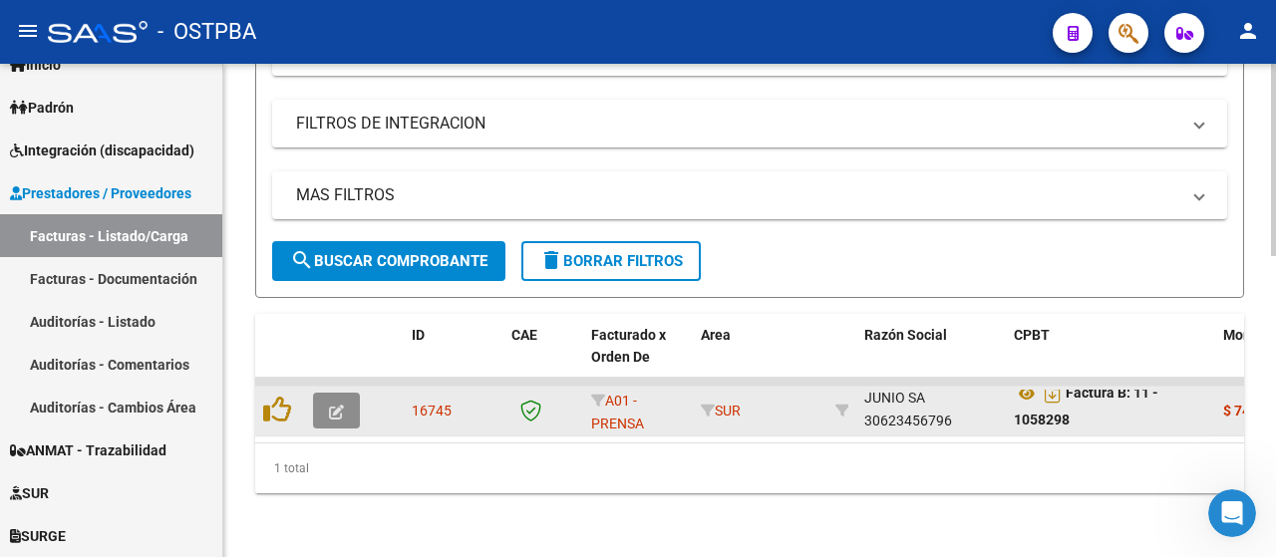
click at [331, 405] on icon "button" at bounding box center [336, 412] width 15 height 15
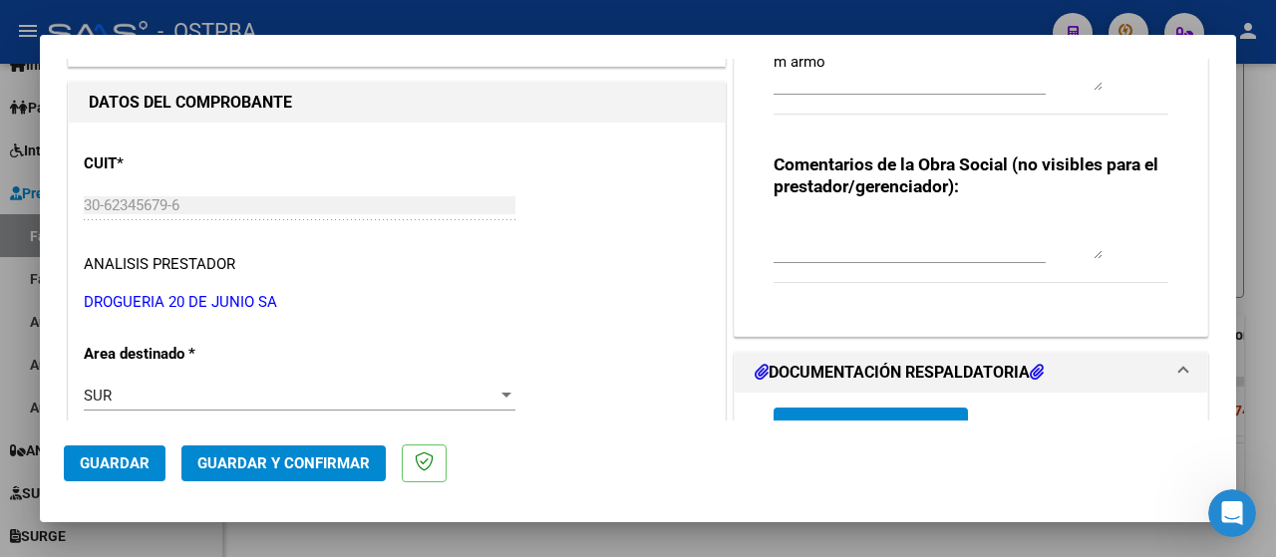
scroll to position [399, 0]
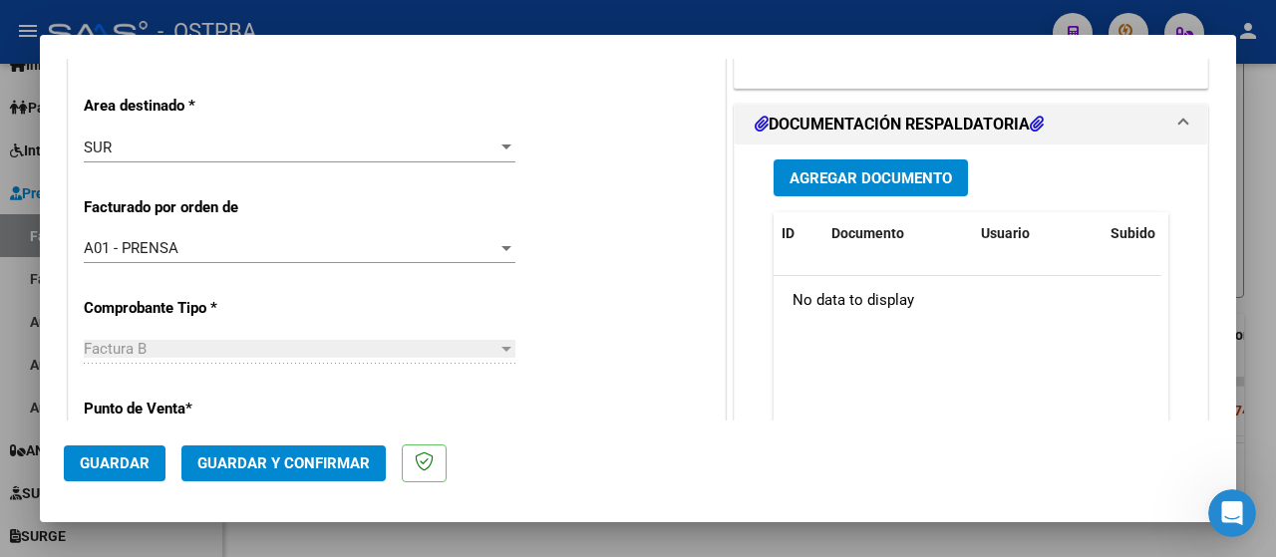
click at [811, 173] on span "Agregar Documento" at bounding box center [871, 179] width 163 height 18
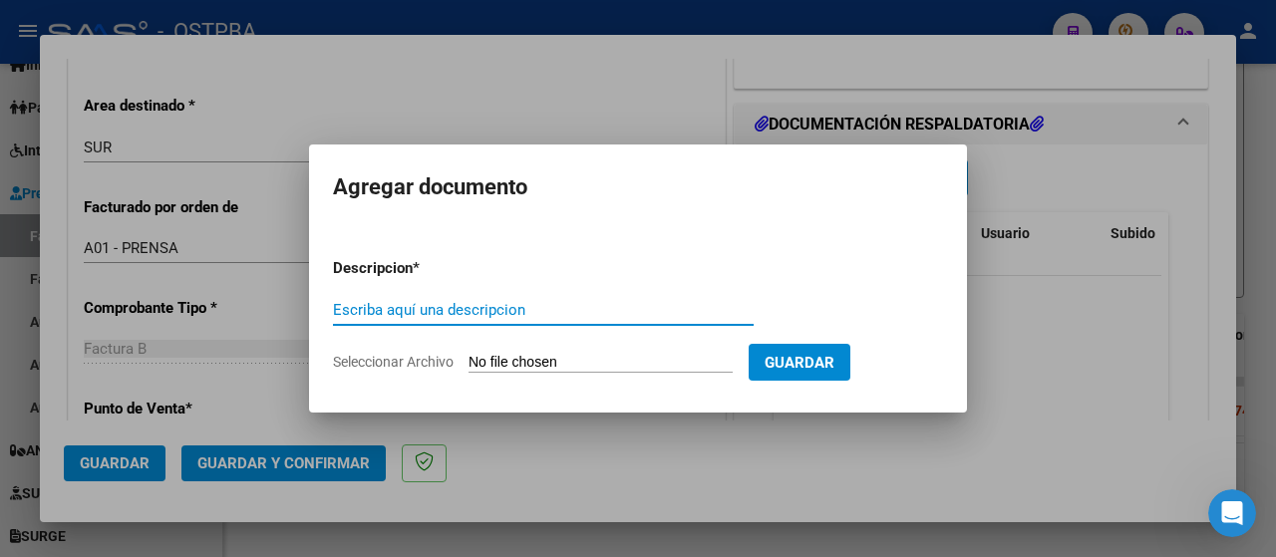
click at [498, 311] on input "Escriba aquí una descripcion" at bounding box center [543, 310] width 421 height 18
type input "Remito"
click at [621, 368] on input "Seleccionar Archivo" at bounding box center [601, 363] width 264 height 19
type input "C:\fakepath\rem armo_20250917_0002.pdf"
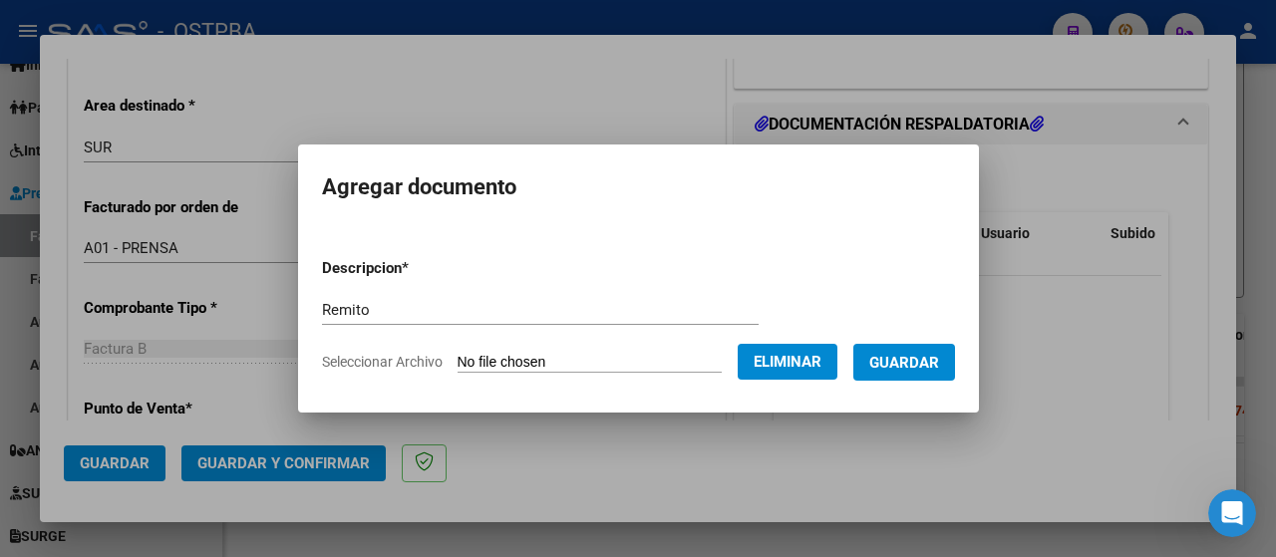
click at [900, 354] on span "Guardar" at bounding box center [905, 363] width 70 height 18
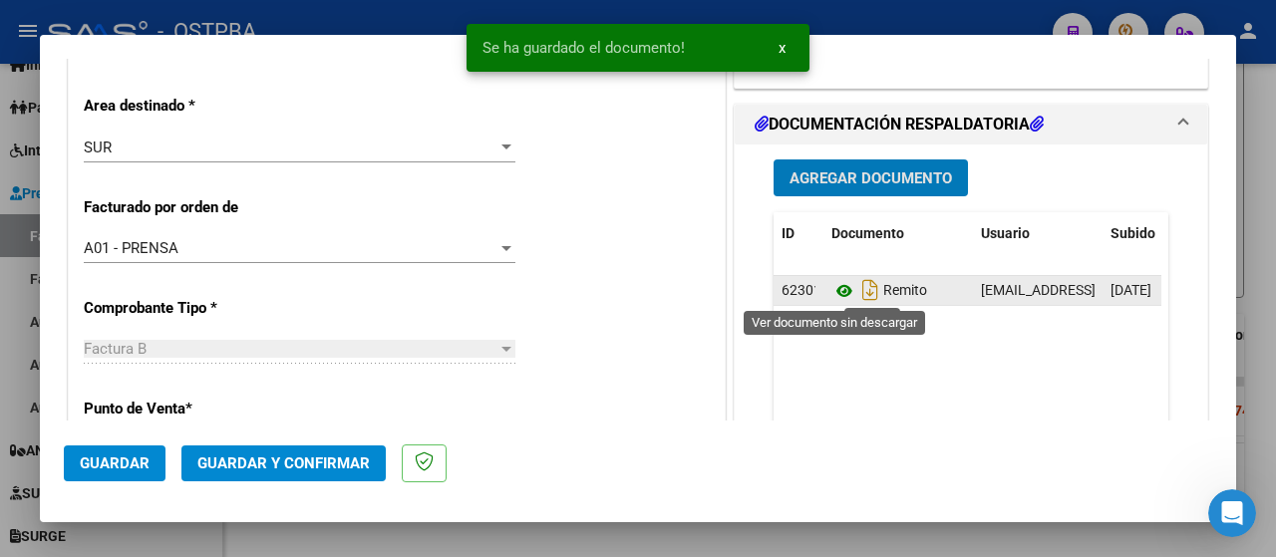
click at [834, 289] on icon at bounding box center [845, 291] width 26 height 24
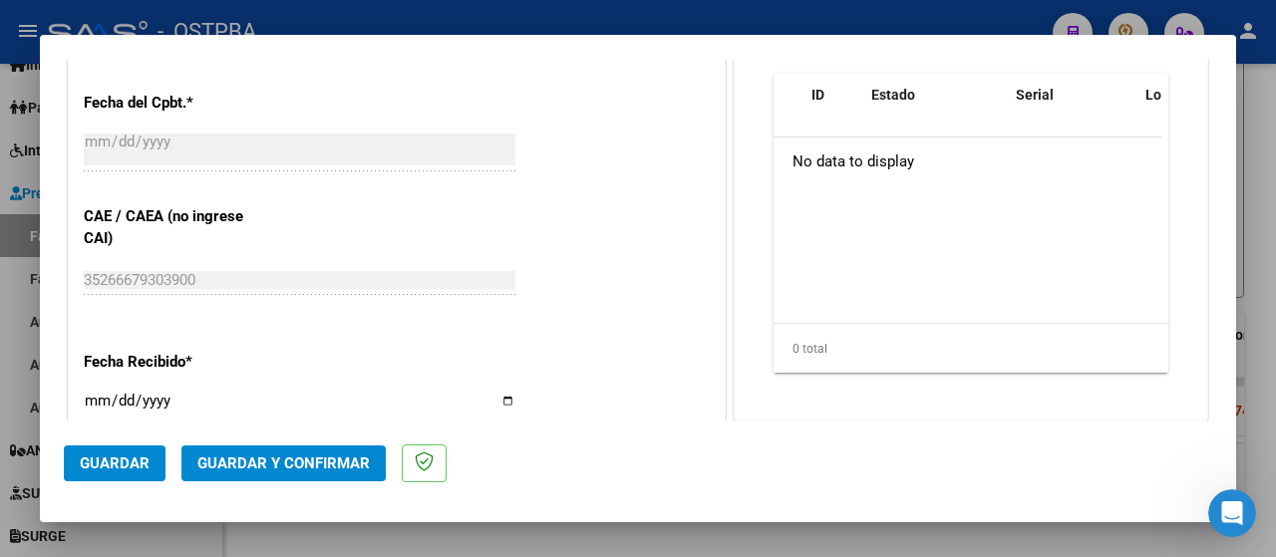
scroll to position [895, 0]
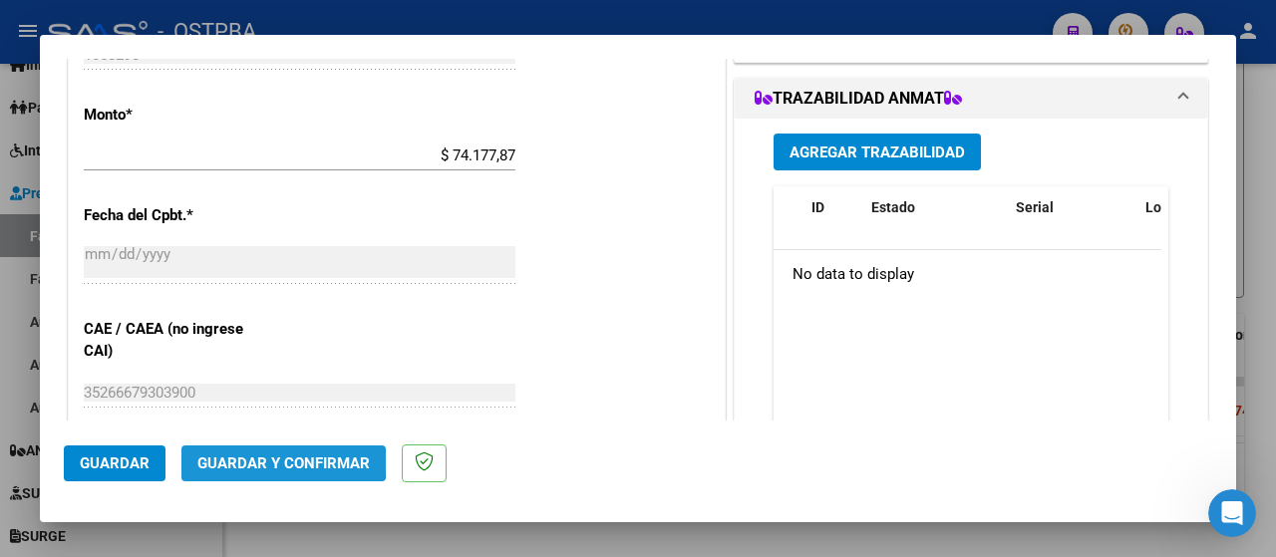
click at [250, 457] on span "Guardar y Confirmar" at bounding box center [283, 464] width 173 height 18
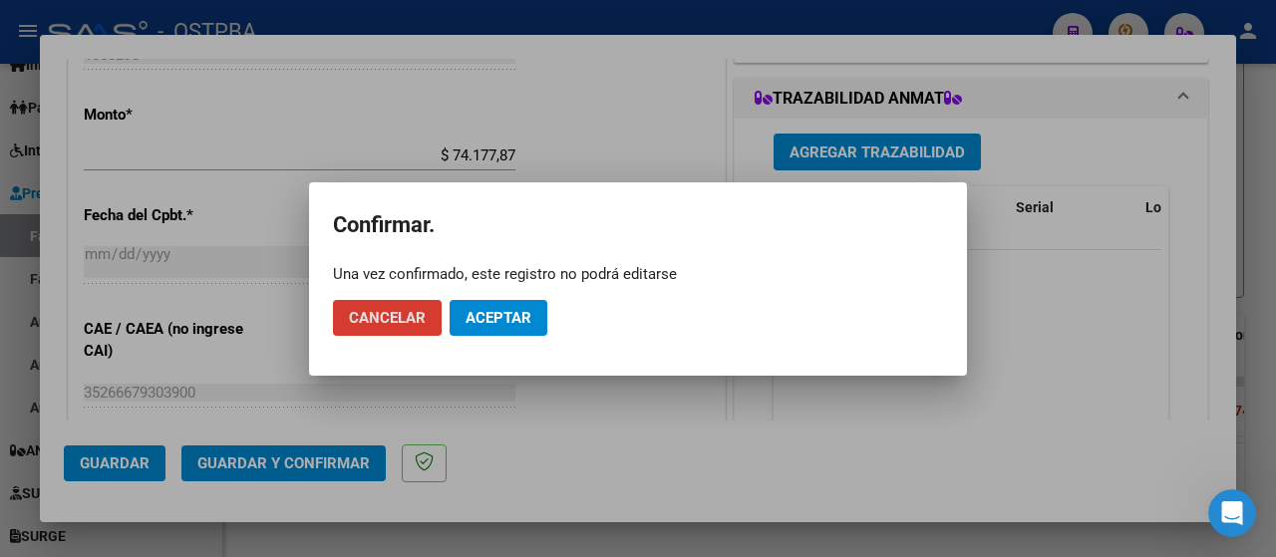
click at [491, 322] on span "Aceptar" at bounding box center [499, 318] width 66 height 18
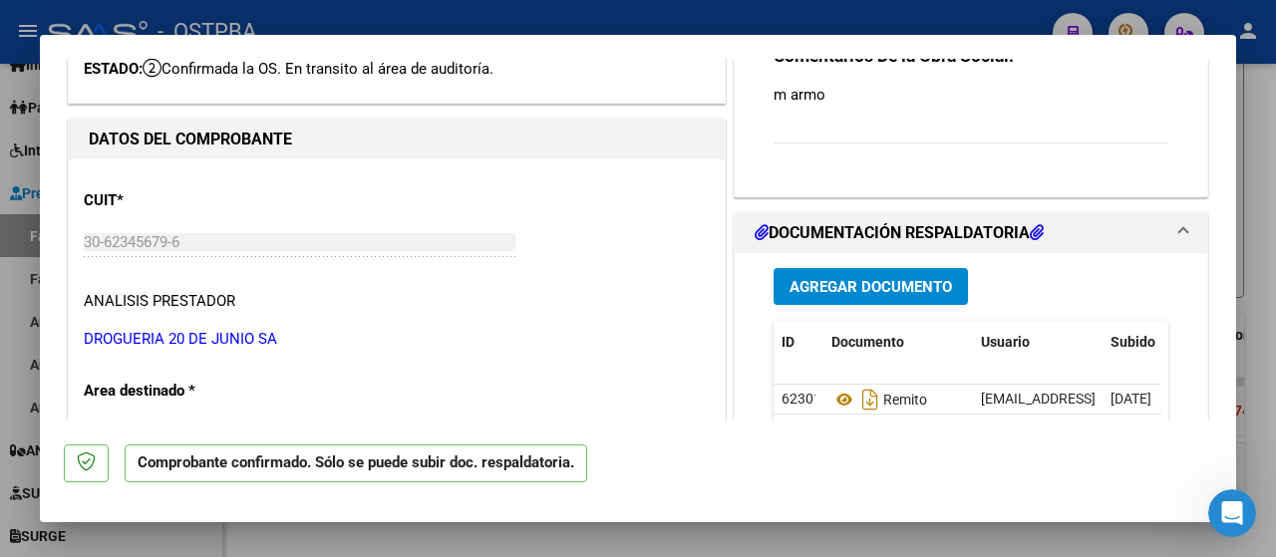
scroll to position [0, 0]
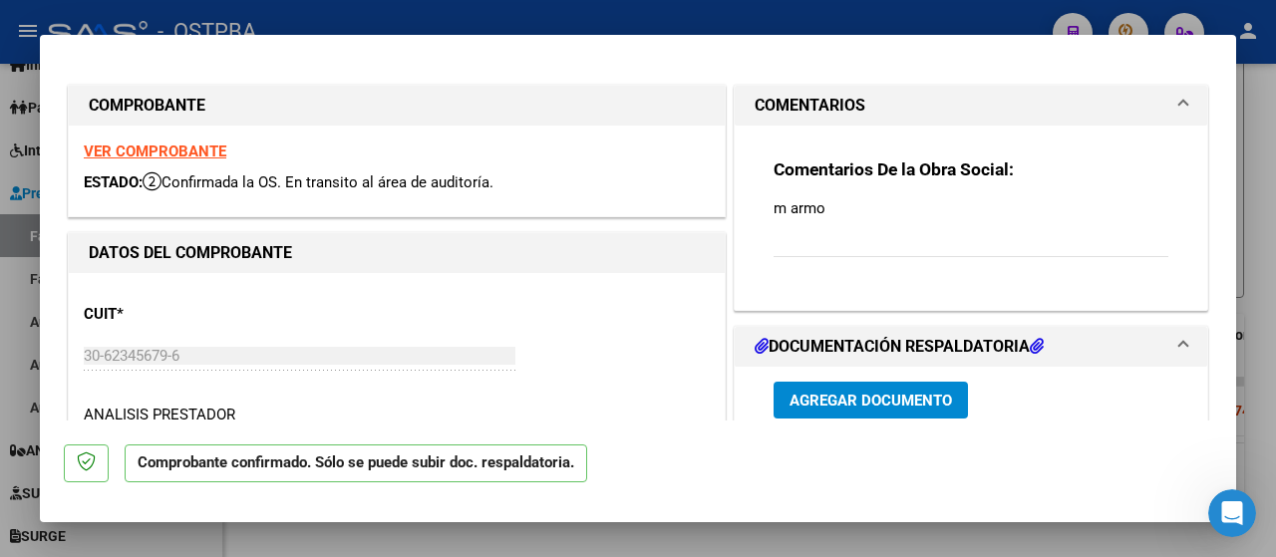
click at [1, 327] on div at bounding box center [638, 278] width 1276 height 557
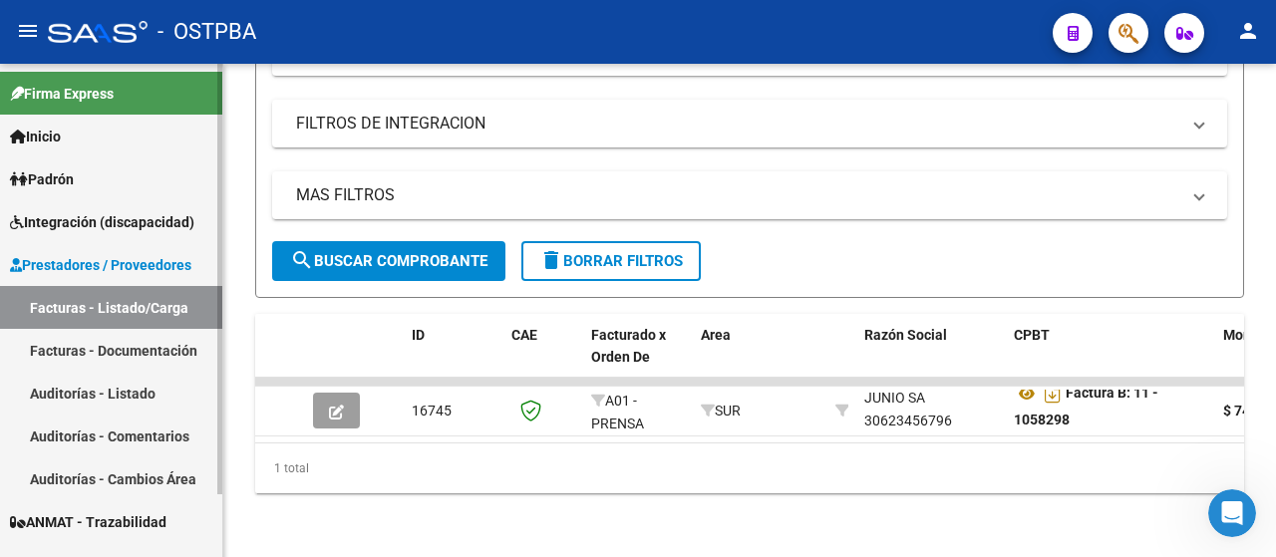
drag, startPoint x: 65, startPoint y: 391, endPoint x: 149, endPoint y: 375, distance: 85.3
click at [65, 392] on link "Auditorías - Listado" at bounding box center [111, 393] width 222 height 43
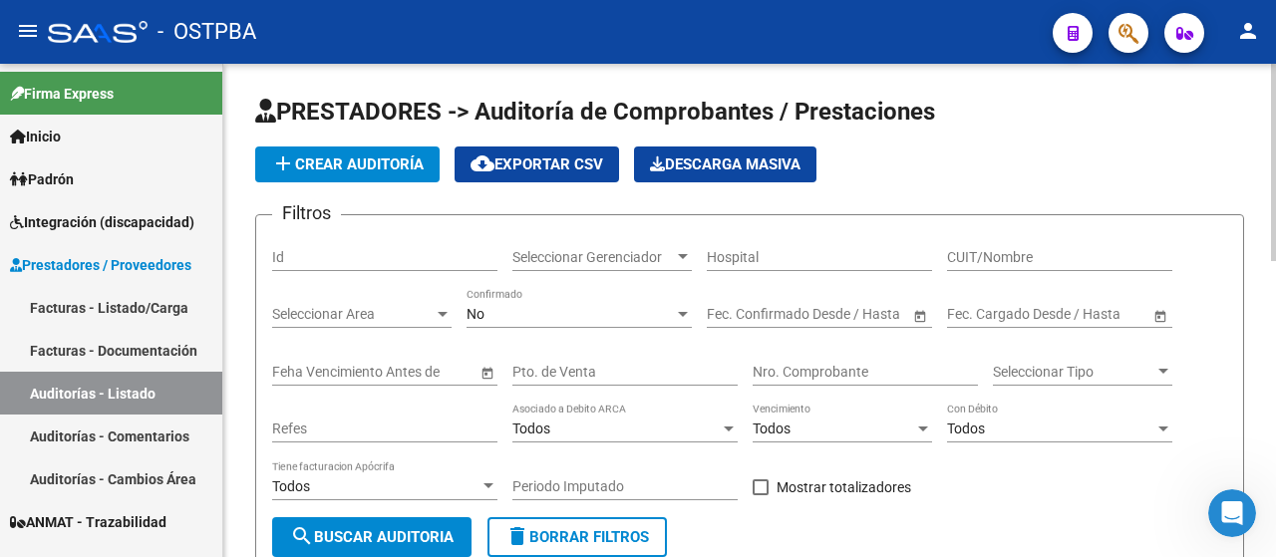
click at [310, 153] on button "add Crear Auditoría" at bounding box center [347, 165] width 184 height 36
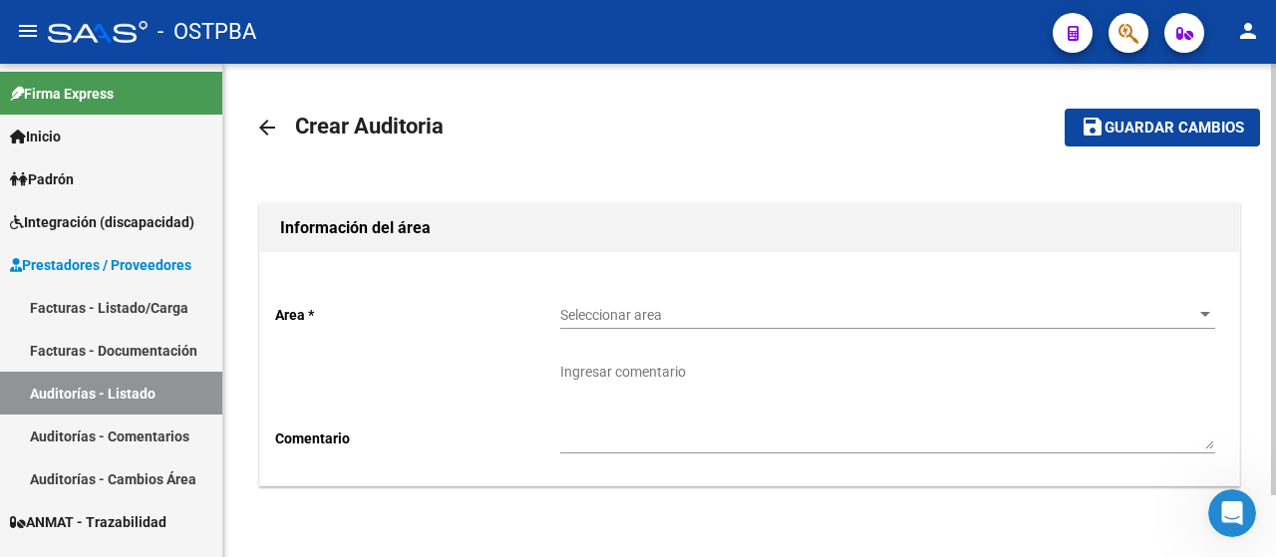
click at [626, 317] on span "Seleccionar area" at bounding box center [878, 315] width 637 height 17
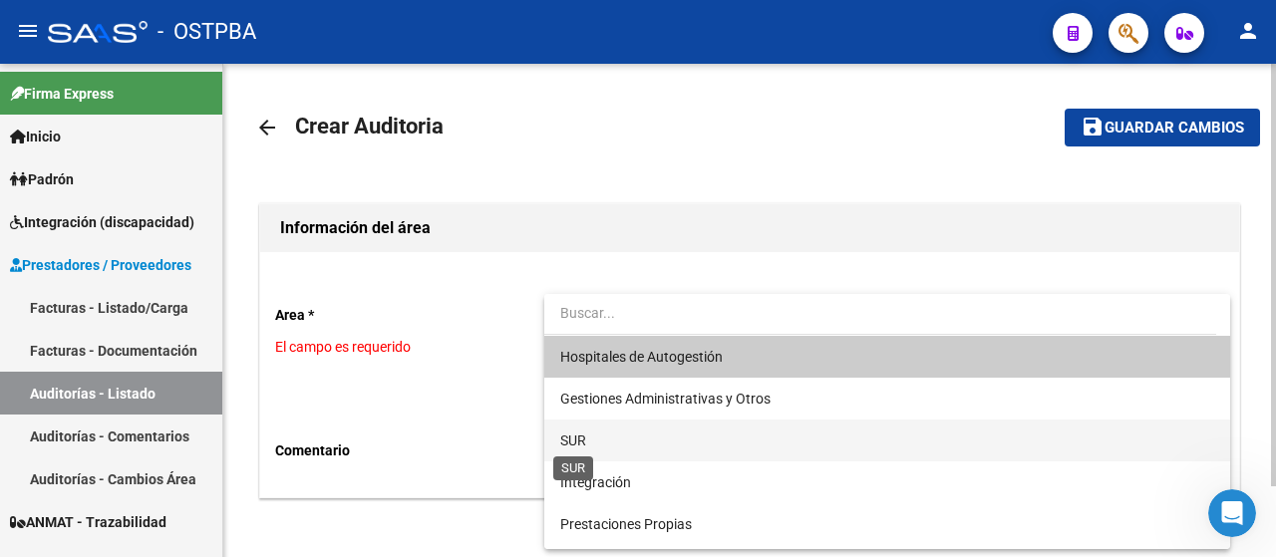
click at [569, 443] on span "SUR" at bounding box center [573, 441] width 26 height 16
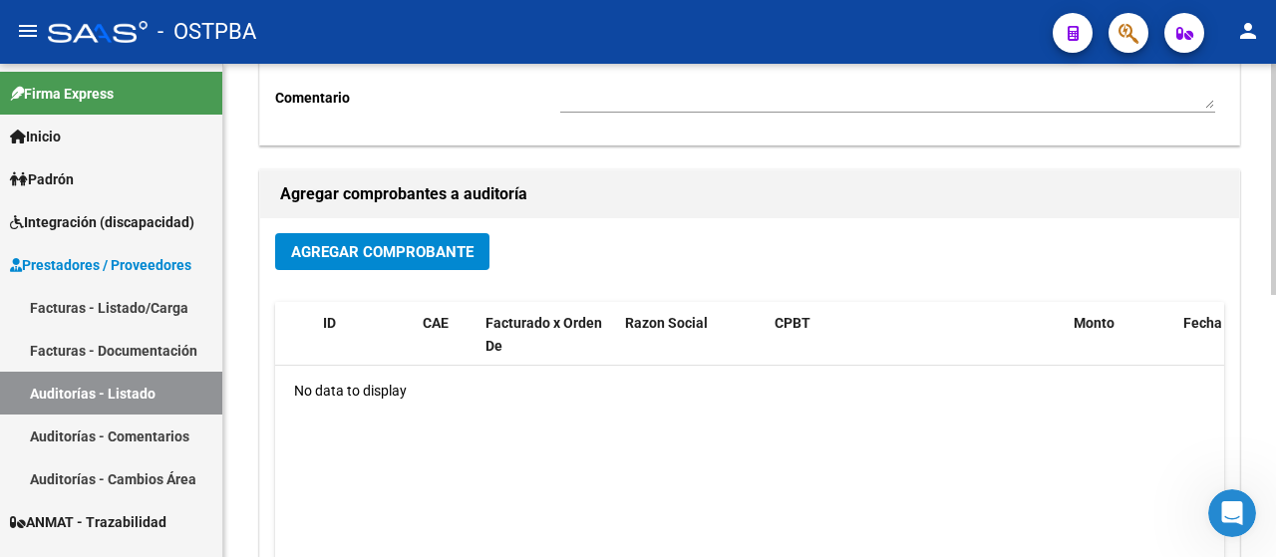
scroll to position [399, 0]
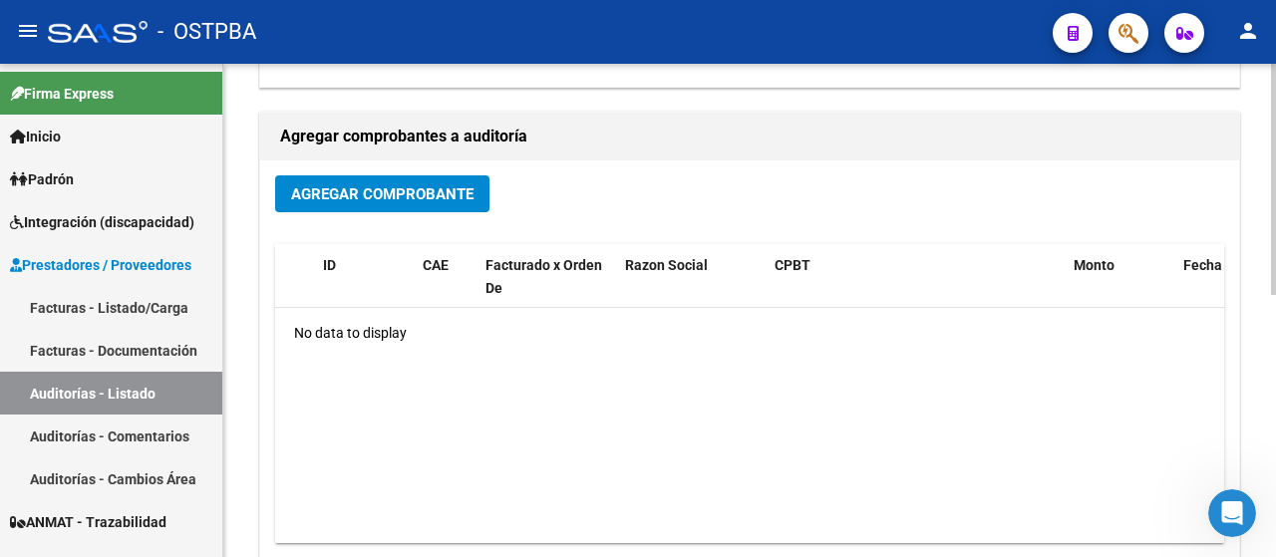
click at [398, 184] on span "Agregar Comprobante" at bounding box center [382, 193] width 182 height 18
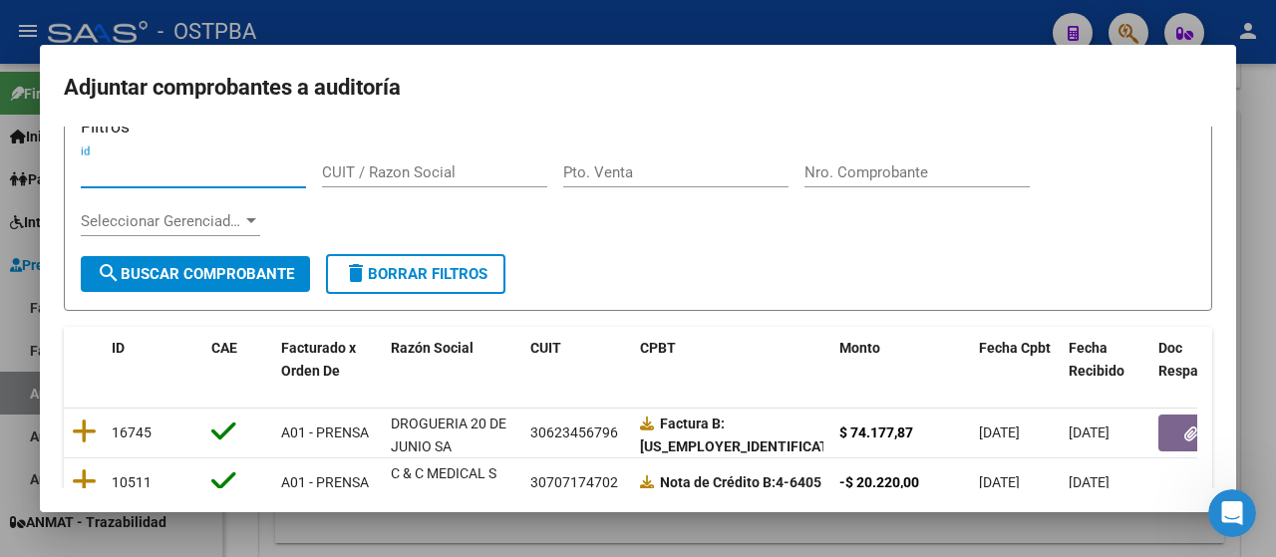
scroll to position [0, 0]
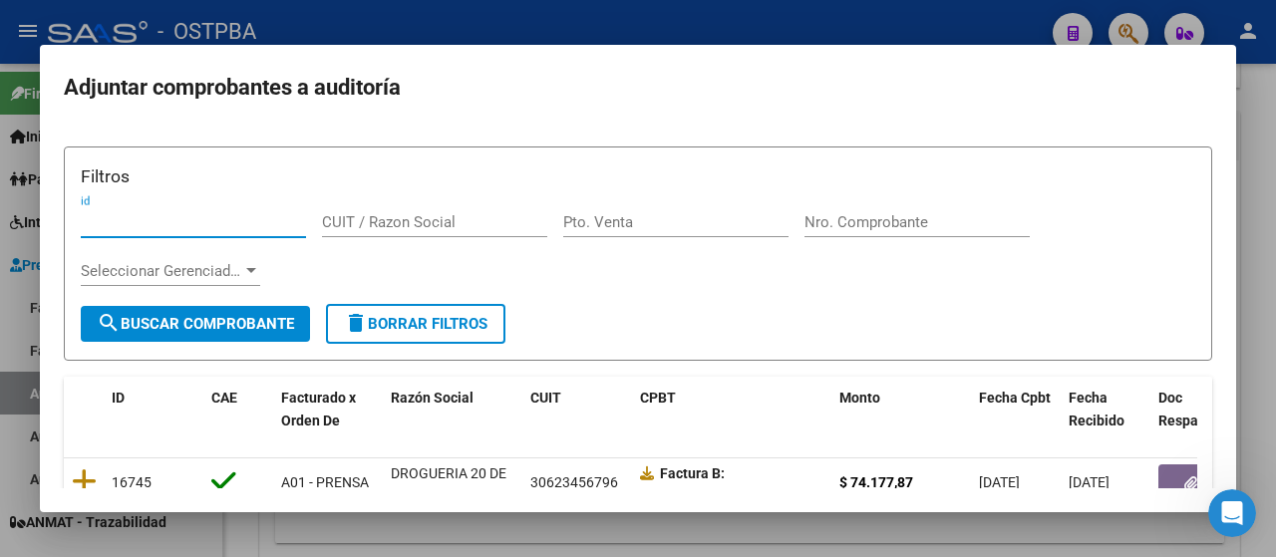
click at [182, 227] on input "id" at bounding box center [193, 222] width 225 height 18
type input "1058298"
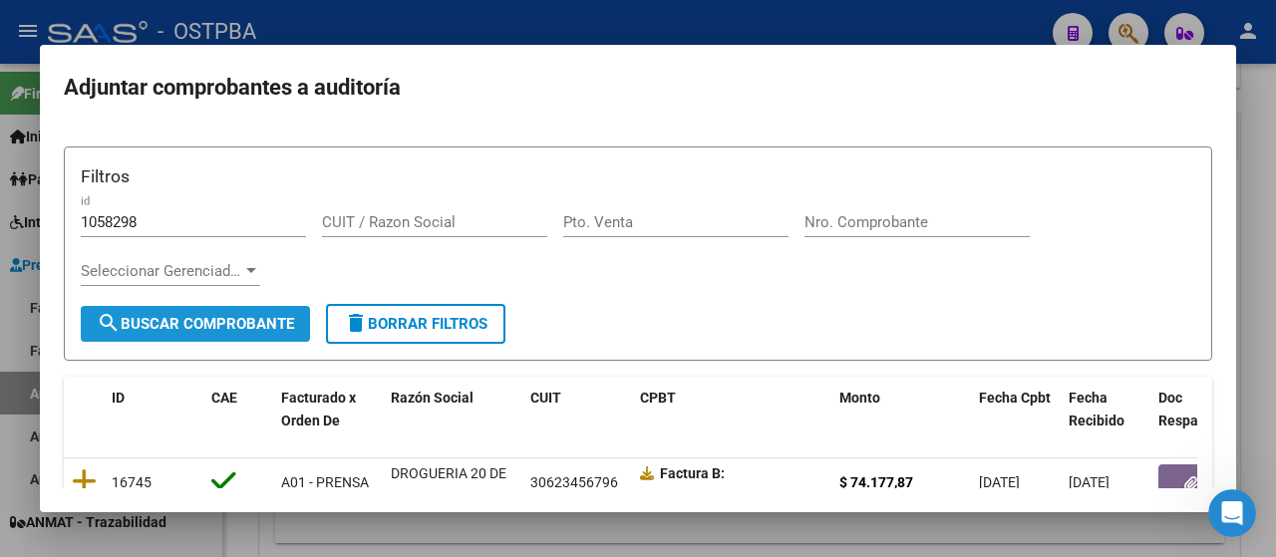
click at [245, 318] on span "search Buscar Comprobante" at bounding box center [195, 324] width 197 height 18
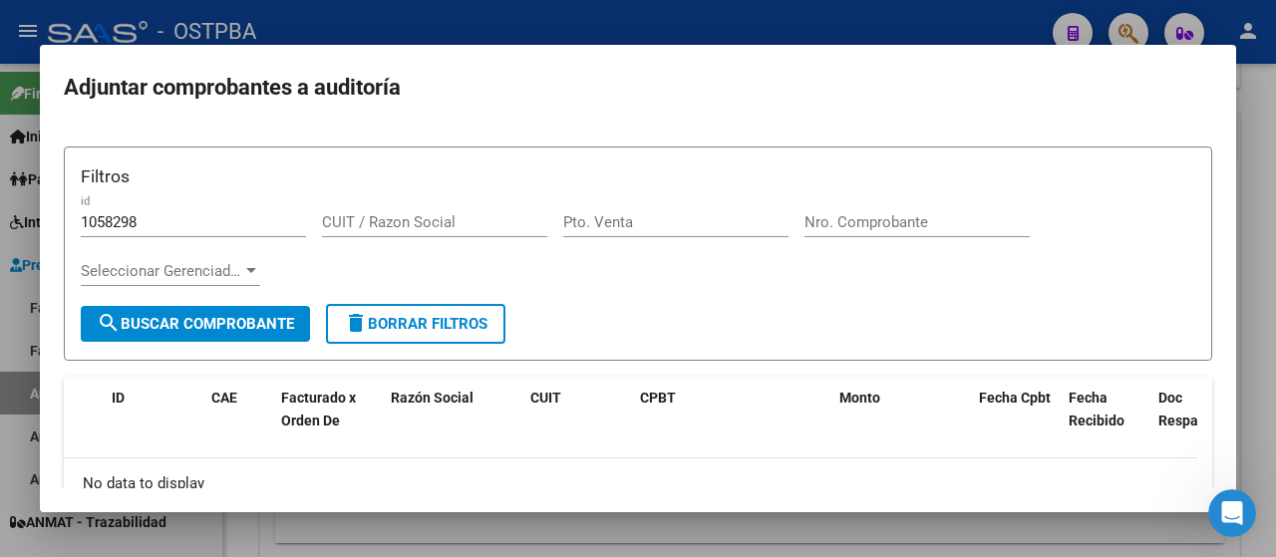
click at [15, 315] on div at bounding box center [638, 278] width 1276 height 557
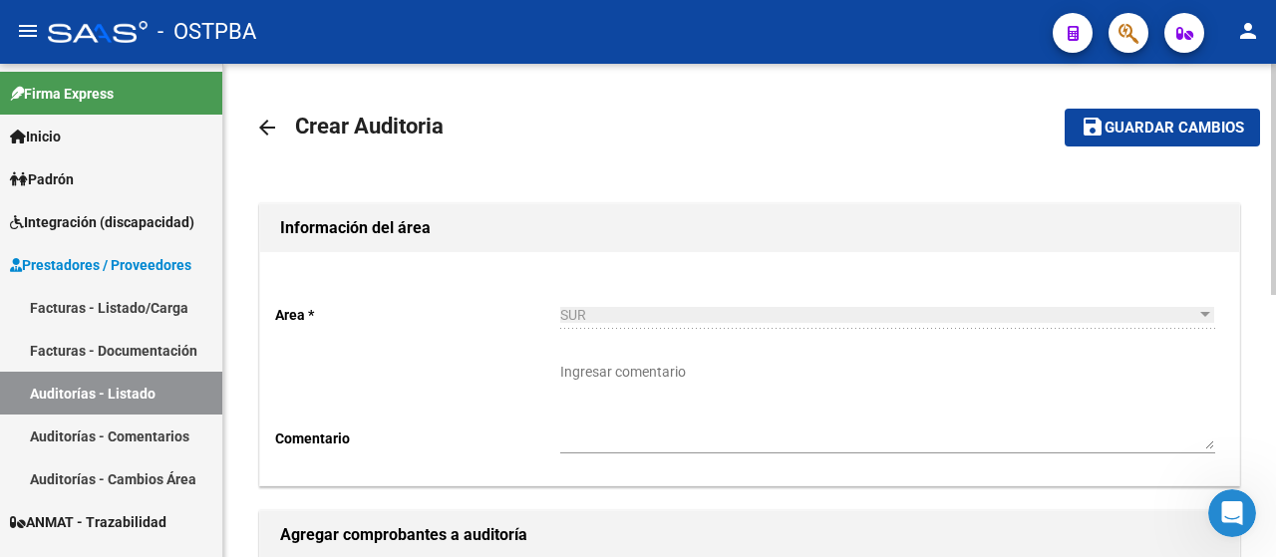
click at [264, 125] on mat-icon "arrow_back" at bounding box center [267, 128] width 24 height 24
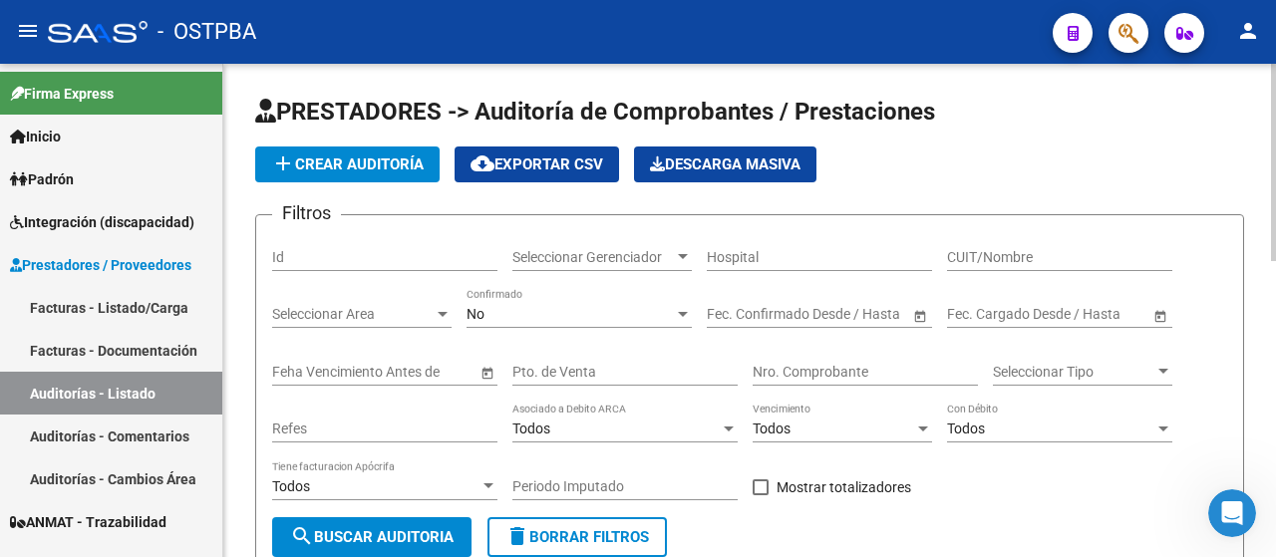
click at [316, 171] on span "add Crear Auditoría" at bounding box center [347, 165] width 153 height 18
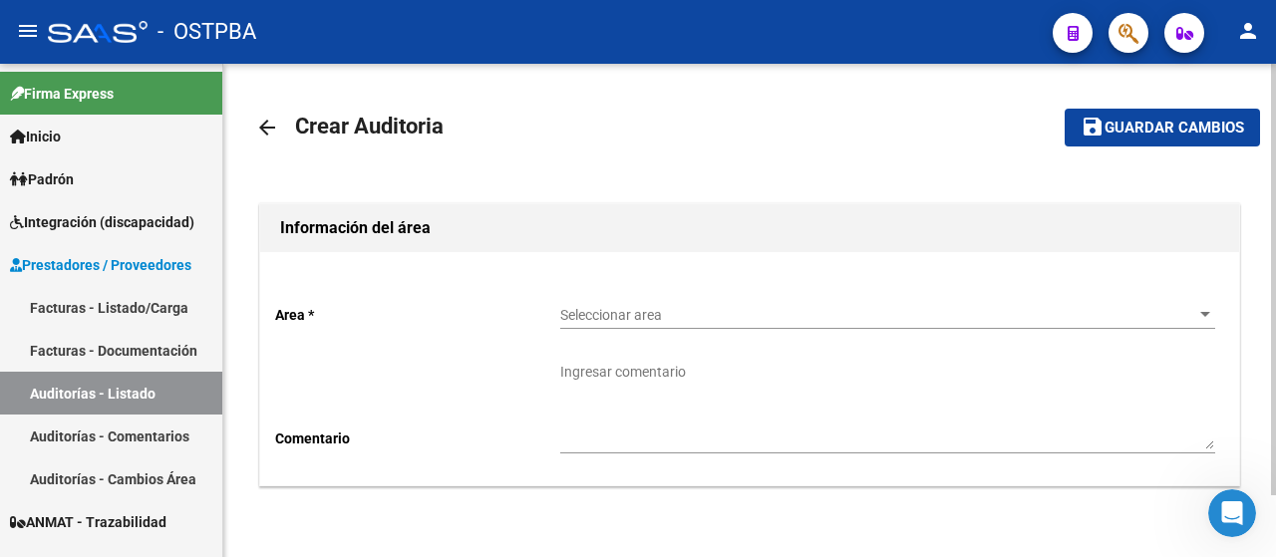
click at [264, 131] on mat-icon "arrow_back" at bounding box center [267, 128] width 24 height 24
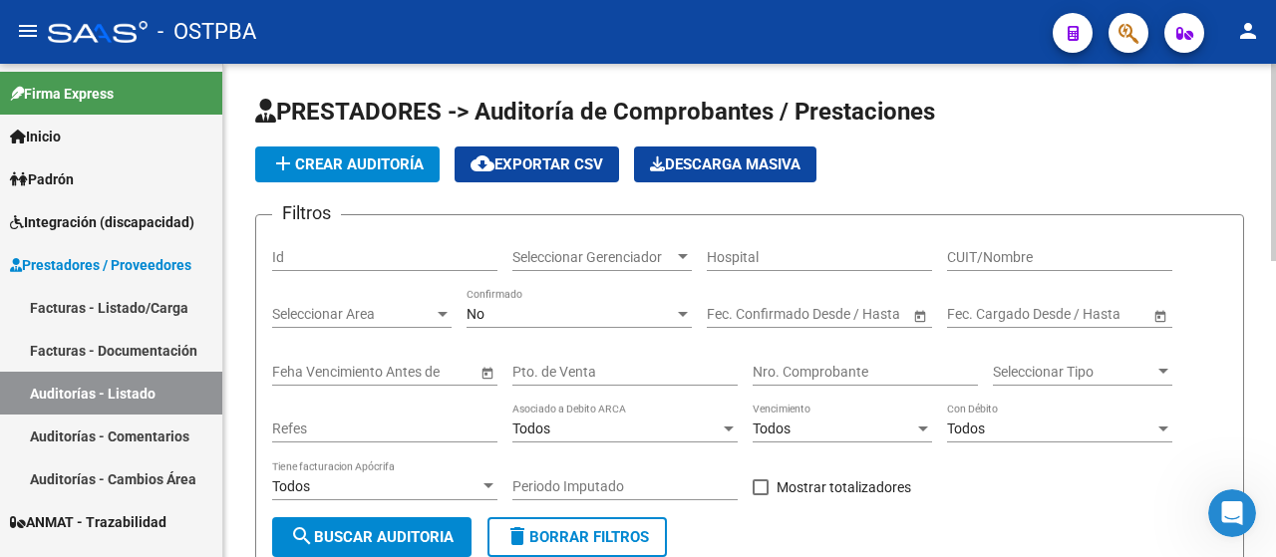
click at [679, 318] on div at bounding box center [683, 314] width 18 height 16
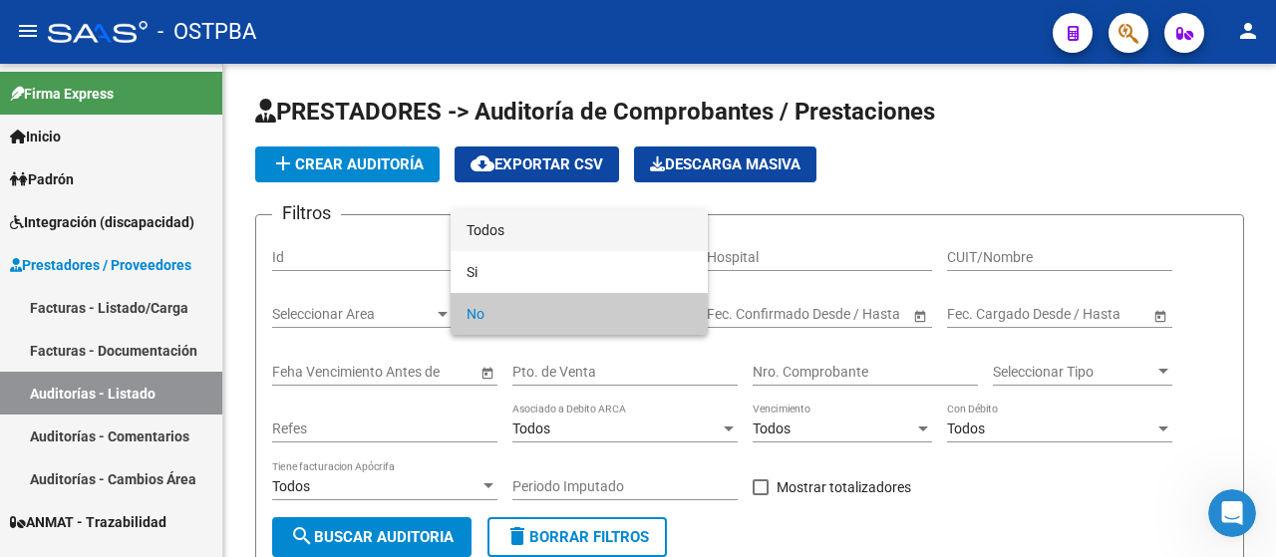
click at [502, 228] on span "Todos" at bounding box center [579, 230] width 225 height 42
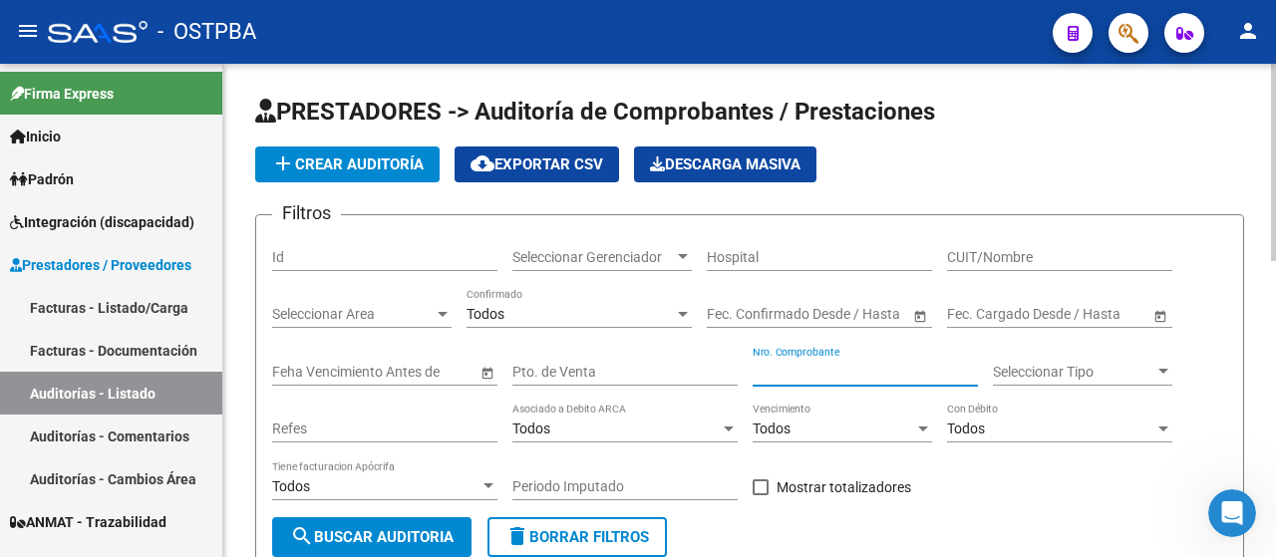
click at [834, 369] on input "Nro. Comprobante" at bounding box center [865, 372] width 225 height 17
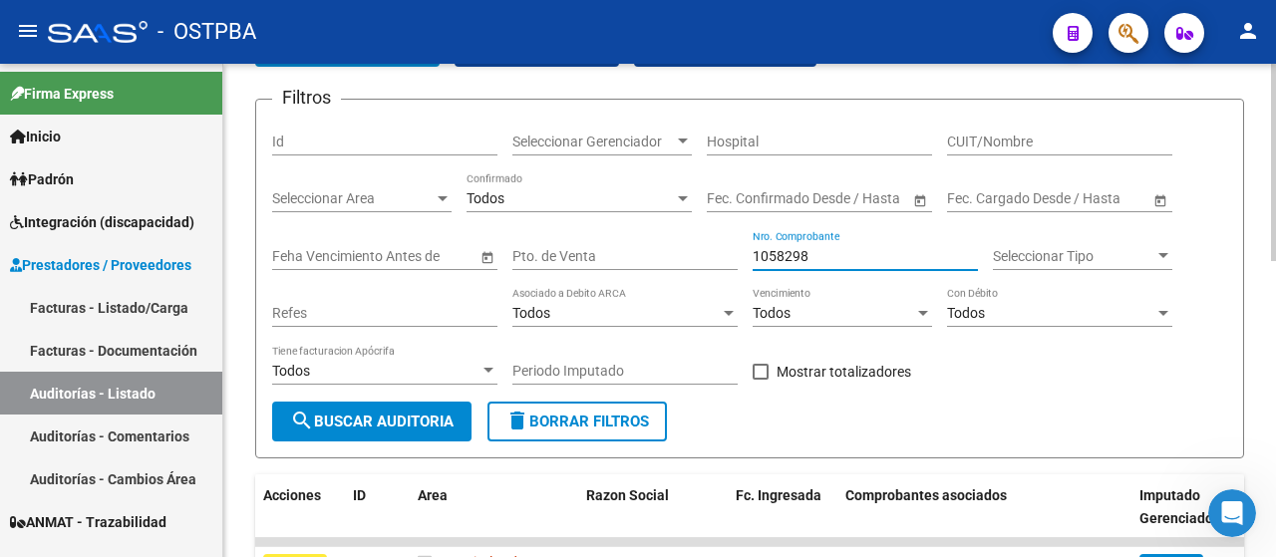
scroll to position [100, 0]
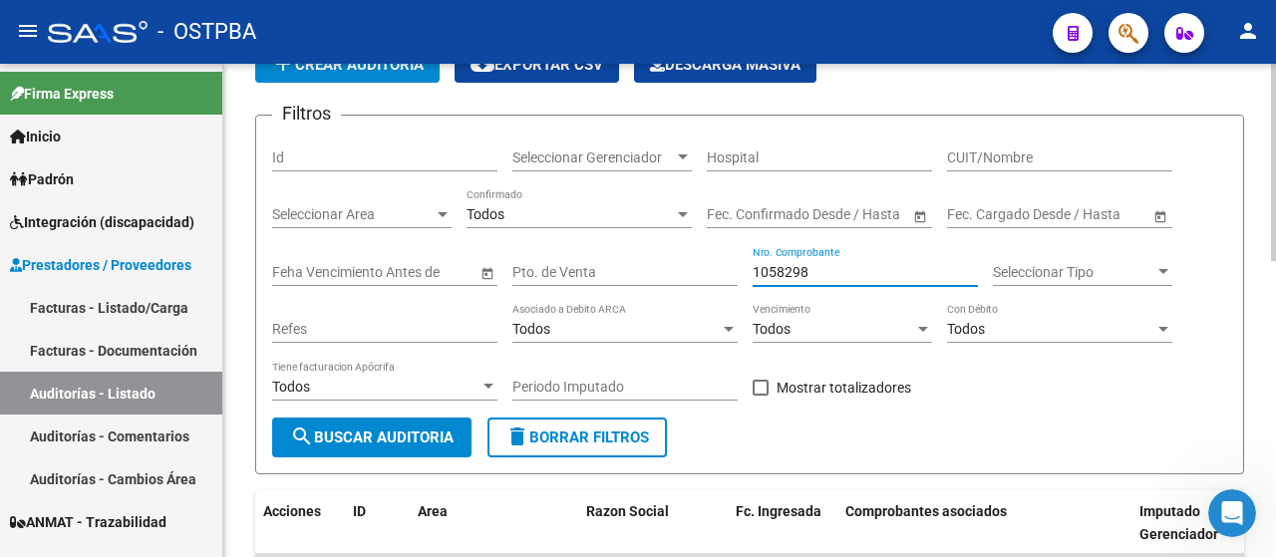
type input "1058298"
click at [389, 435] on span "search Buscar Auditoria" at bounding box center [372, 438] width 164 height 18
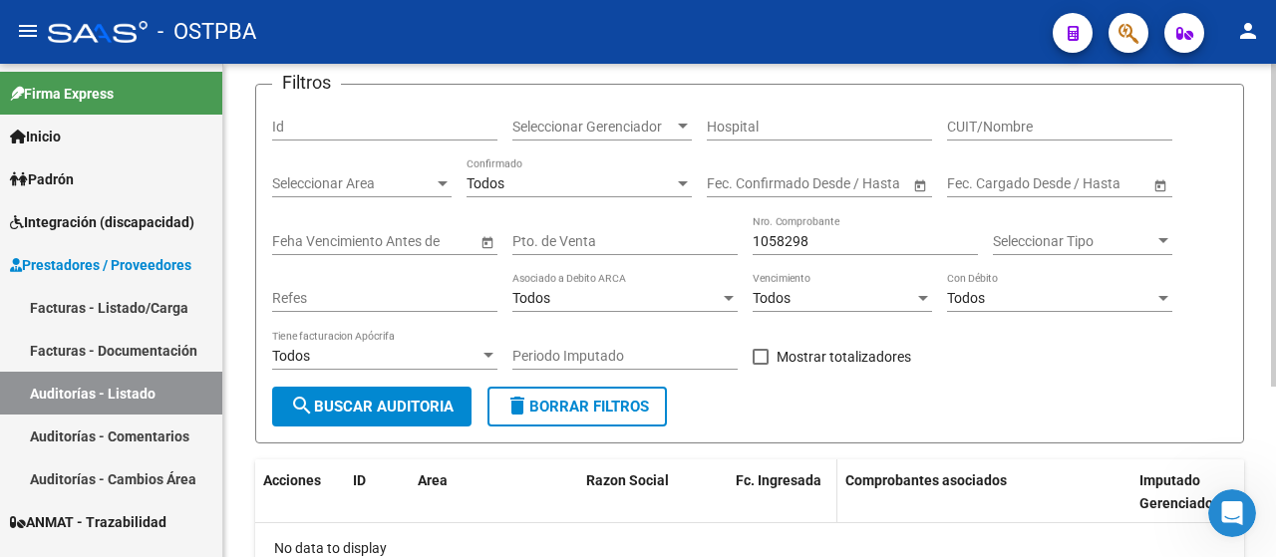
scroll to position [0, 0]
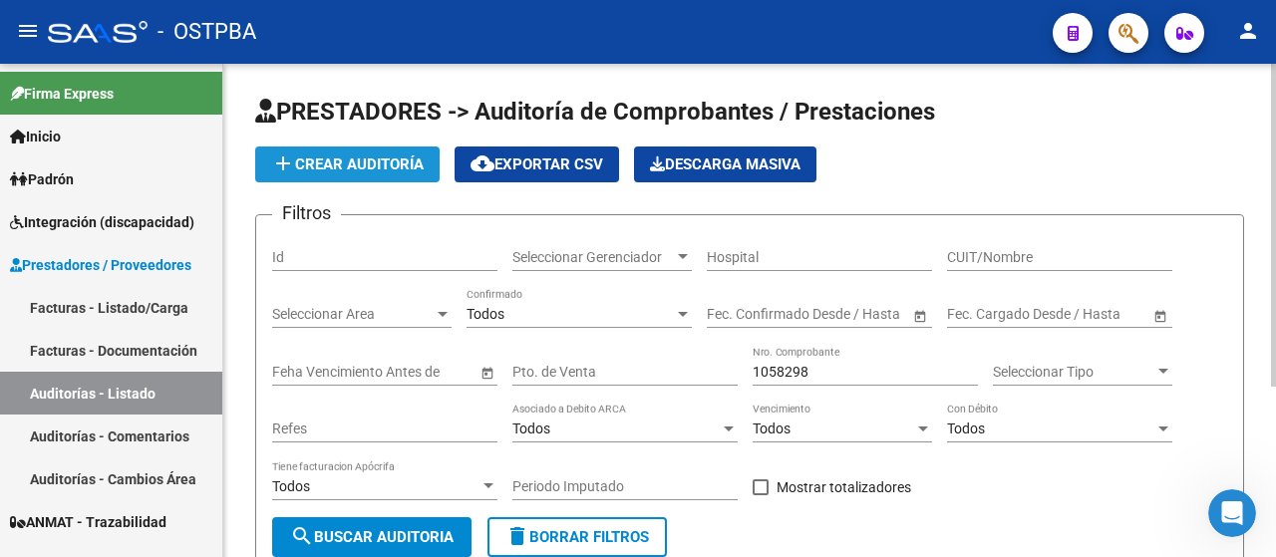
click at [347, 161] on span "add Crear Auditoría" at bounding box center [347, 165] width 153 height 18
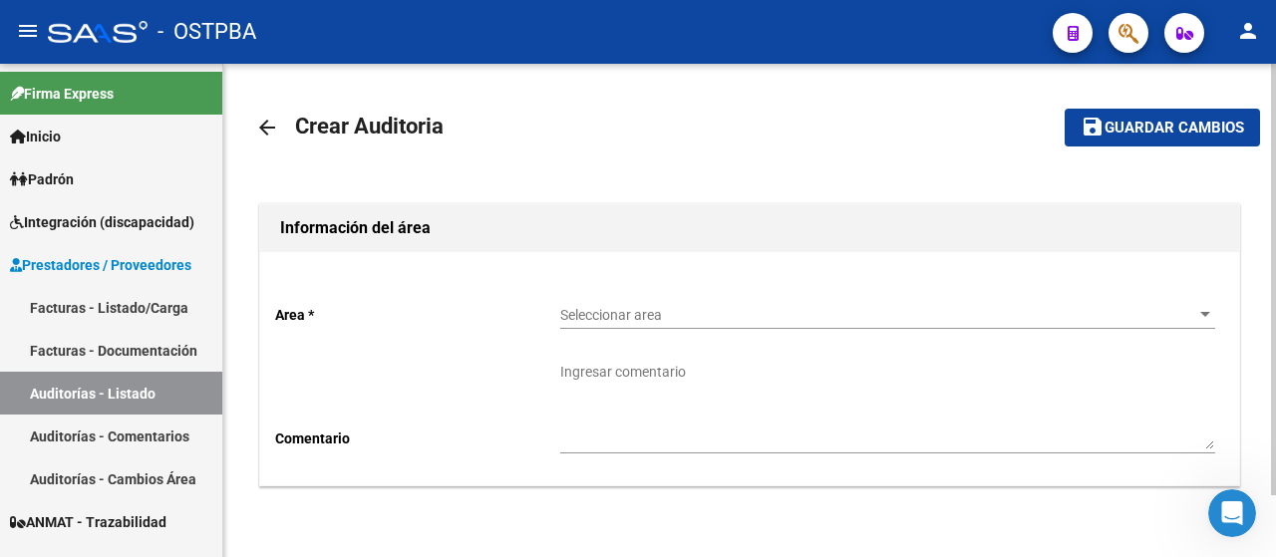
click at [639, 307] on span "Seleccionar area" at bounding box center [878, 315] width 637 height 17
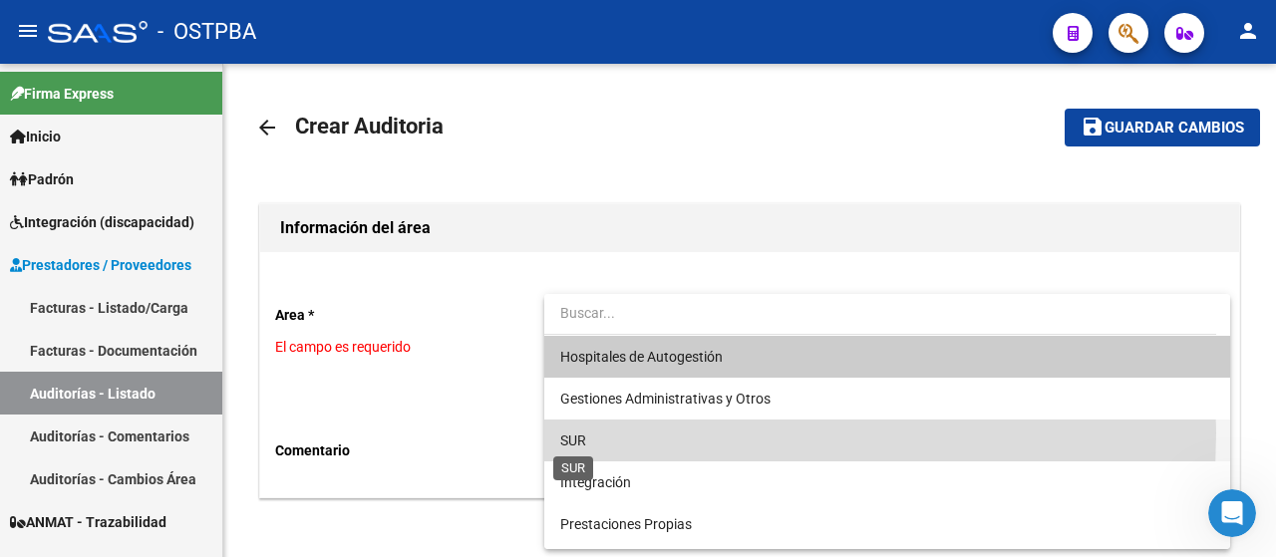
click at [576, 433] on span "SUR" at bounding box center [573, 441] width 26 height 16
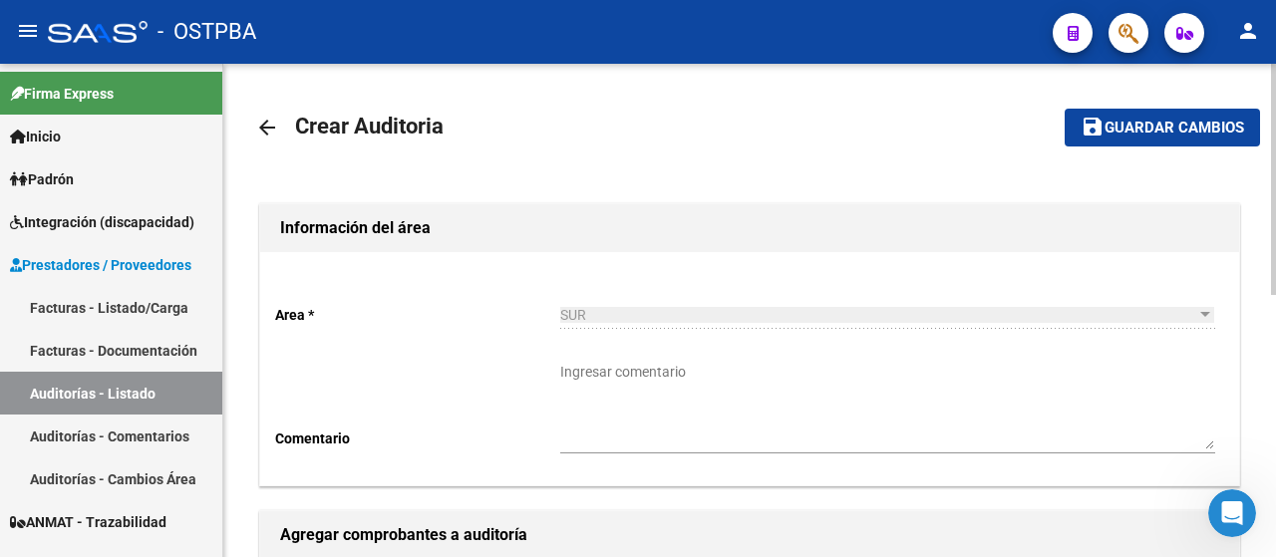
click at [262, 129] on mat-icon "arrow_back" at bounding box center [267, 128] width 24 height 24
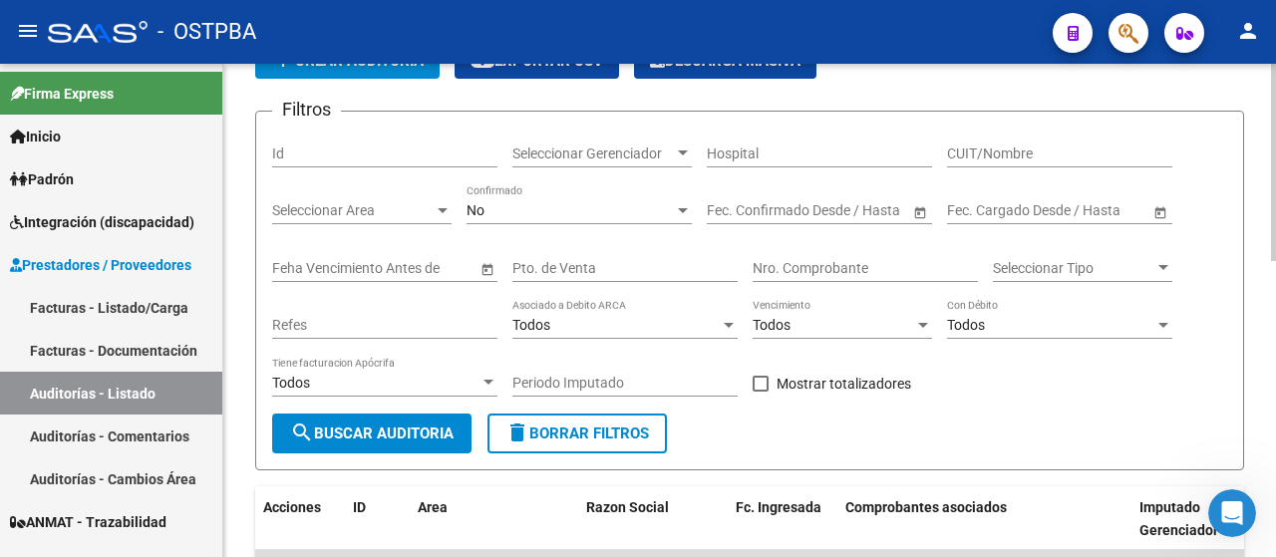
scroll to position [100, 0]
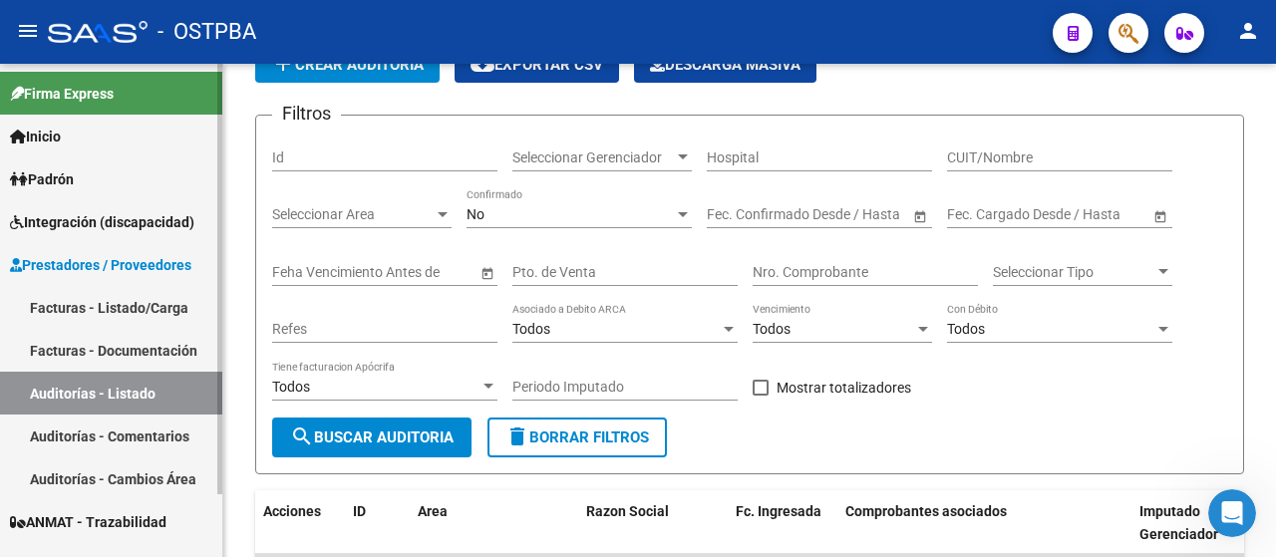
click at [117, 391] on link "Auditorías - Listado" at bounding box center [111, 393] width 222 height 43
click at [104, 434] on link "Auditorías - Comentarios" at bounding box center [111, 436] width 222 height 43
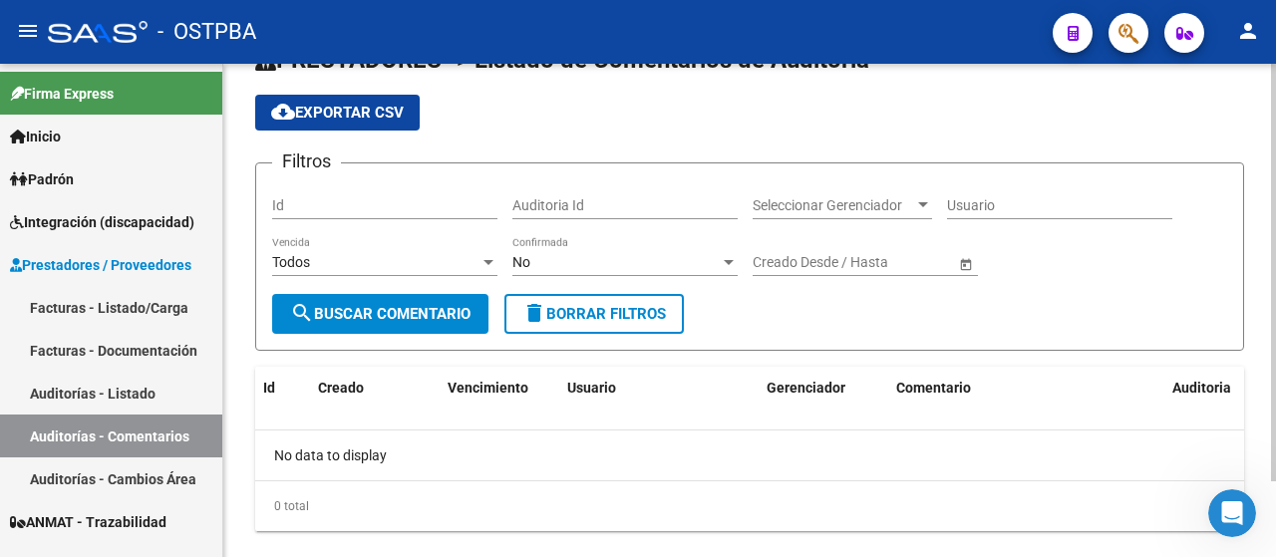
scroll to position [90, 0]
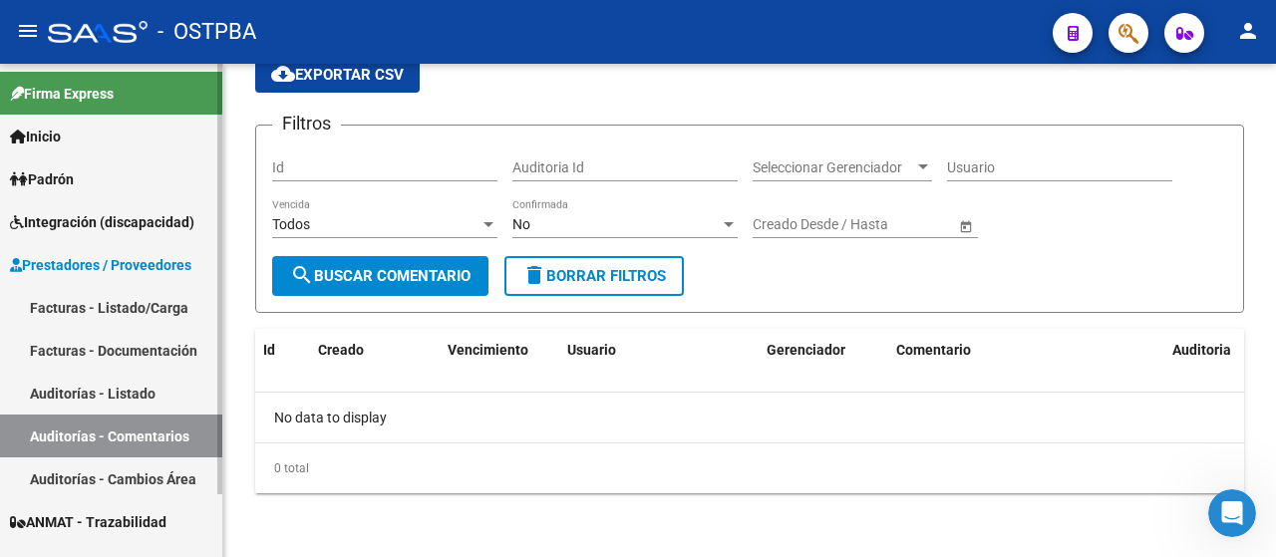
click at [85, 391] on link "Auditorías - Listado" at bounding box center [111, 393] width 222 height 43
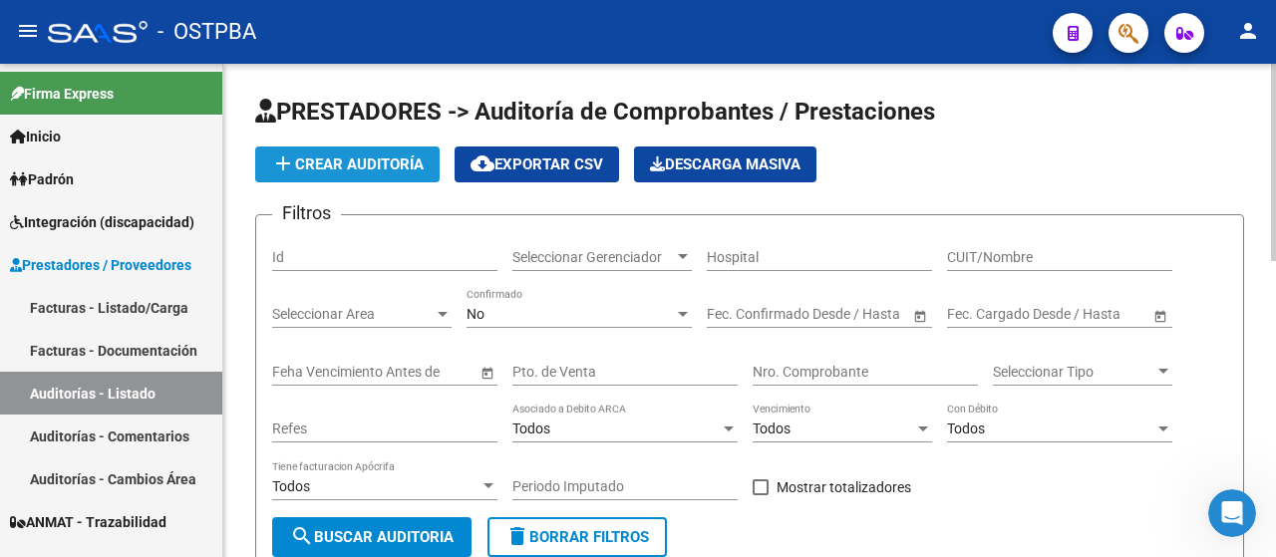
click at [357, 166] on span "add Crear Auditoría" at bounding box center [347, 165] width 153 height 18
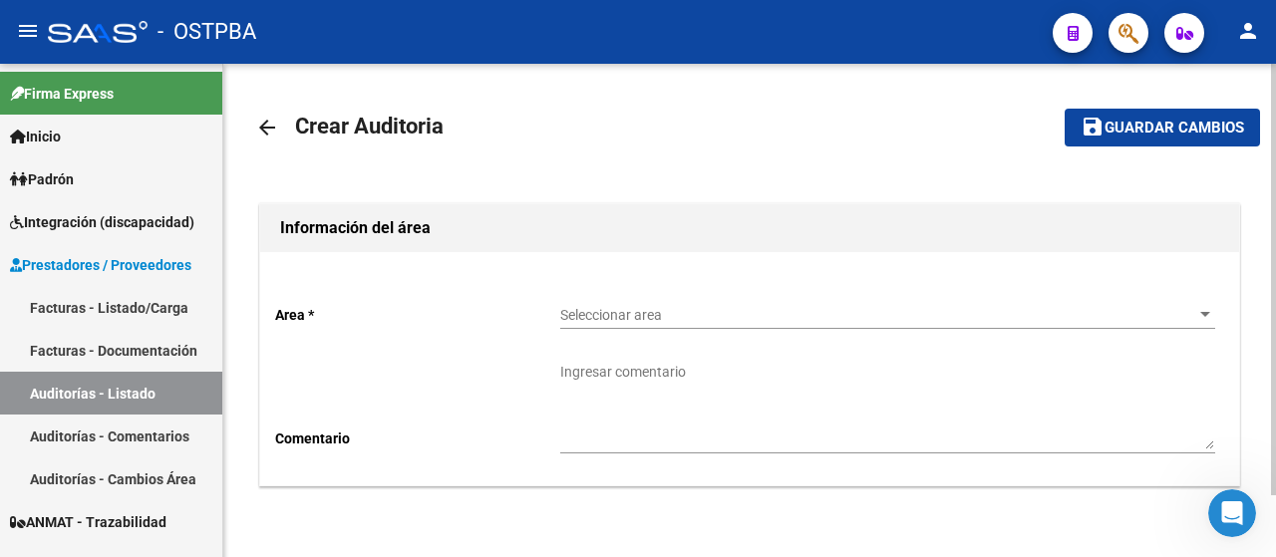
click at [650, 308] on span "Seleccionar area" at bounding box center [878, 315] width 637 height 17
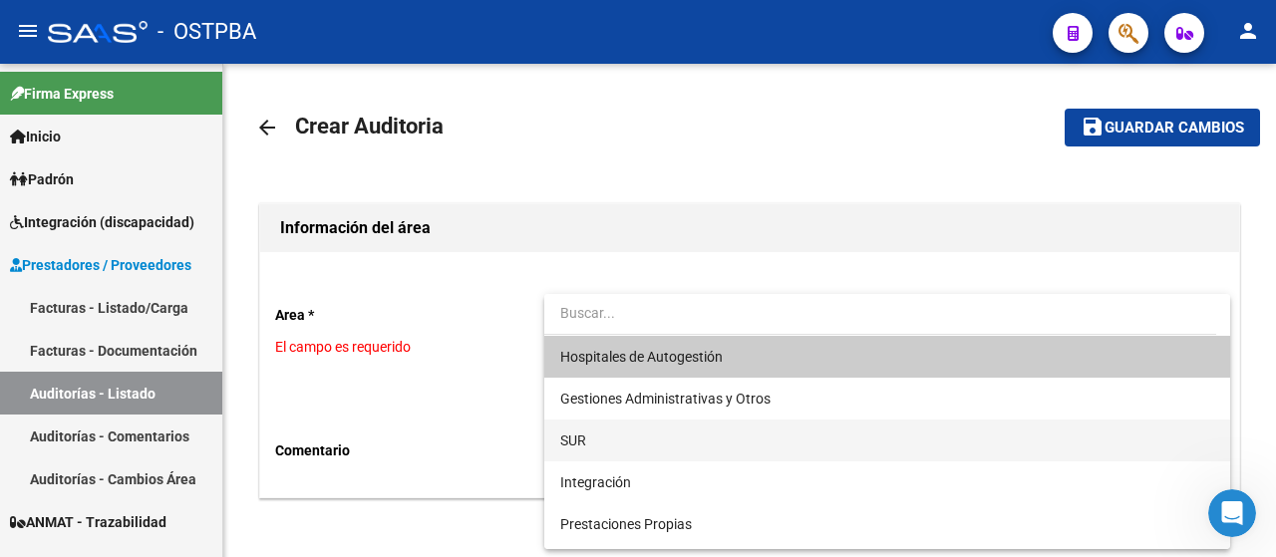
click at [610, 442] on span "SUR" at bounding box center [887, 441] width 655 height 42
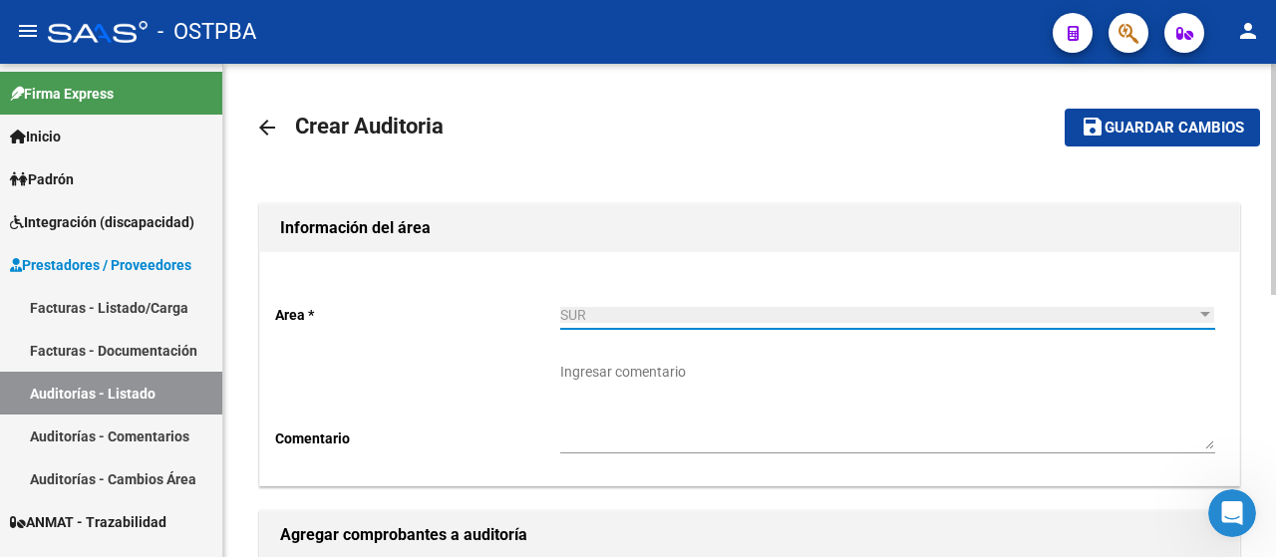
click at [1204, 125] on span "Guardar cambios" at bounding box center [1175, 129] width 140 height 18
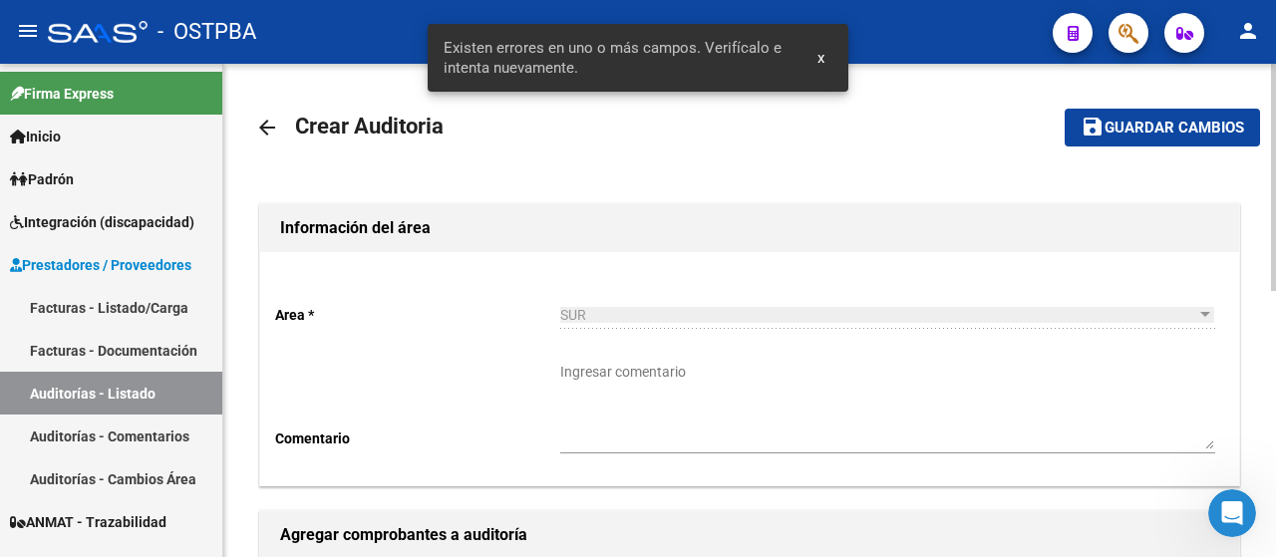
click at [944, 140] on mat-toolbar-row "arrow_back Crear Auditoria" at bounding box center [621, 128] width 732 height 64
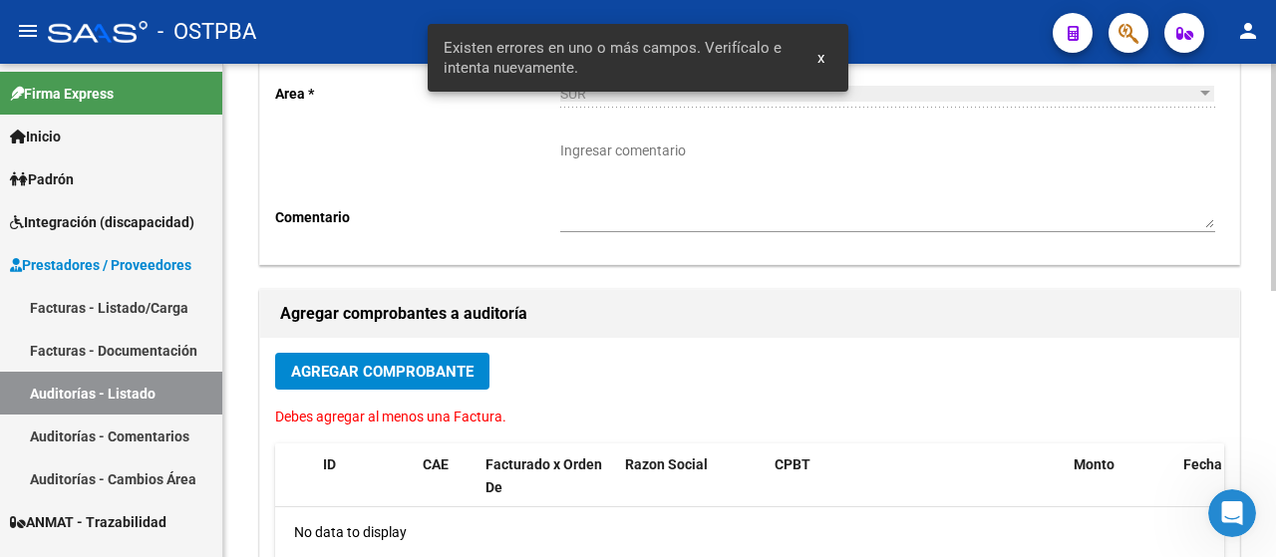
scroll to position [299, 0]
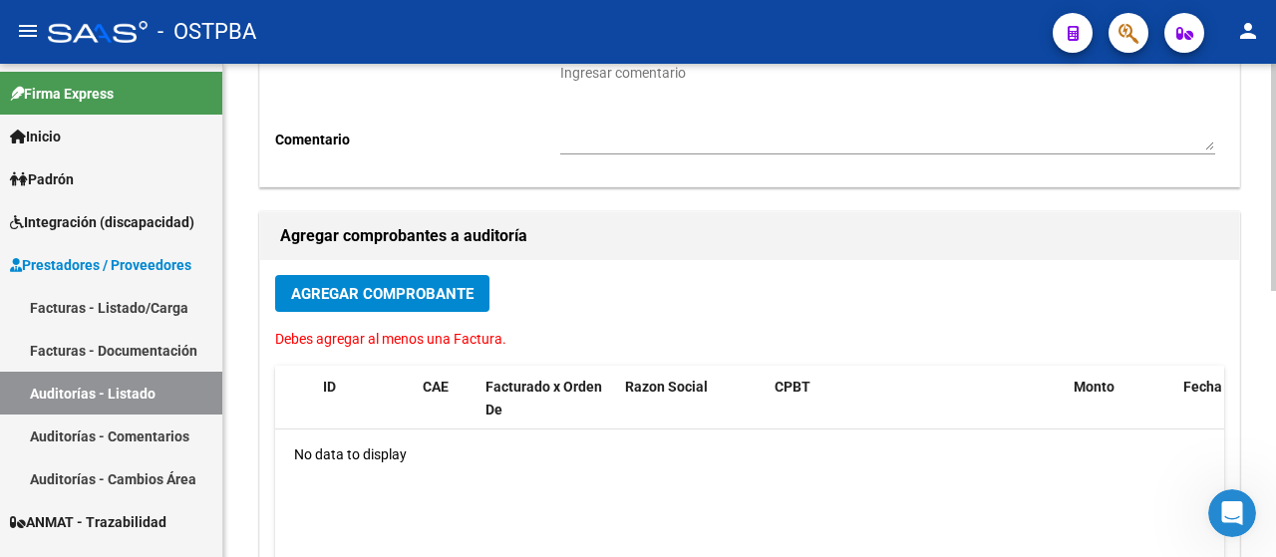
click at [348, 295] on span "Agregar Comprobante" at bounding box center [382, 294] width 182 height 18
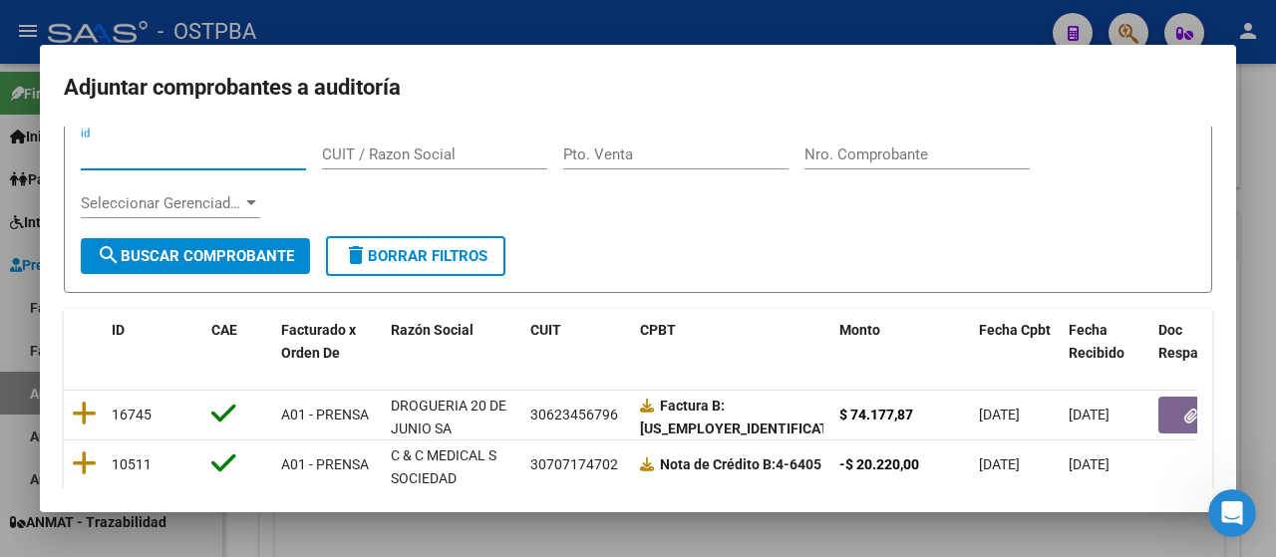
scroll to position [100, 0]
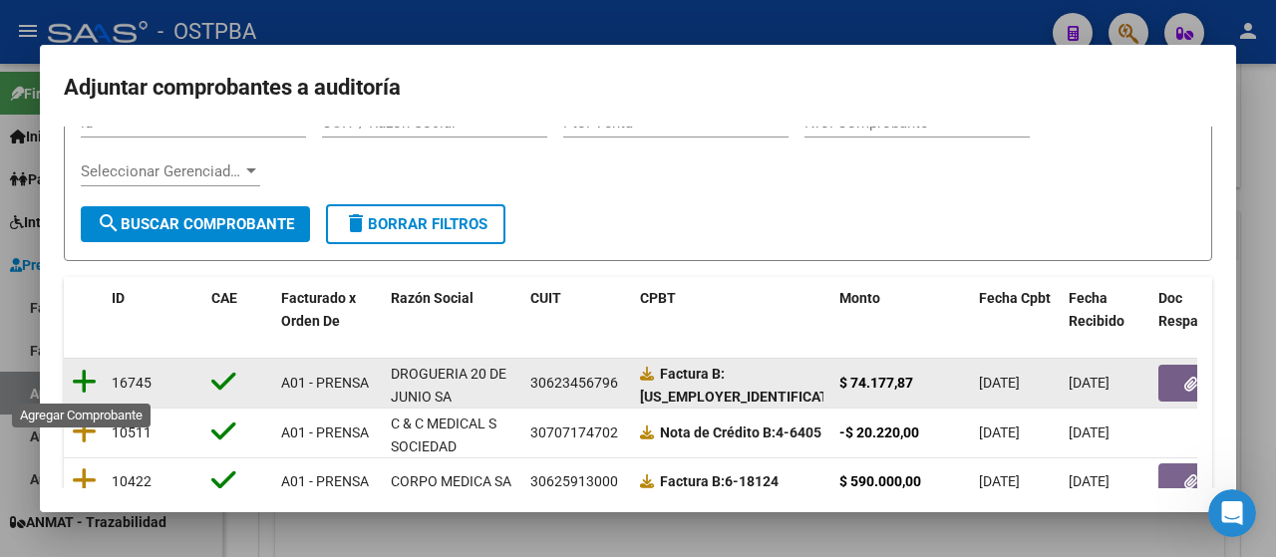
click at [86, 382] on icon at bounding box center [84, 382] width 25 height 28
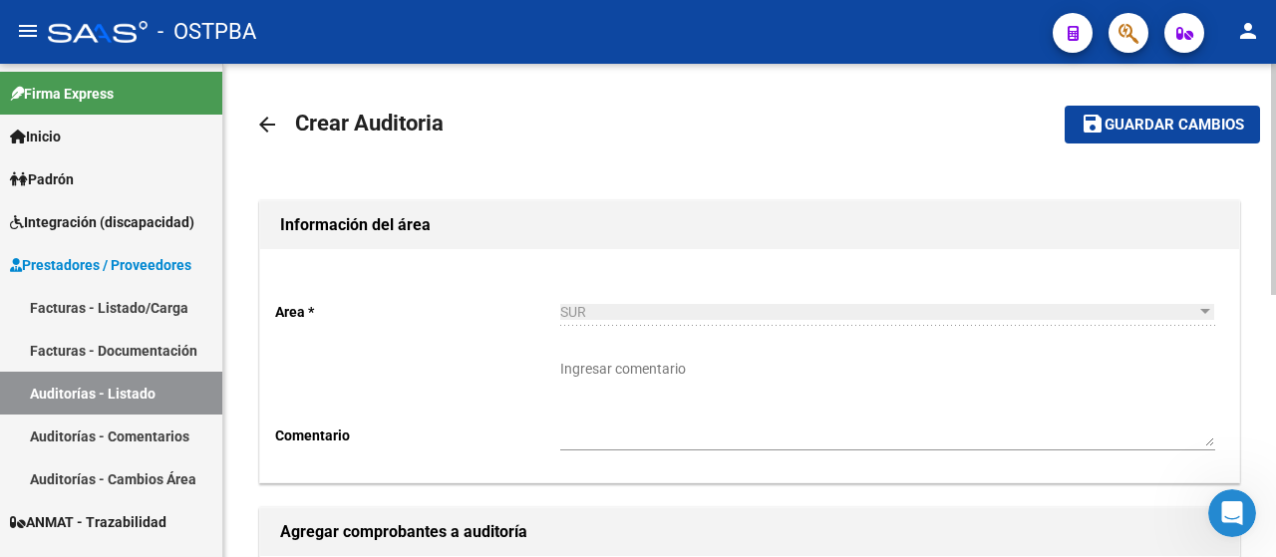
scroll to position [0, 0]
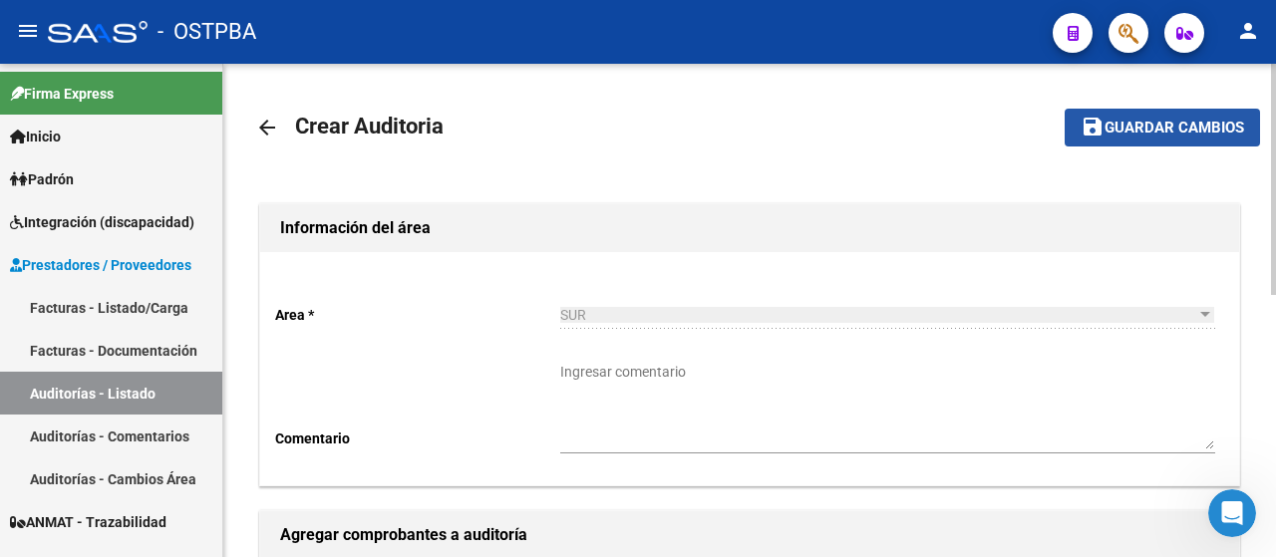
click at [1166, 121] on span "Guardar cambios" at bounding box center [1175, 129] width 140 height 18
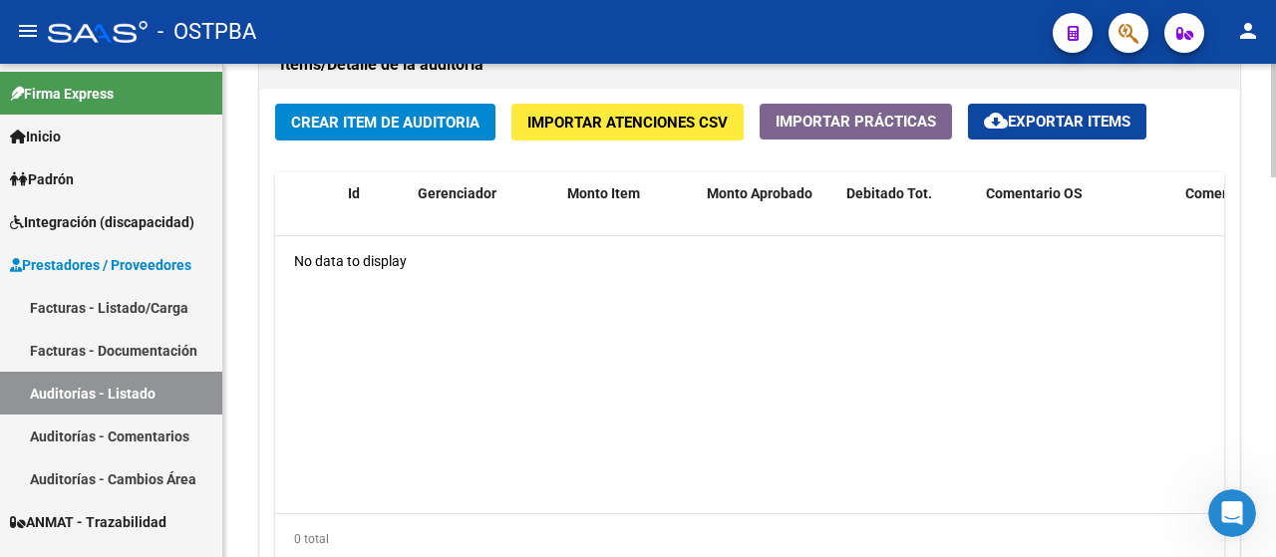
scroll to position [1197, 0]
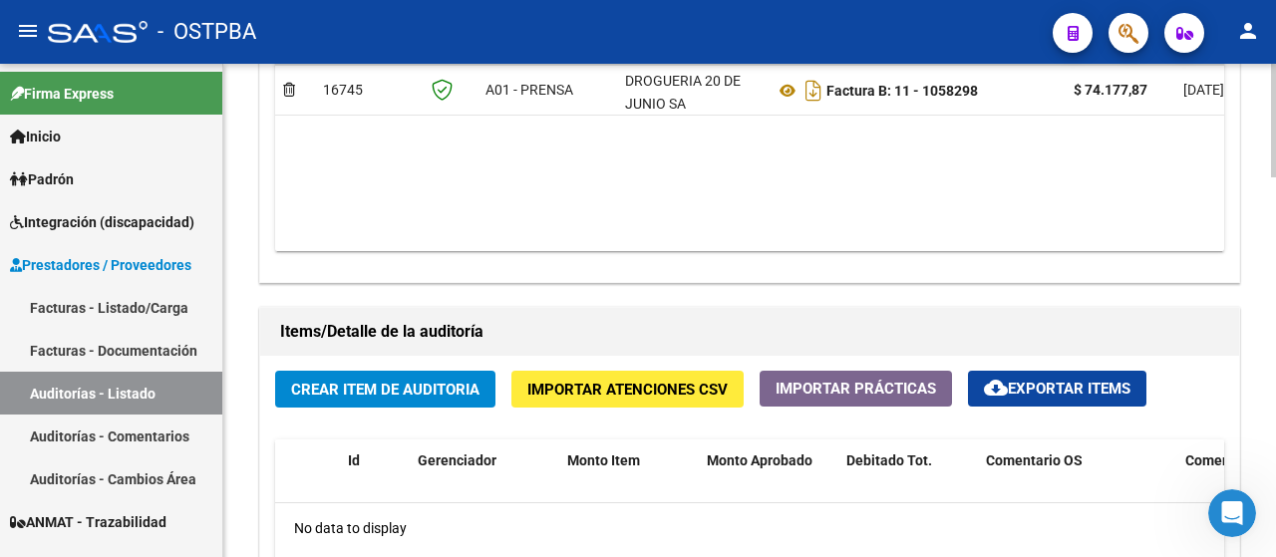
click at [405, 388] on span "Crear Item de Auditoria" at bounding box center [385, 390] width 188 height 18
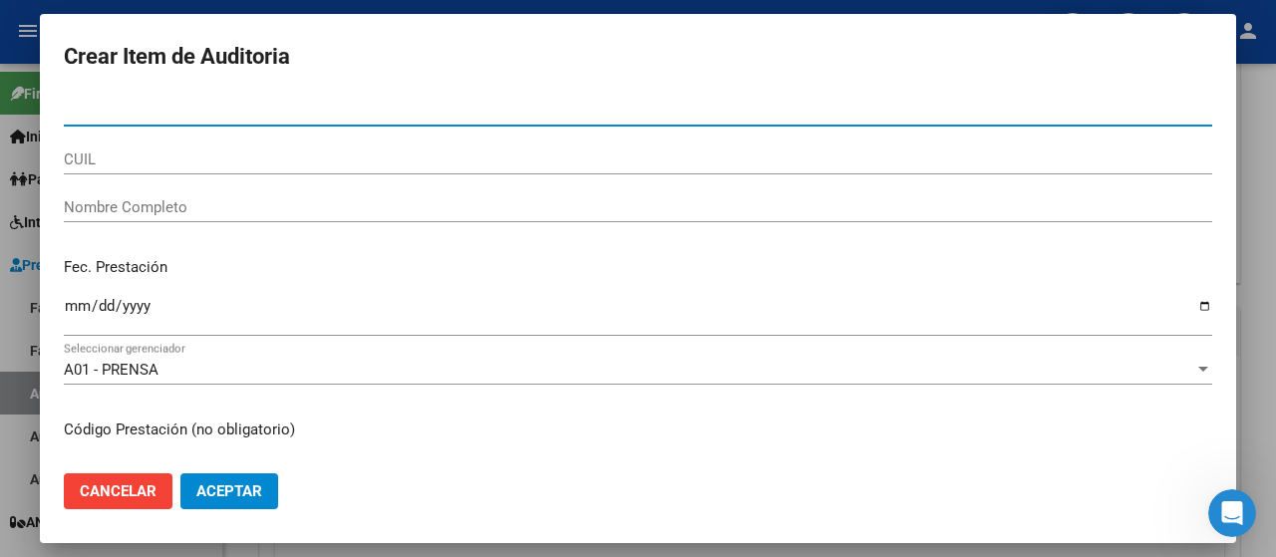
click at [113, 157] on input "CUIL" at bounding box center [638, 160] width 1149 height 18
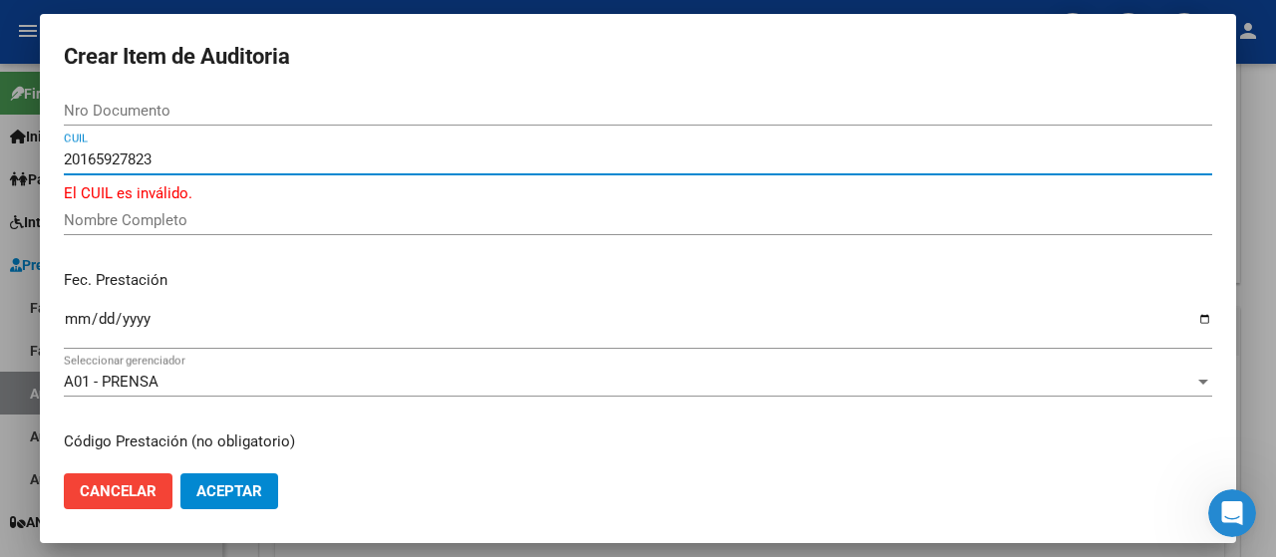
type input "20165927823"
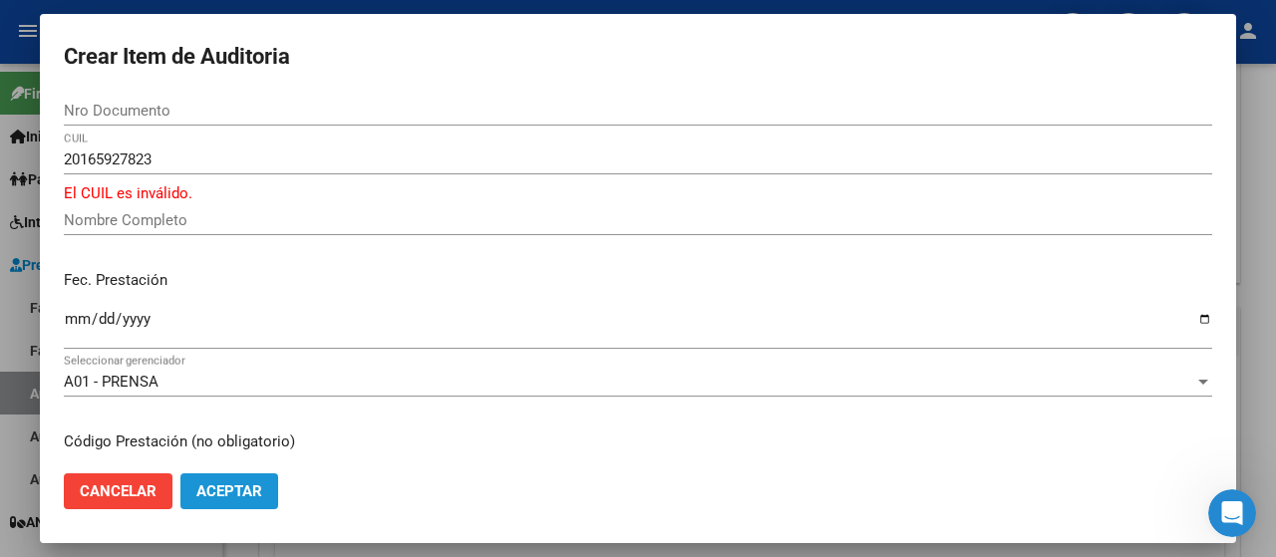
click at [241, 494] on span "Aceptar" at bounding box center [229, 492] width 66 height 18
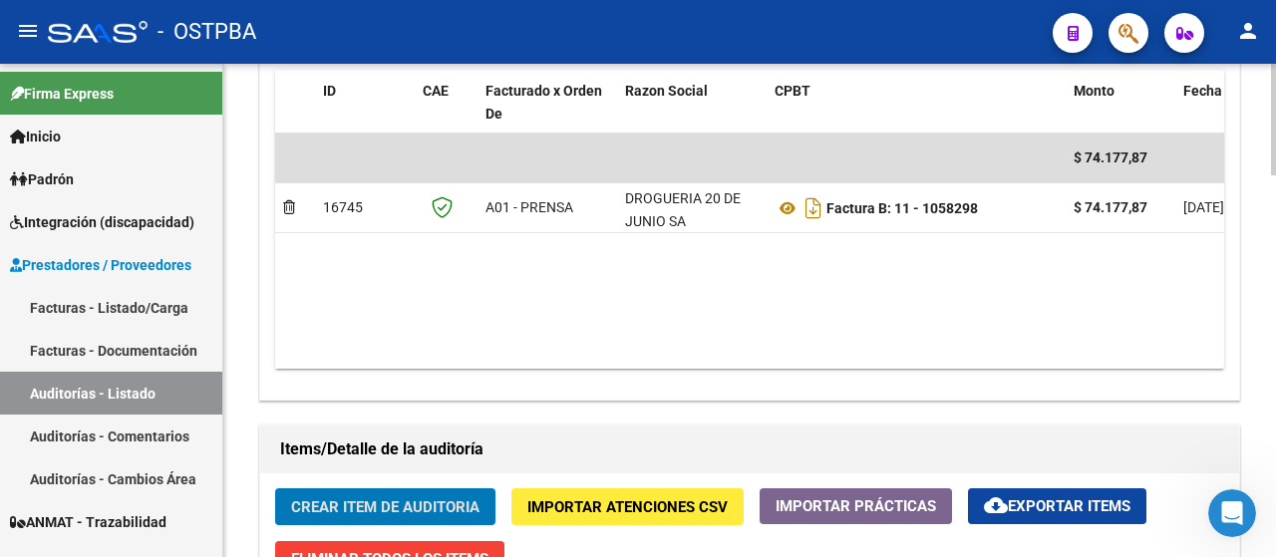
scroll to position [1099, 0]
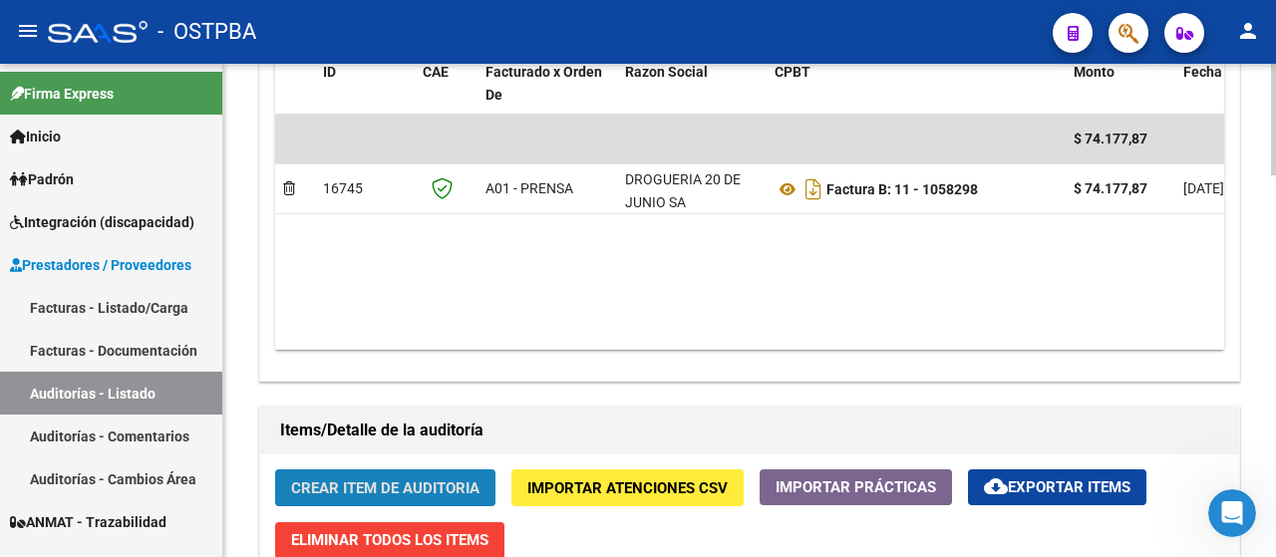
click at [442, 482] on span "Crear Item de Auditoria" at bounding box center [385, 489] width 188 height 18
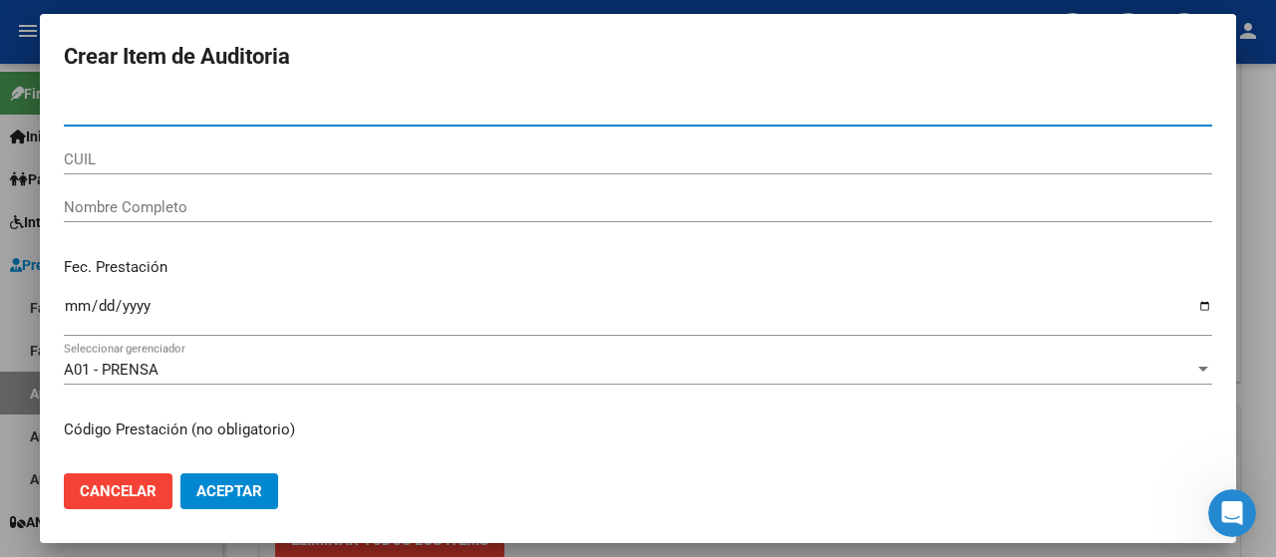
click at [99, 168] on input "CUIL" at bounding box center [638, 160] width 1149 height 18
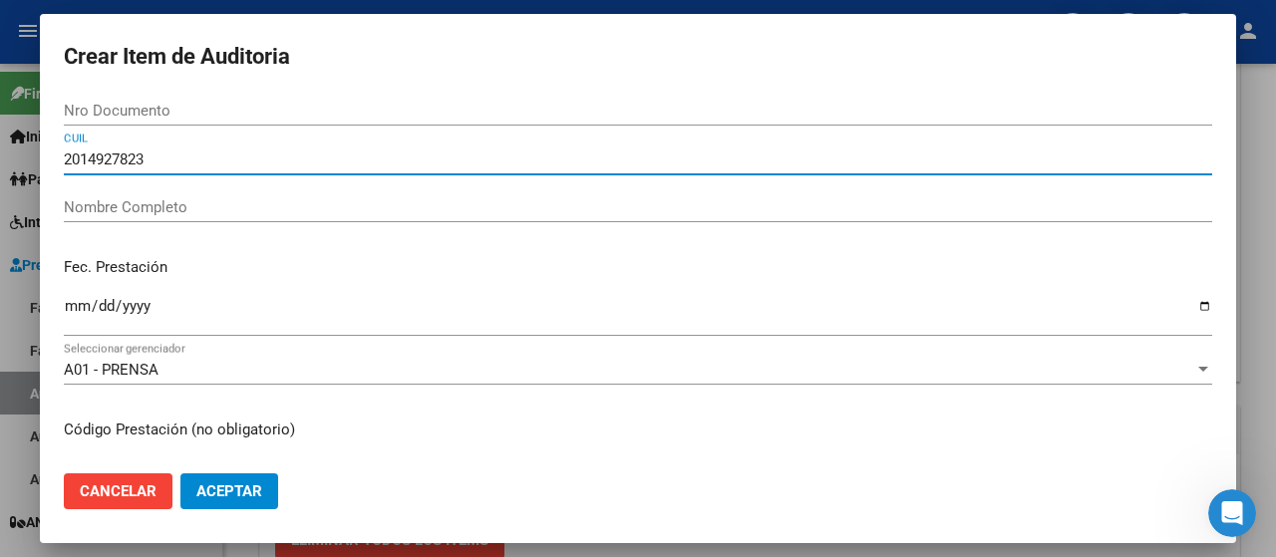
type input "2014927823"
click at [232, 498] on span "Aceptar" at bounding box center [229, 492] width 66 height 18
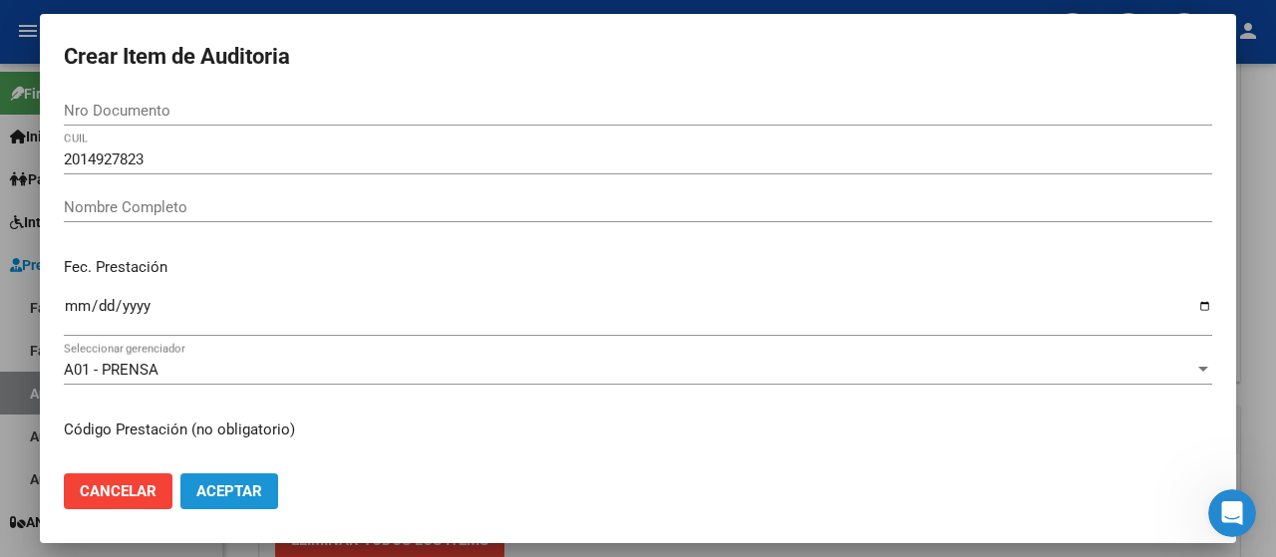
click at [216, 489] on span "Aceptar" at bounding box center [229, 492] width 66 height 18
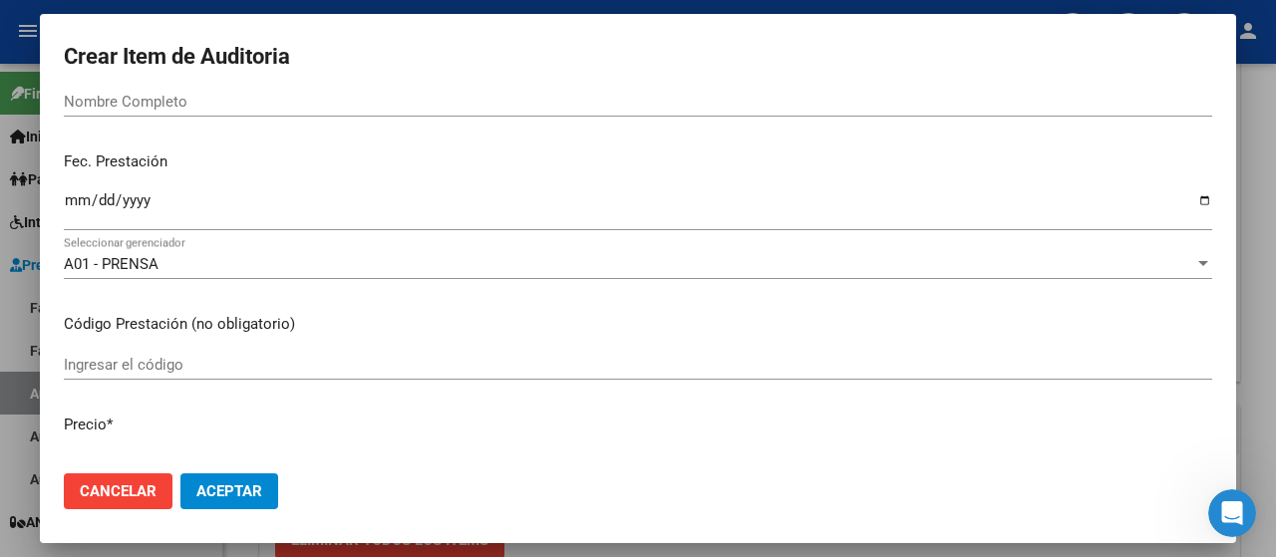
scroll to position [100, 0]
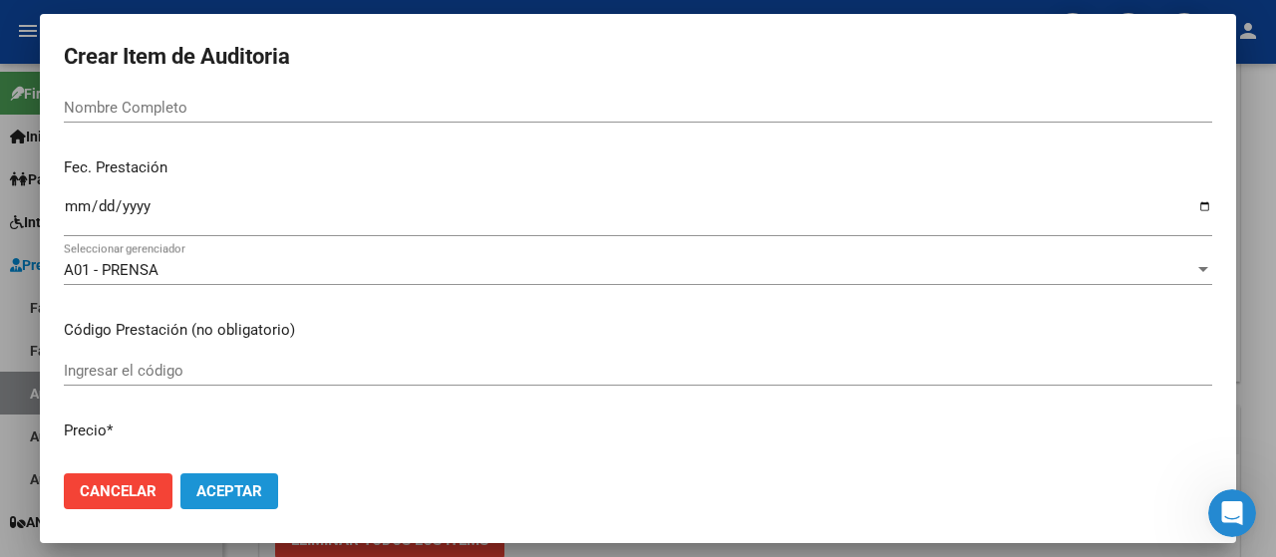
click at [208, 484] on span "Aceptar" at bounding box center [229, 492] width 66 height 18
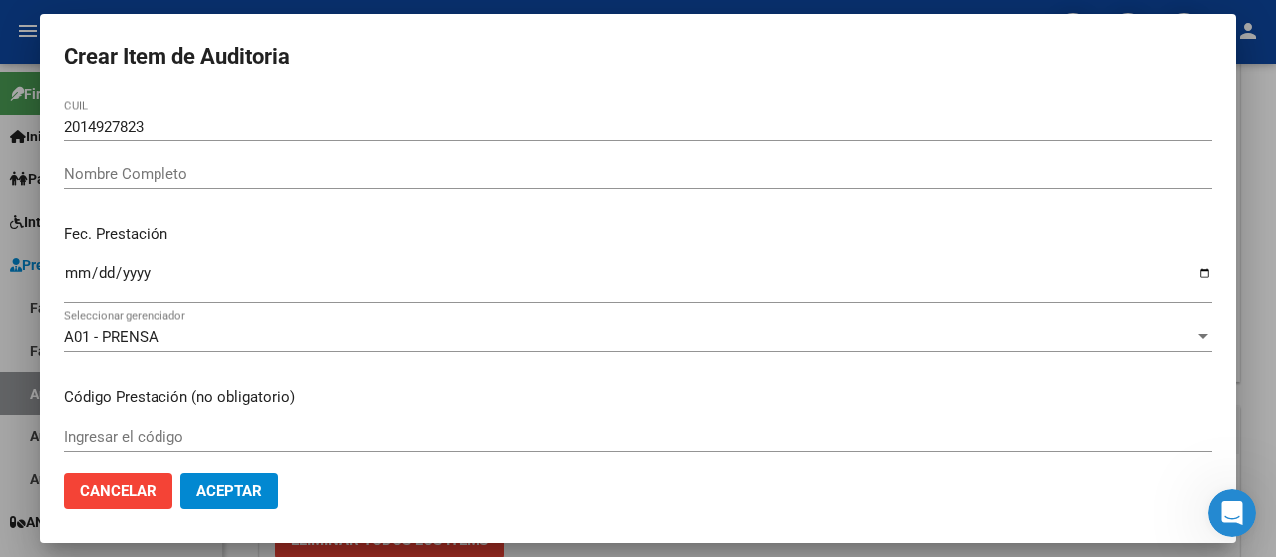
scroll to position [0, 0]
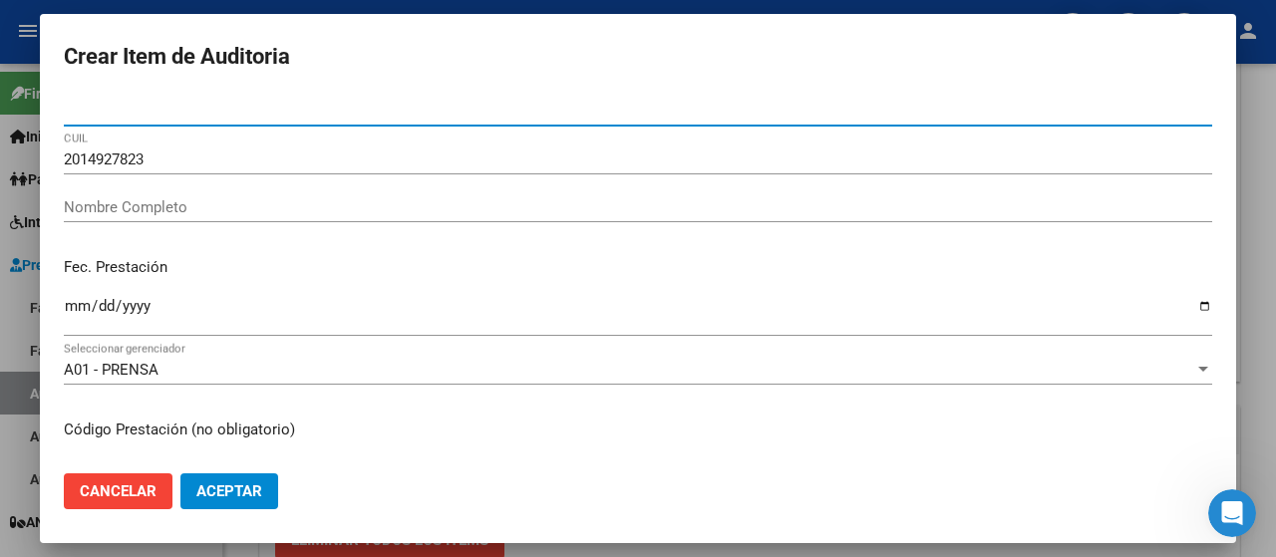
click at [138, 114] on input "Nro Documento" at bounding box center [638, 111] width 1149 height 18
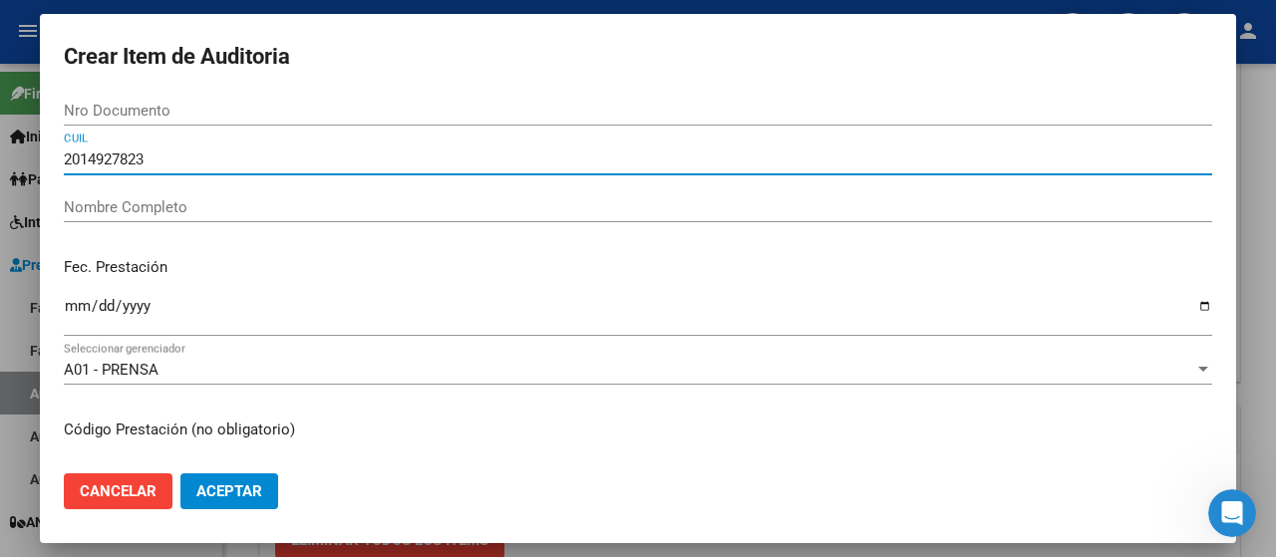
click at [91, 159] on input "2014927823" at bounding box center [638, 160] width 1149 height 18
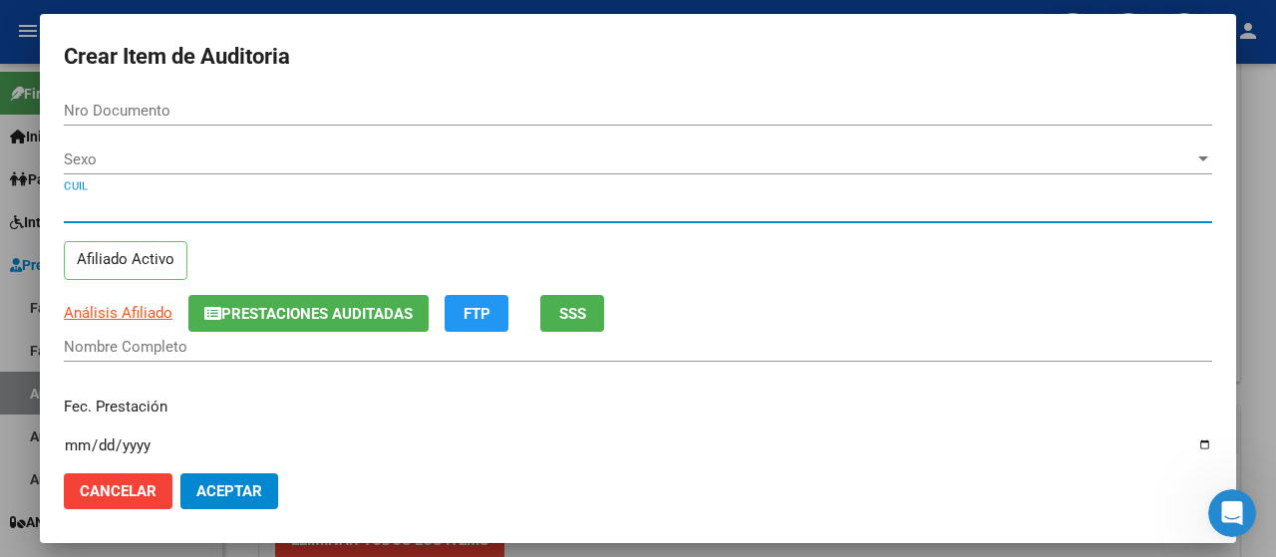
type input "16492782"
type input "20164927823"
type input "[PERSON_NAME]"
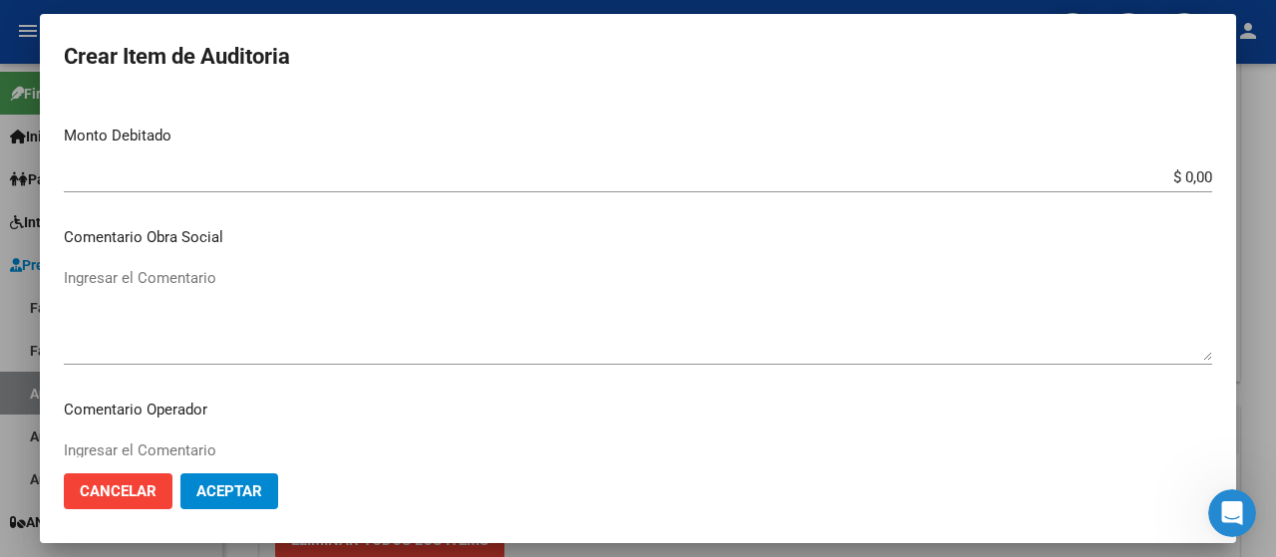
scroll to position [798, 0]
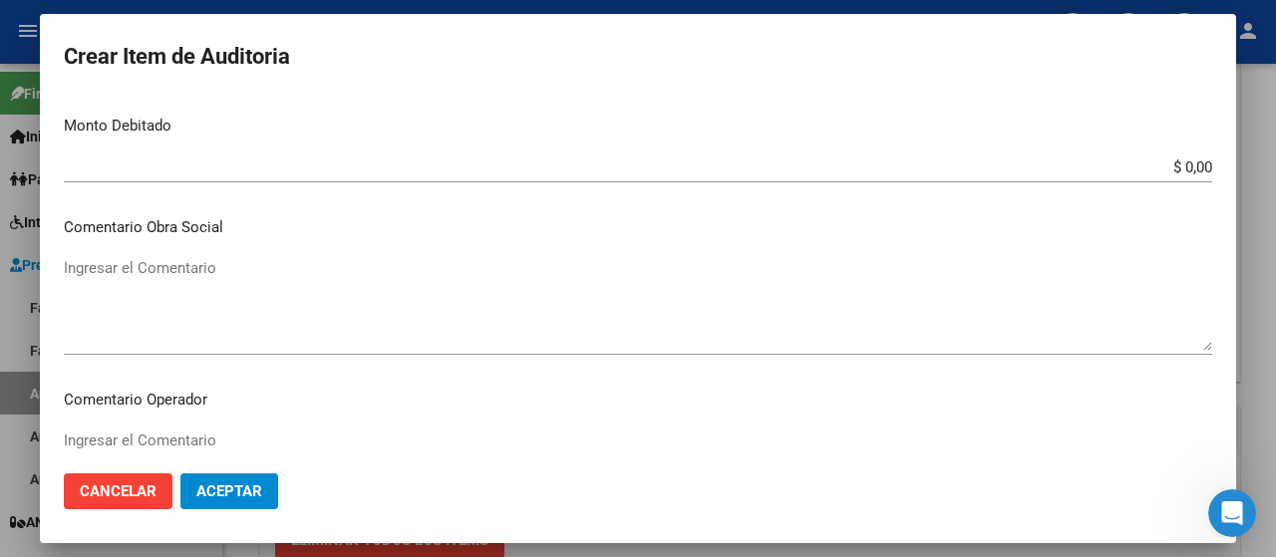
type input "20164927823"
click at [242, 492] on span "Aceptar" at bounding box center [229, 492] width 66 height 18
click at [224, 493] on span "Aceptar" at bounding box center [229, 492] width 66 height 18
click at [98, 437] on textarea "Ingresar el Comentario" at bounding box center [638, 477] width 1149 height 94
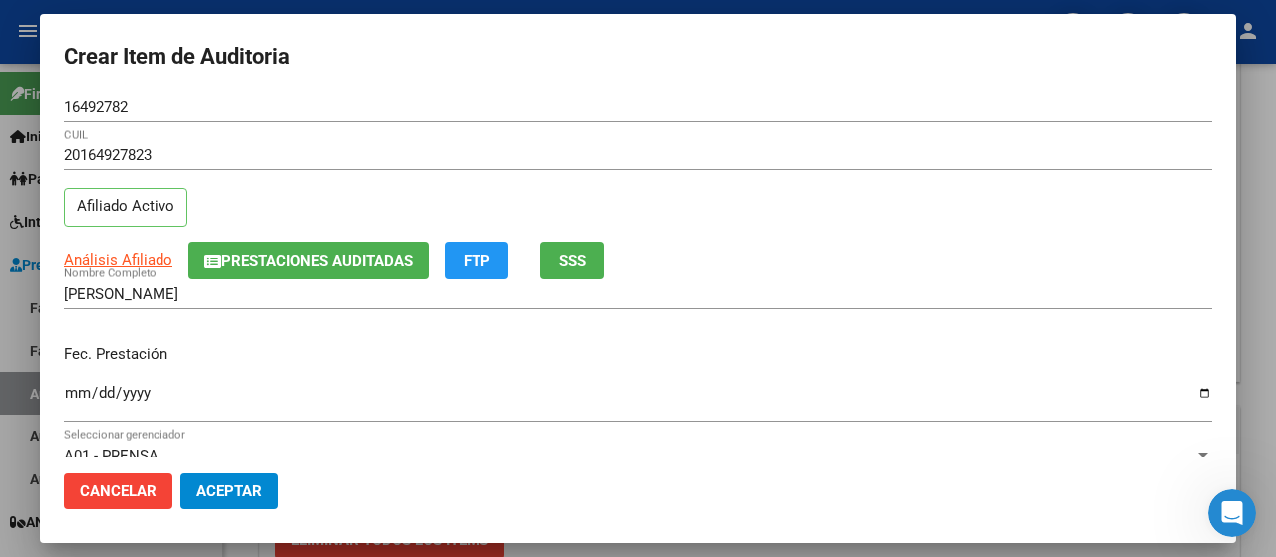
scroll to position [0, 0]
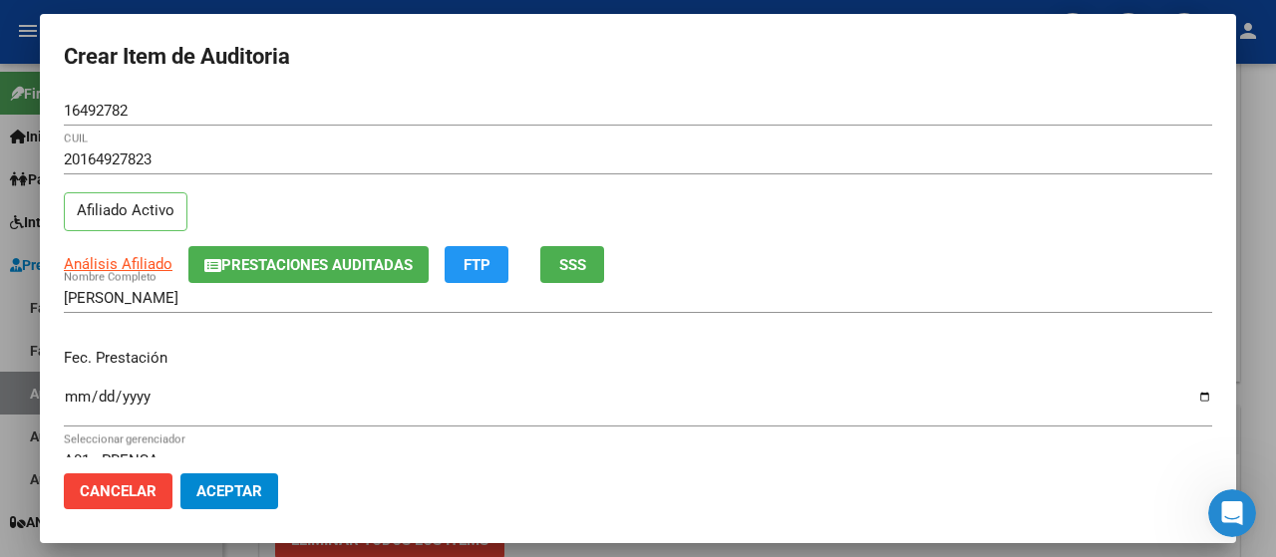
click at [3, 335] on div at bounding box center [638, 278] width 1276 height 557
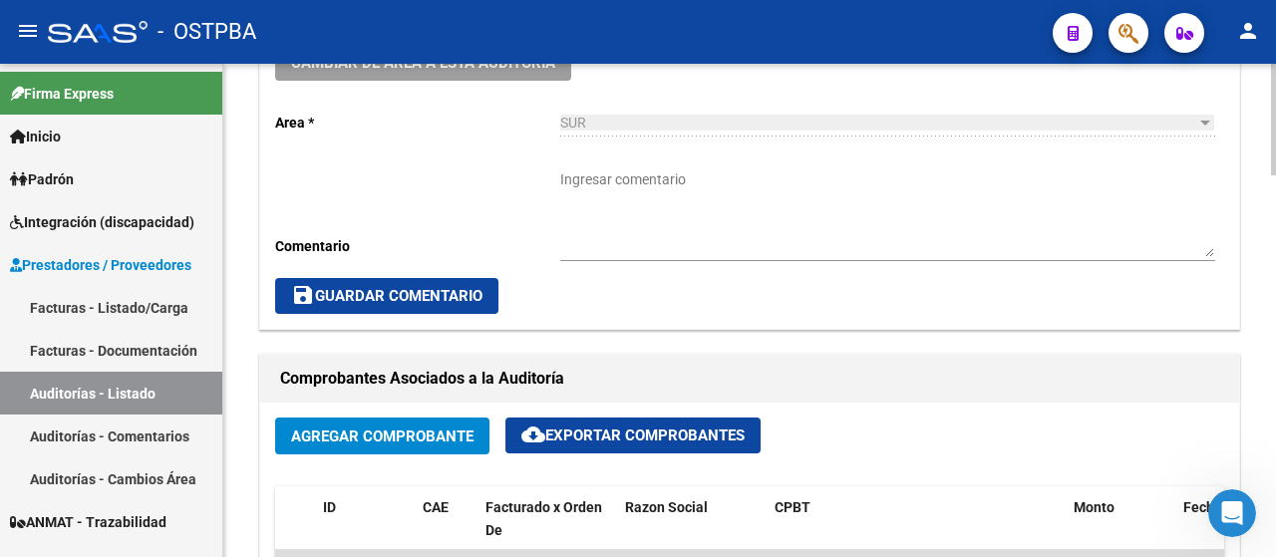
scroll to position [598, 0]
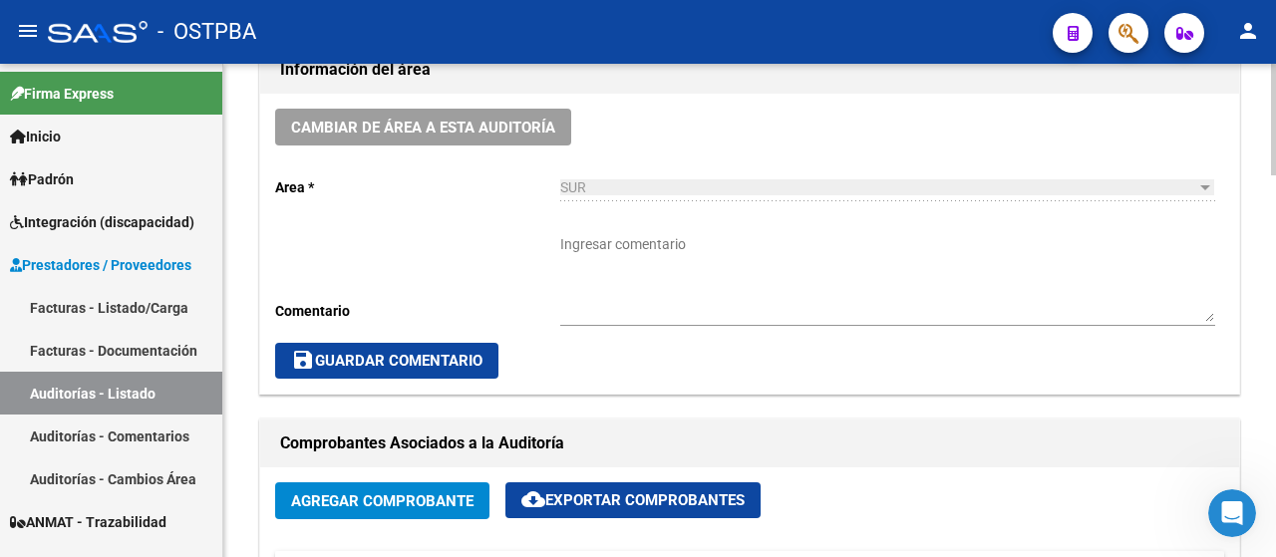
click at [597, 322] on textarea "Ingresar comentario" at bounding box center [887, 278] width 655 height 88
drag, startPoint x: 571, startPoint y: 242, endPoint x: 552, endPoint y: 242, distance: 18.9
click at [552, 242] on div "Cambiar de área a esta auditoría Area * SUR Seleccionar area Comentario 50dias …" at bounding box center [749, 244] width 979 height 300
click at [573, 242] on textarea "60dias" at bounding box center [887, 278] width 655 height 88
type textarea "60 dias"
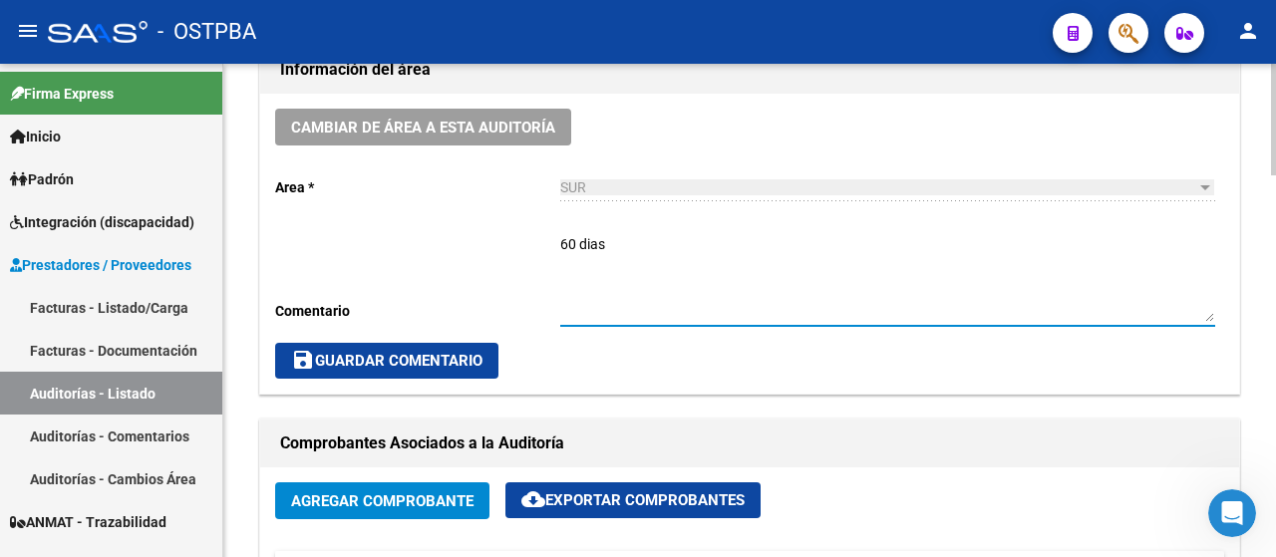
click at [398, 355] on span "save Guardar Comentario" at bounding box center [386, 361] width 191 height 18
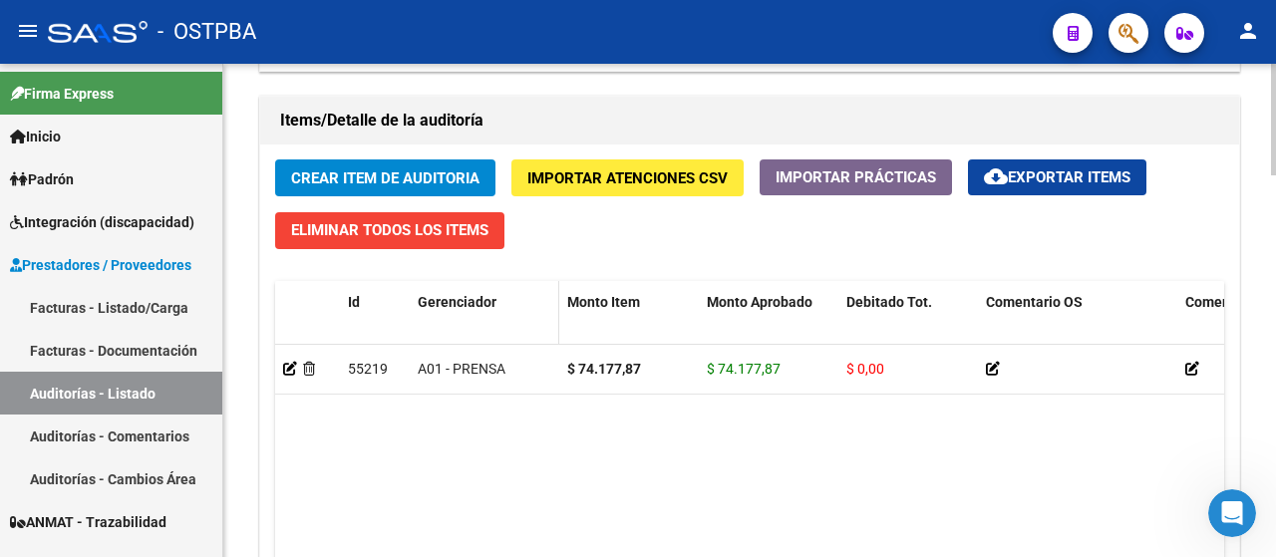
scroll to position [1396, 0]
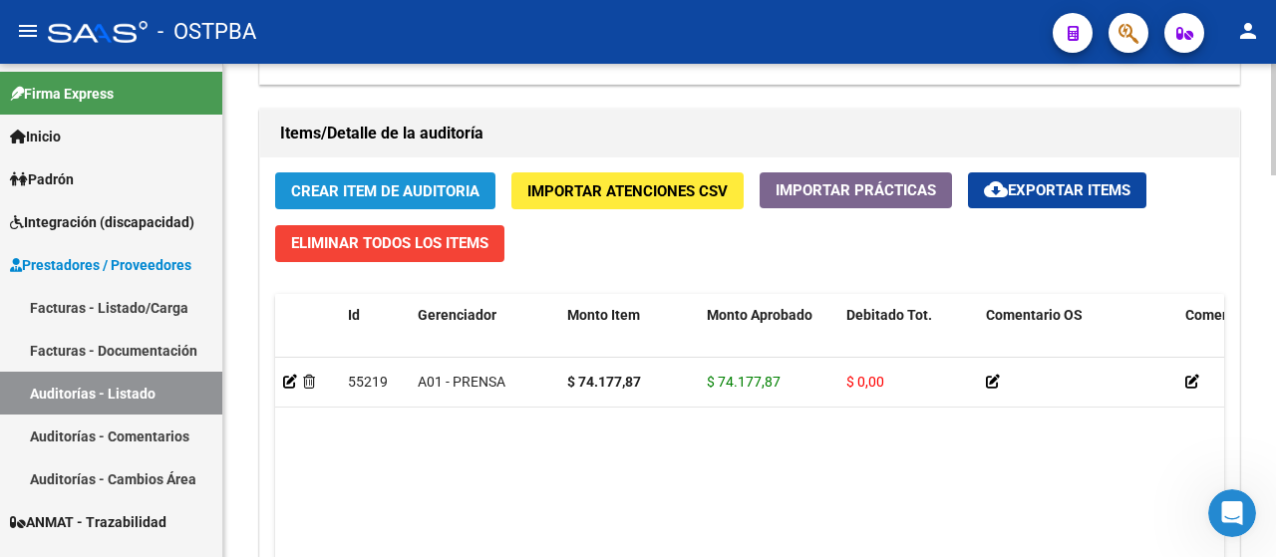
click at [386, 185] on span "Crear Item de Auditoria" at bounding box center [385, 191] width 188 height 18
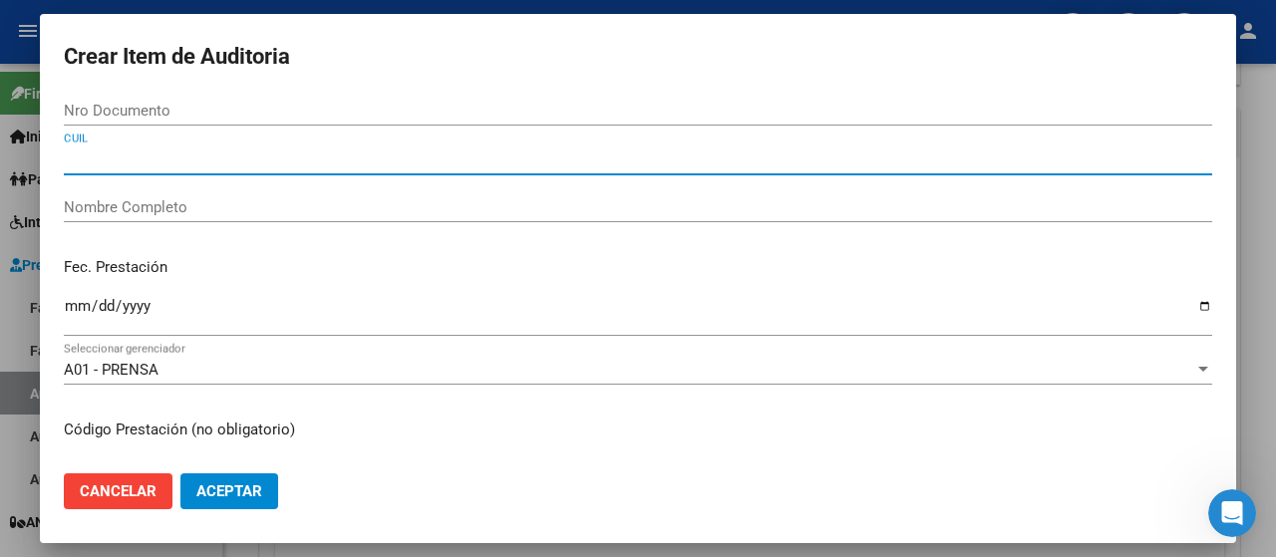
click at [100, 158] on input "CUIL" at bounding box center [638, 160] width 1149 height 18
click at [112, 102] on input "Nro Documento" at bounding box center [638, 111] width 1149 height 18
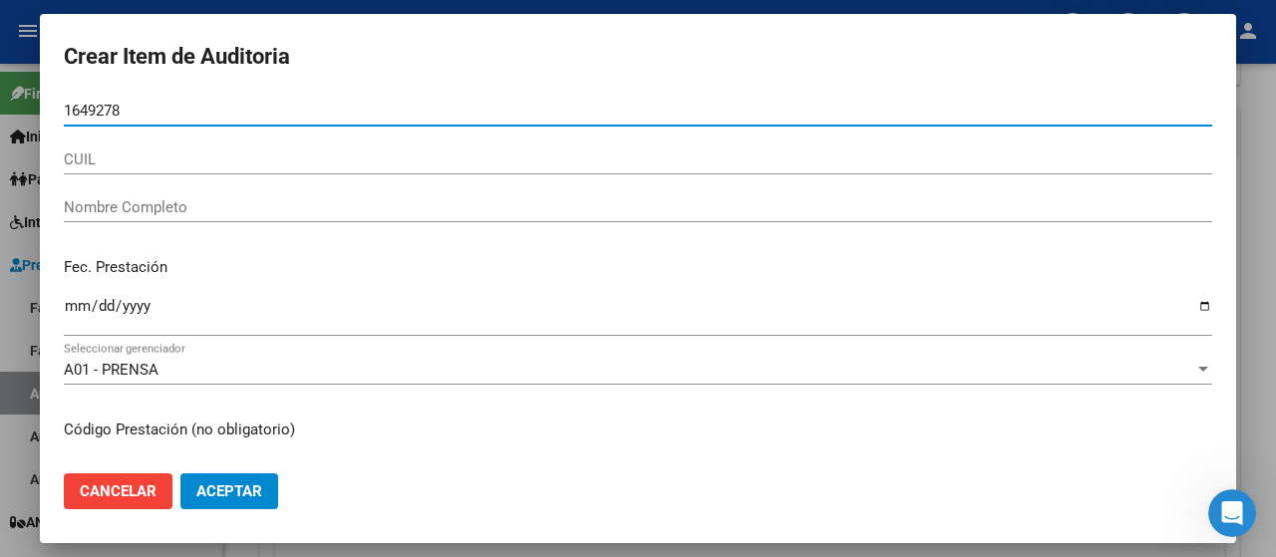
type input "16492782"
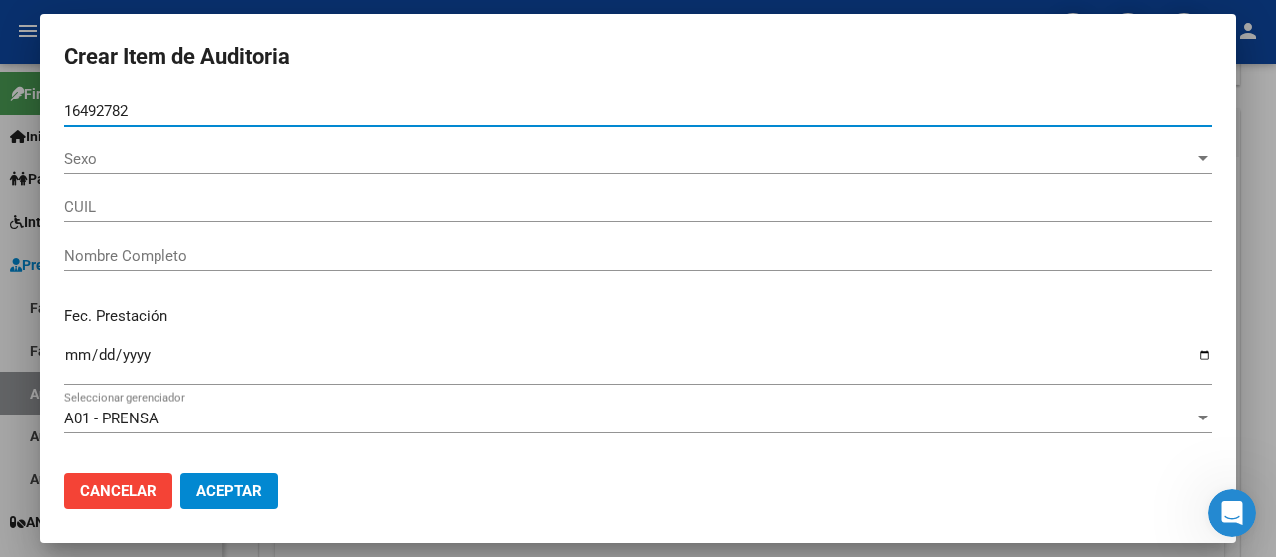
type input "20164927823"
type input "[PERSON_NAME]"
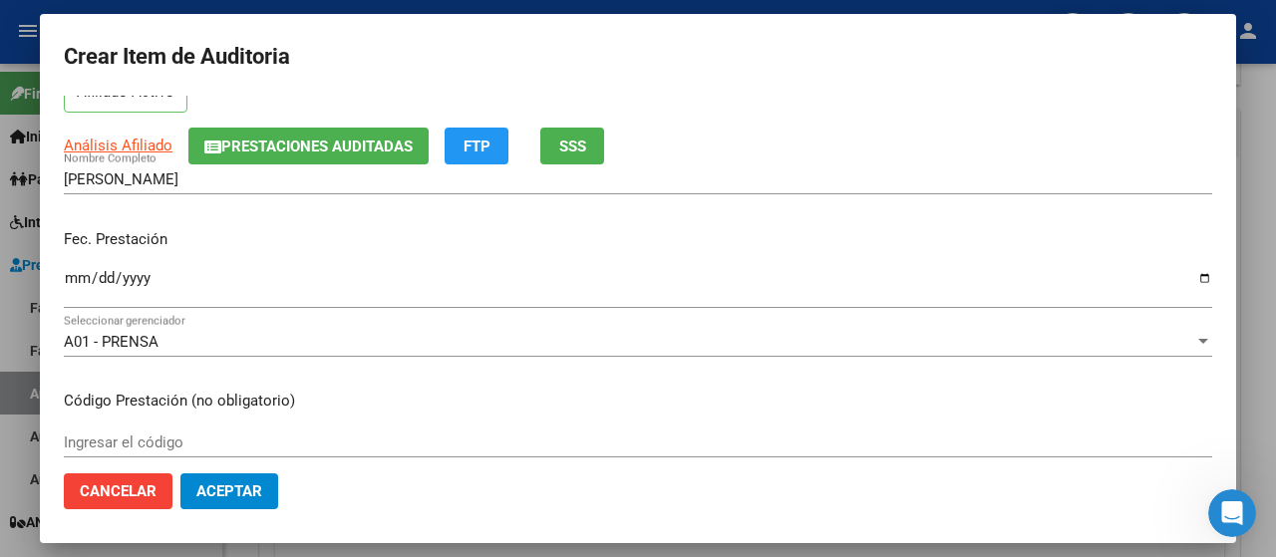
scroll to position [299, 0]
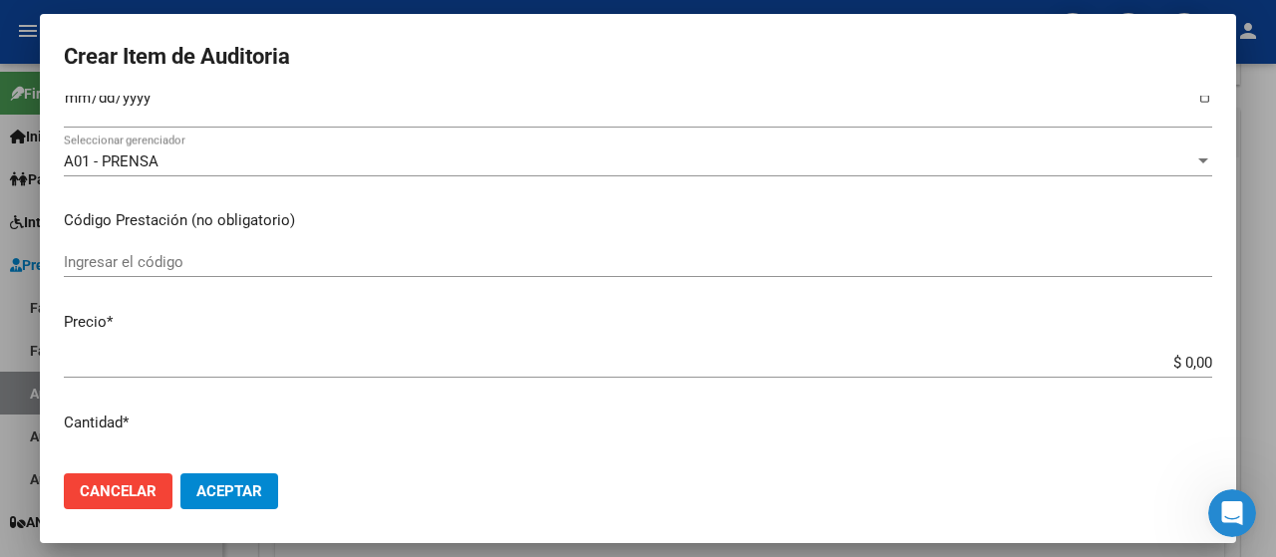
type input "16492782"
click at [342, 342] on mat-dialog-content "16492782 Nro Documento 20164927823 CUIL Afiliado Activo Análisis Afiliado Prest…" at bounding box center [638, 277] width 1197 height 362
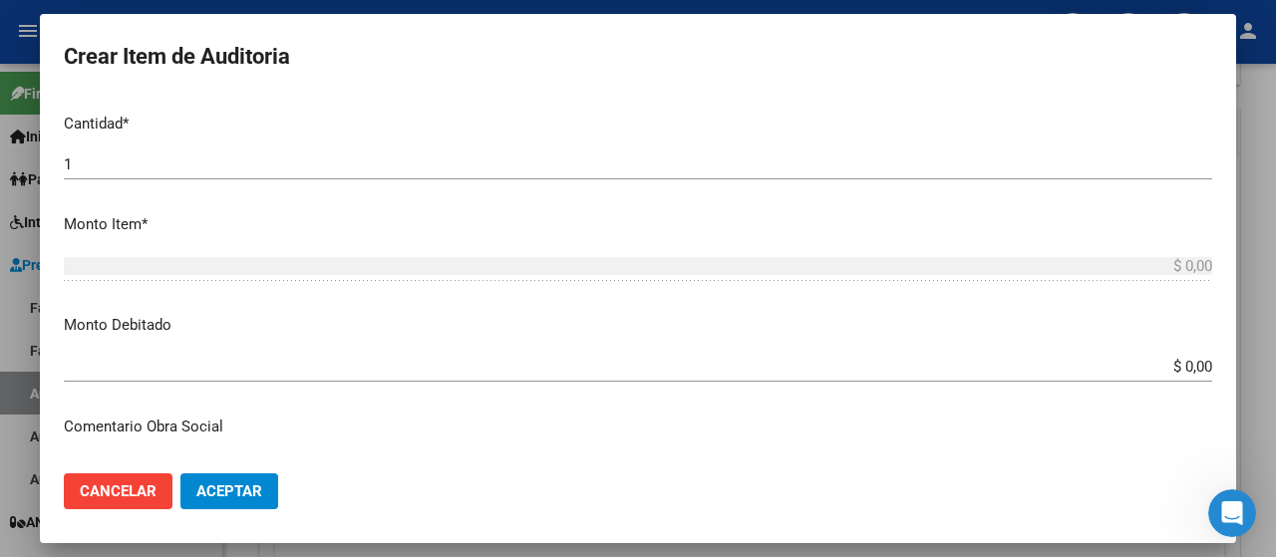
scroll to position [399, 0]
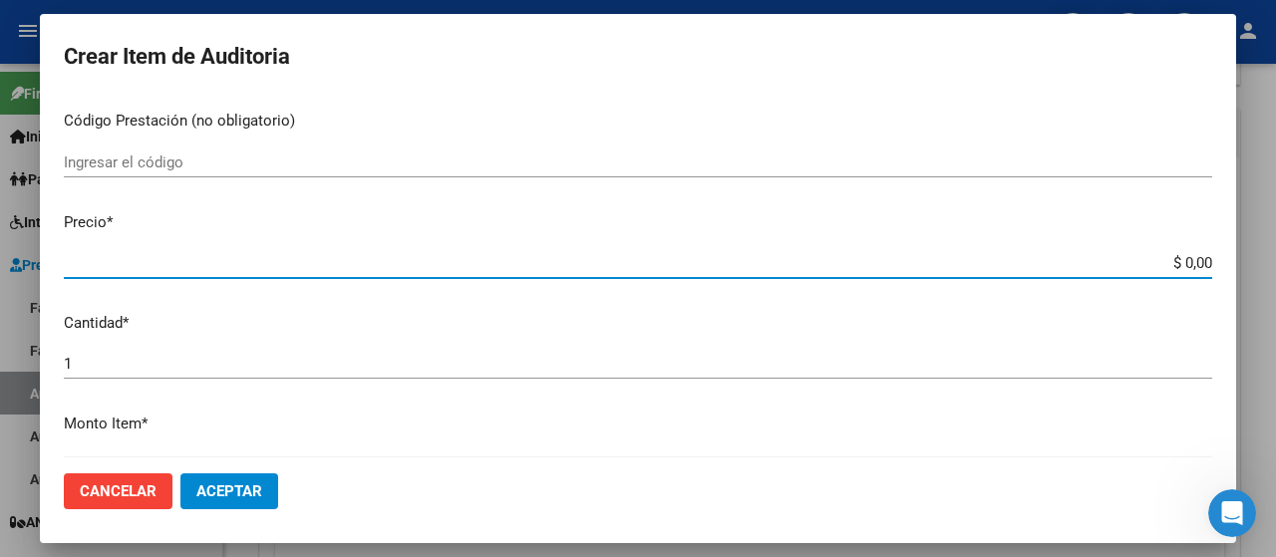
click at [1115, 256] on input "$ 0,00" at bounding box center [638, 263] width 1149 height 18
type input "$ 70,00"
type input "$ 870,00"
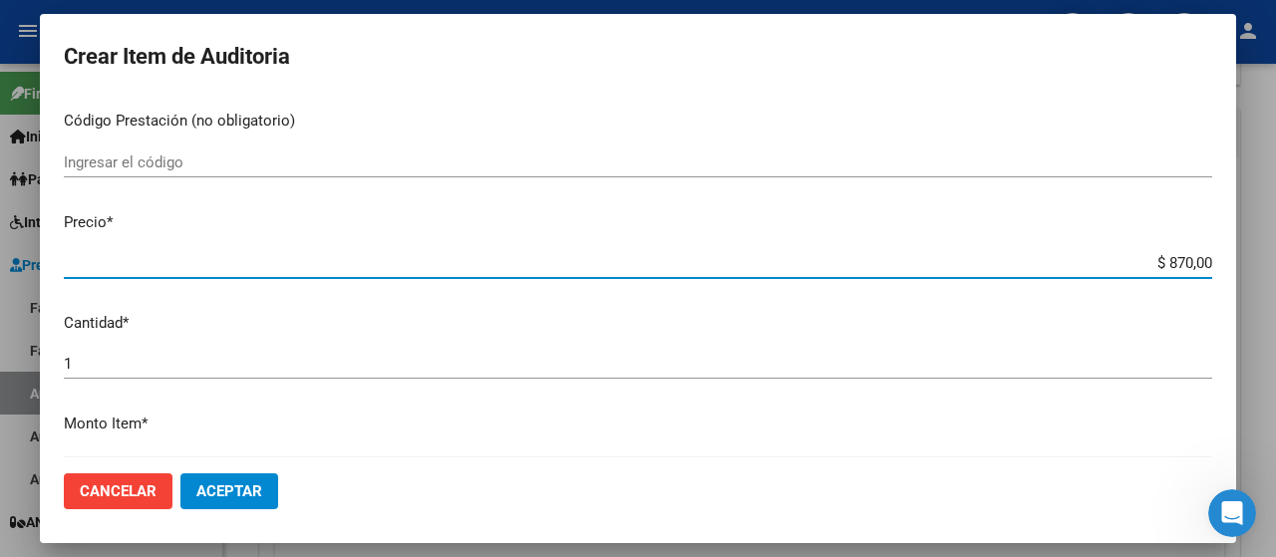
drag, startPoint x: 1132, startPoint y: 255, endPoint x: 1231, endPoint y: 256, distance: 98.7
click at [1231, 256] on mat-dialog-container "Crear Item de Auditoria 16492782 Nro Documento 20164927823 CUIL Afiliado Activo…" at bounding box center [638, 279] width 1197 height 530
type input "$ 0,07"
type input "$ 0,78"
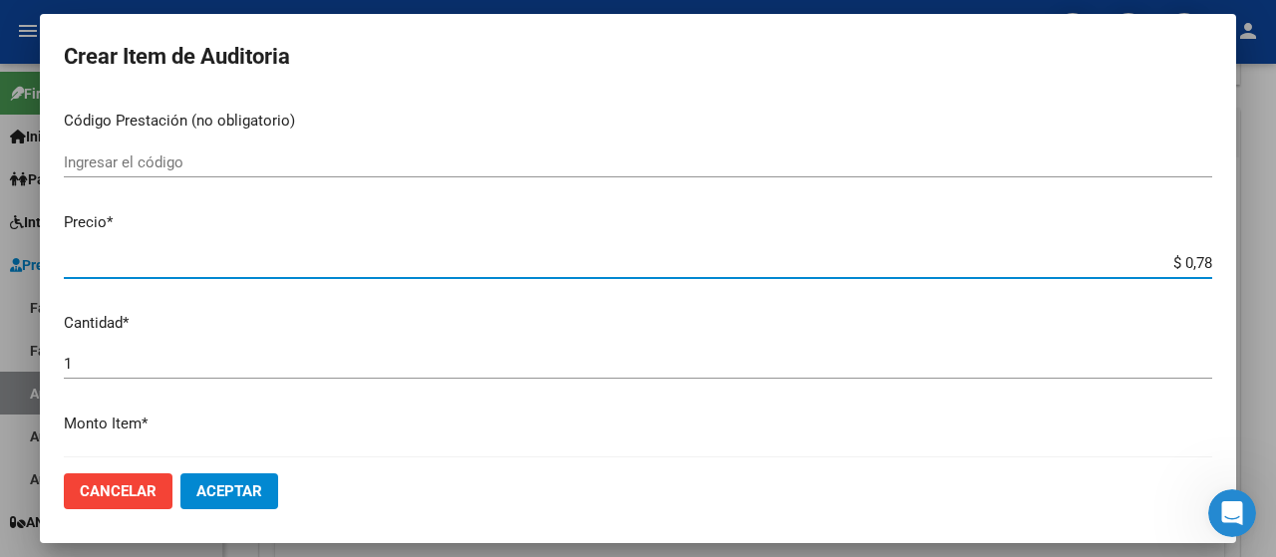
type input "$ 0,78"
type input "$ 7,81"
type input "$ 78,17"
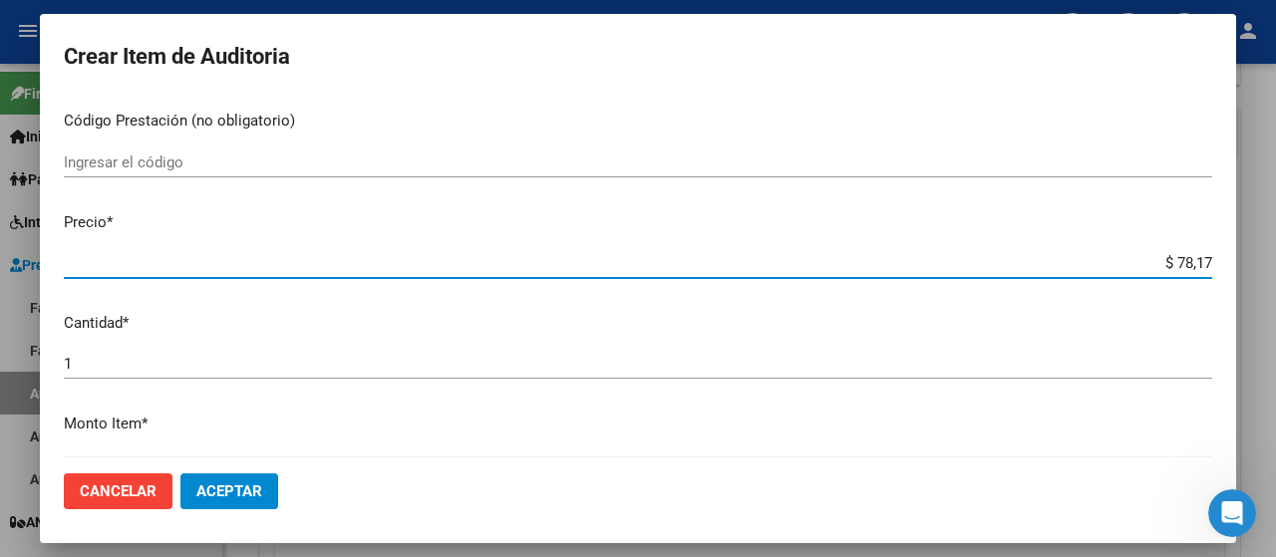
type input "$ 781,75"
type input "$ 7.817,52"
type input "$ 78.175,23"
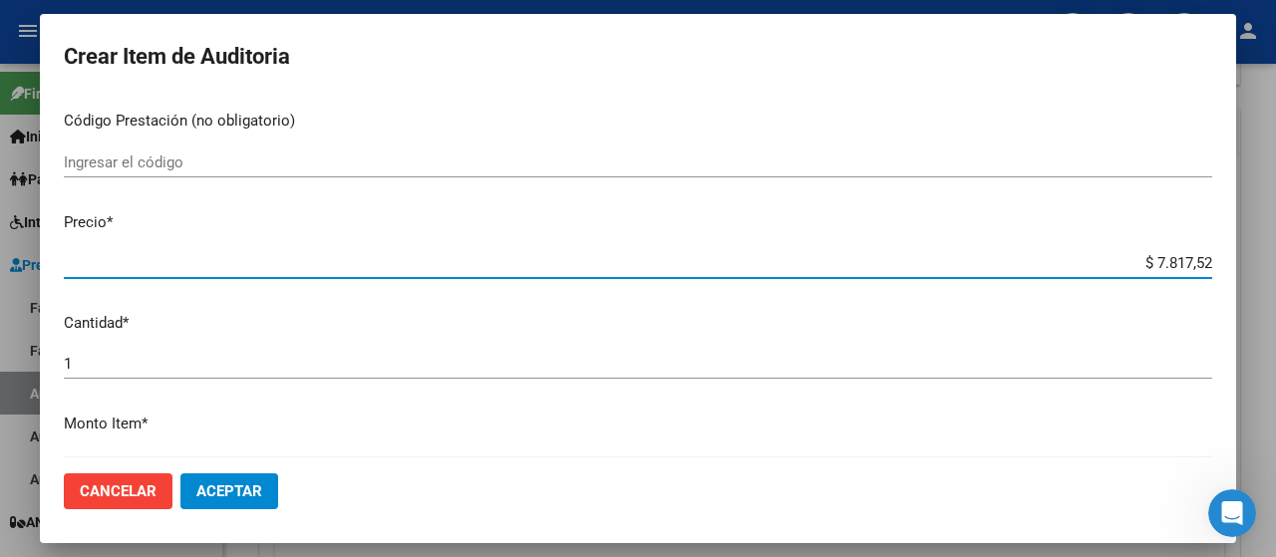
type input "$ 78.175,23"
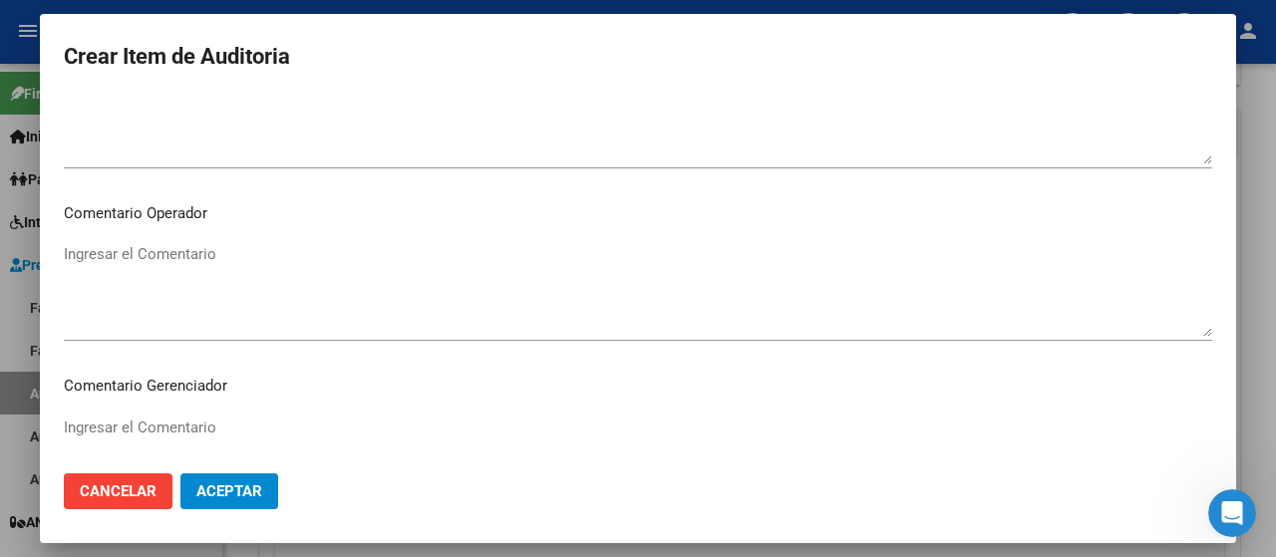
scroll to position [997, 0]
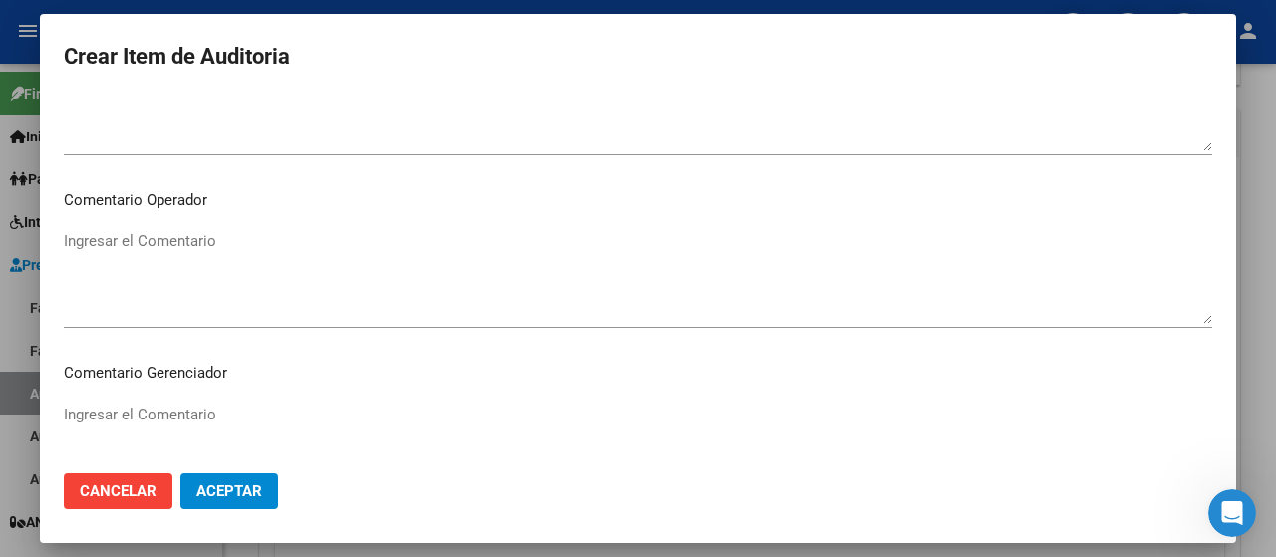
click at [234, 487] on span "Aceptar" at bounding box center [229, 492] width 66 height 18
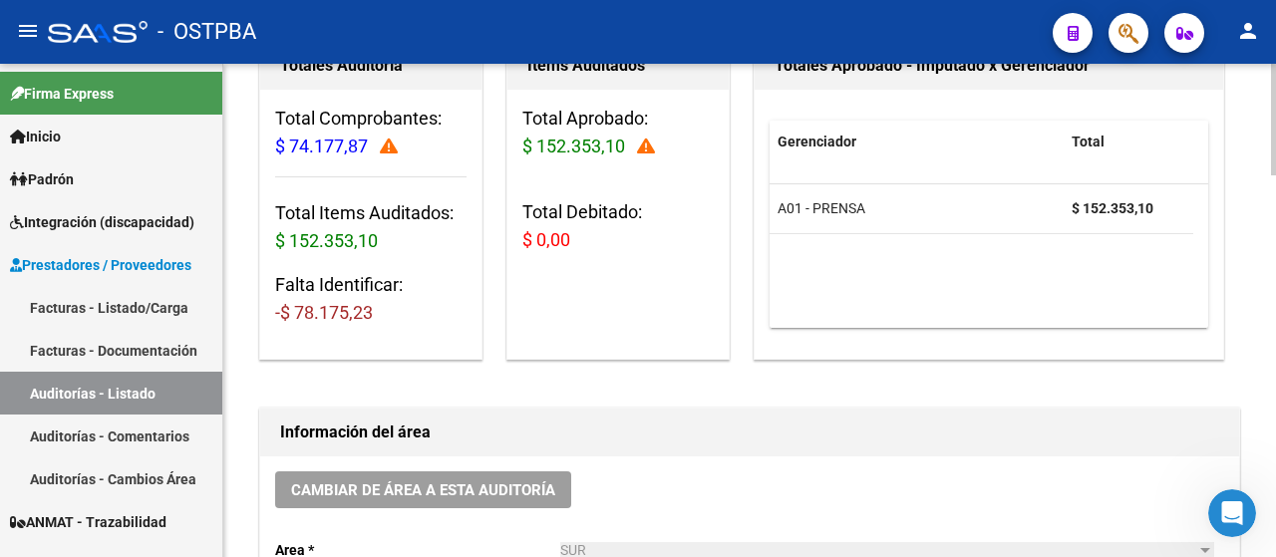
scroll to position [199, 0]
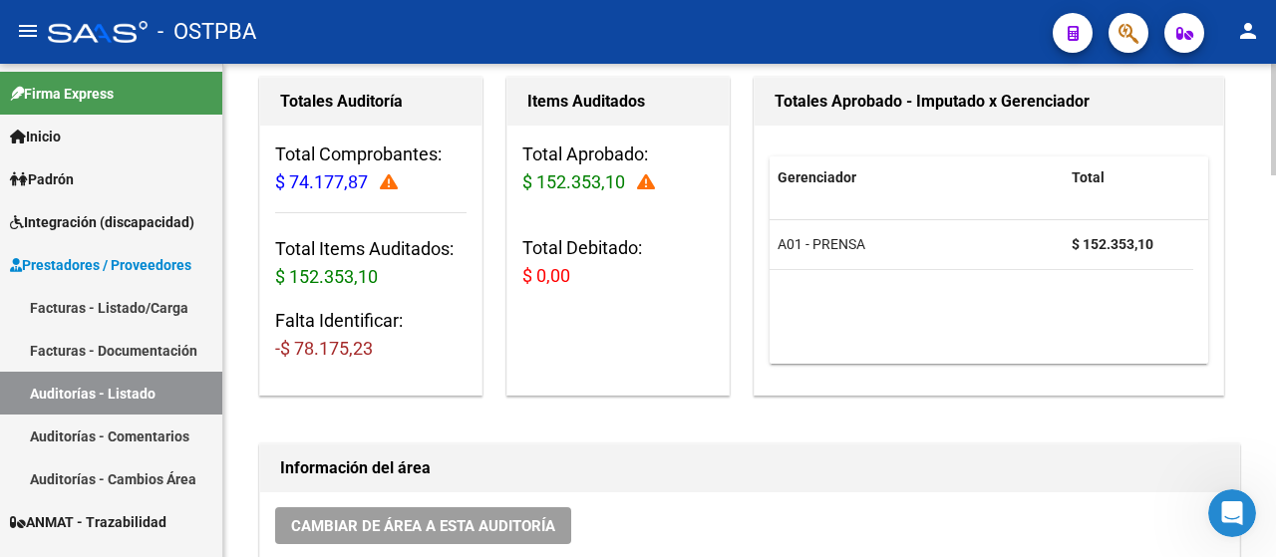
click at [403, 331] on h3 "Falta Identificar: -$ 78.175,23" at bounding box center [370, 335] width 191 height 56
click at [411, 279] on h3 "Total Items Auditados: $ 152.353,10" at bounding box center [370, 263] width 191 height 56
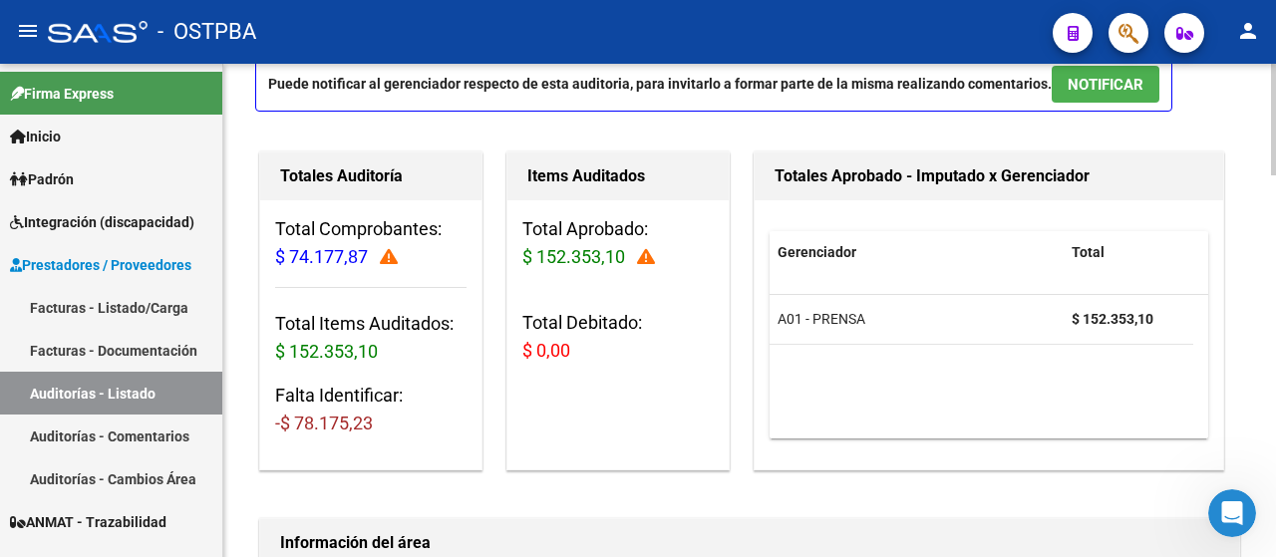
scroll to position [100, 0]
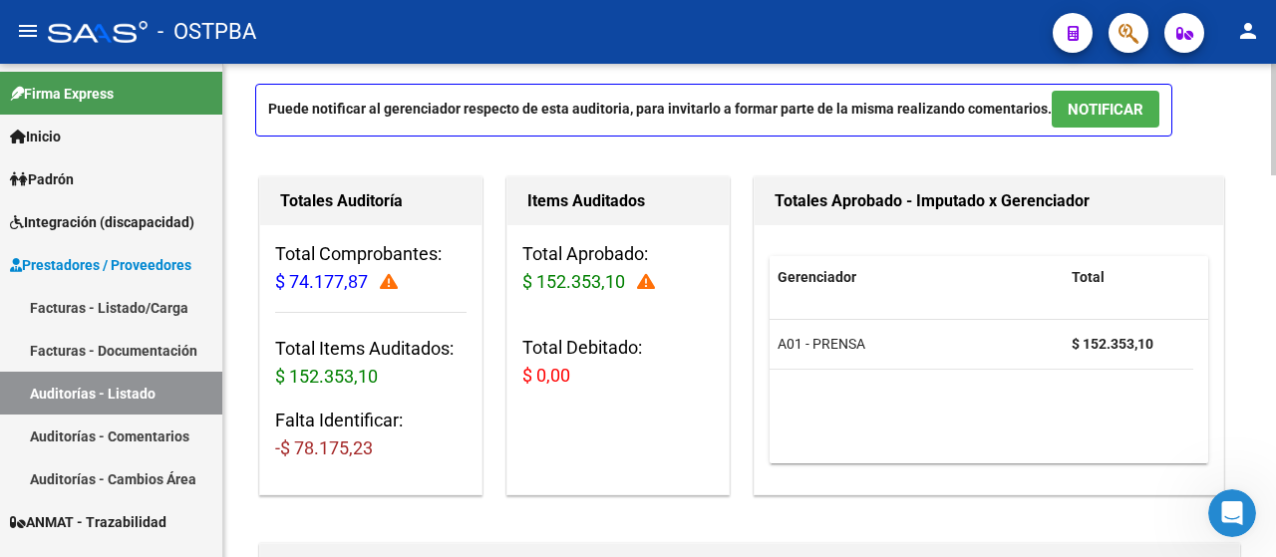
click at [647, 282] on icon at bounding box center [646, 282] width 18 height 18
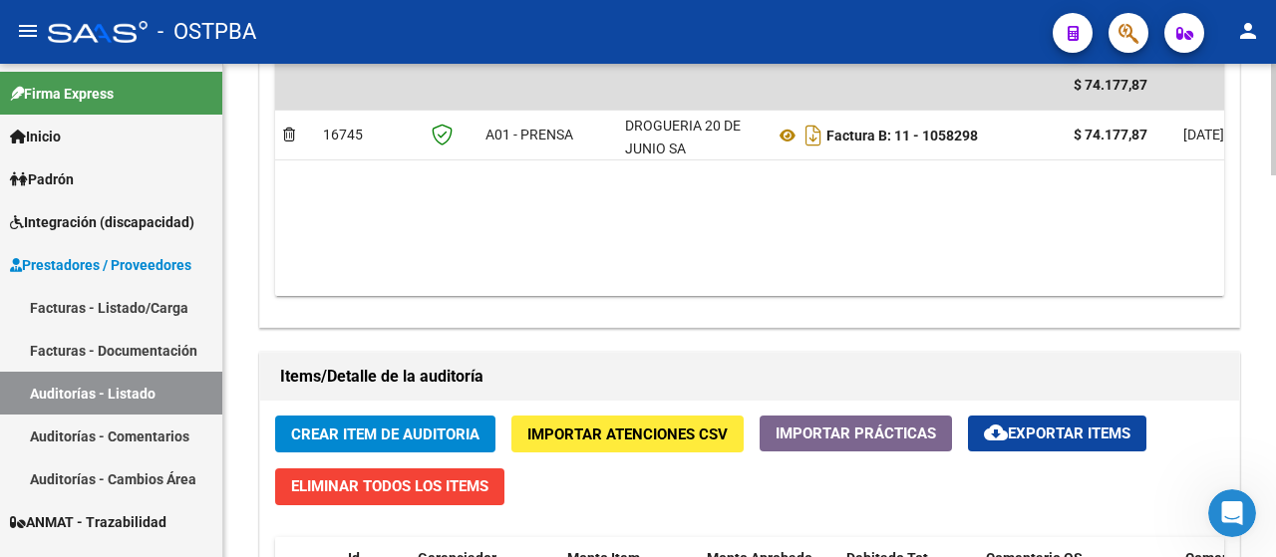
scroll to position [1197, 0]
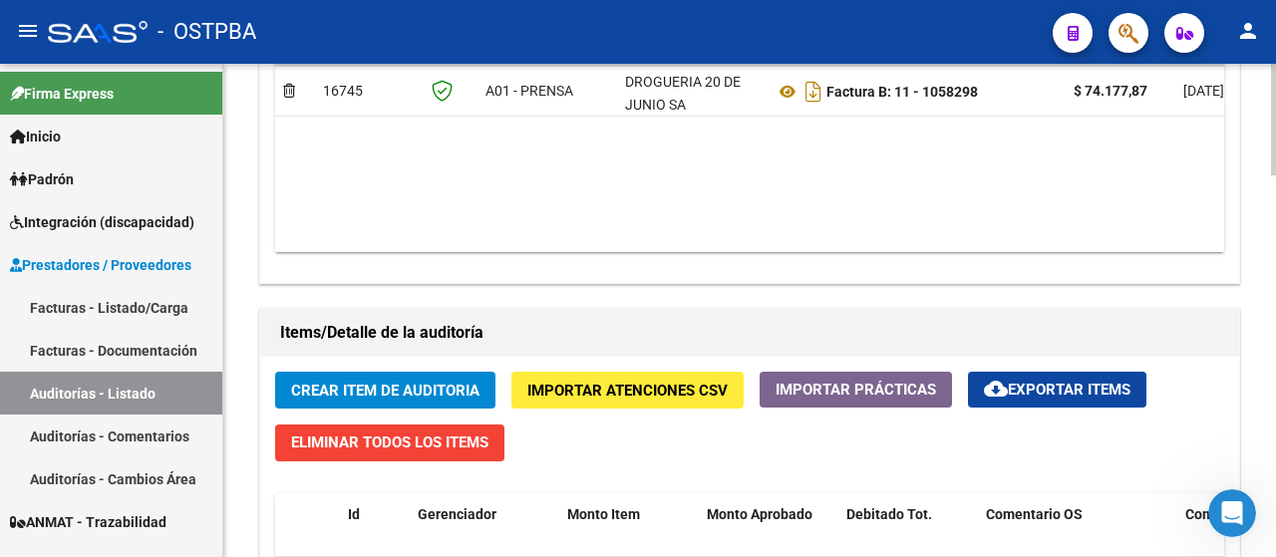
click at [416, 441] on span "Eliminar Todos los Items" at bounding box center [389, 443] width 197 height 18
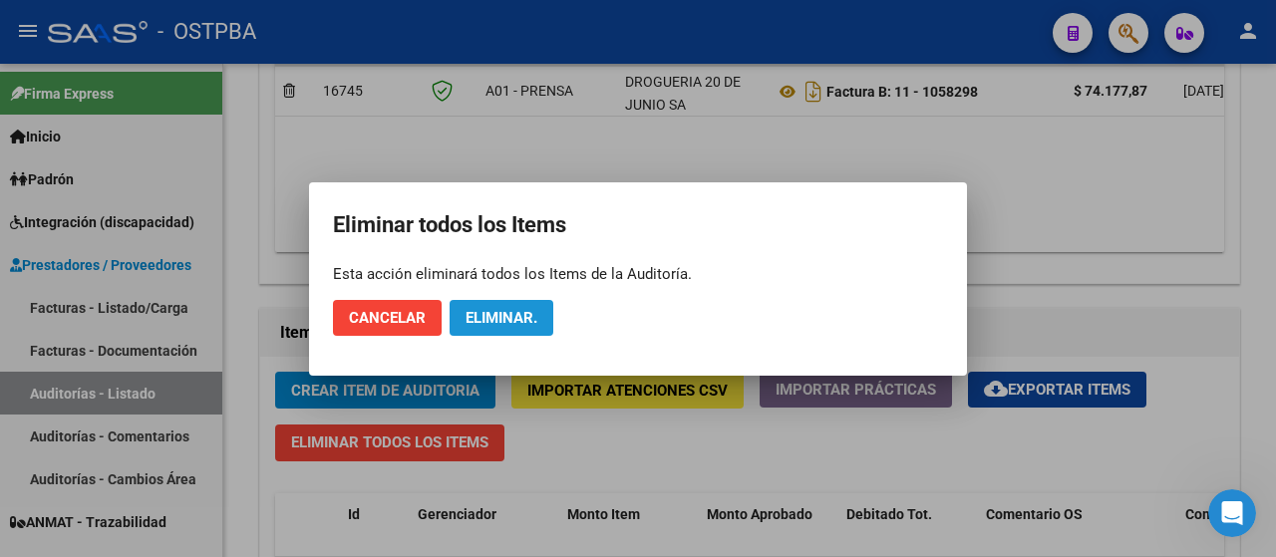
click at [505, 313] on span "Eliminar." at bounding box center [502, 318] width 72 height 18
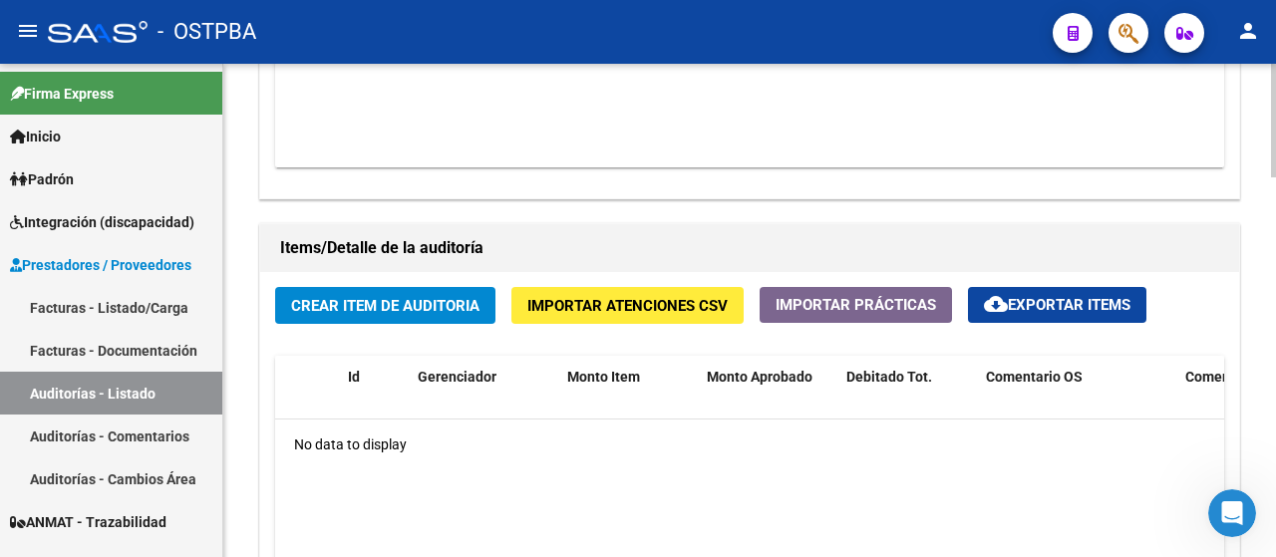
scroll to position [1296, 0]
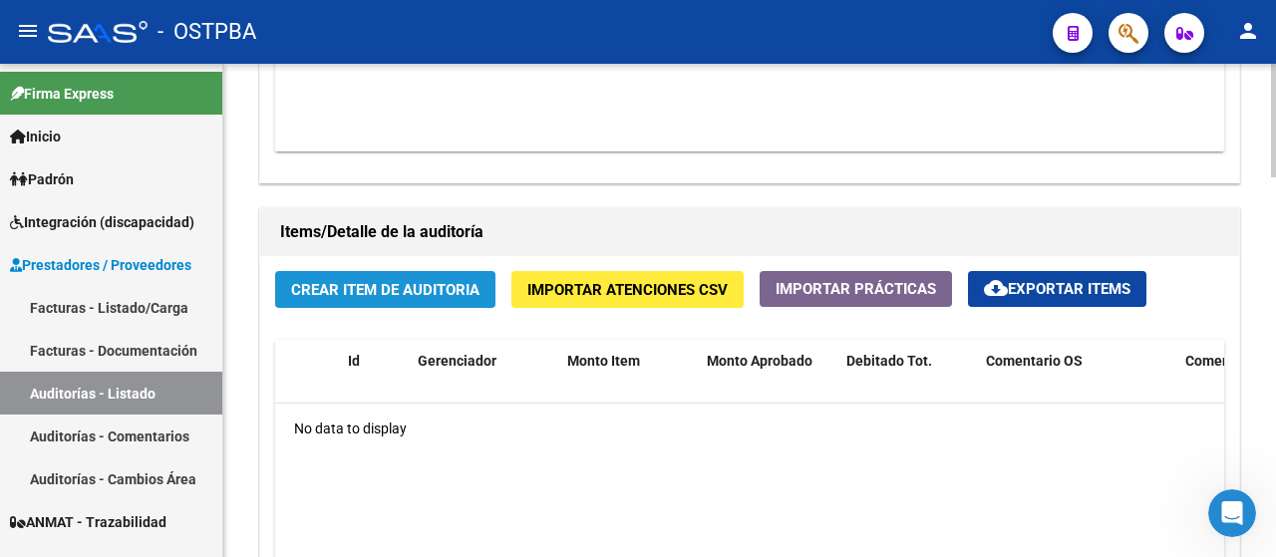
click at [392, 286] on span "Crear Item de Auditoria" at bounding box center [385, 290] width 188 height 18
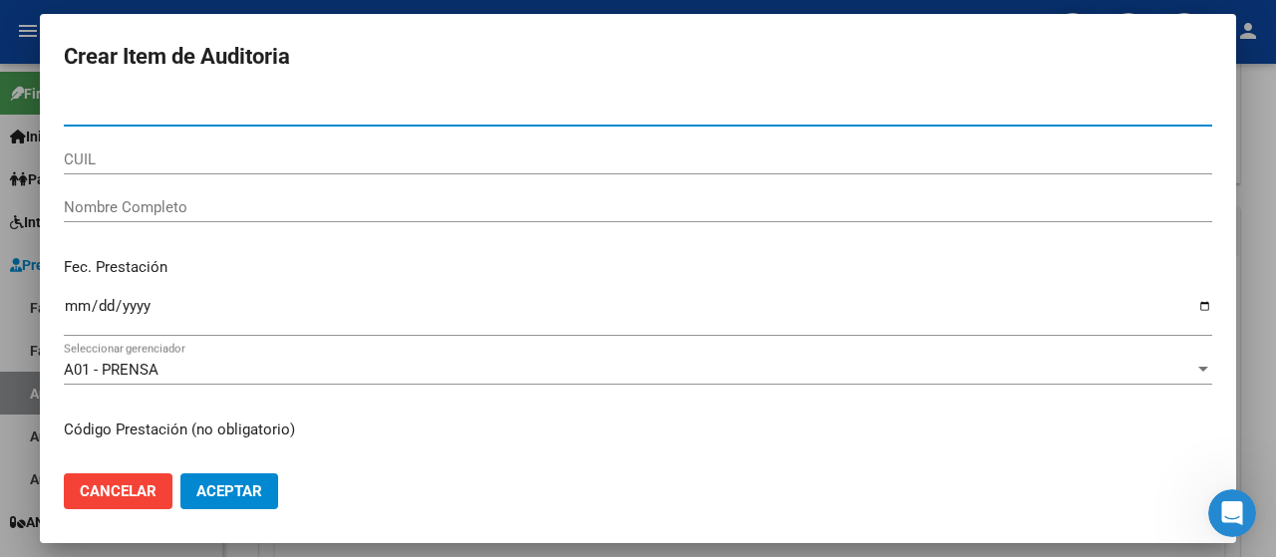
click at [124, 100] on div "Nro Documento" at bounding box center [638, 111] width 1149 height 30
type input "16492782"
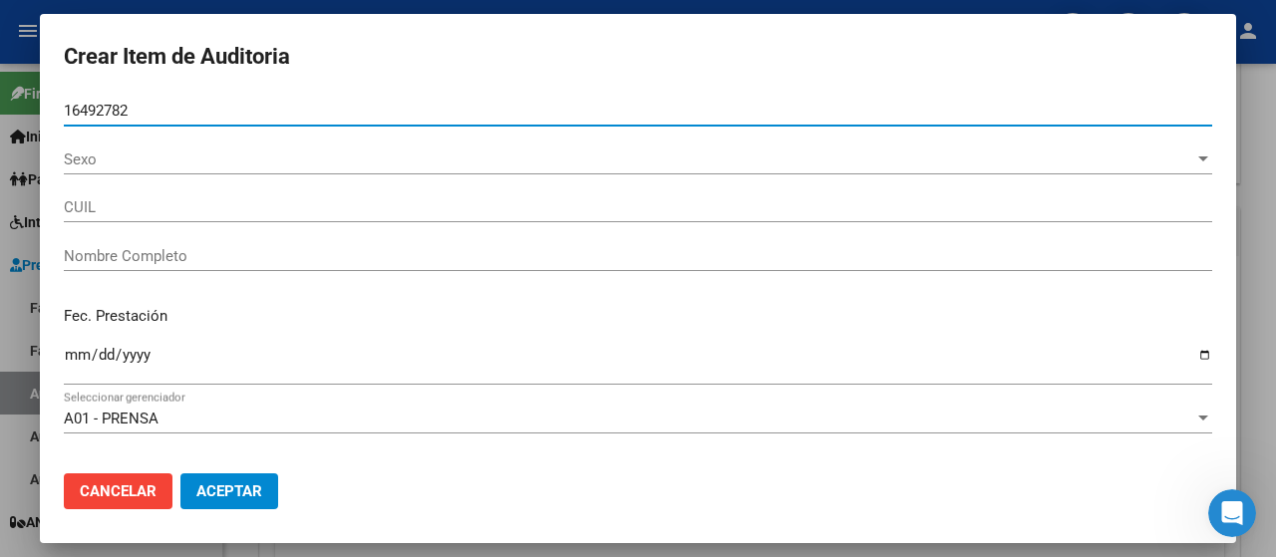
type input "20164927823"
type input "[PERSON_NAME]"
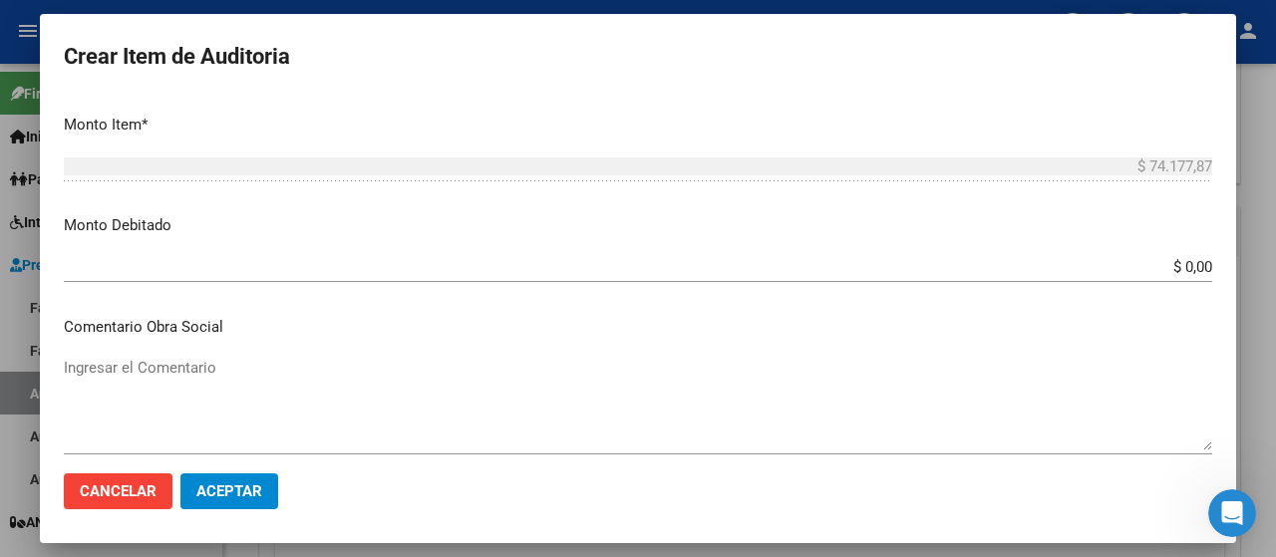
scroll to position [798, 0]
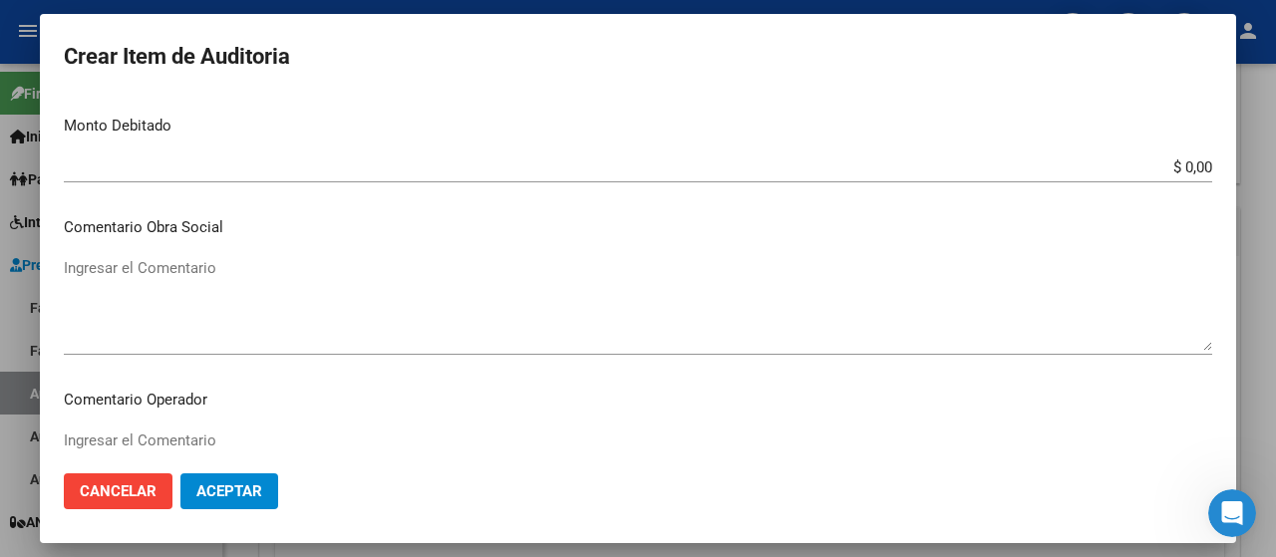
type input "16492782"
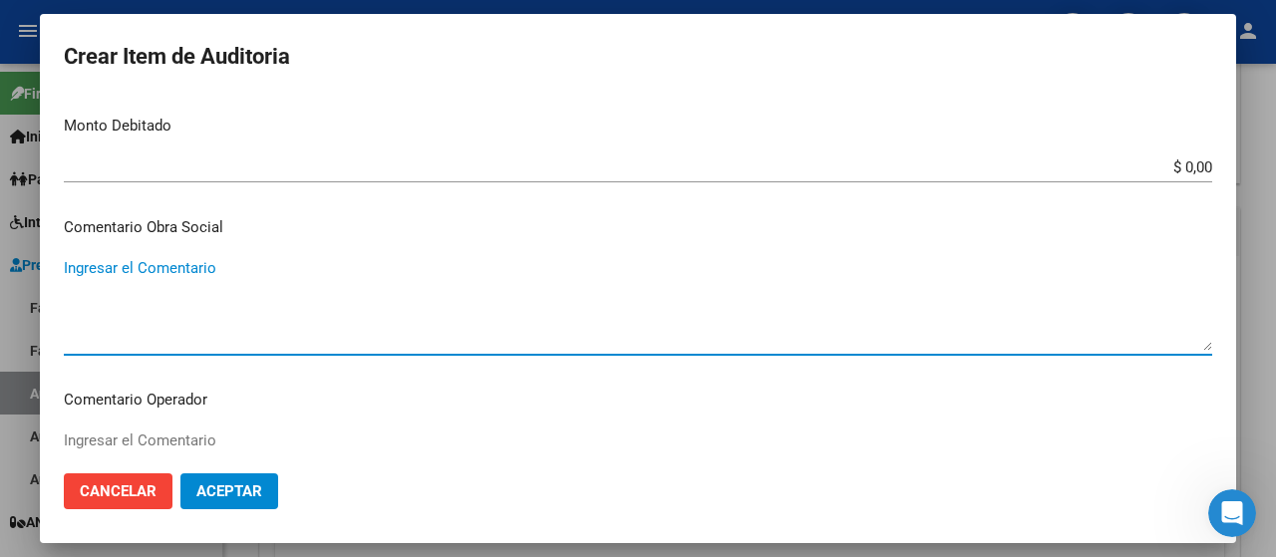
click at [136, 318] on textarea "Ingresar el Comentario" at bounding box center [638, 304] width 1149 height 94
drag, startPoint x: 112, startPoint y: 266, endPoint x: 98, endPoint y: 289, distance: 26.9
click at [98, 289] on textarea "pago 50 dias" at bounding box center [638, 304] width 1149 height 94
click at [103, 269] on textarea "pago60 dias" at bounding box center [638, 304] width 1149 height 94
click at [100, 268] on textarea "pago6 0 dias" at bounding box center [638, 304] width 1149 height 94
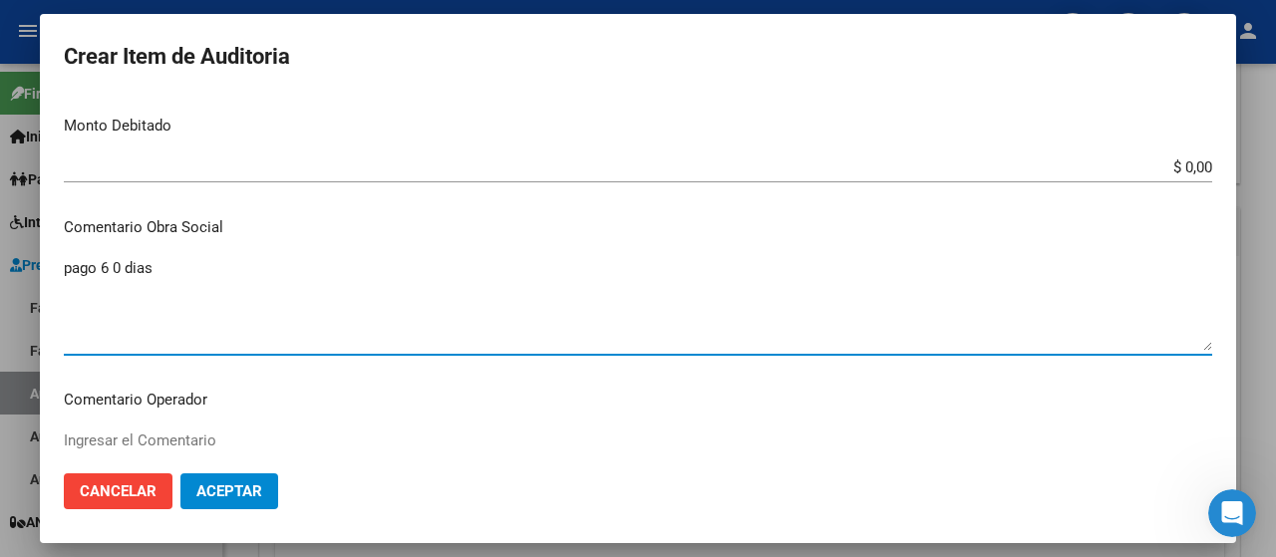
click at [112, 267] on textarea "pago 6 0 dias" at bounding box center [638, 304] width 1149 height 94
type textarea "pago 6 0dias"
click at [242, 491] on span "Aceptar" at bounding box center [229, 492] width 66 height 18
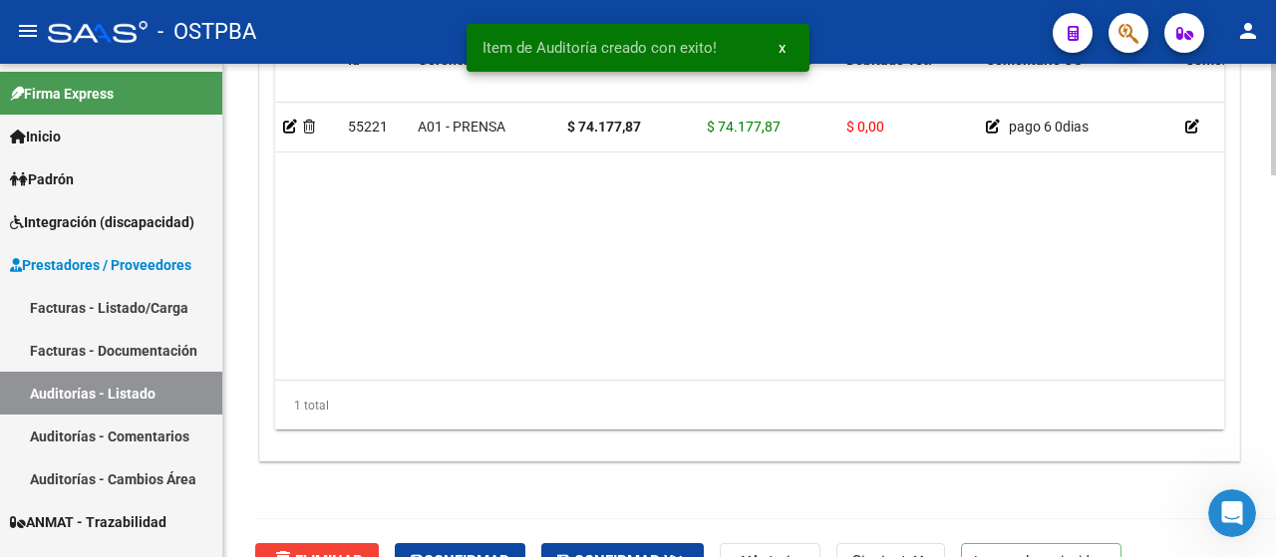
scroll to position [1697, 0]
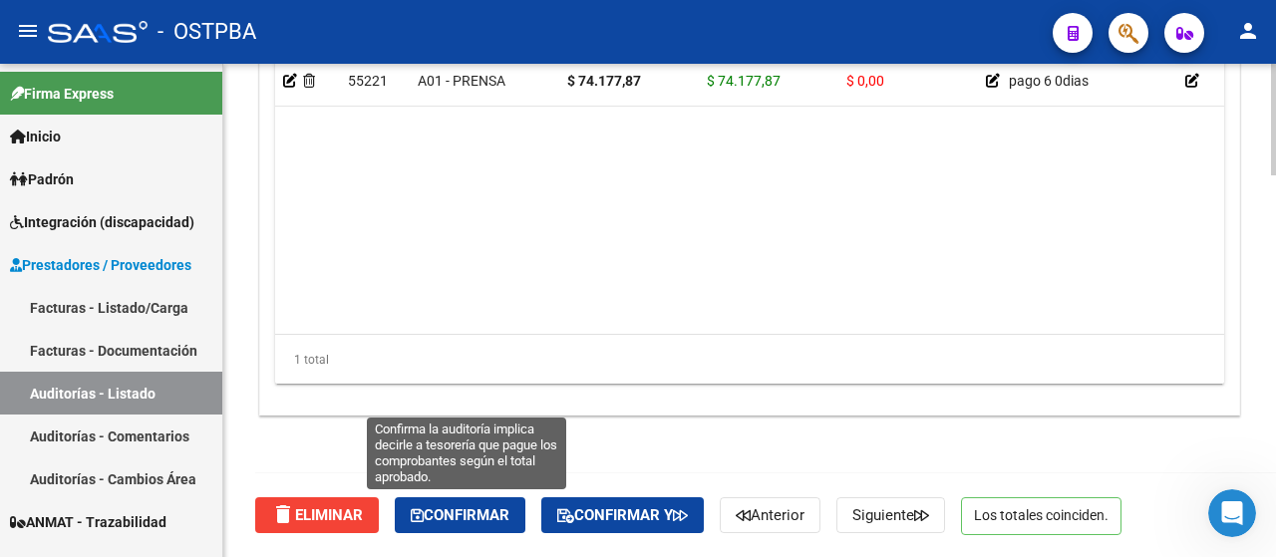
click at [489, 514] on span "Confirmar" at bounding box center [460, 516] width 99 height 18
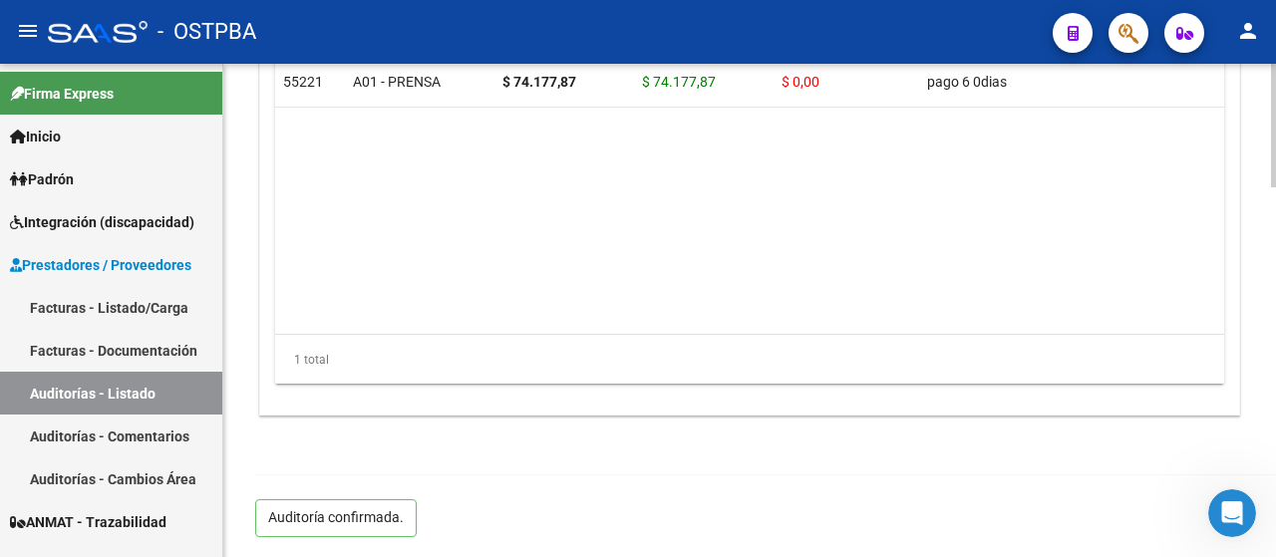
scroll to position [1471, 0]
type input "202509"
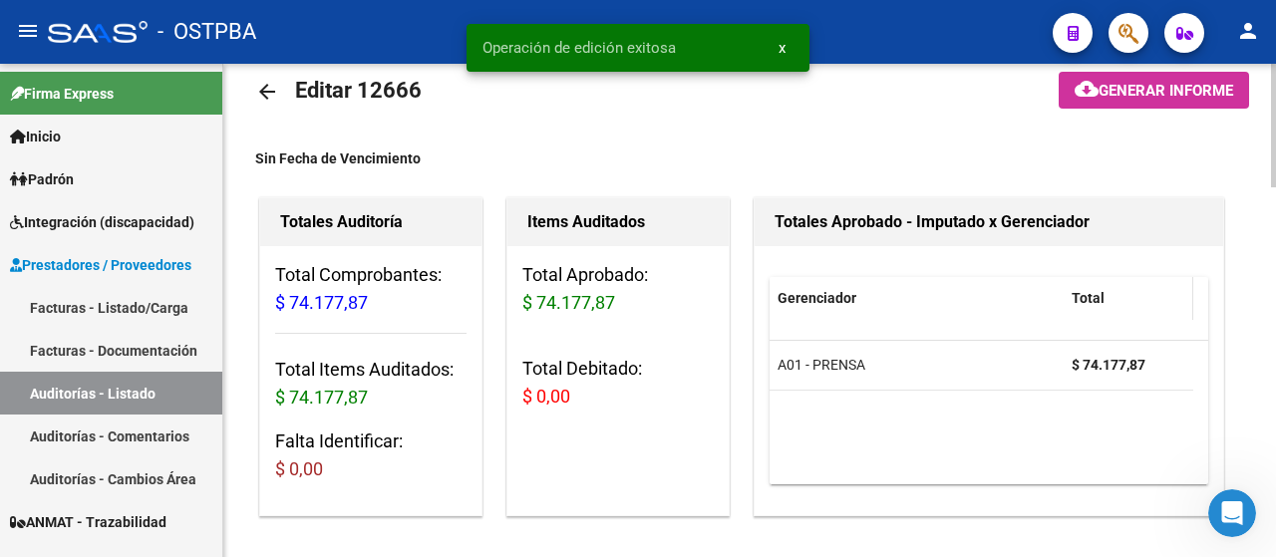
scroll to position [0, 0]
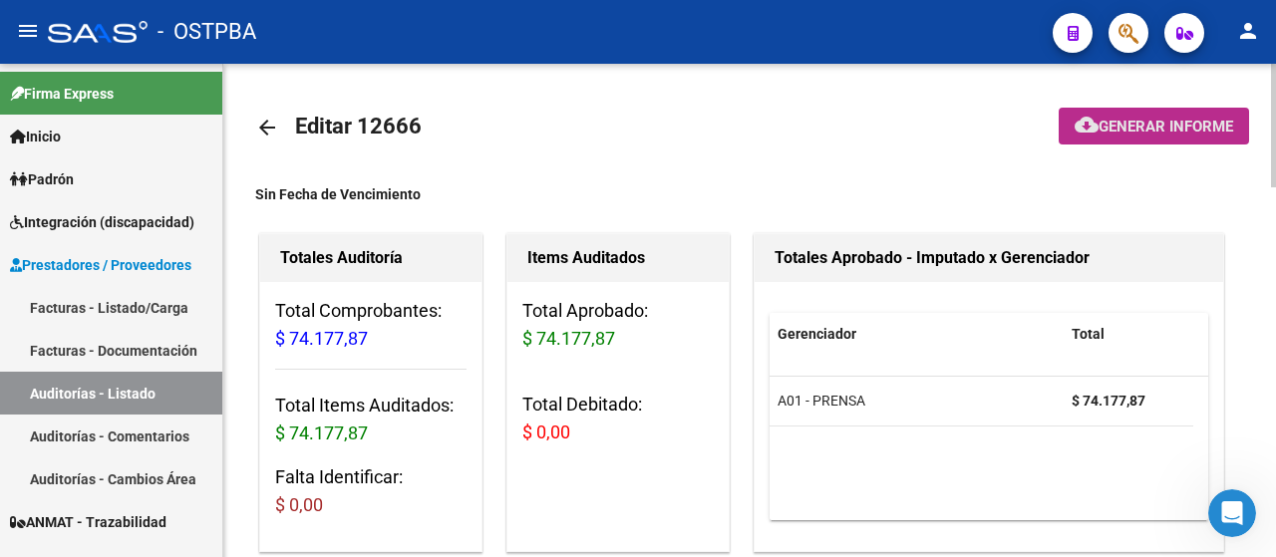
click at [1177, 128] on span "Generar informe" at bounding box center [1166, 127] width 135 height 18
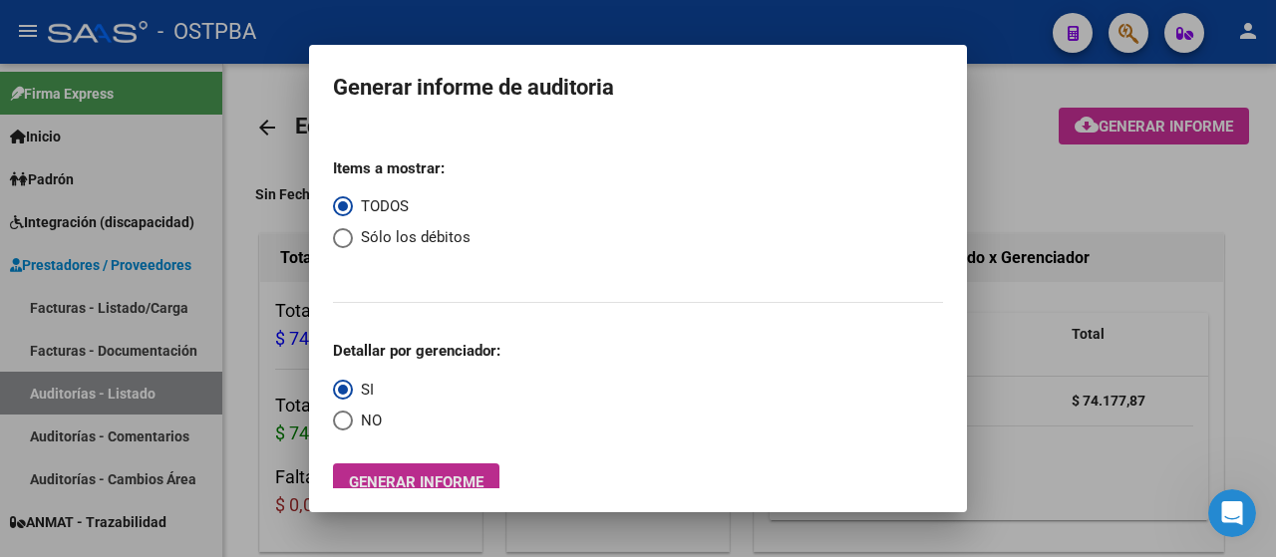
click at [408, 477] on span "Generar informe" at bounding box center [416, 483] width 135 height 18
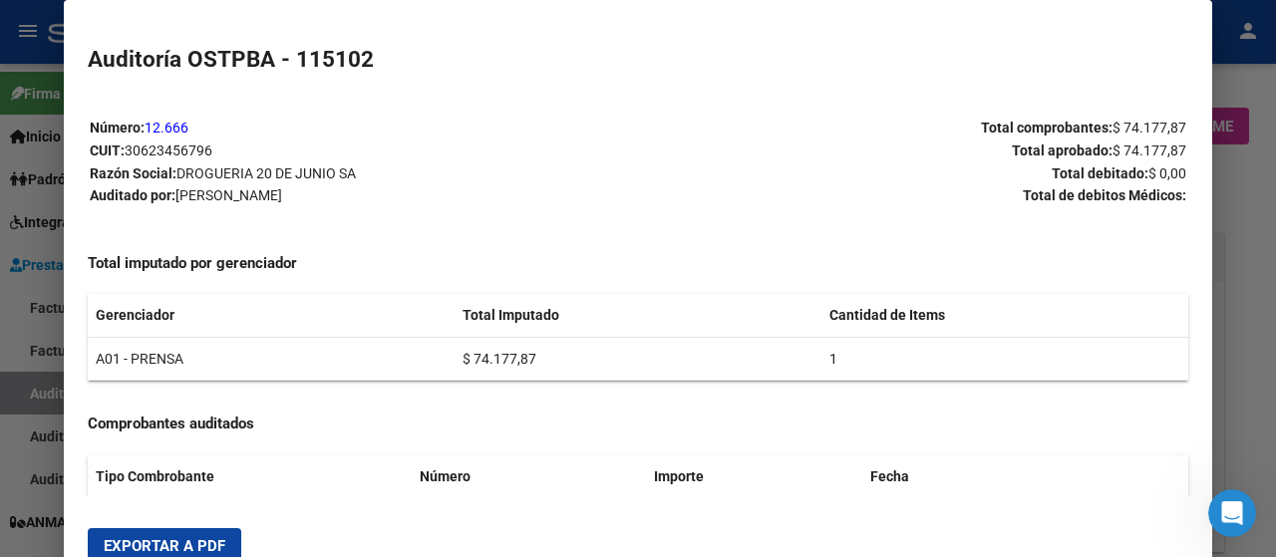
scroll to position [484, 0]
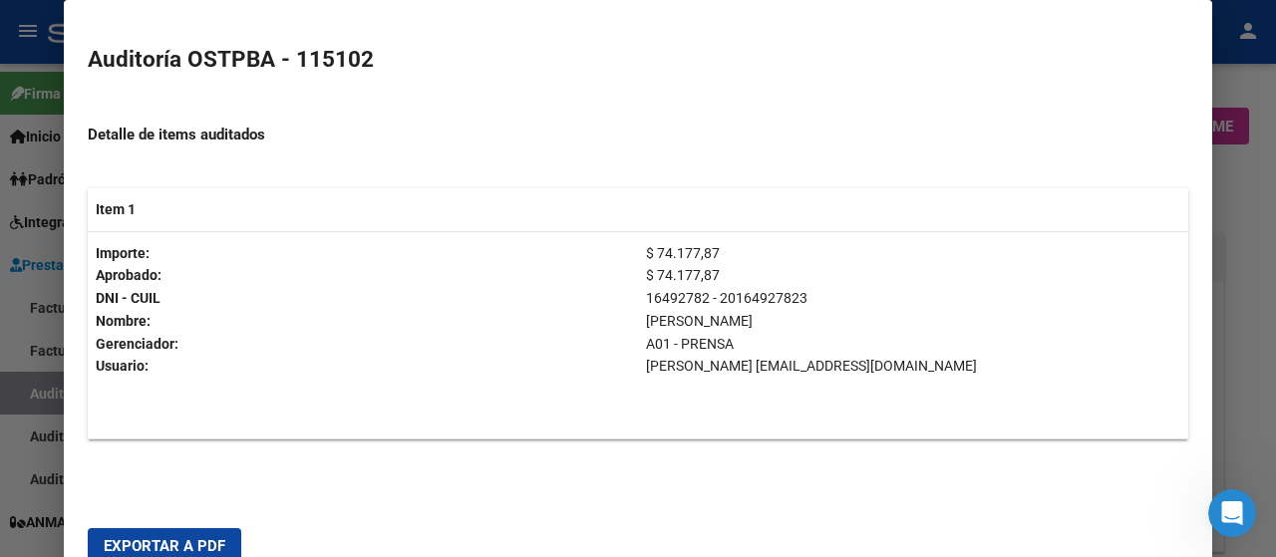
click at [150, 540] on span "Exportar a PDF" at bounding box center [165, 546] width 122 height 18
click at [194, 544] on span "Exportar a PDF" at bounding box center [165, 546] width 122 height 18
click at [6, 331] on div at bounding box center [638, 278] width 1276 height 557
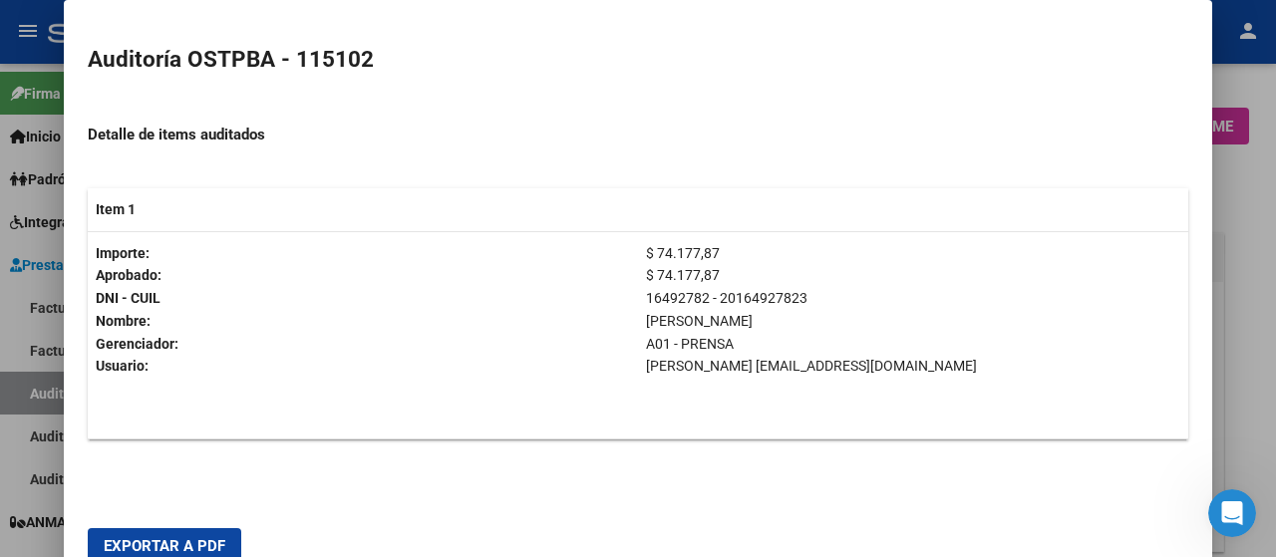
scroll to position [12, 0]
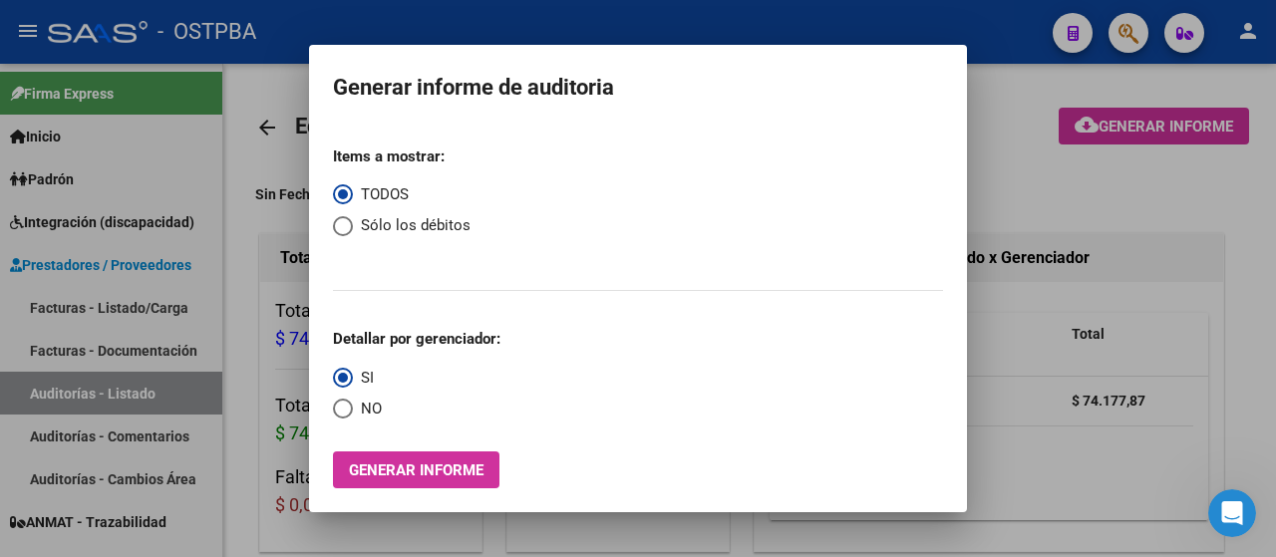
click at [250, 156] on div at bounding box center [638, 278] width 1276 height 557
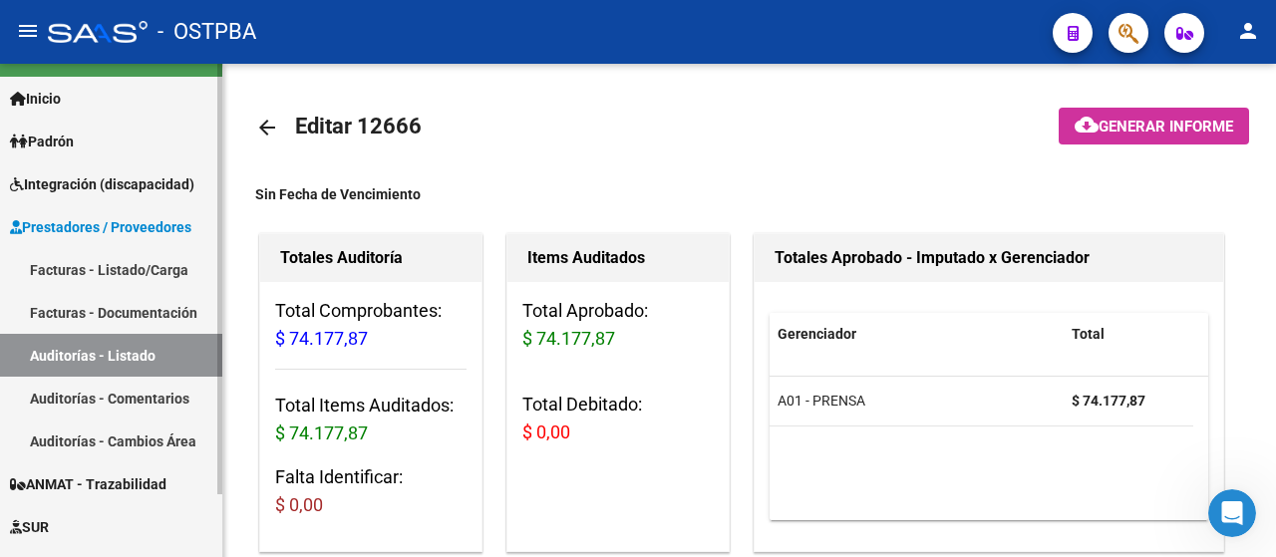
scroll to position [72, 0]
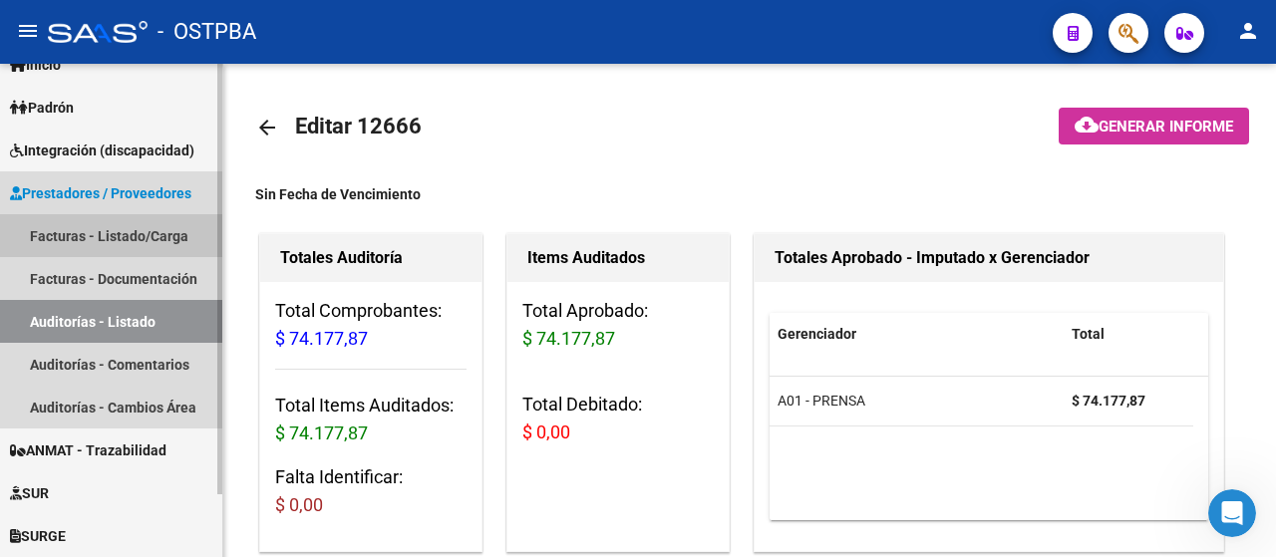
click at [60, 234] on link "Facturas - Listado/Carga" at bounding box center [111, 235] width 222 height 43
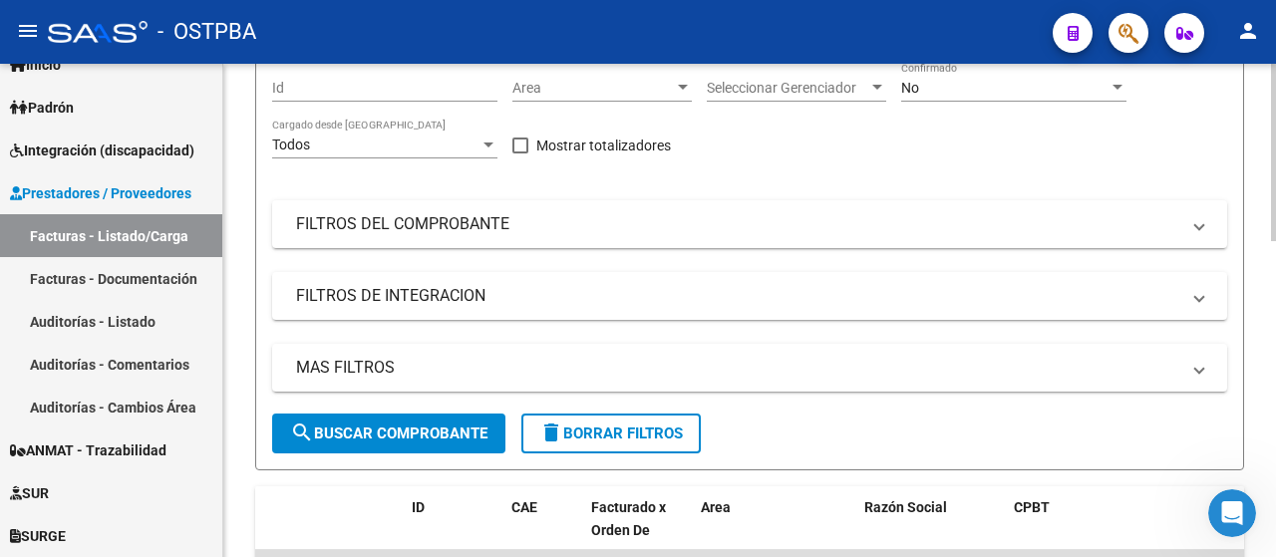
scroll to position [100, 0]
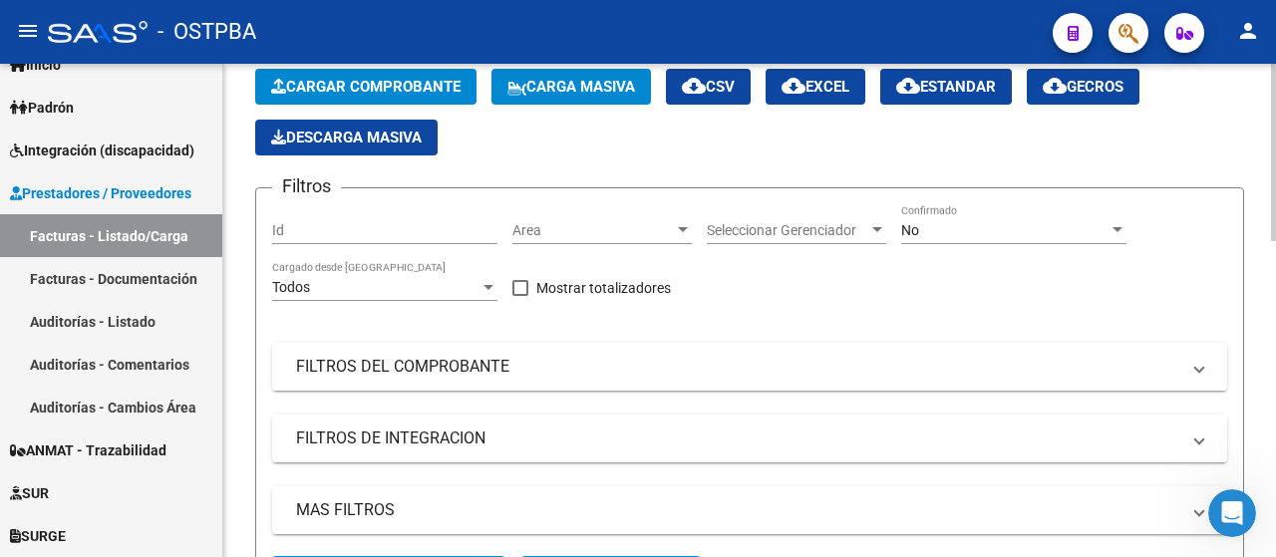
click at [427, 364] on mat-panel-title "FILTROS DEL COMPROBANTE" at bounding box center [738, 367] width 884 height 22
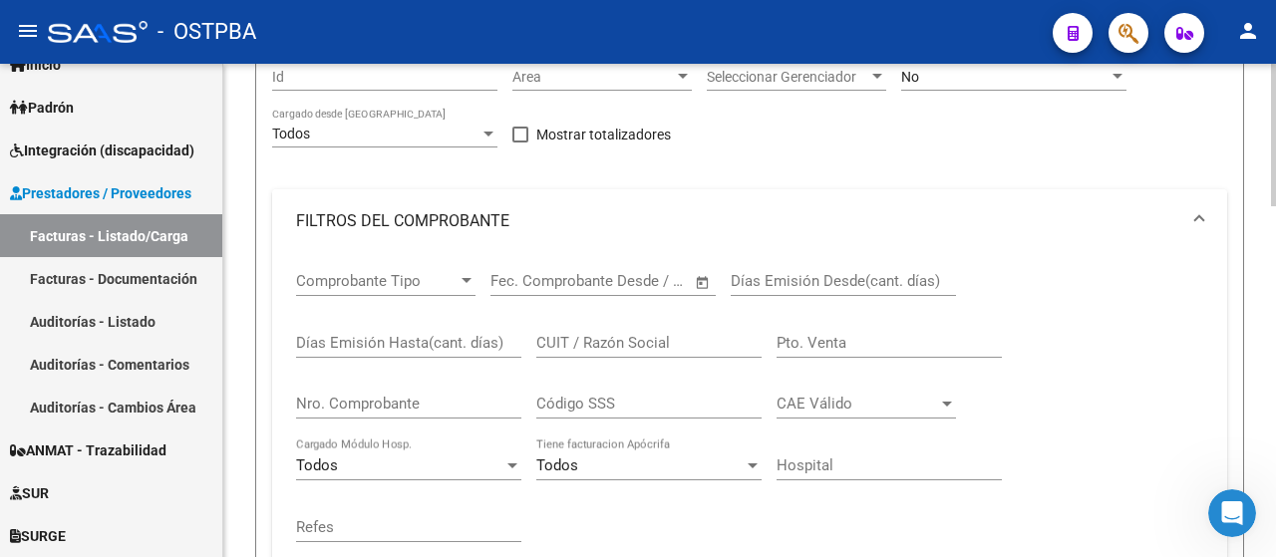
scroll to position [299, 0]
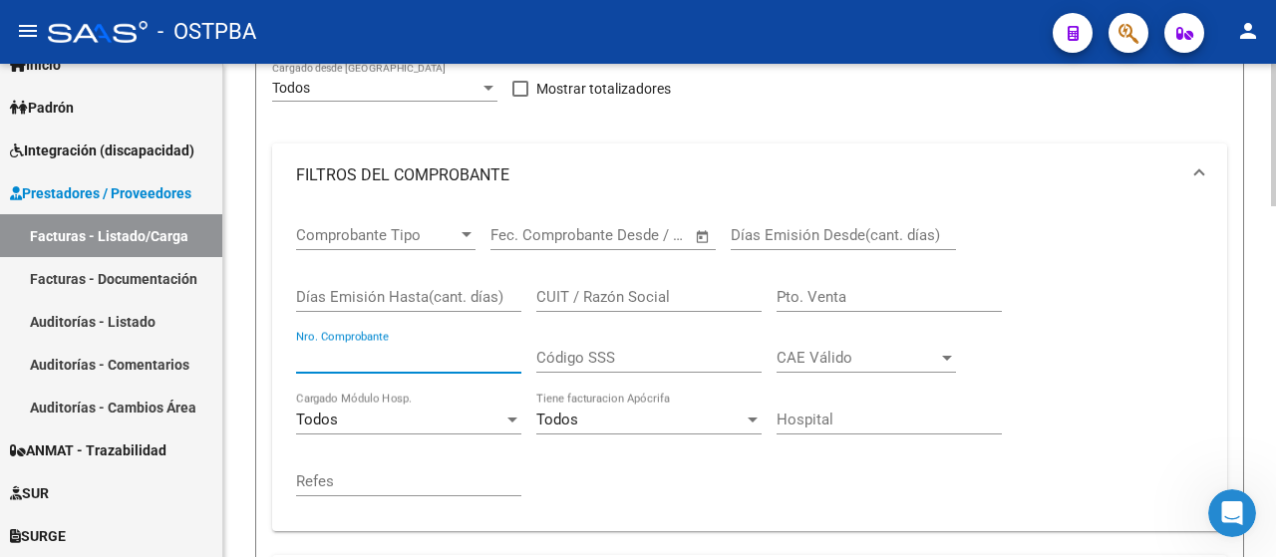
click at [383, 355] on input "Nro. Comprobante" at bounding box center [408, 358] width 225 height 18
click at [416, 349] on input "1058298" at bounding box center [408, 358] width 225 height 18
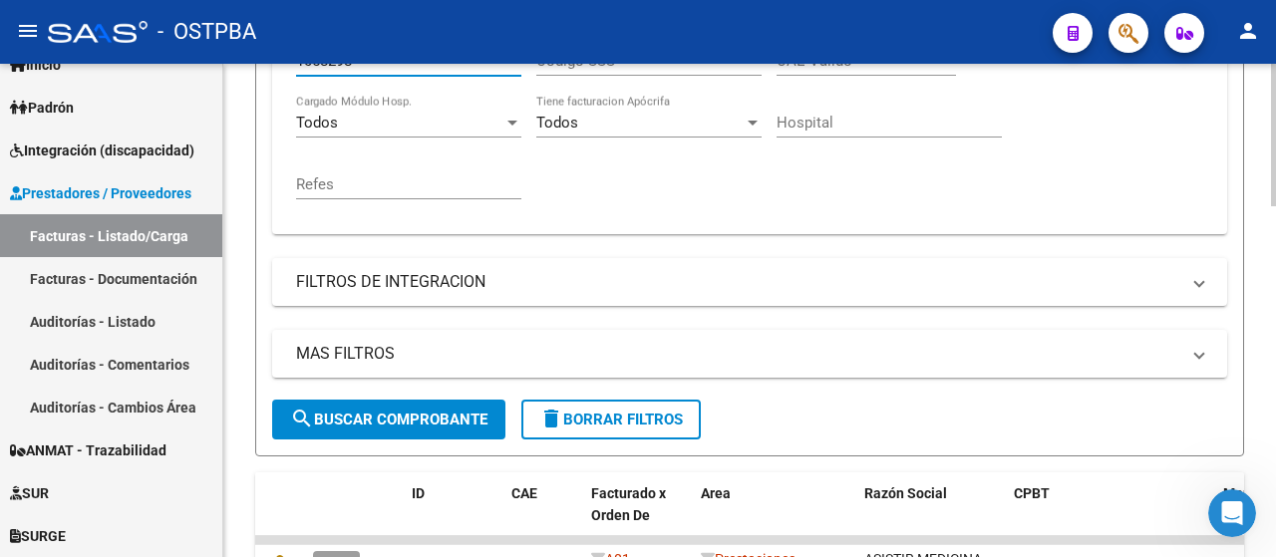
scroll to position [598, 0]
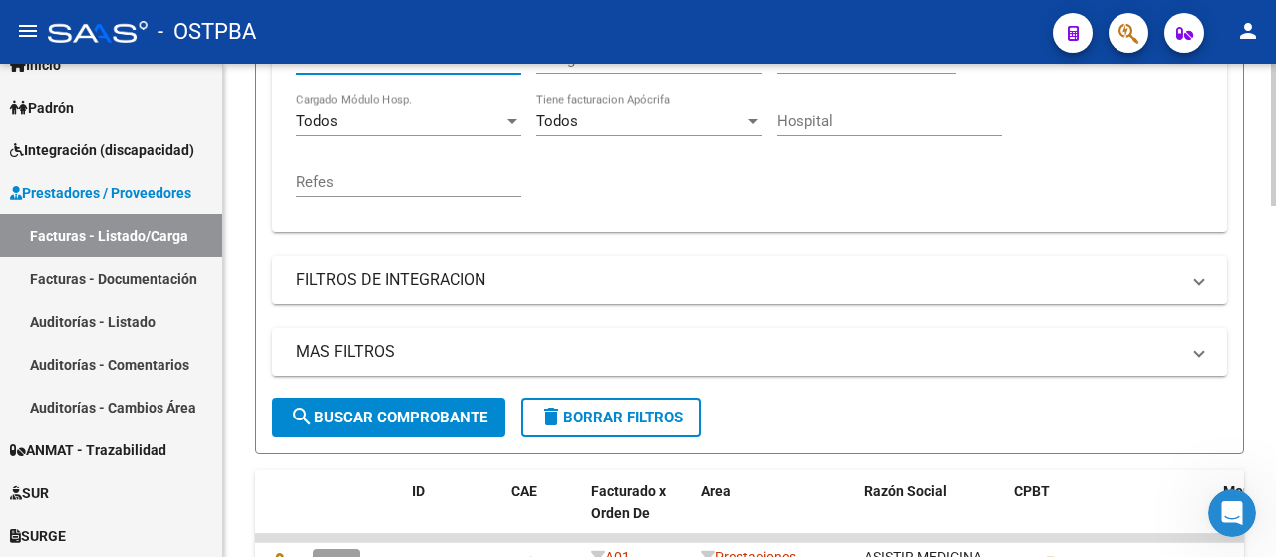
type input "1058298"
click at [486, 420] on span "search Buscar Comprobante" at bounding box center [388, 418] width 197 height 18
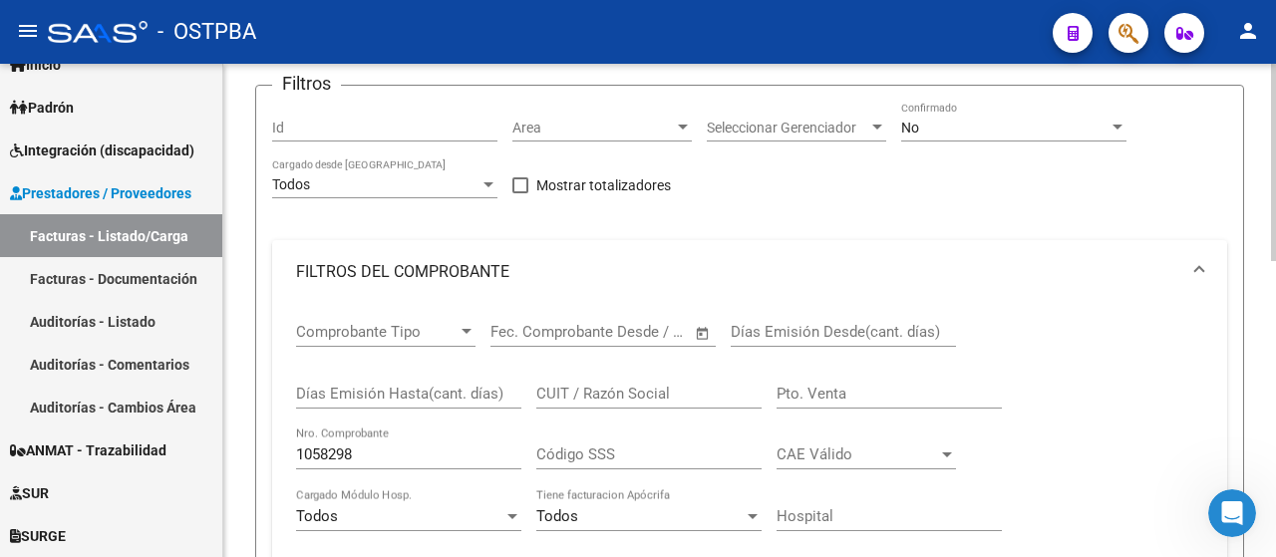
scroll to position [0, 0]
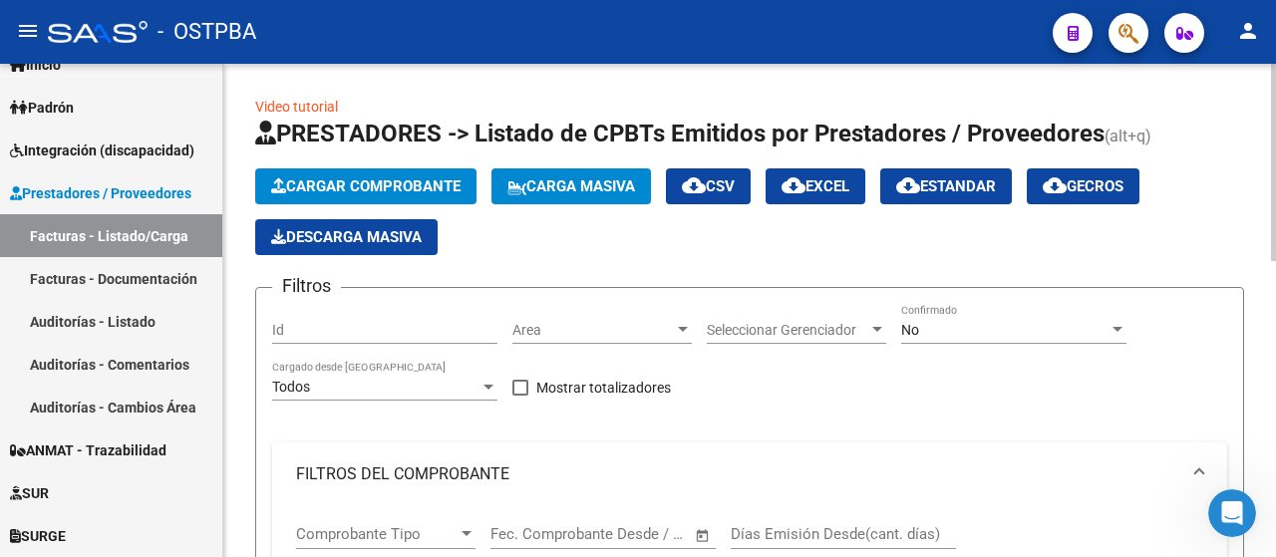
click at [1118, 328] on div at bounding box center [1118, 329] width 10 height 5
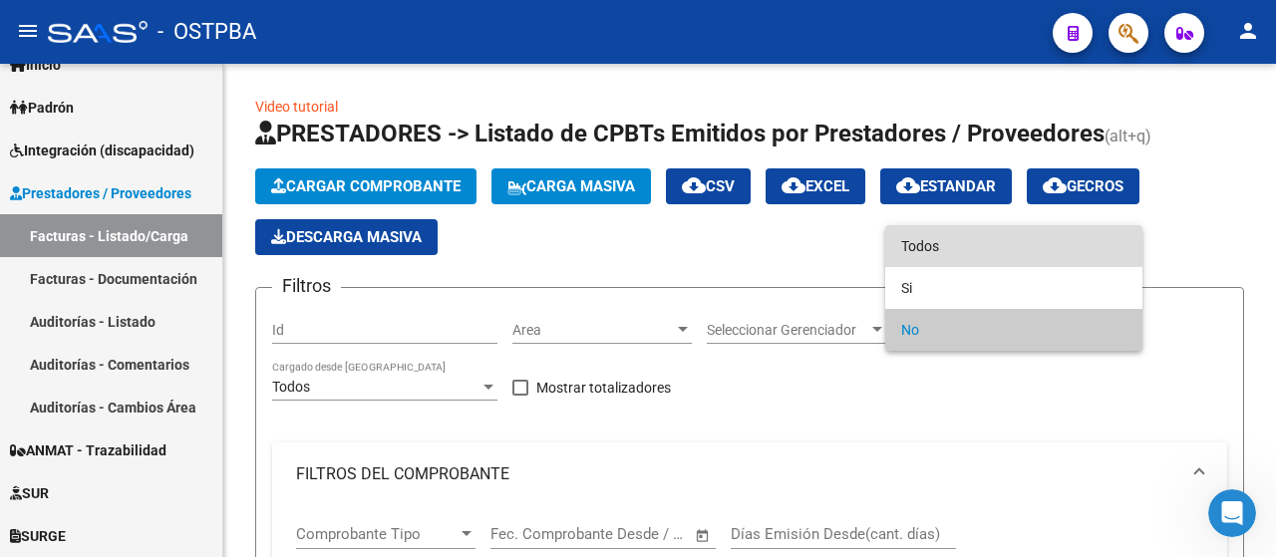
click at [949, 239] on span "Todos" at bounding box center [1013, 246] width 225 height 42
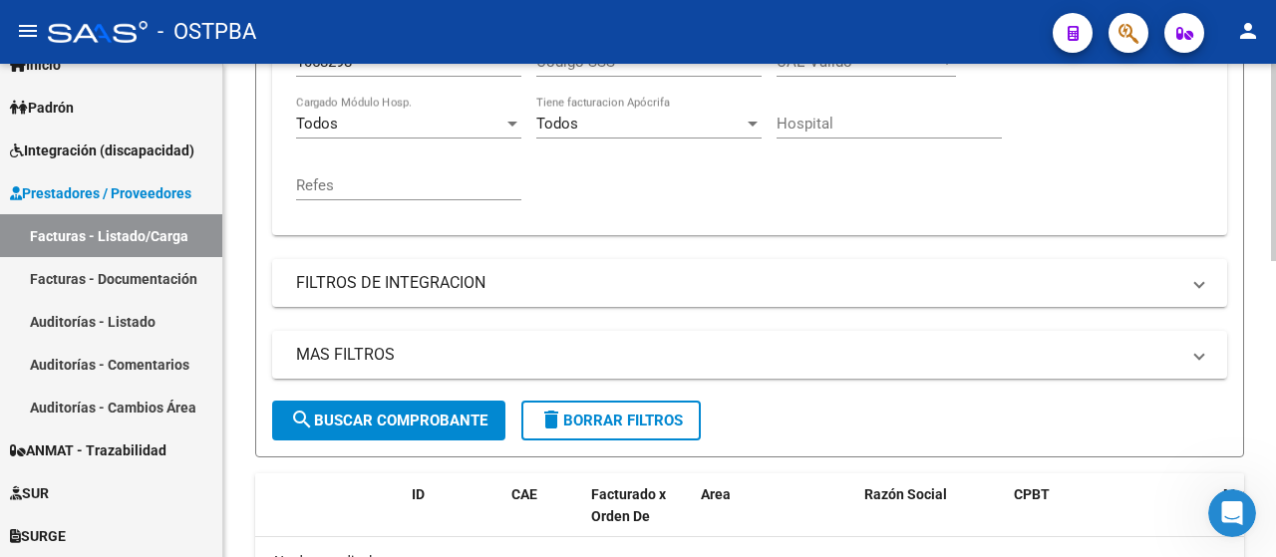
scroll to position [598, 0]
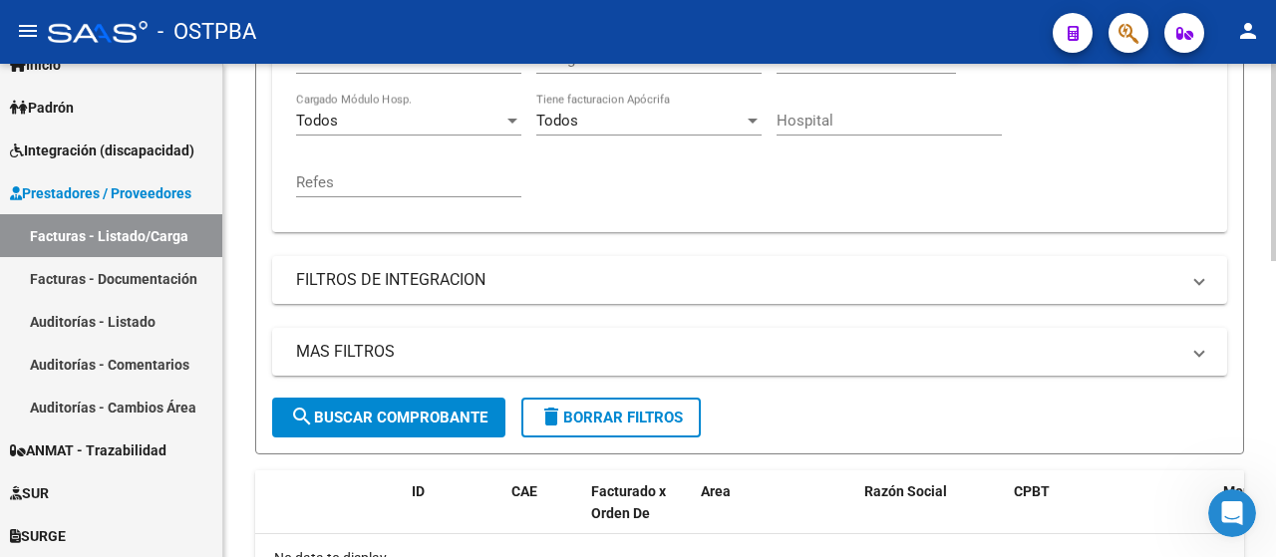
click at [419, 419] on span "search Buscar Comprobante" at bounding box center [388, 418] width 197 height 18
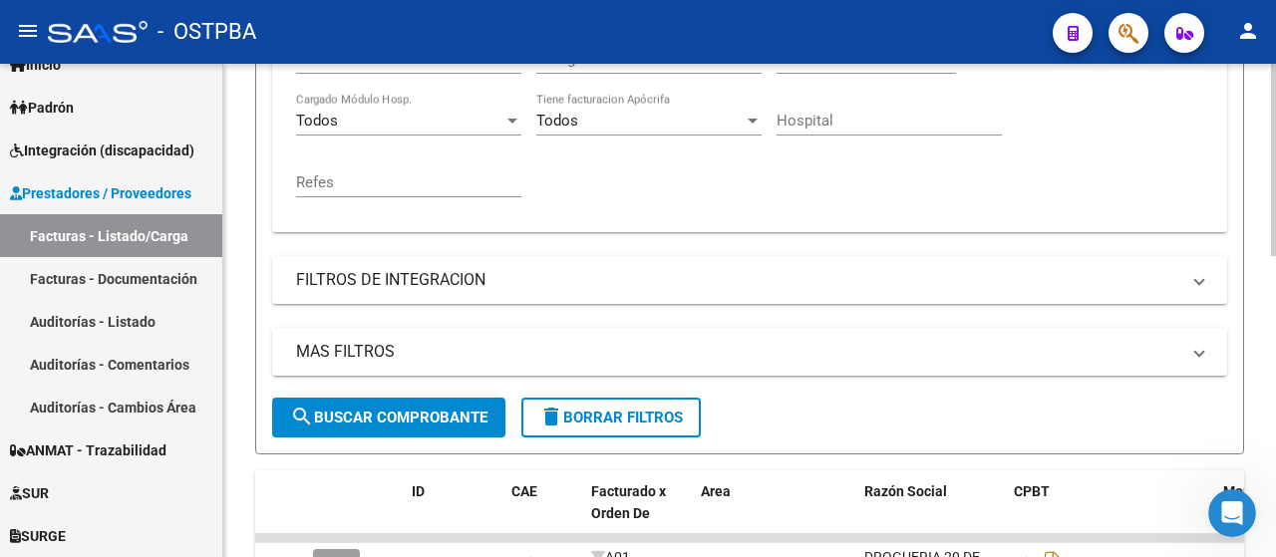
scroll to position [771, 0]
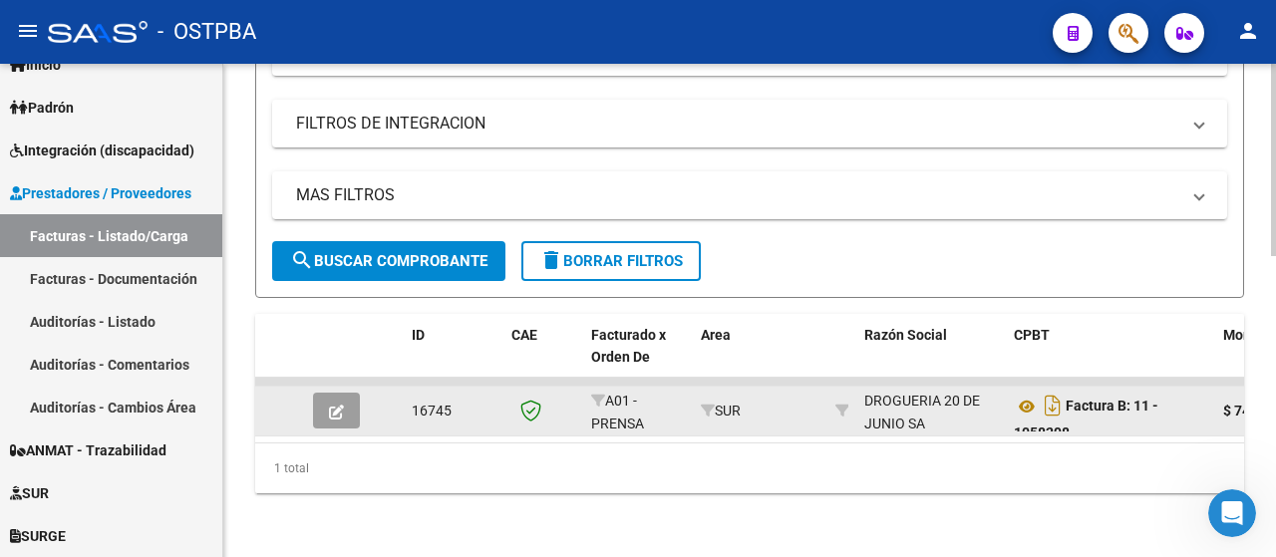
click at [329, 405] on icon "button" at bounding box center [336, 412] width 15 height 15
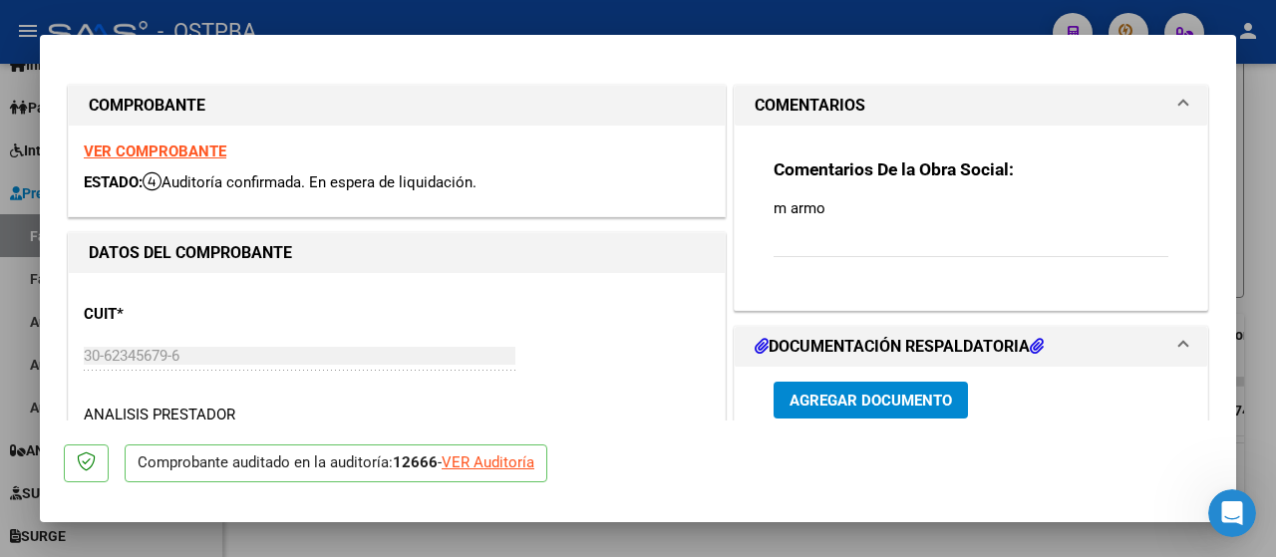
click at [890, 394] on span "Agregar Documento" at bounding box center [871, 401] width 163 height 18
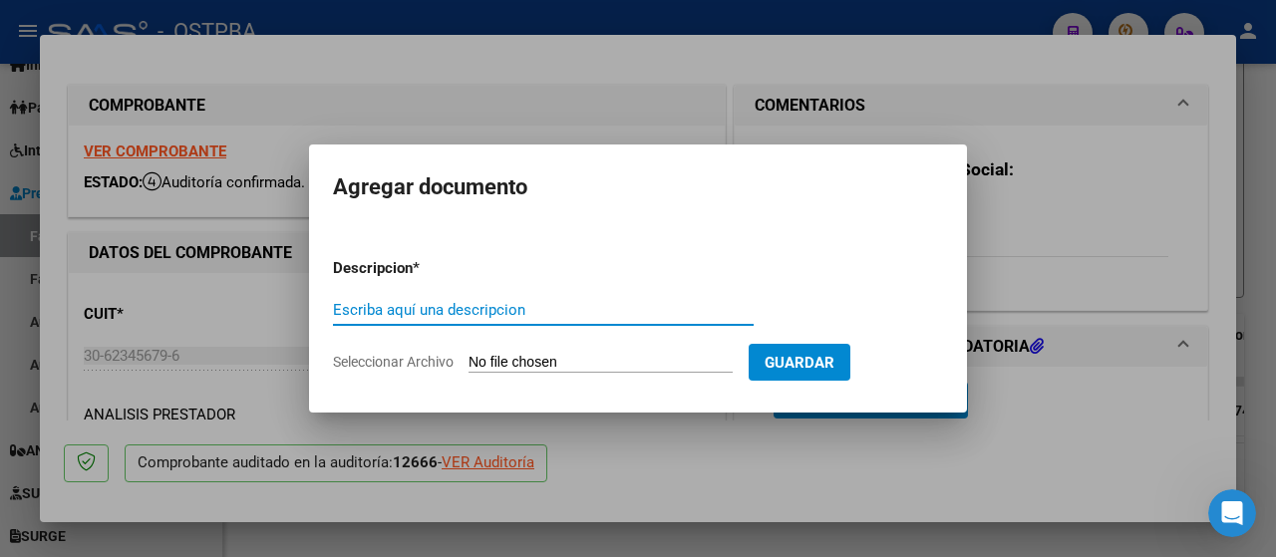
drag, startPoint x: 372, startPoint y: 311, endPoint x: 384, endPoint y: 277, distance: 36.0
click at [378, 296] on div "Escriba aquí una descripcion" at bounding box center [543, 310] width 421 height 30
type input "Auditoria"
click at [631, 360] on input "Seleccionar Archivo" at bounding box center [601, 363] width 264 height 19
type input "C:\fakepath\au armo_20250917_0001.pdf"
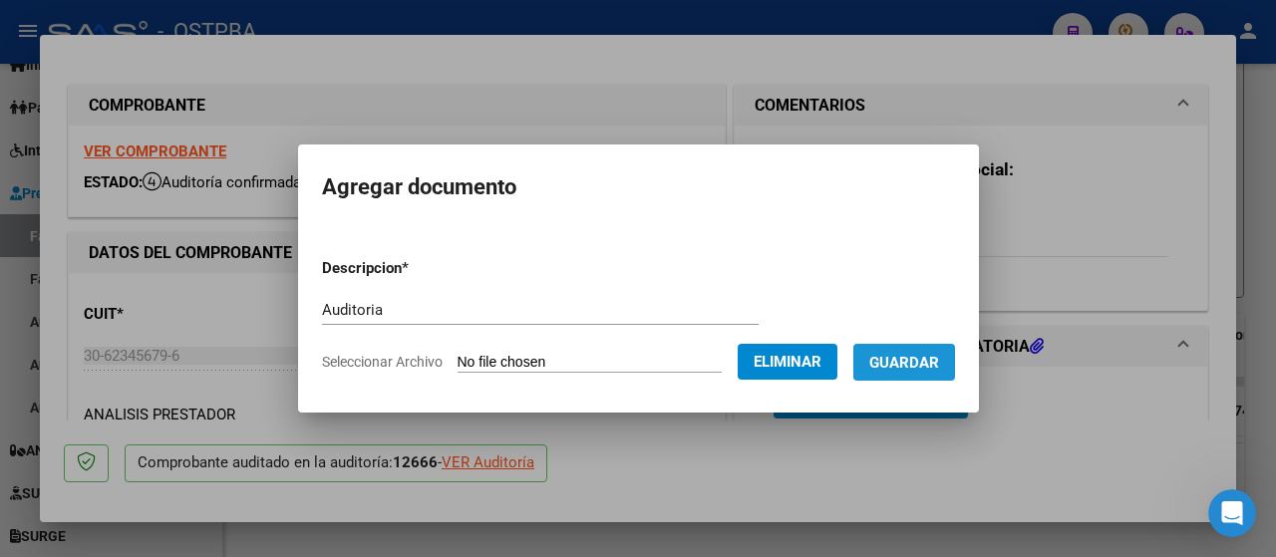
click at [939, 364] on span "Guardar" at bounding box center [905, 363] width 70 height 18
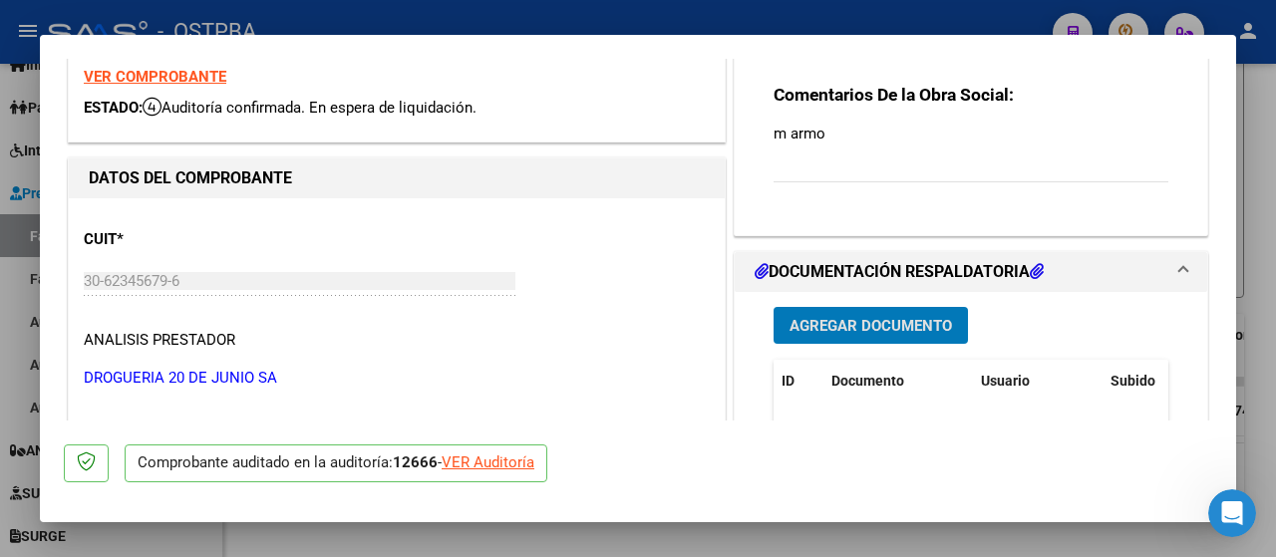
scroll to position [0, 0]
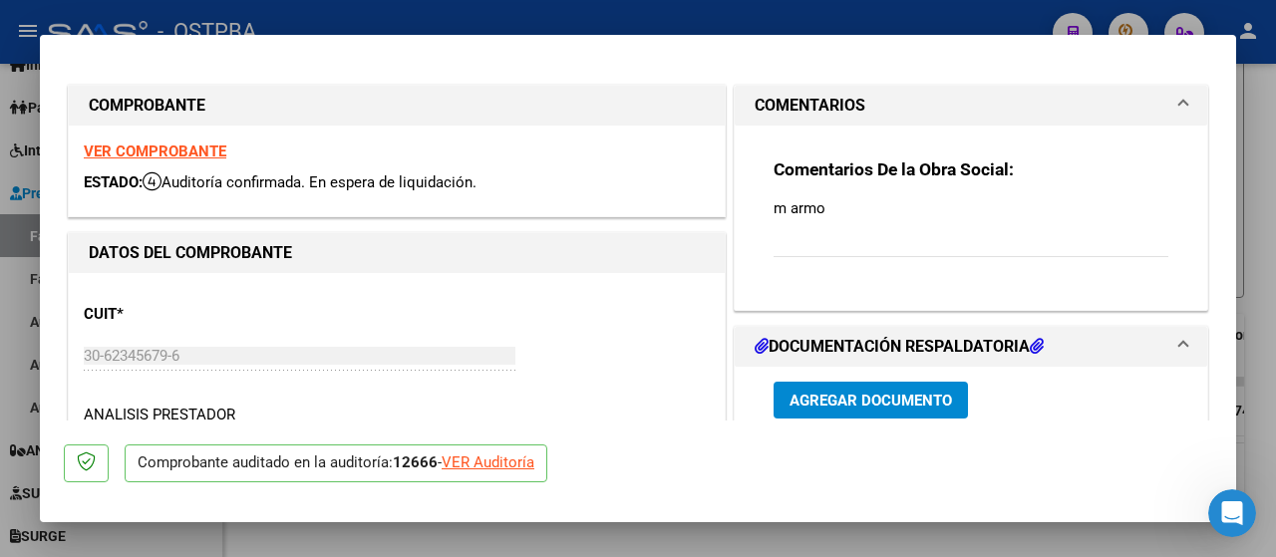
click at [125, 153] on strong "VER COMPROBANTE" at bounding box center [155, 152] width 143 height 18
click at [913, 341] on h1 "DOCUMENTACIÓN RESPALDATORIA" at bounding box center [899, 347] width 289 height 24
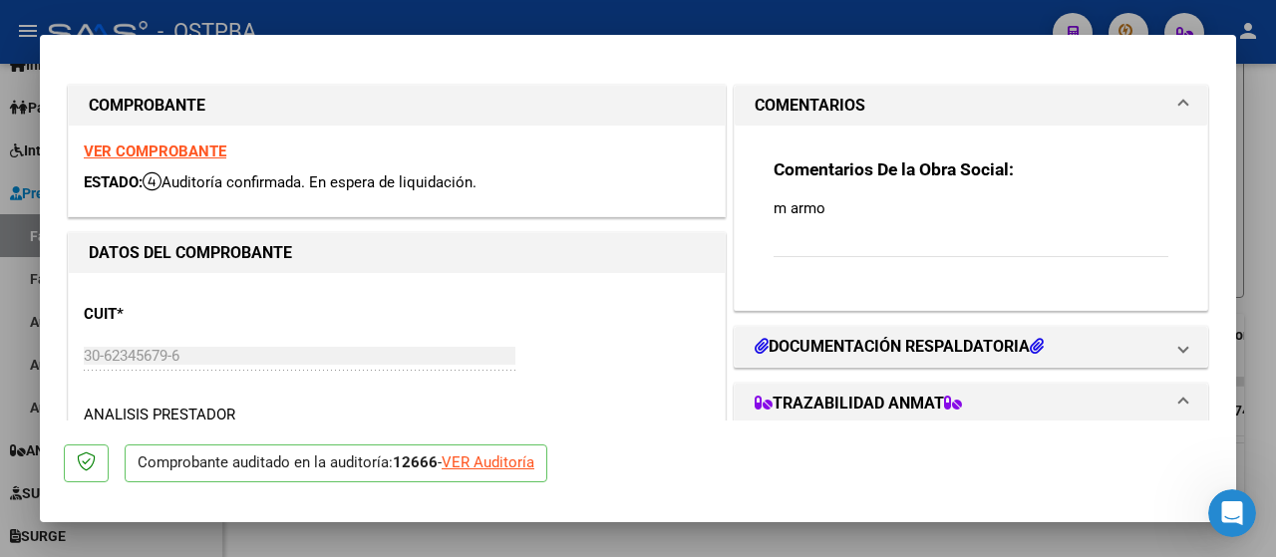
click at [12, 94] on div at bounding box center [638, 278] width 1276 height 557
type input "$ 0,00"
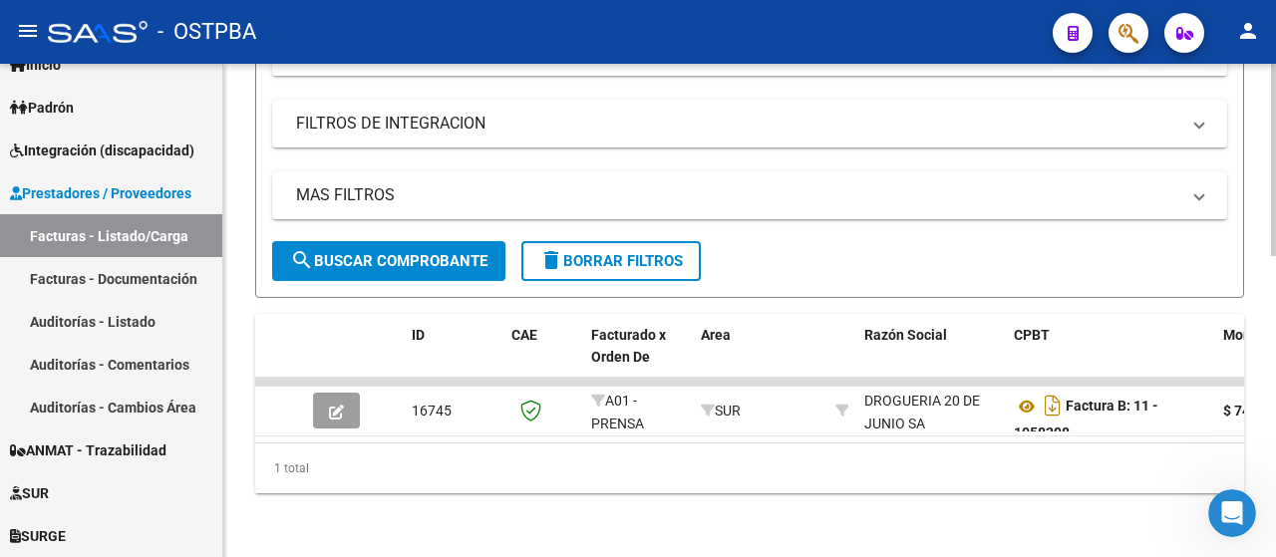
scroll to position [771, 0]
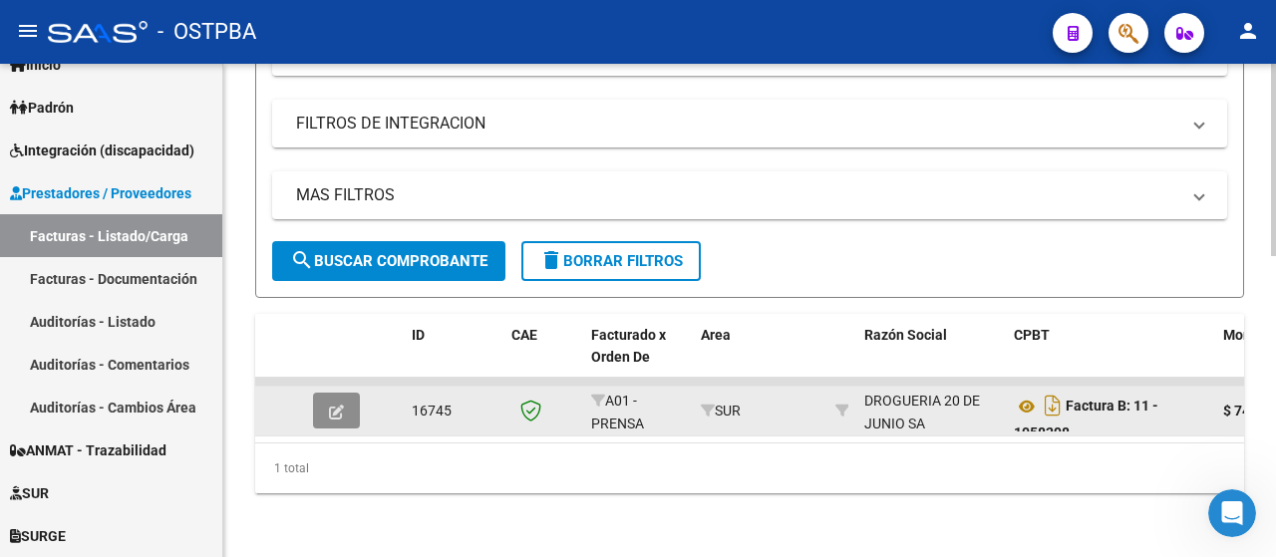
click at [326, 393] on button "button" at bounding box center [336, 411] width 47 height 36
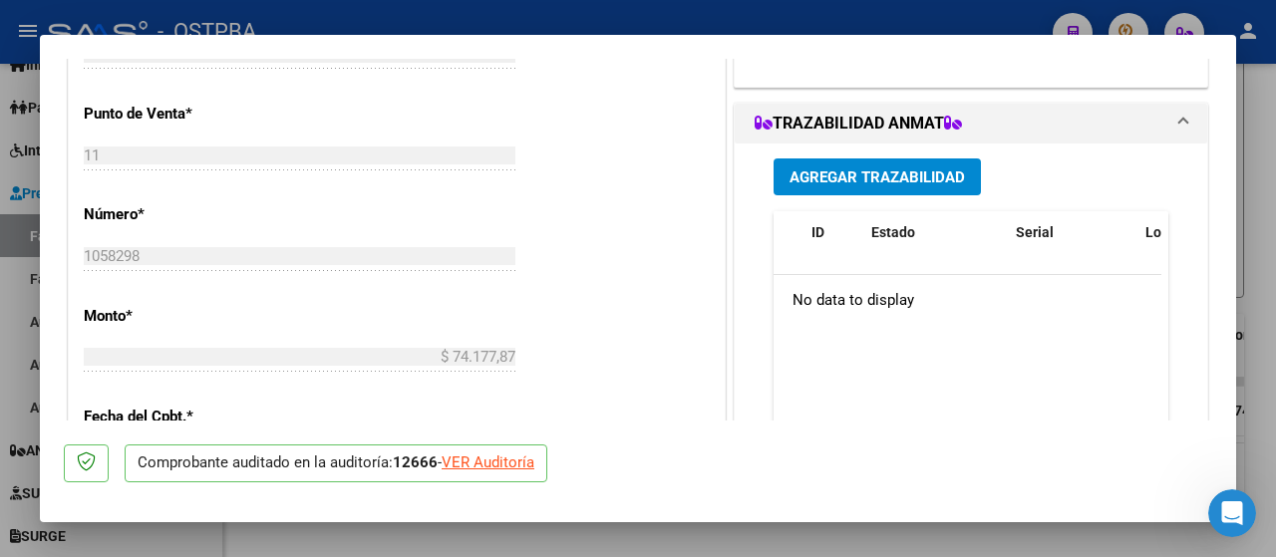
scroll to position [698, 0]
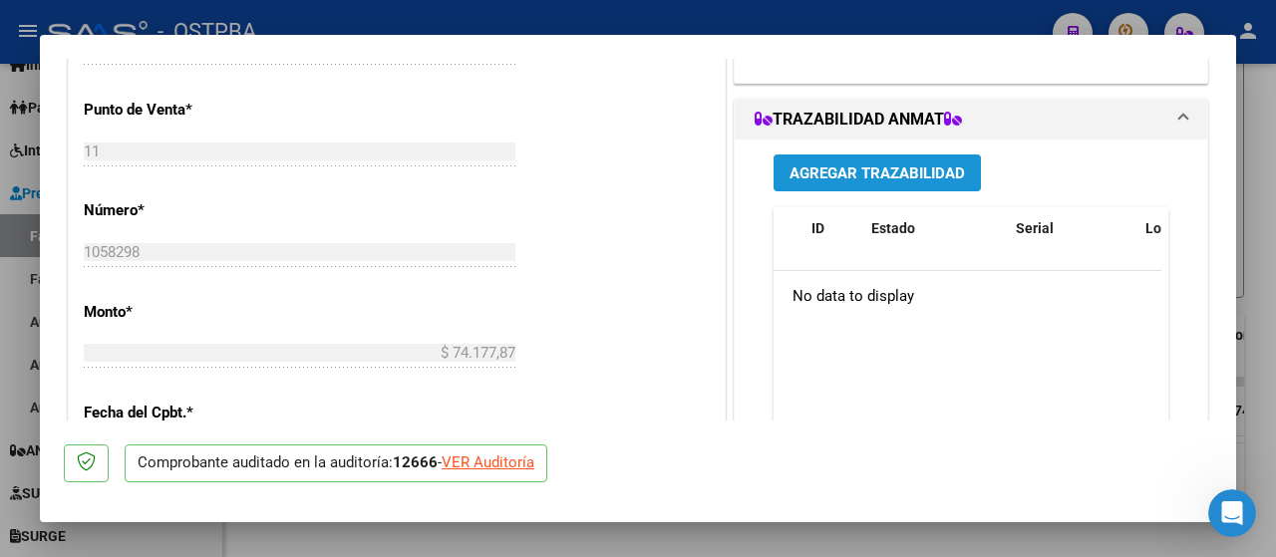
click at [817, 164] on span "Agregar Trazabilidad" at bounding box center [878, 173] width 176 height 18
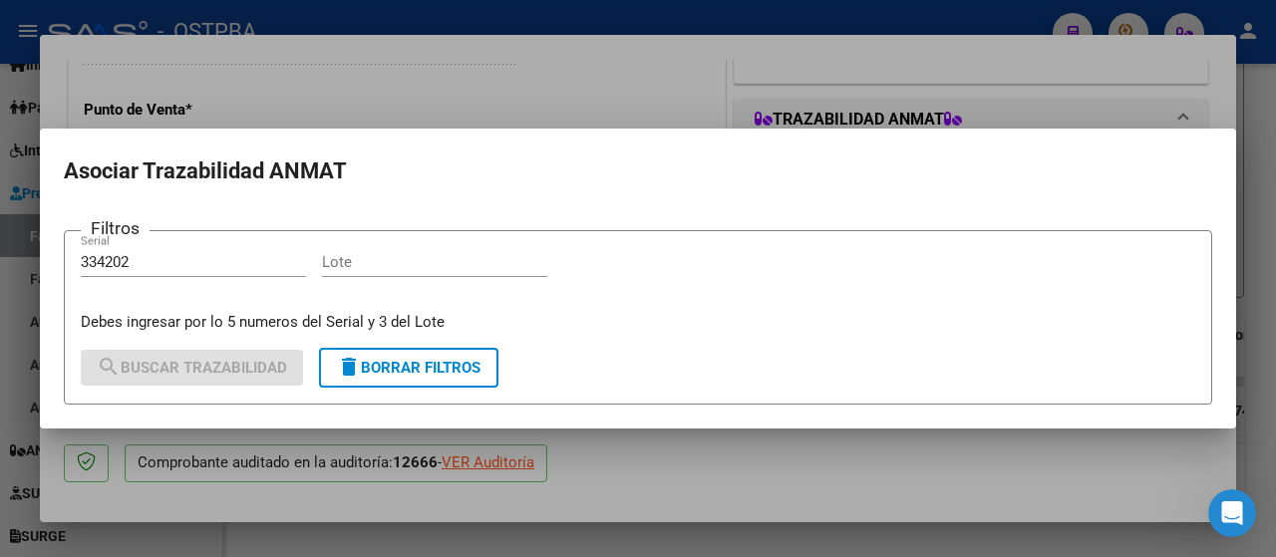
click at [144, 288] on div "334202 Serial" at bounding box center [193, 271] width 225 height 49
drag, startPoint x: 147, startPoint y: 260, endPoint x: 0, endPoint y: 255, distance: 146.7
click at [0, 255] on div "COMPROBANTE VER COMPROBANTE ESTADO: Auditoría confirmada. En espera de liquidac…" at bounding box center [638, 278] width 1276 height 557
type input "24157"
click at [375, 269] on input "Lote" at bounding box center [434, 262] width 225 height 18
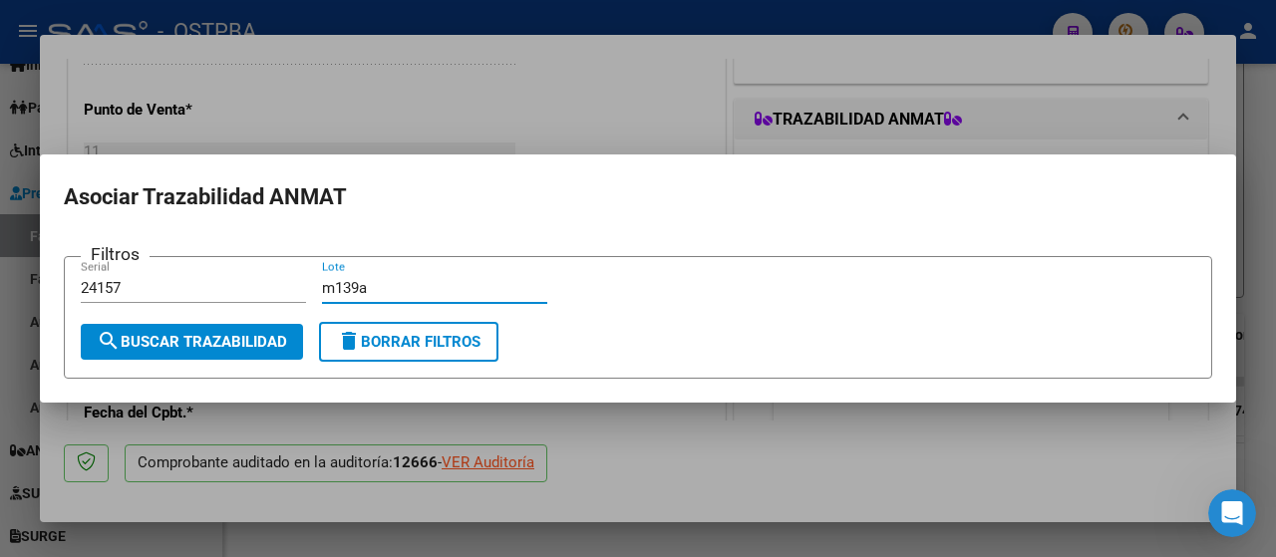
type input "m139a"
click at [228, 344] on span "search Buscar Trazabilidad" at bounding box center [192, 342] width 190 height 18
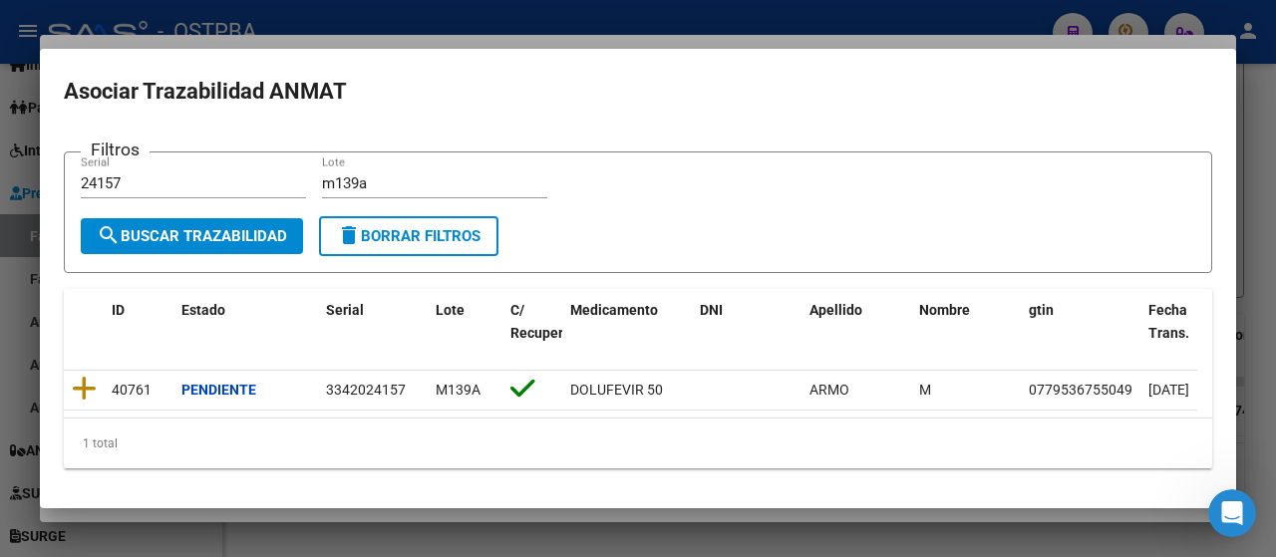
scroll to position [7, 0]
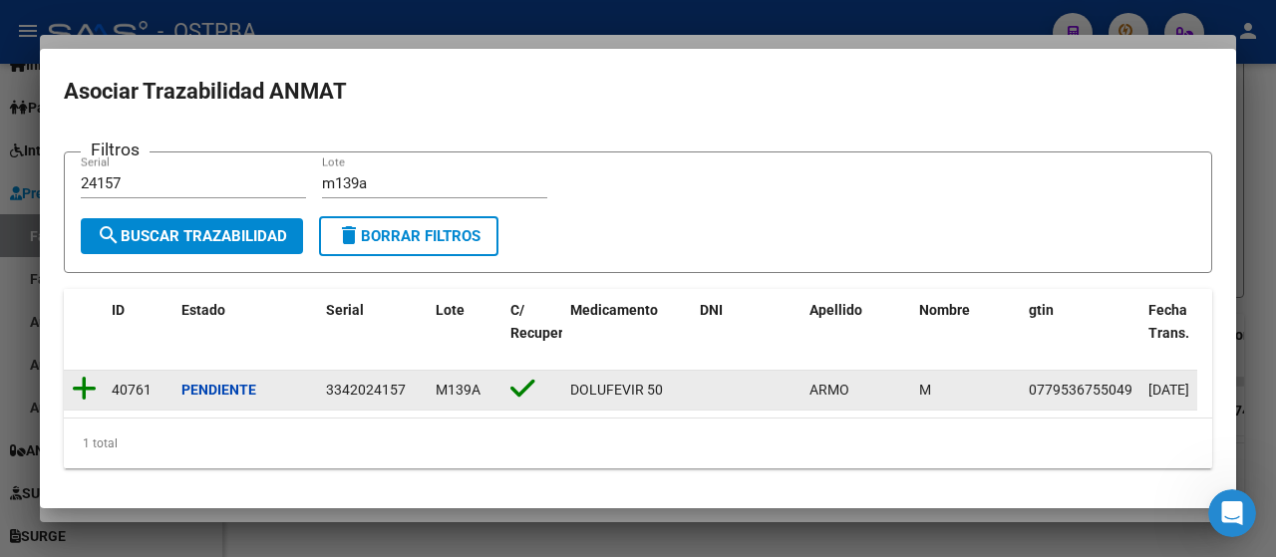
click at [88, 381] on icon at bounding box center [84, 389] width 25 height 28
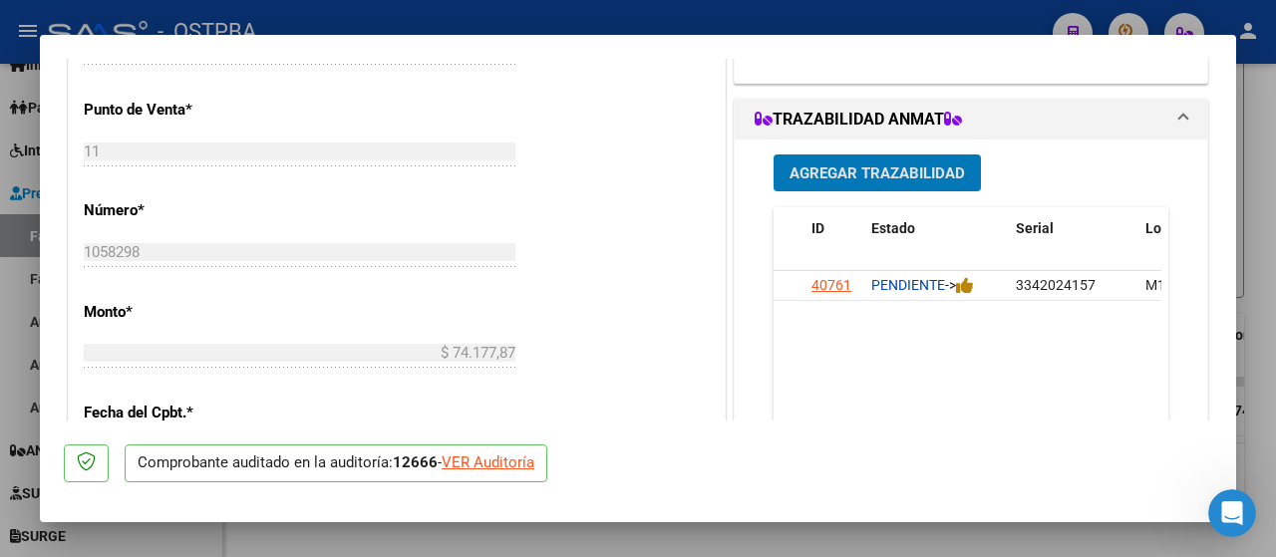
click at [881, 168] on span "Agregar Trazabilidad" at bounding box center [878, 174] width 176 height 18
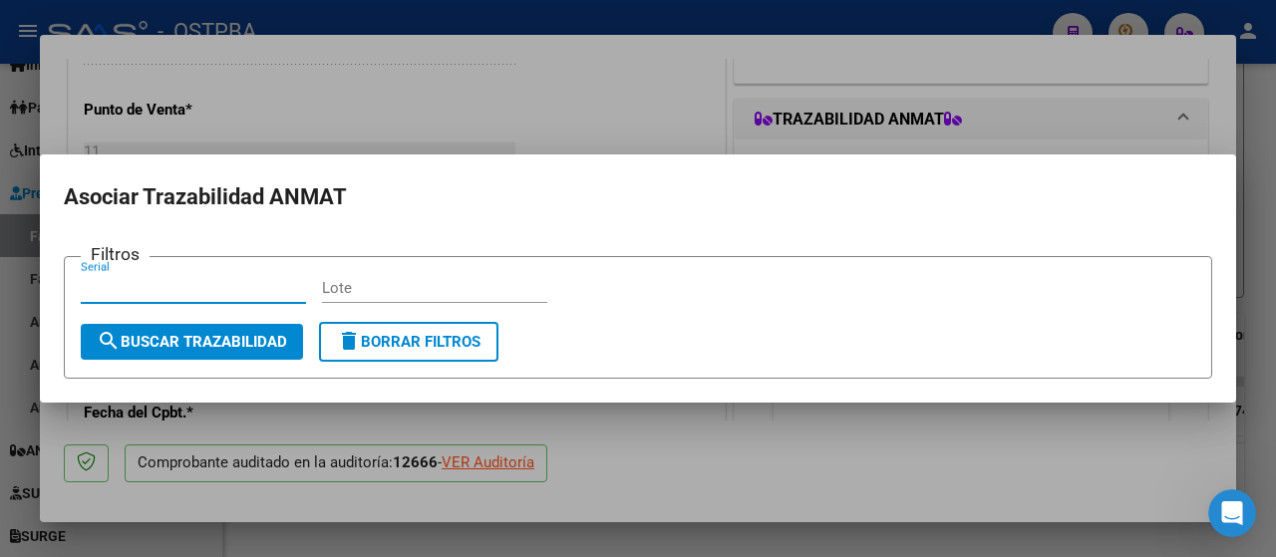
click at [188, 287] on input "Serial" at bounding box center [193, 288] width 225 height 18
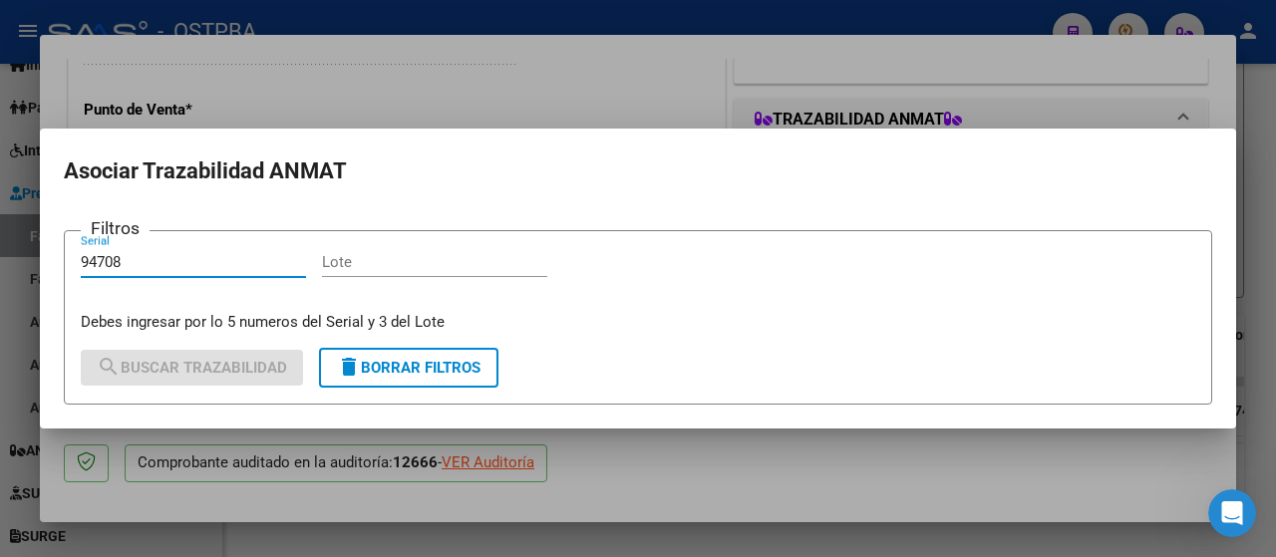
type input "94708"
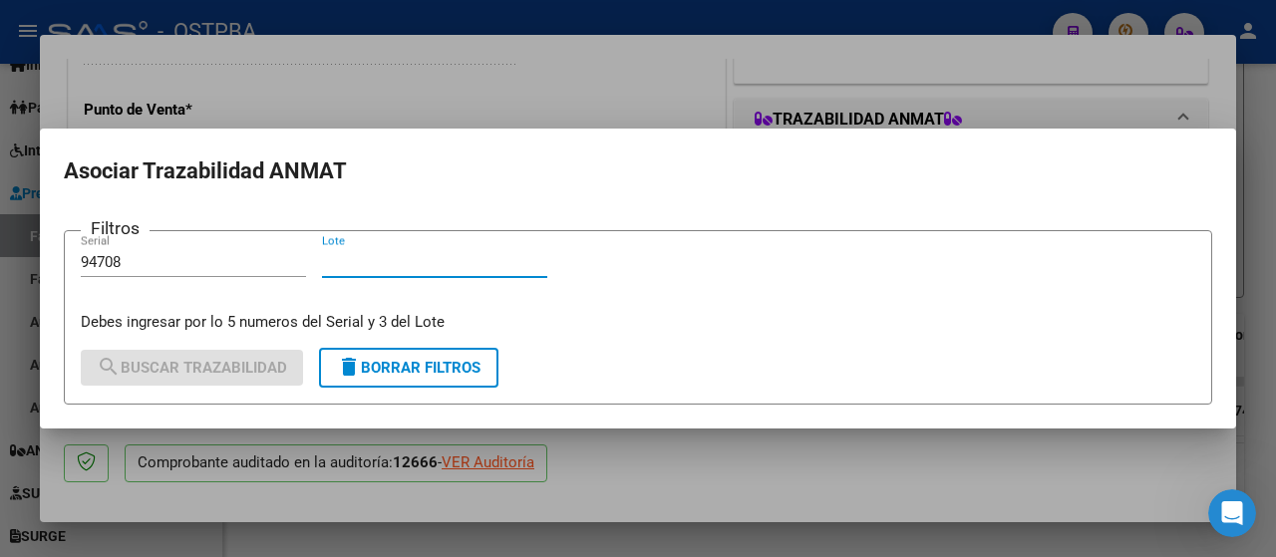
click at [361, 267] on input "Lote" at bounding box center [434, 262] width 225 height 18
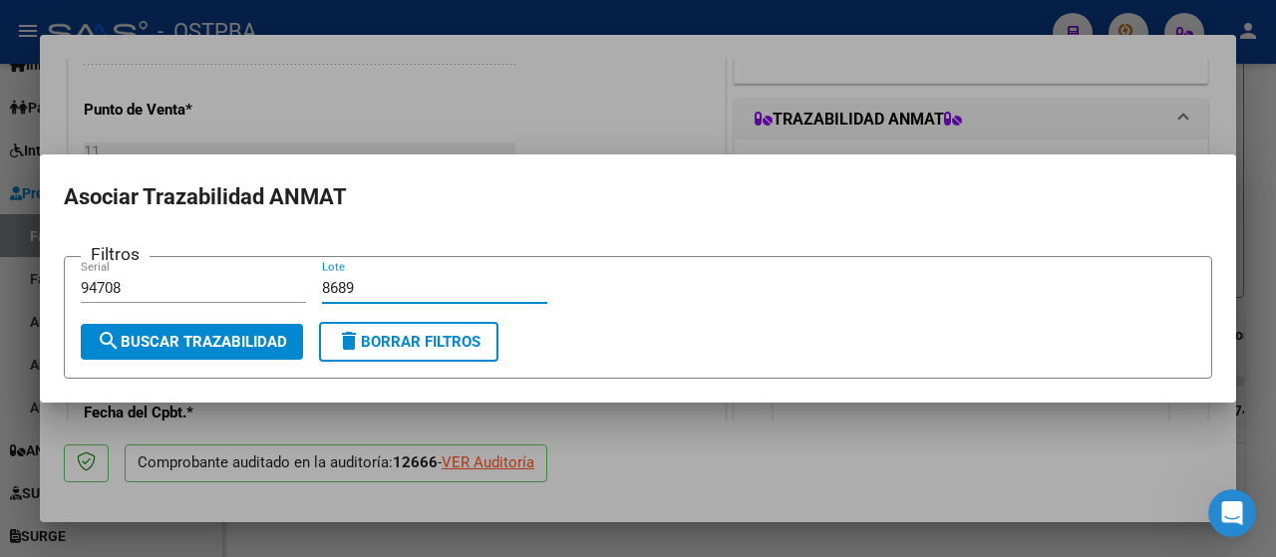
type input "8689"
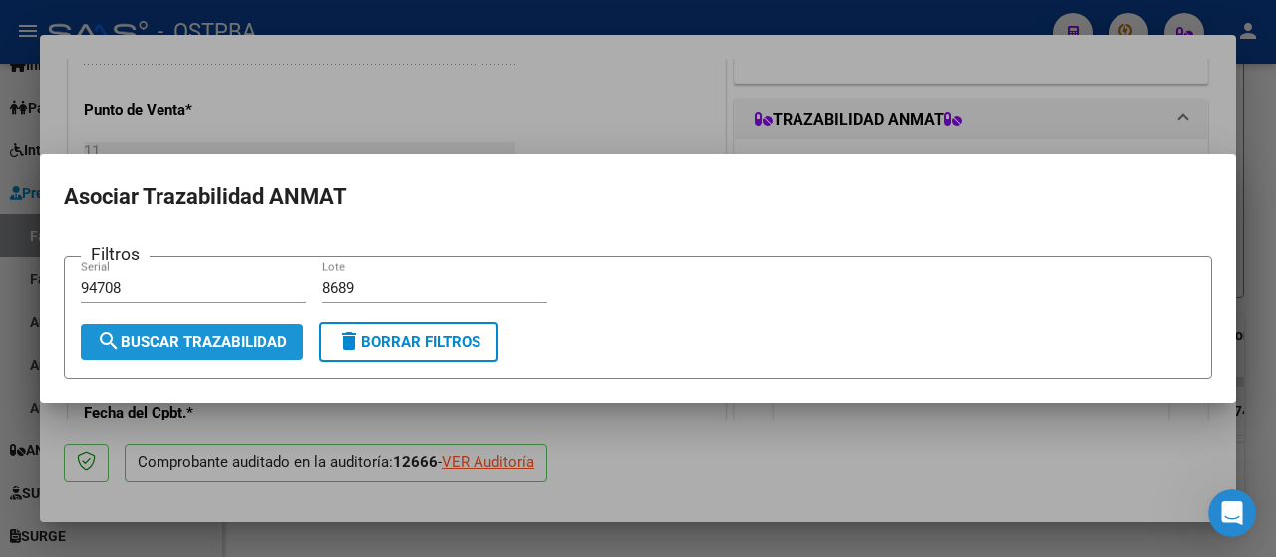
click at [250, 341] on span "search Buscar Trazabilidad" at bounding box center [192, 342] width 190 height 18
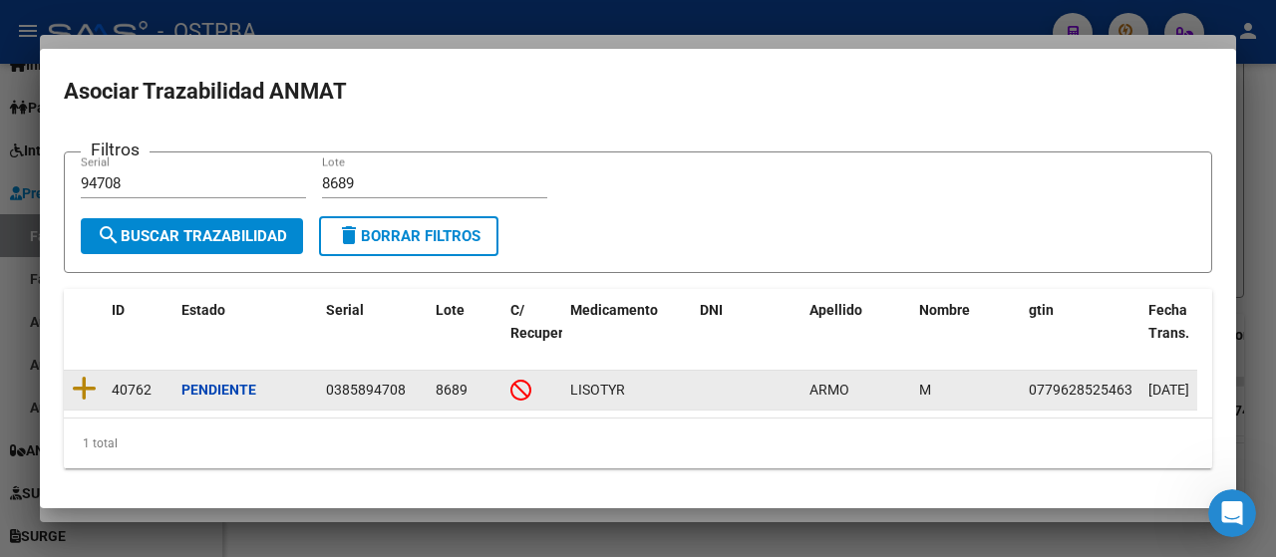
click at [83, 382] on icon at bounding box center [84, 389] width 25 height 28
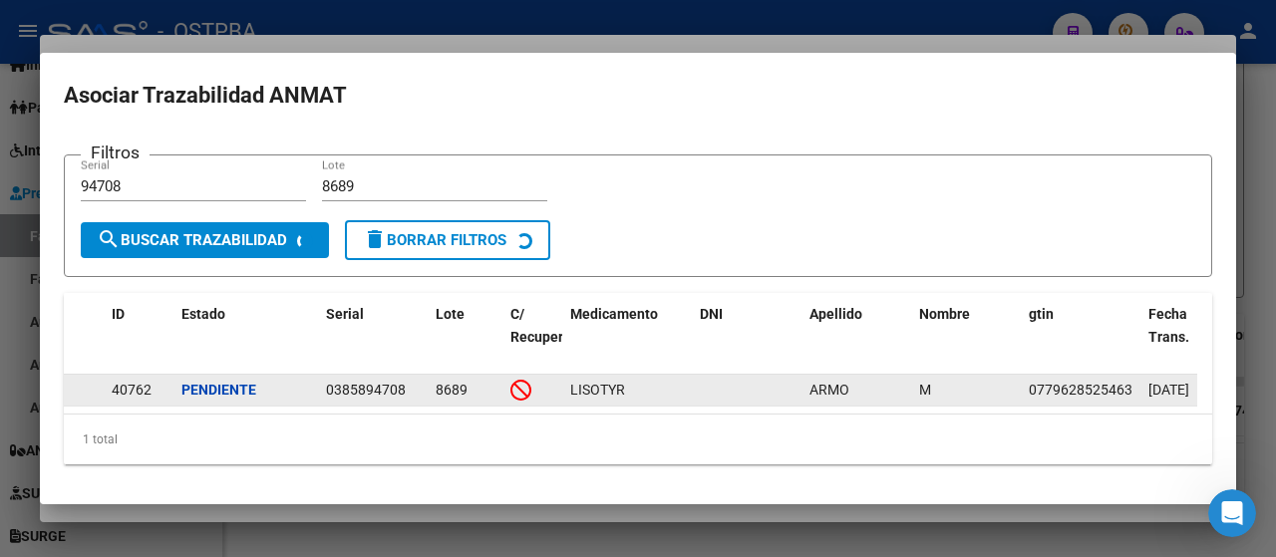
scroll to position [0, 0]
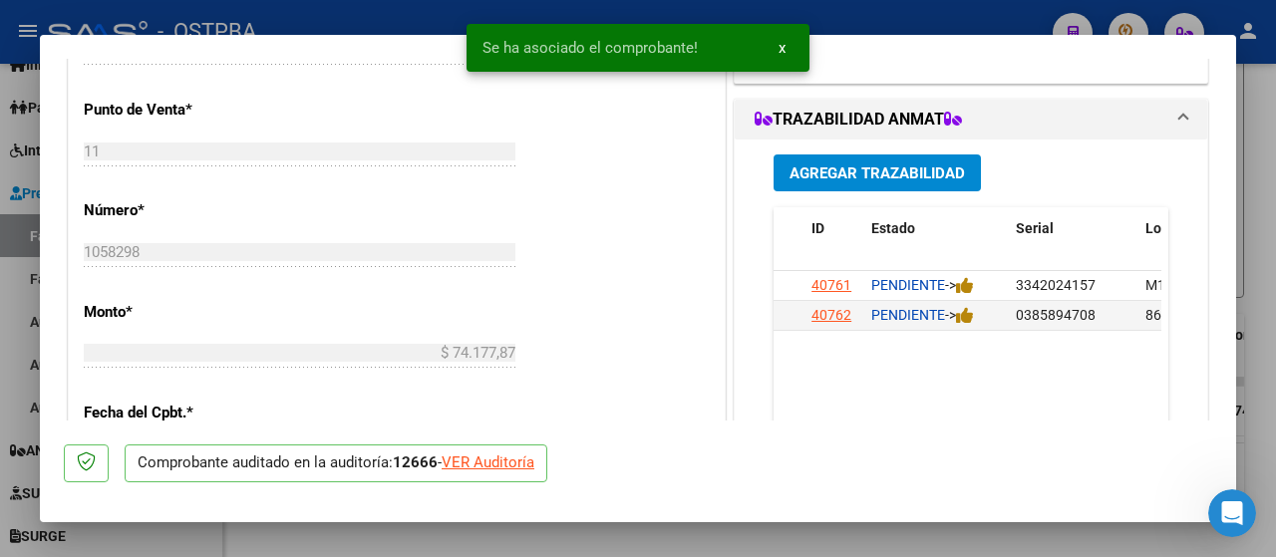
click at [886, 391] on datatable-body "40761 PENDIENTE -> 3342024157 M139A ARMO M DOLUFEVIR 50 ACAFARM S.A. 0779536755…" at bounding box center [968, 363] width 388 height 185
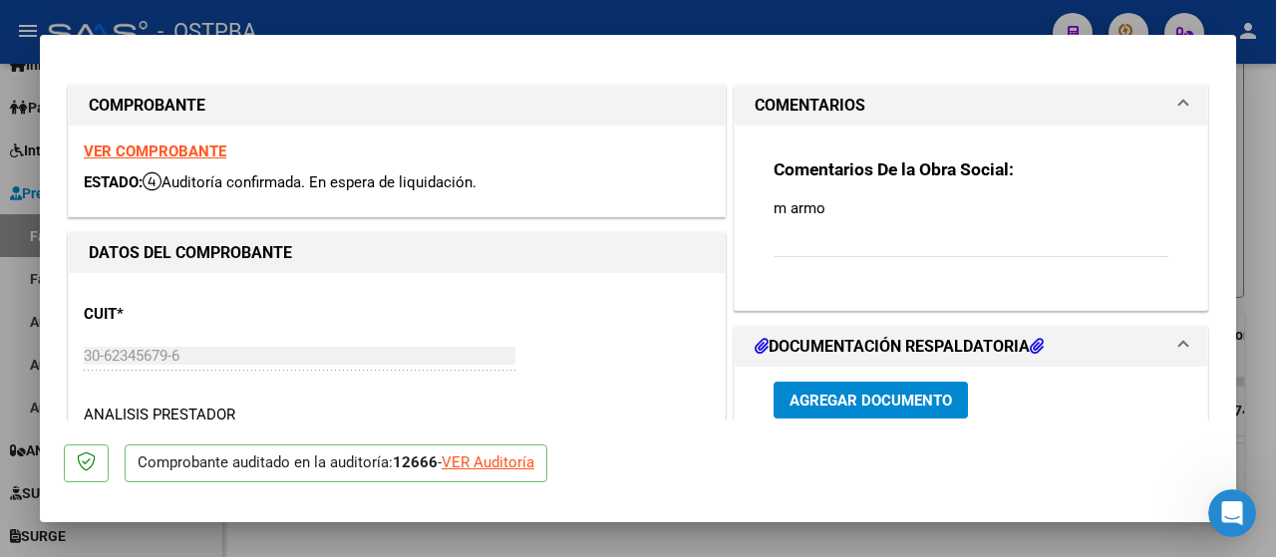
click at [17, 329] on div at bounding box center [638, 278] width 1276 height 557
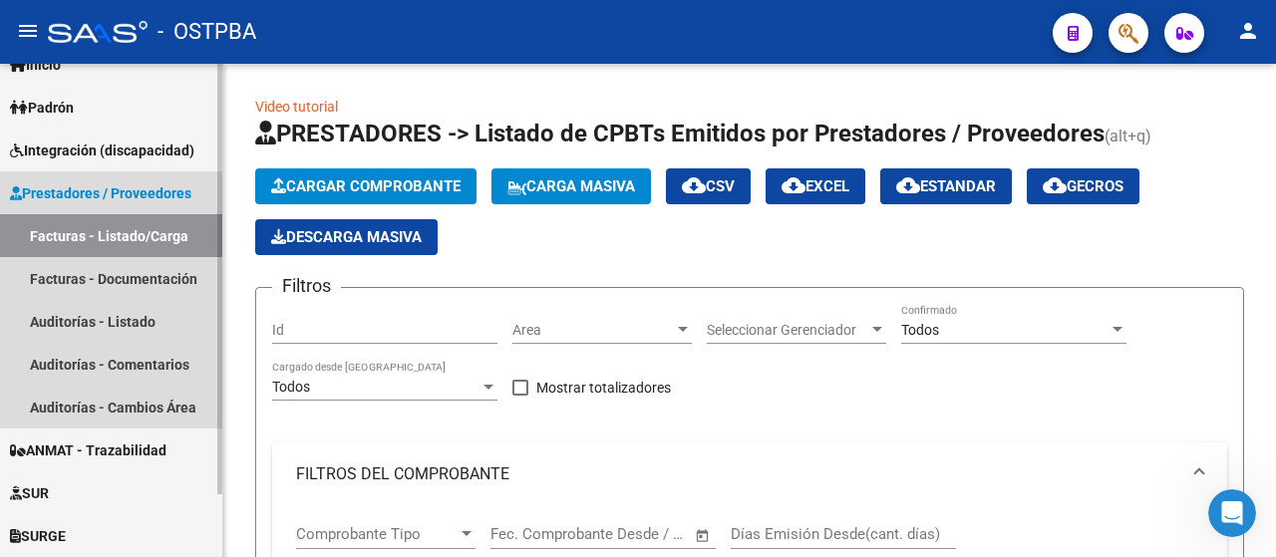
click at [43, 232] on link "Facturas - Listado/Carga" at bounding box center [111, 235] width 222 height 43
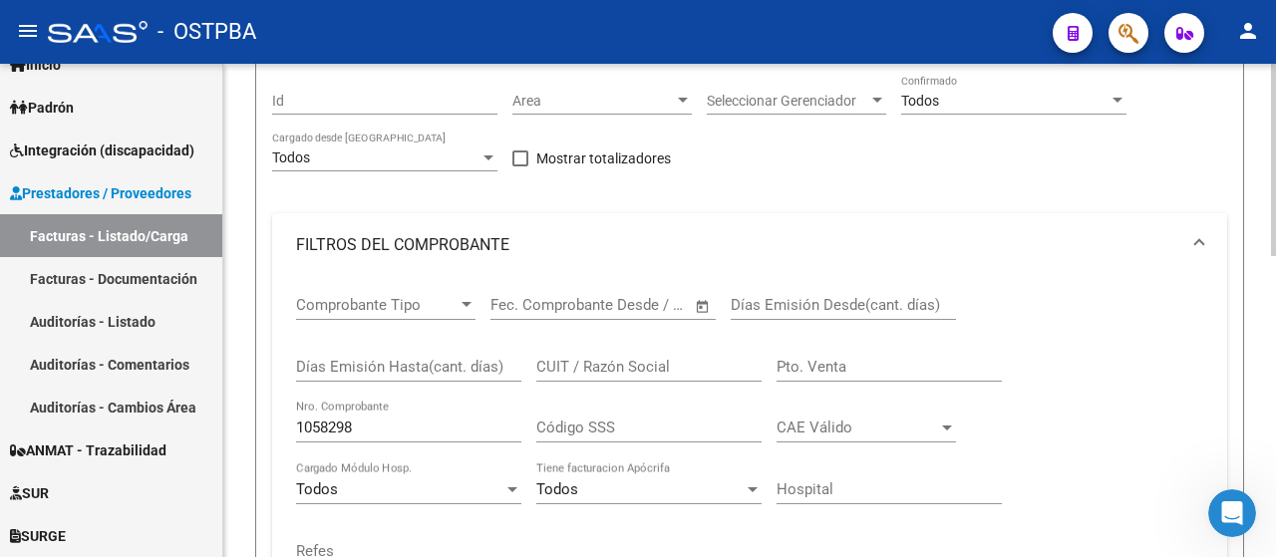
scroll to position [299, 0]
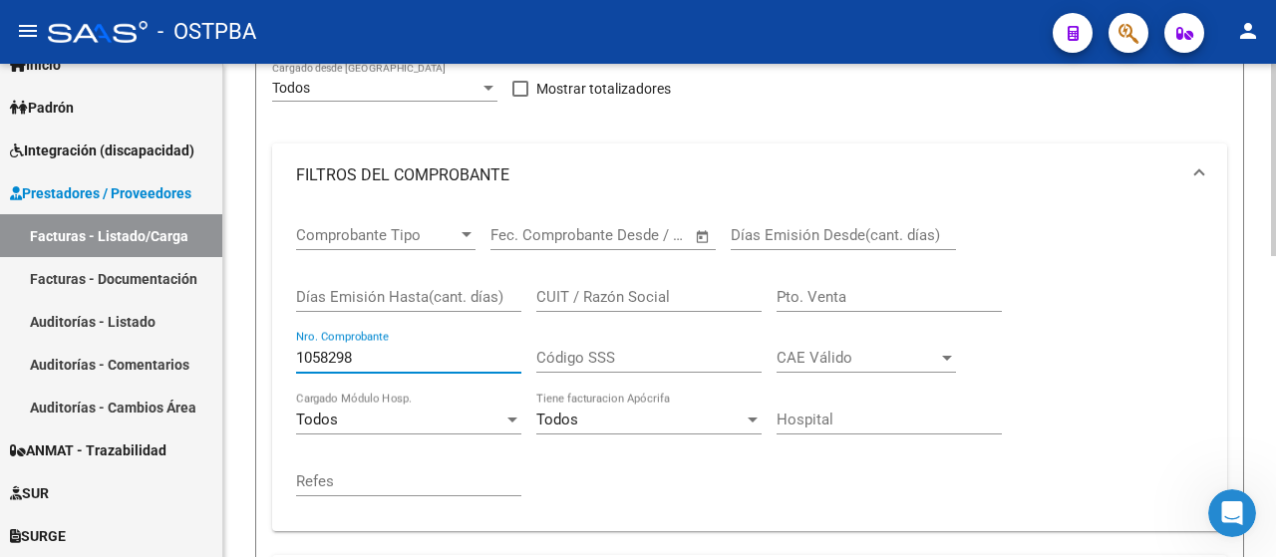
drag, startPoint x: 377, startPoint y: 355, endPoint x: 223, endPoint y: 343, distance: 154.0
click at [223, 343] on div "Video tutorial PRESTADORES -> Listado de CPBTs Emitidos por Prestadores / Prove…" at bounding box center [749, 389] width 1053 height 1248
drag, startPoint x: 342, startPoint y: 353, endPoint x: 352, endPoint y: 358, distance: 11.1
click at [352, 358] on input "10827865" at bounding box center [408, 358] width 225 height 18
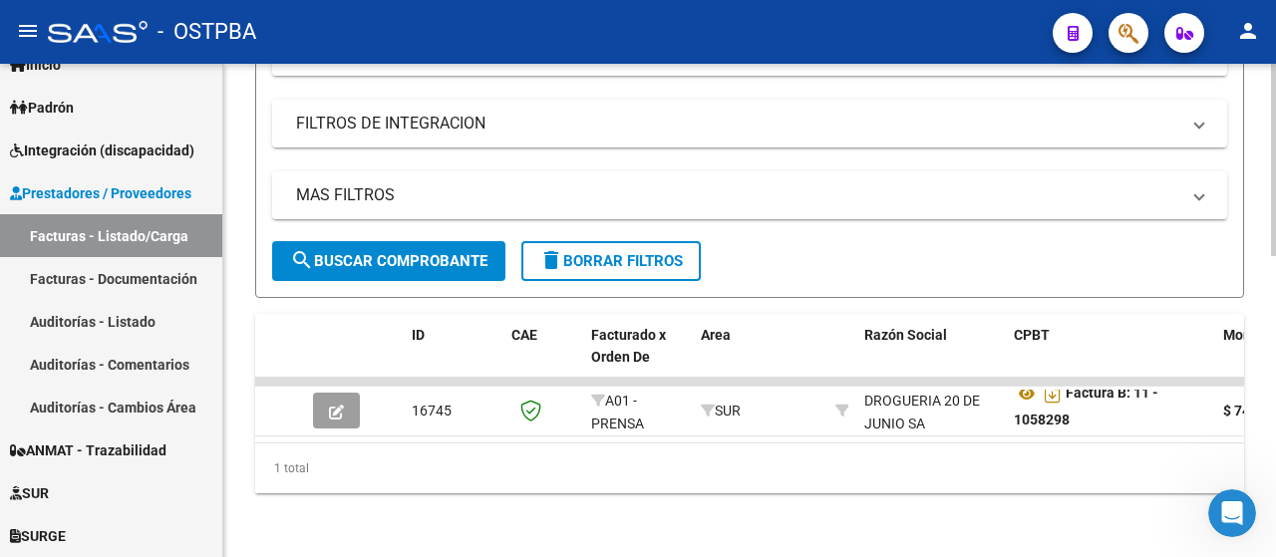
scroll to position [771, 0]
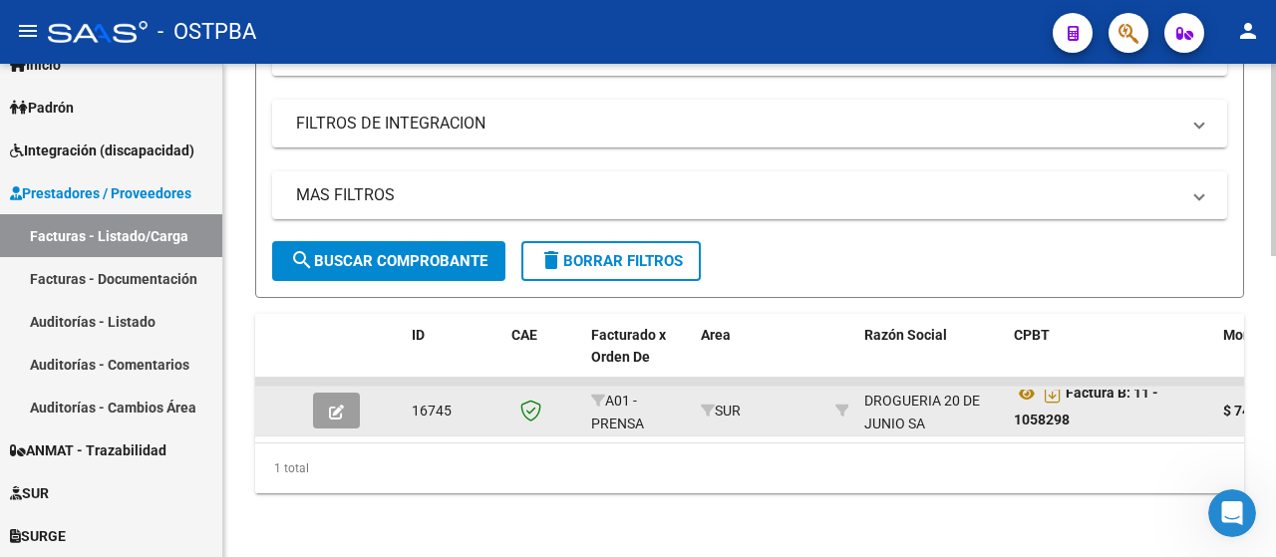
type input "1082765"
click at [337, 405] on icon "button" at bounding box center [336, 412] width 15 height 15
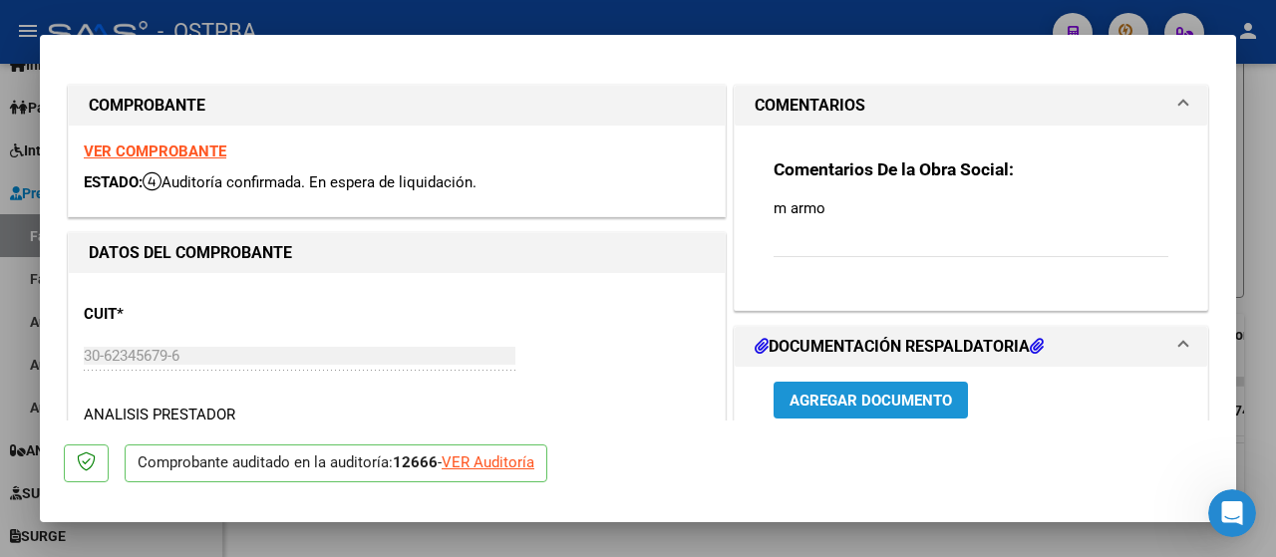
click at [863, 406] on span "Agregar Documento" at bounding box center [871, 401] width 163 height 18
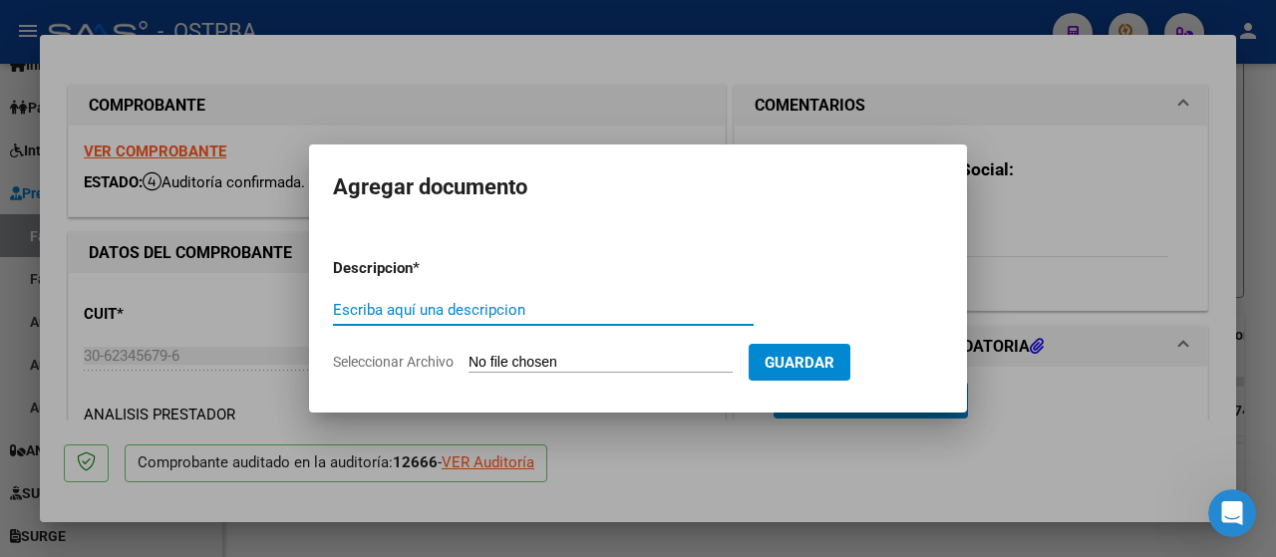
click at [1110, 248] on div at bounding box center [638, 278] width 1276 height 557
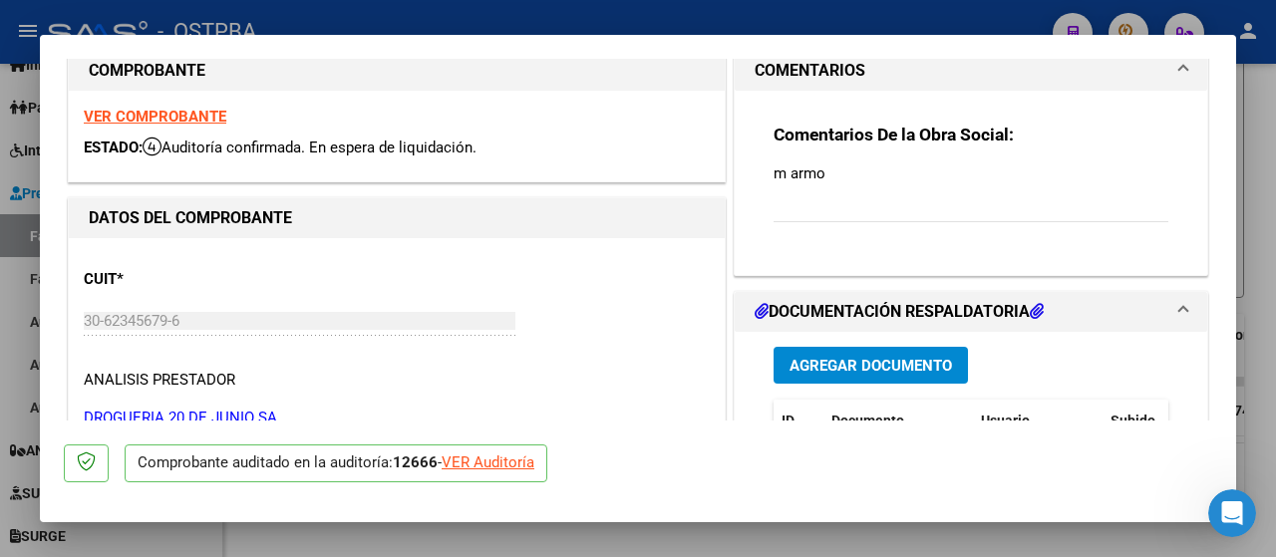
scroll to position [0, 0]
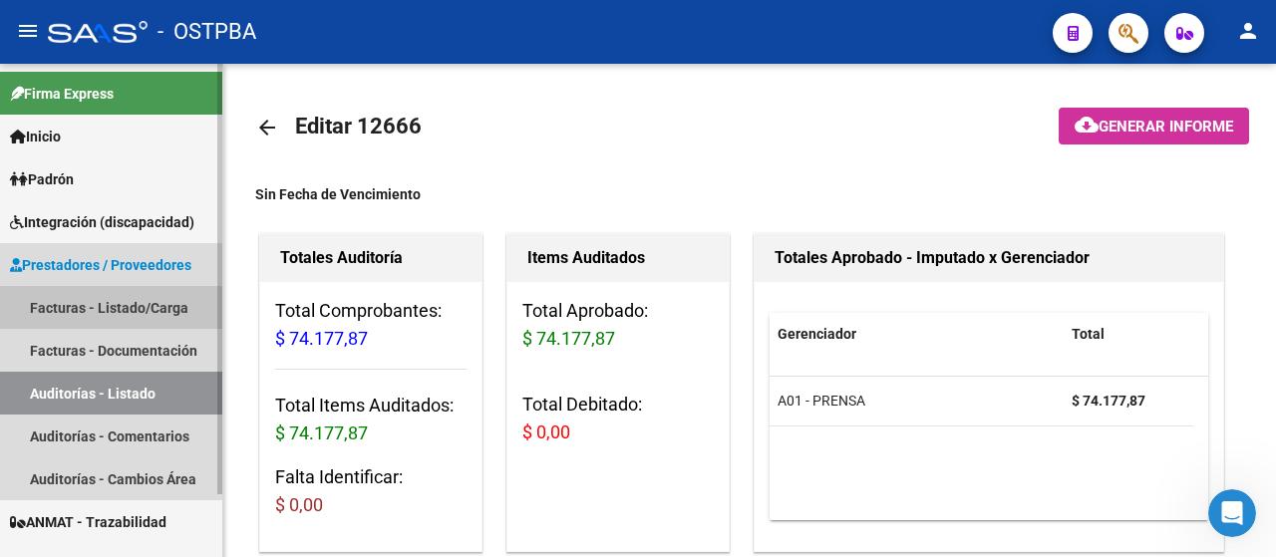
click at [68, 312] on link "Facturas - Listado/Carga" at bounding box center [111, 307] width 222 height 43
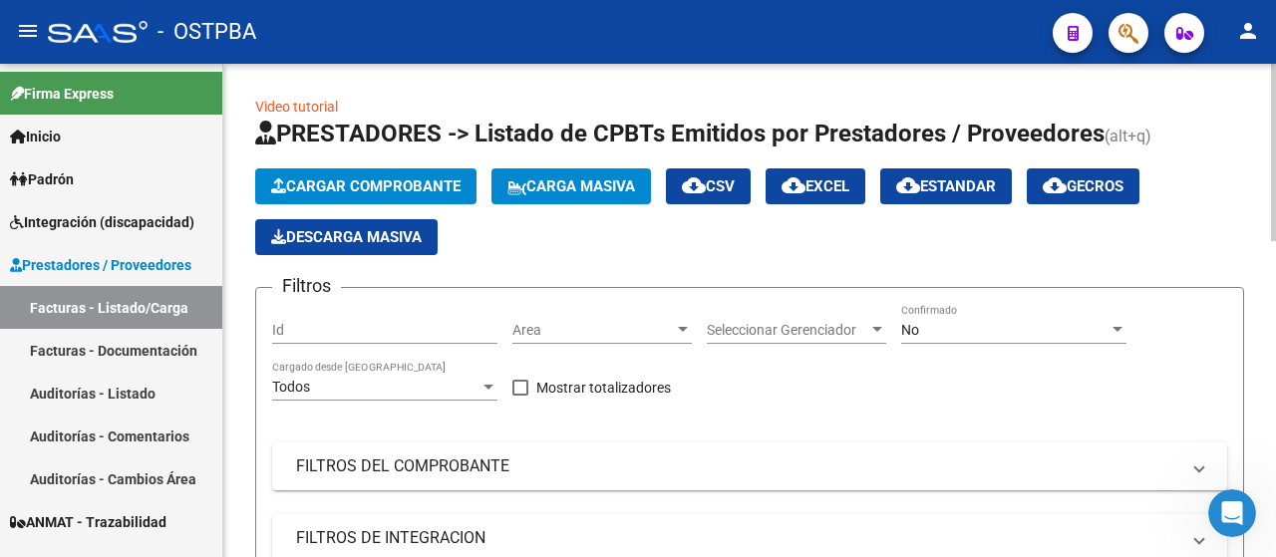
click at [1122, 329] on div at bounding box center [1118, 329] width 10 height 5
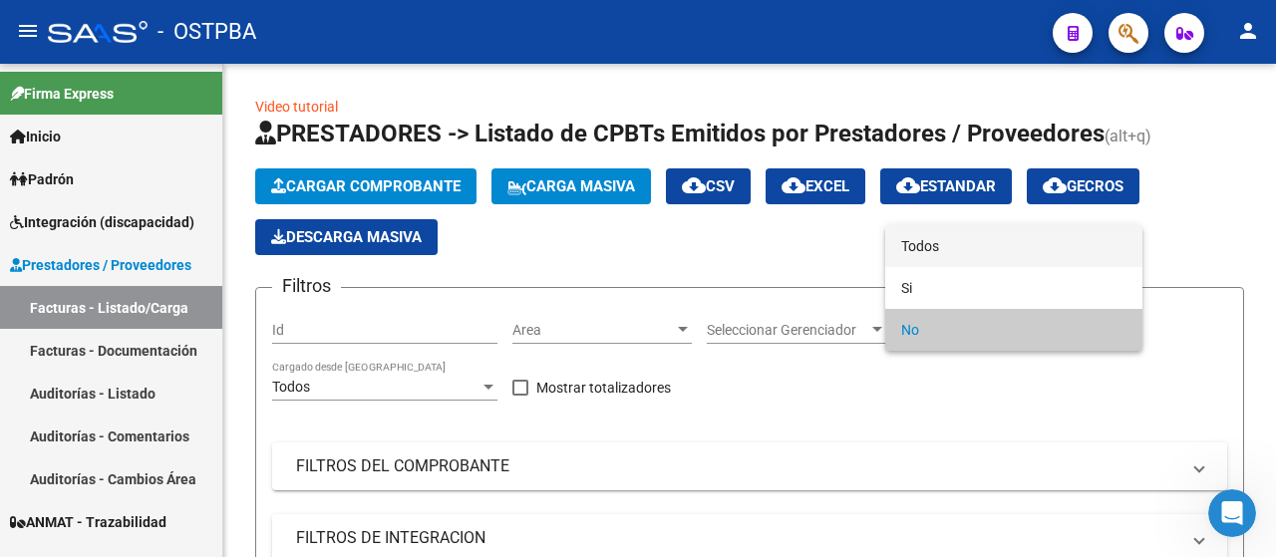
click at [955, 253] on span "Todos" at bounding box center [1013, 246] width 225 height 42
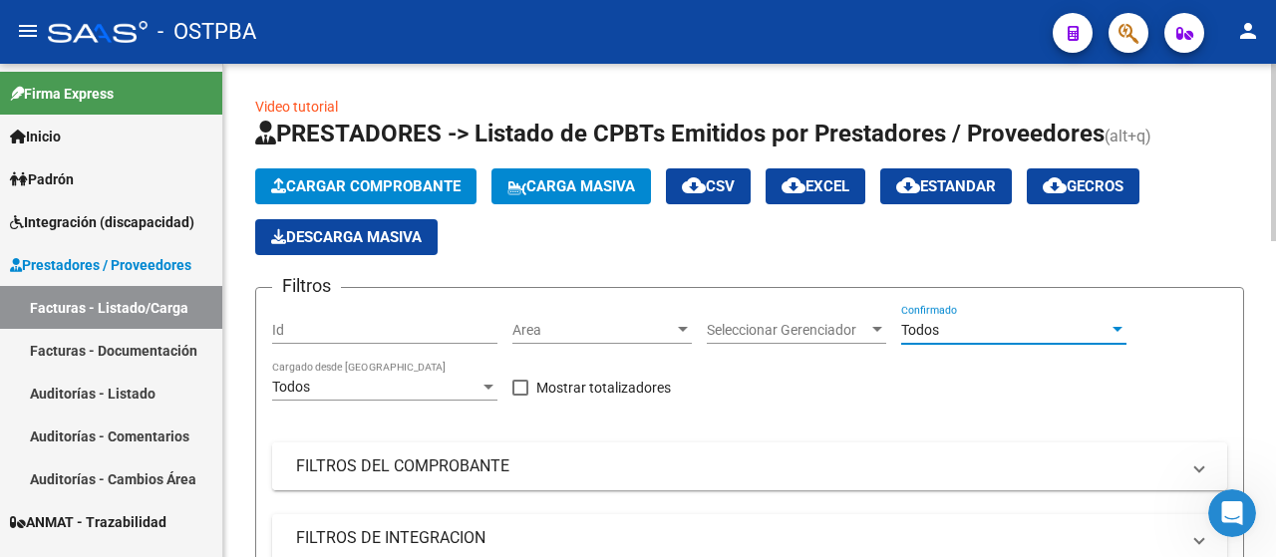
click at [436, 464] on mat-panel-title "FILTROS DEL COMPROBANTE" at bounding box center [738, 467] width 884 height 22
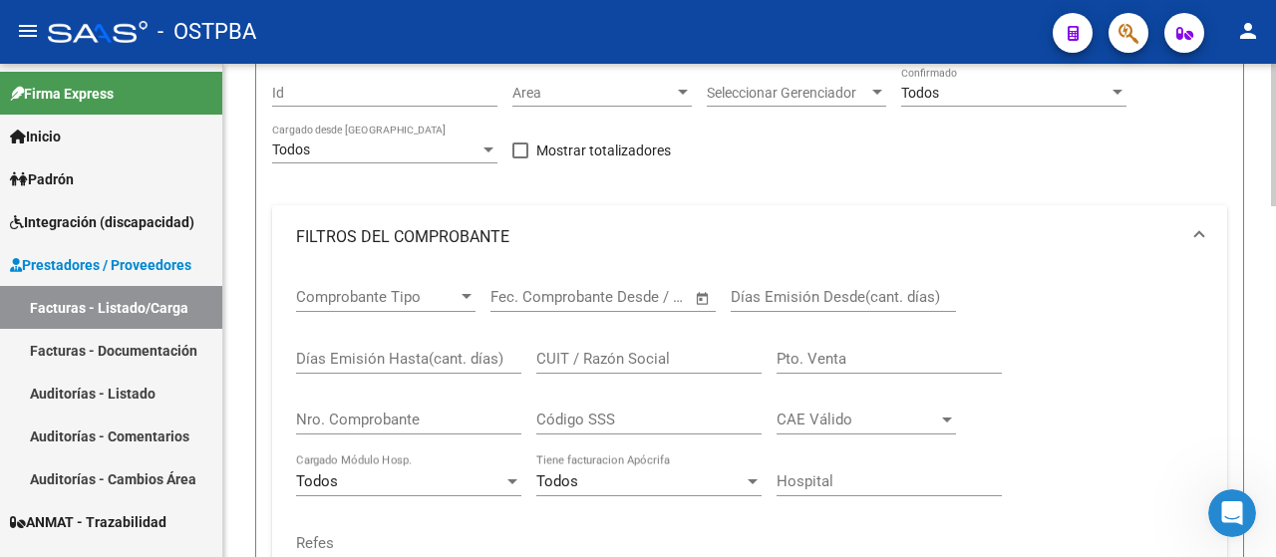
scroll to position [299, 0]
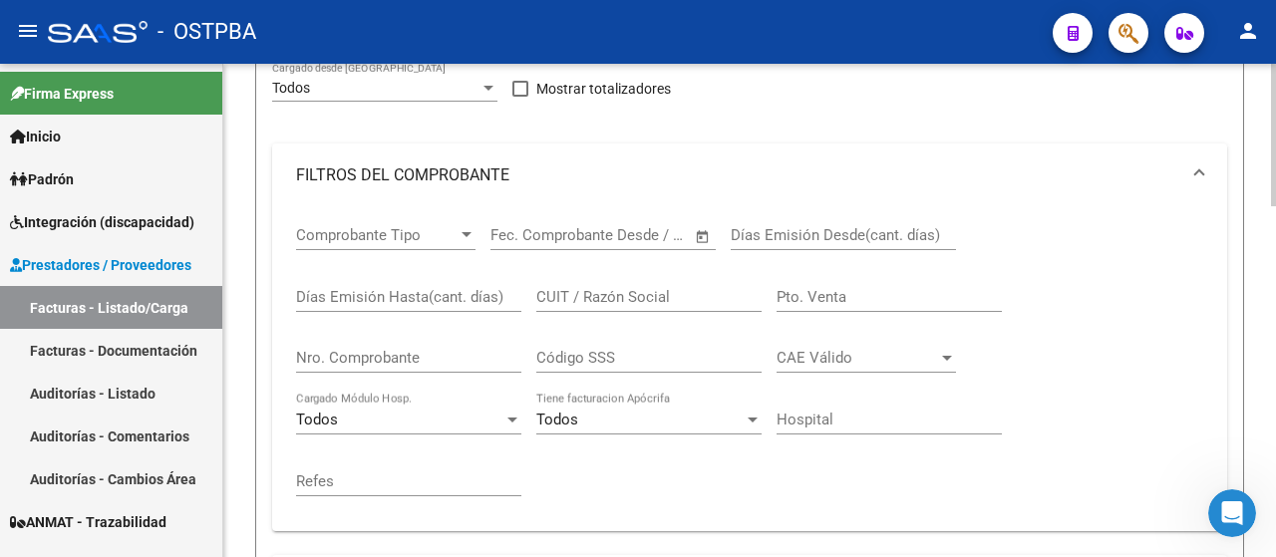
click at [384, 357] on input "Nro. Comprobante" at bounding box center [408, 358] width 225 height 18
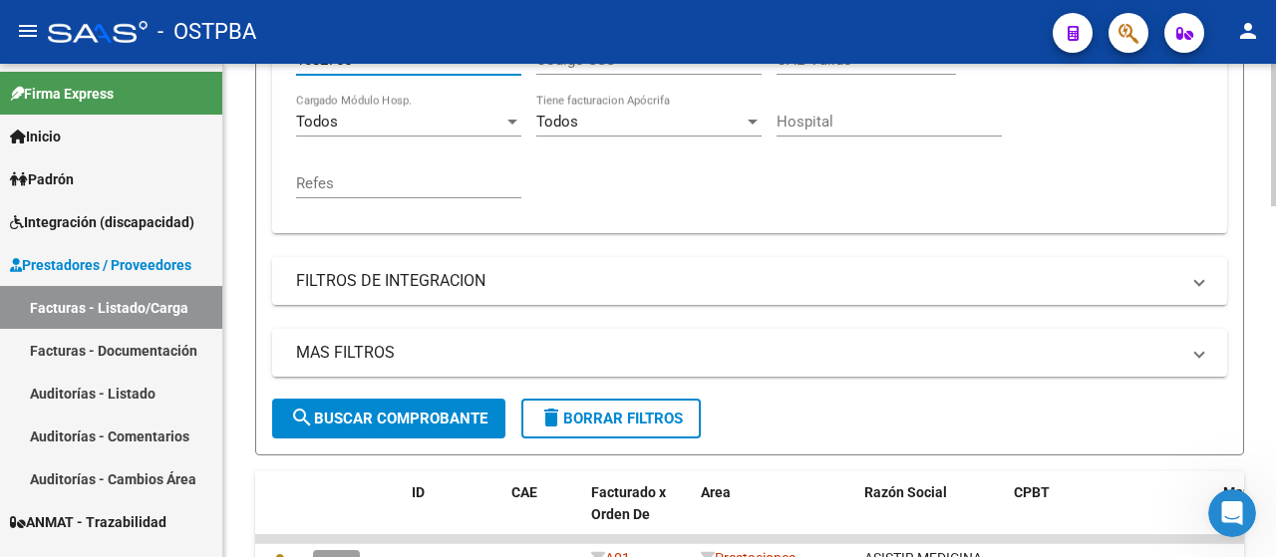
scroll to position [598, 0]
type input "1082765"
click at [424, 421] on span "search Buscar Comprobante" at bounding box center [388, 418] width 197 height 18
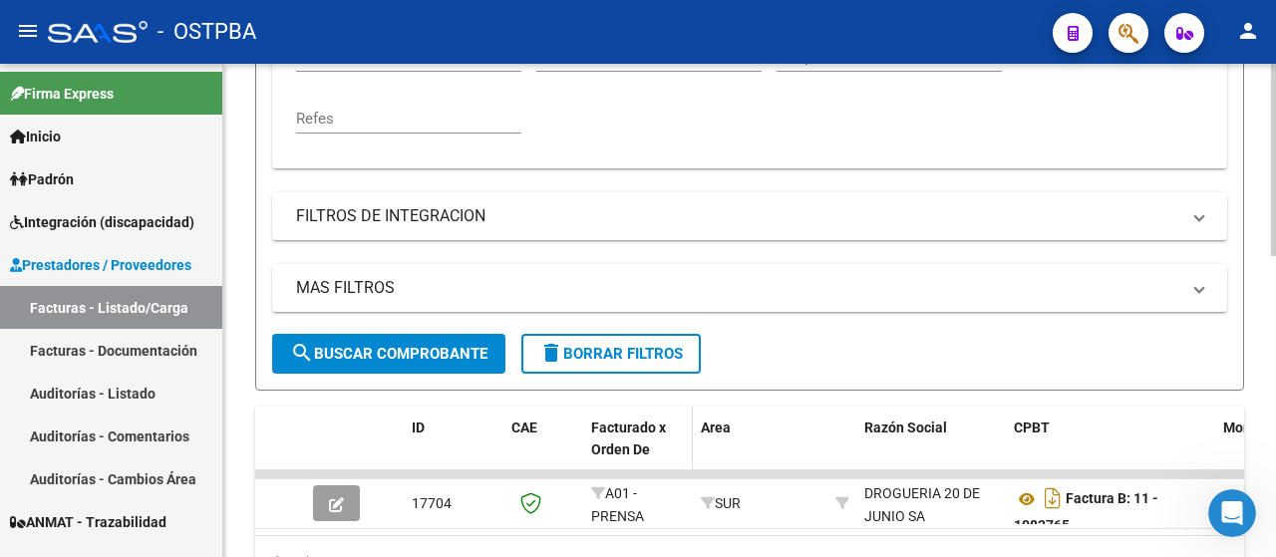
scroll to position [771, 0]
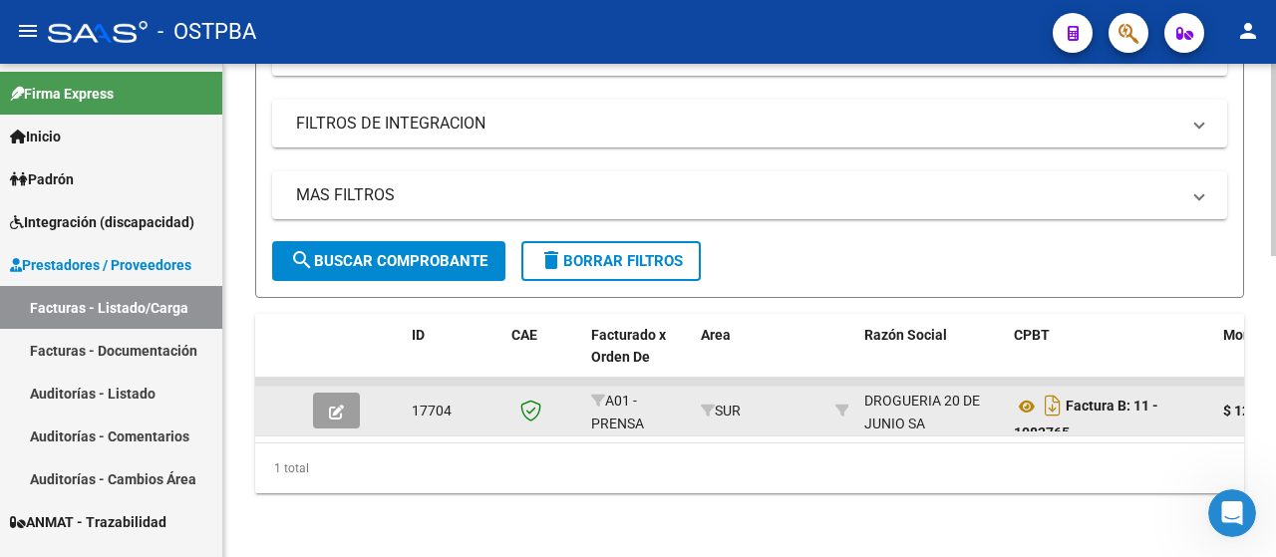
click at [340, 405] on icon "button" at bounding box center [336, 412] width 15 height 15
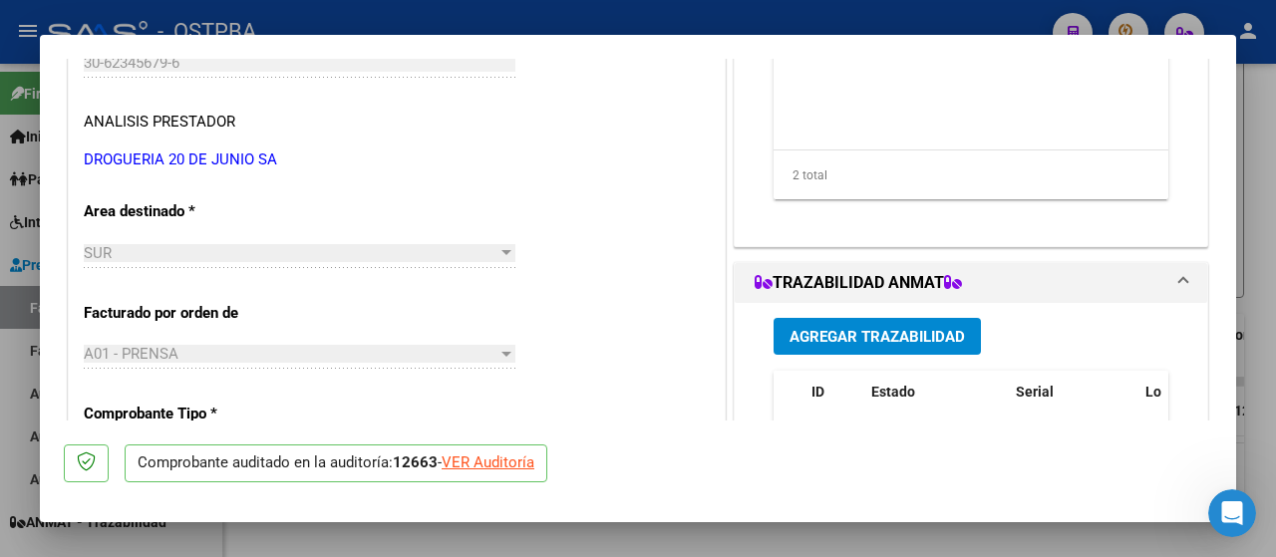
scroll to position [299, 0]
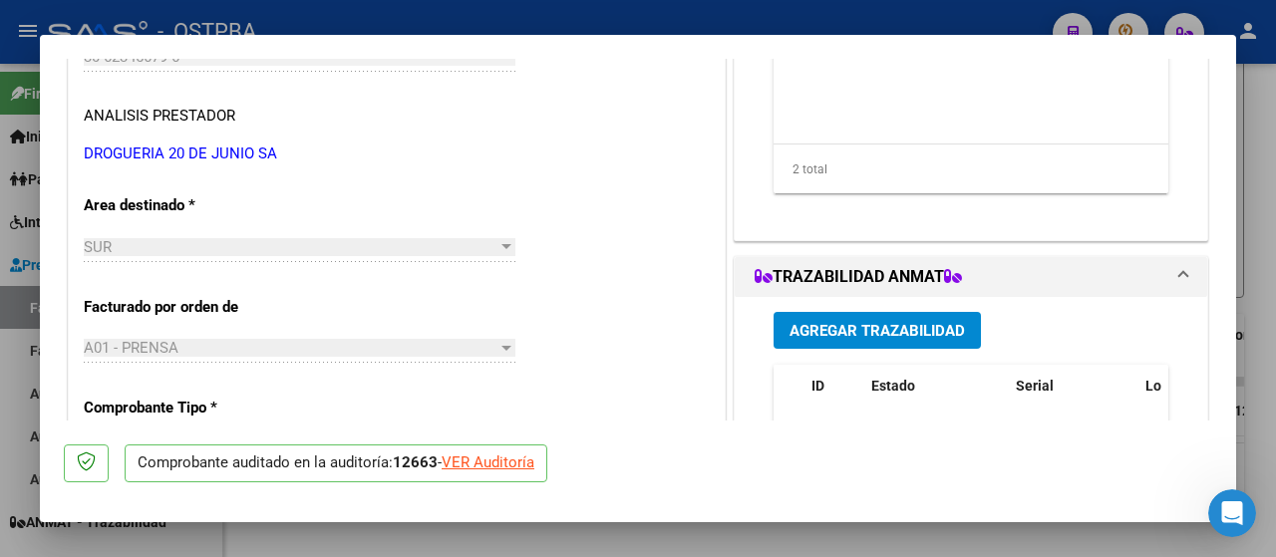
click at [885, 332] on span "Agregar Trazabilidad" at bounding box center [878, 331] width 176 height 18
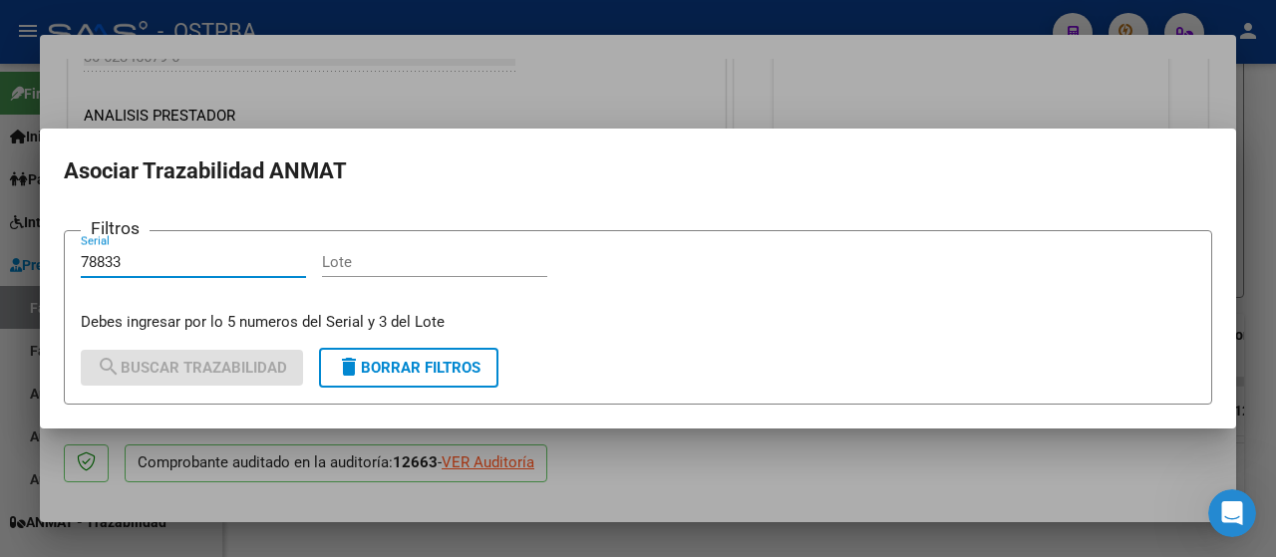
type input "78833"
click at [394, 265] on input "Lote" at bounding box center [434, 262] width 225 height 18
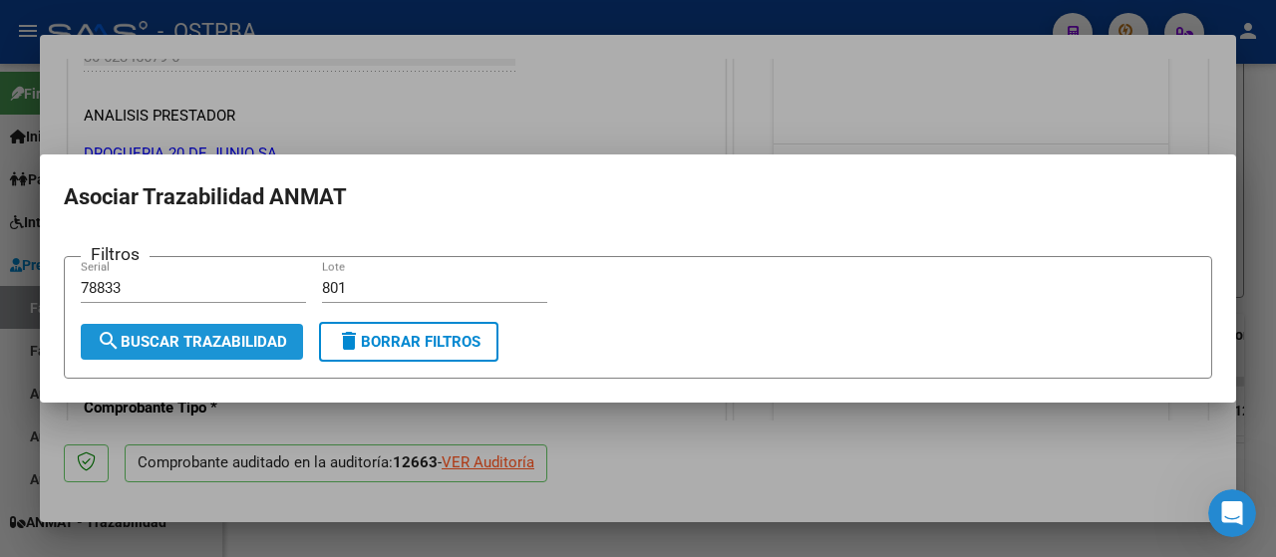
click at [154, 337] on span "search Buscar Trazabilidad" at bounding box center [192, 342] width 190 height 18
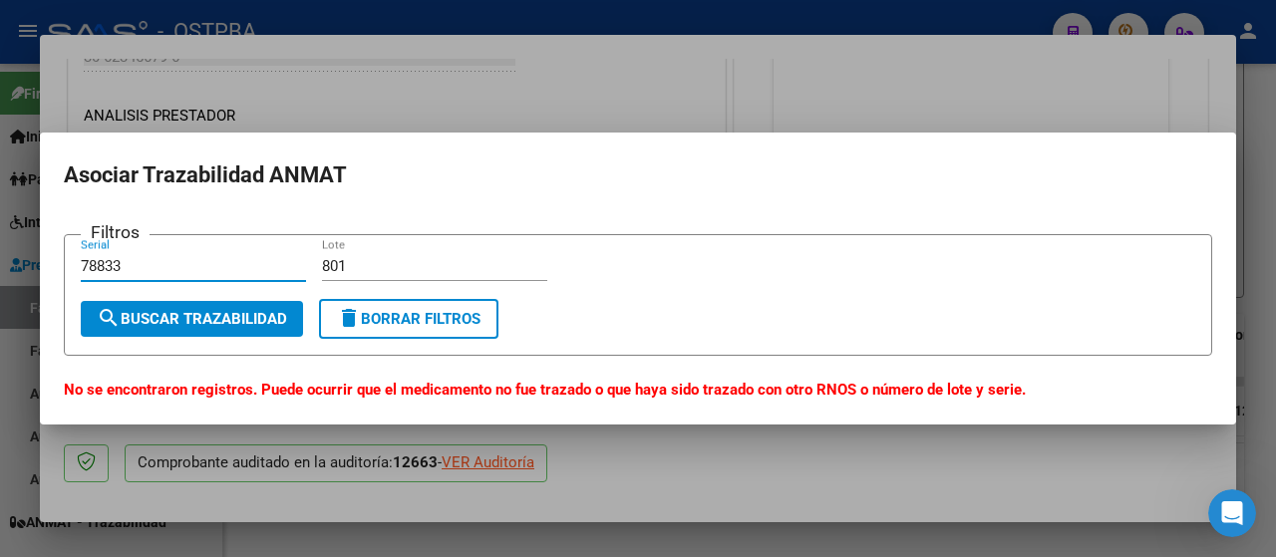
click at [141, 263] on input "78833" at bounding box center [193, 266] width 225 height 18
drag, startPoint x: 370, startPoint y: 262, endPoint x: 241, endPoint y: 276, distance: 129.4
click at [241, 276] on div "Filtros 78833 Serial 801 Lote" at bounding box center [638, 275] width 1115 height 49
drag, startPoint x: 409, startPoint y: 265, endPoint x: 233, endPoint y: 274, distance: 175.7
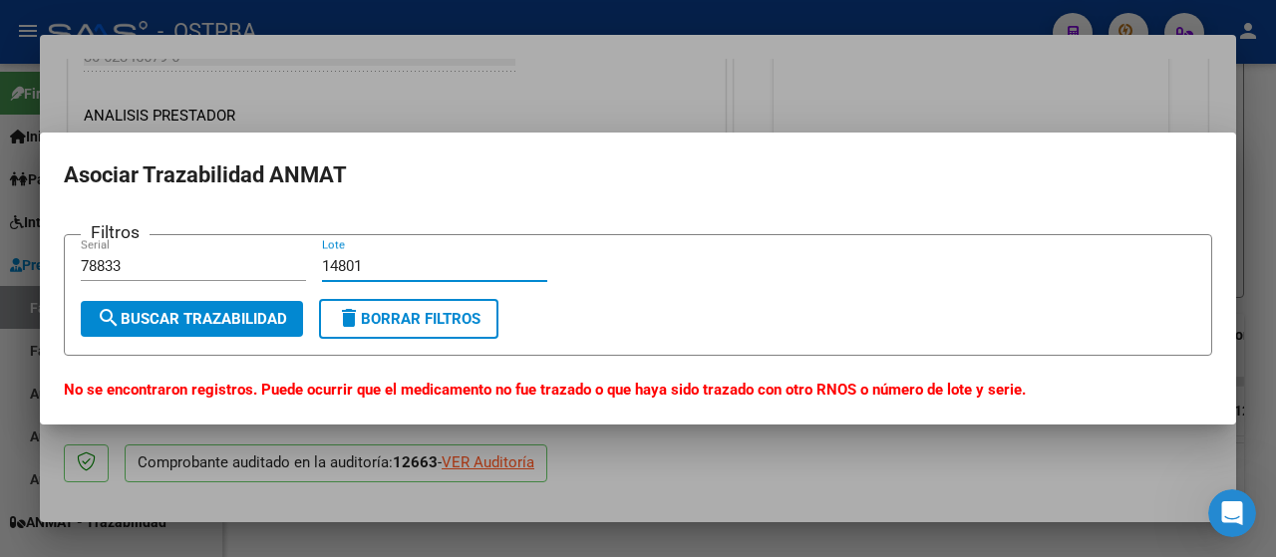
click at [233, 274] on div "Filtros 78833 Serial 14801 Lote" at bounding box center [638, 275] width 1115 height 49
type input "1801"
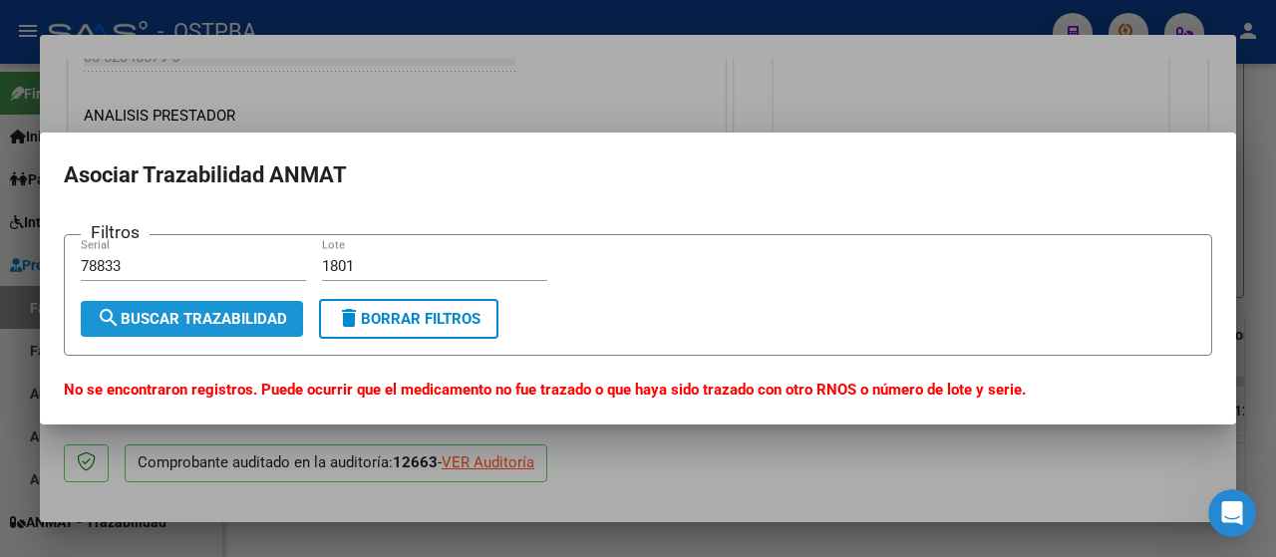
click at [225, 320] on span "search Buscar Trazabilidad" at bounding box center [192, 319] width 190 height 18
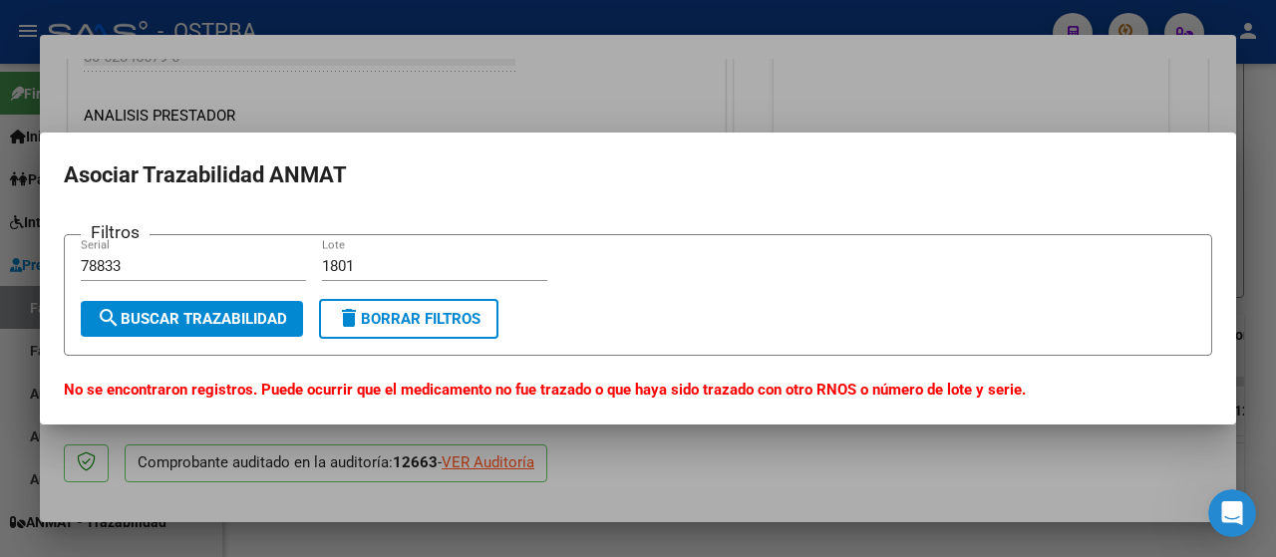
click at [225, 321] on span "search Buscar Trazabilidad" at bounding box center [192, 319] width 190 height 18
drag, startPoint x: 130, startPoint y: 260, endPoint x: 5, endPoint y: 255, distance: 124.7
click at [5, 255] on div "COMPROBANTE VER COMPROBANTE ESTADO: Auditoría confirmada. En espera de liquidac…" at bounding box center [638, 278] width 1276 height 557
click at [641, 85] on div at bounding box center [638, 278] width 1276 height 557
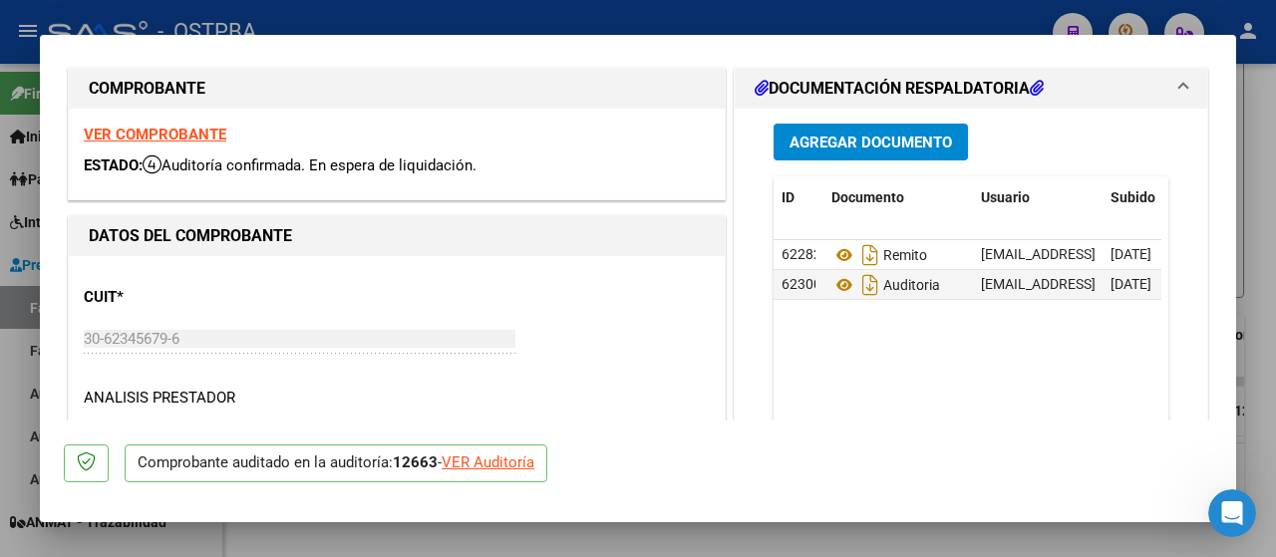
scroll to position [0, 0]
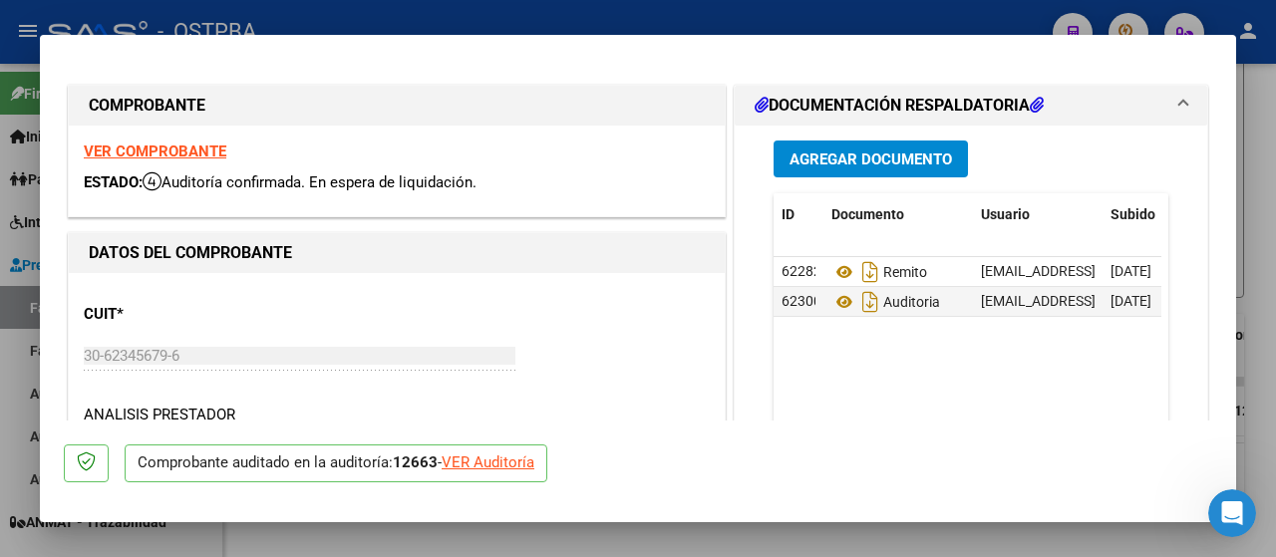
click at [3, 67] on div at bounding box center [638, 278] width 1276 height 557
type input "$ 0,00"
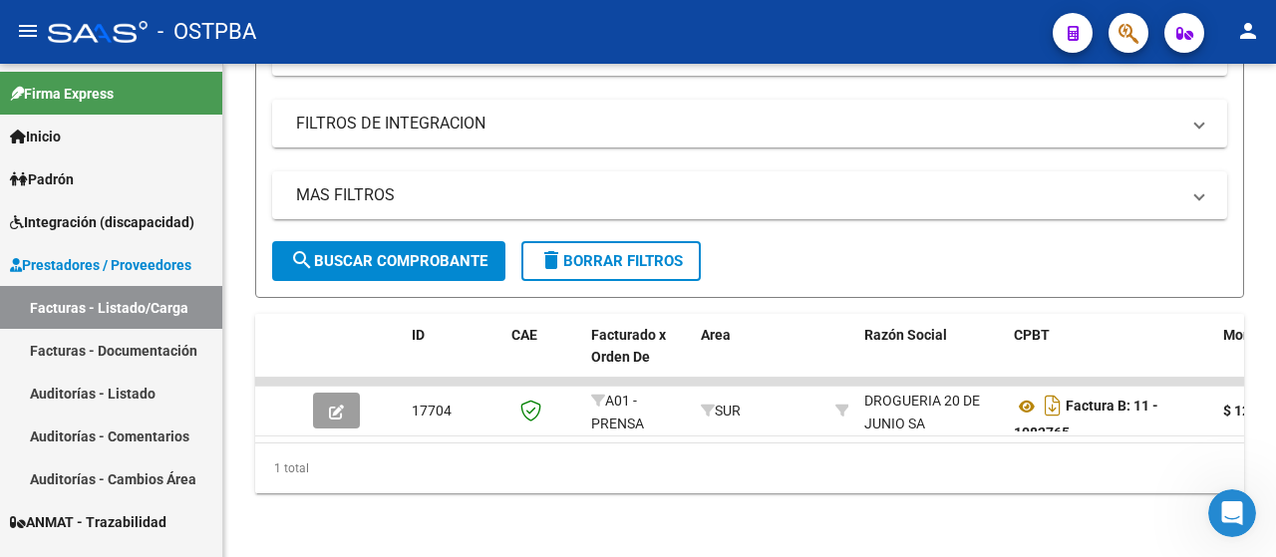
scroll to position [771, 0]
click at [105, 311] on link "Facturas - Listado/Carga" at bounding box center [111, 307] width 222 height 43
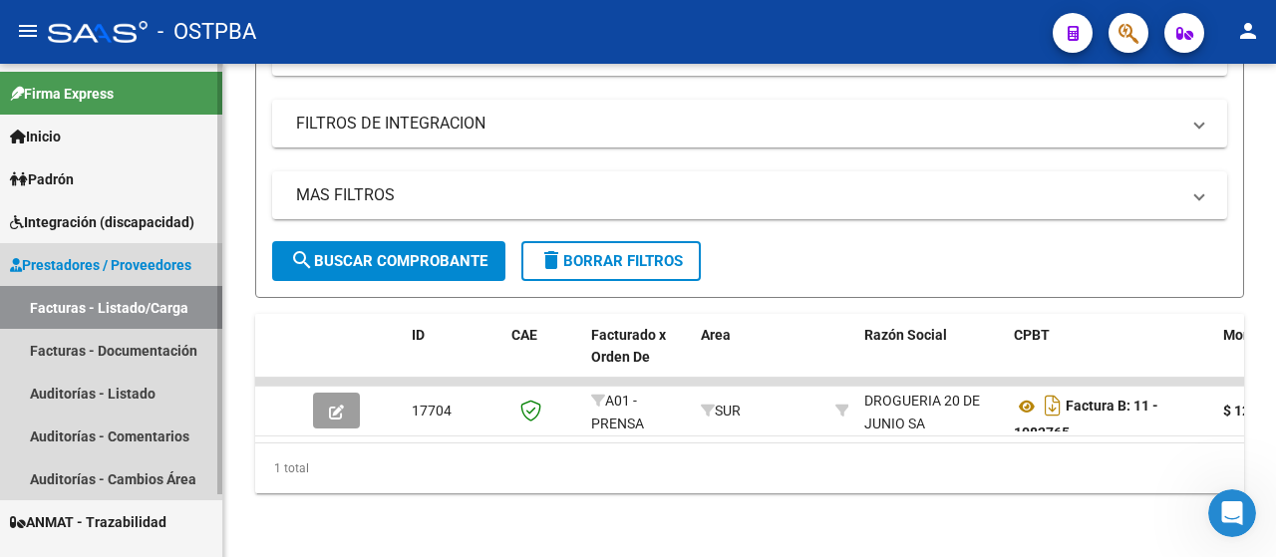
click at [63, 302] on link "Facturas - Listado/Carga" at bounding box center [111, 307] width 222 height 43
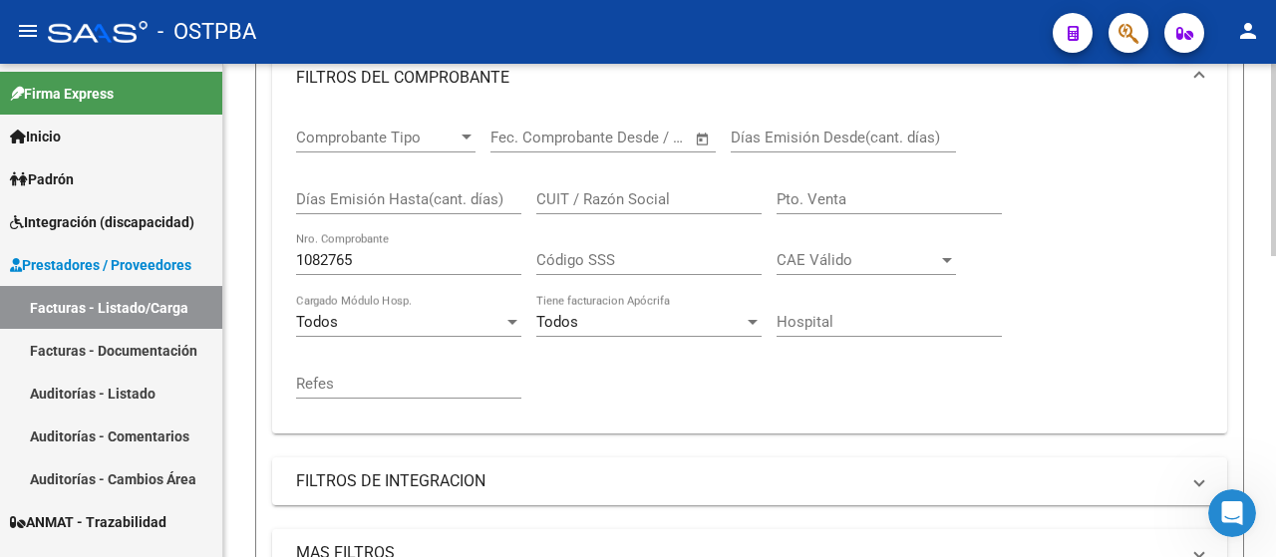
scroll to position [399, 0]
drag, startPoint x: 365, startPoint y: 256, endPoint x: 276, endPoint y: 261, distance: 88.9
click at [276, 261] on div "Comprobante Tipo Comprobante Tipo Fecha inicio – Fecha fin Fec. Comprobante Des…" at bounding box center [749, 270] width 955 height 324
